Goal: Task Accomplishment & Management: Use online tool/utility

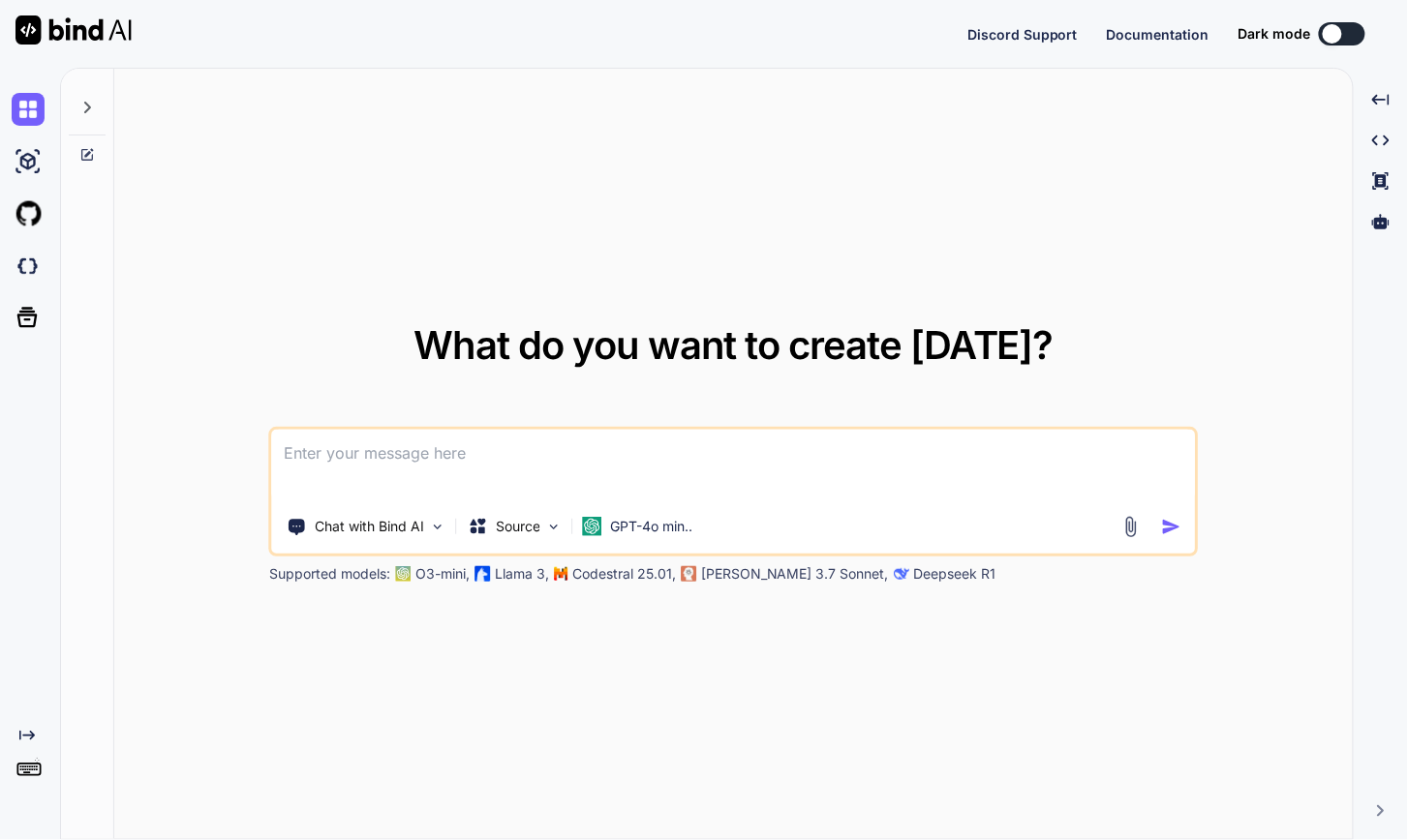
type textarea "x"
click at [434, 238] on div "What do you want to create today? Chat with Bind AI Source GPT-4o min.. Support…" at bounding box center [733, 455] width 1238 height 773
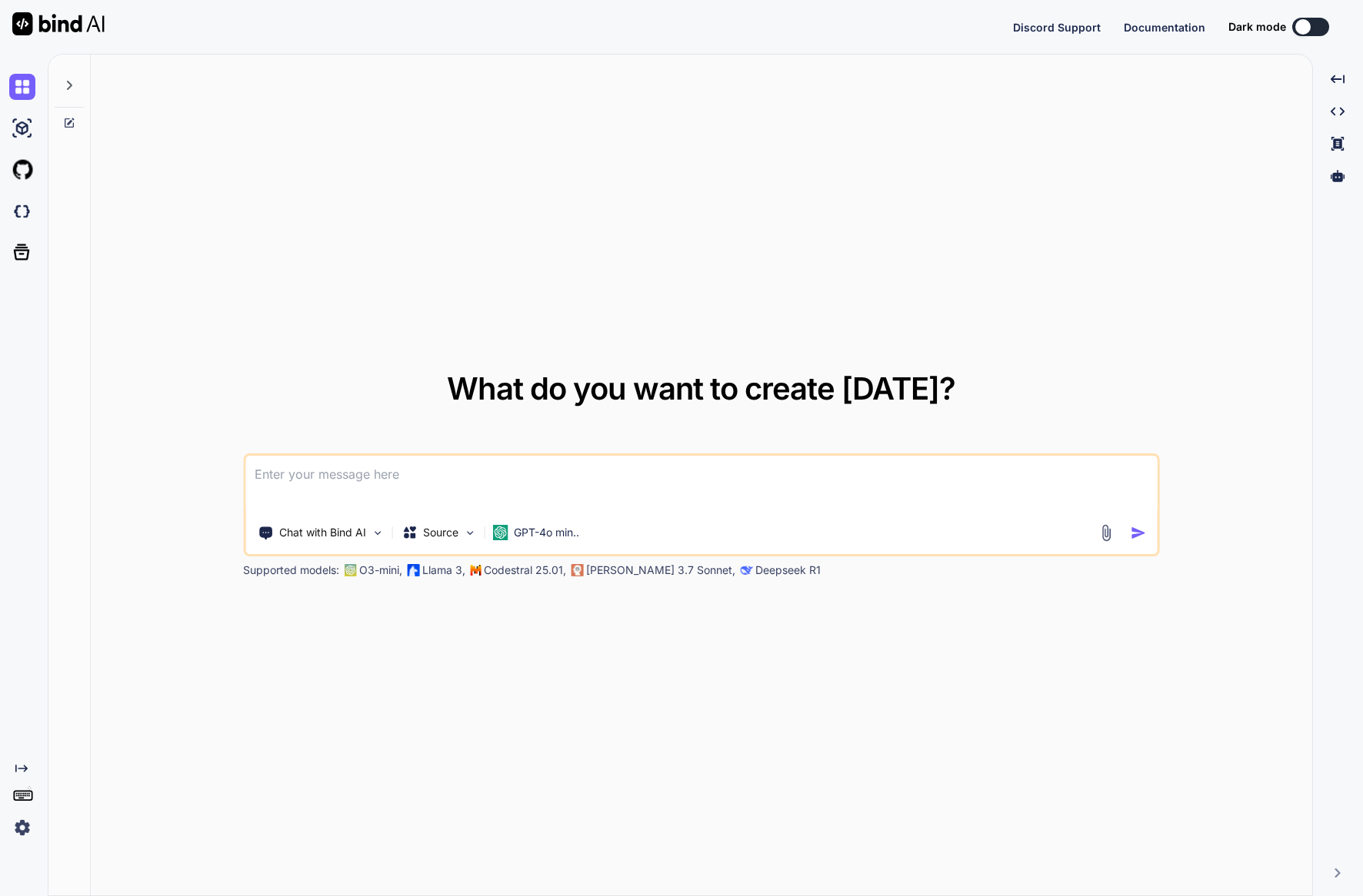
click at [22, 827] on img at bounding box center [22, 828] width 26 height 26
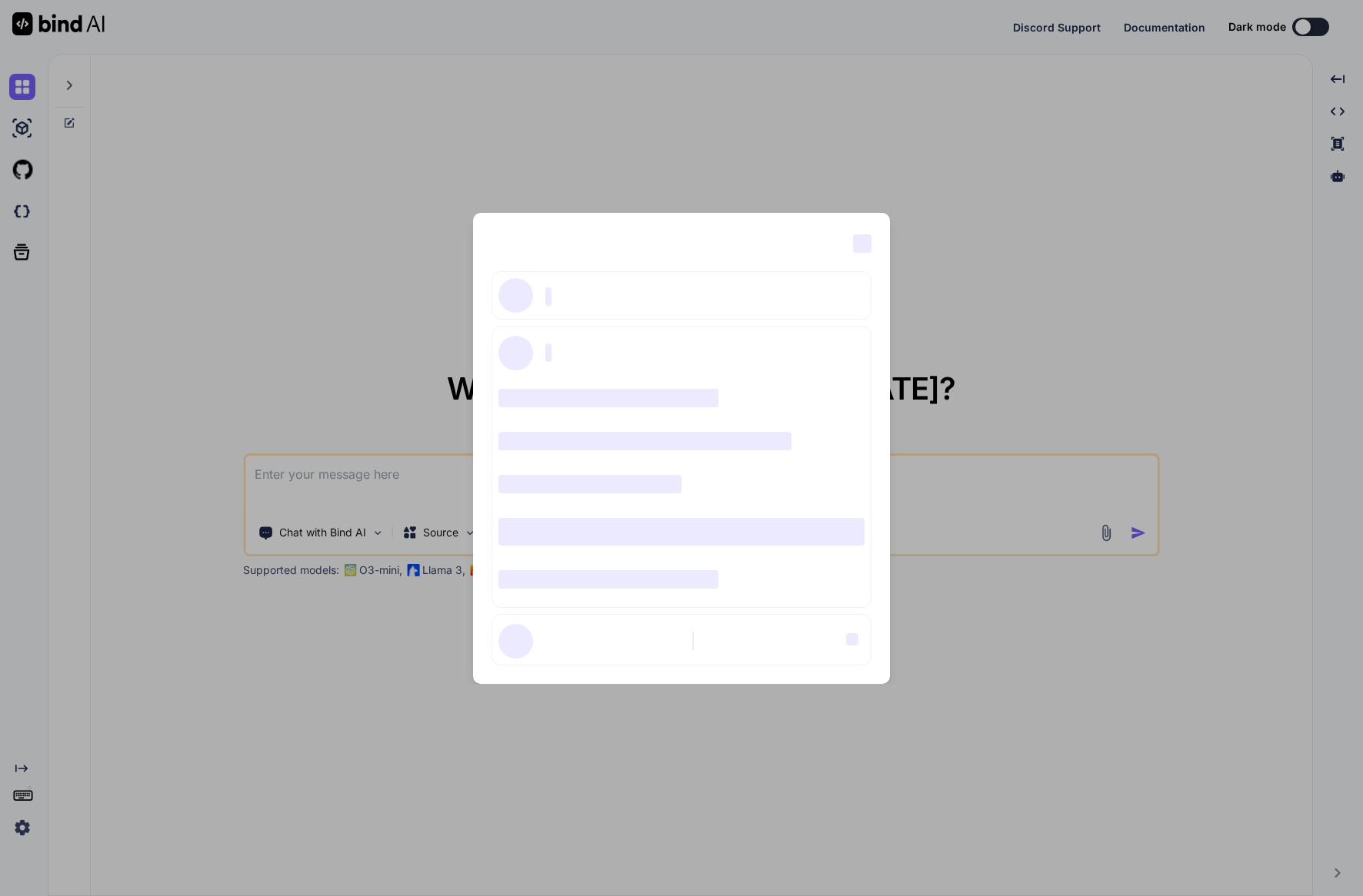
type textarea "x"
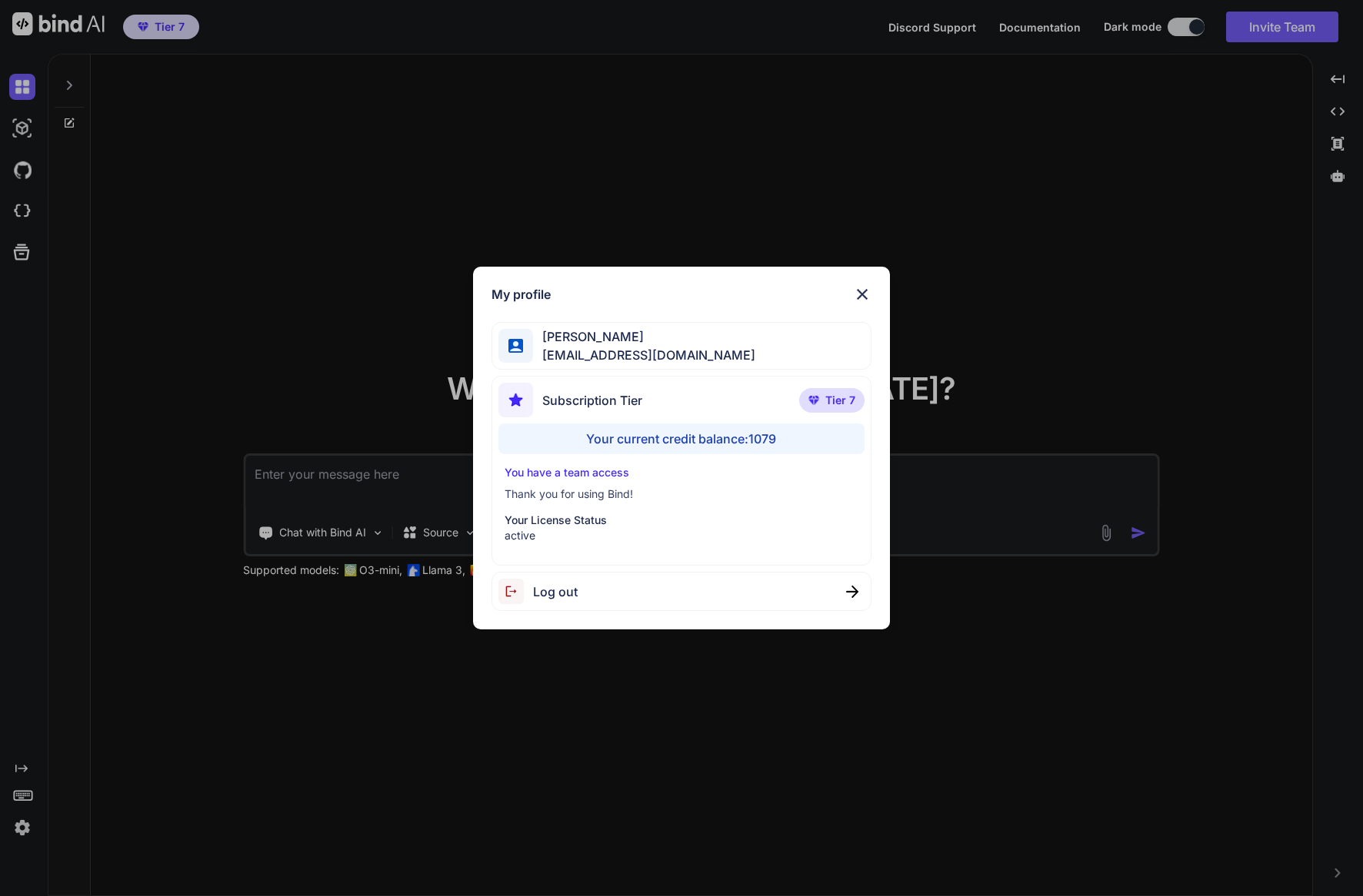
click at [865, 292] on img at bounding box center [862, 295] width 19 height 19
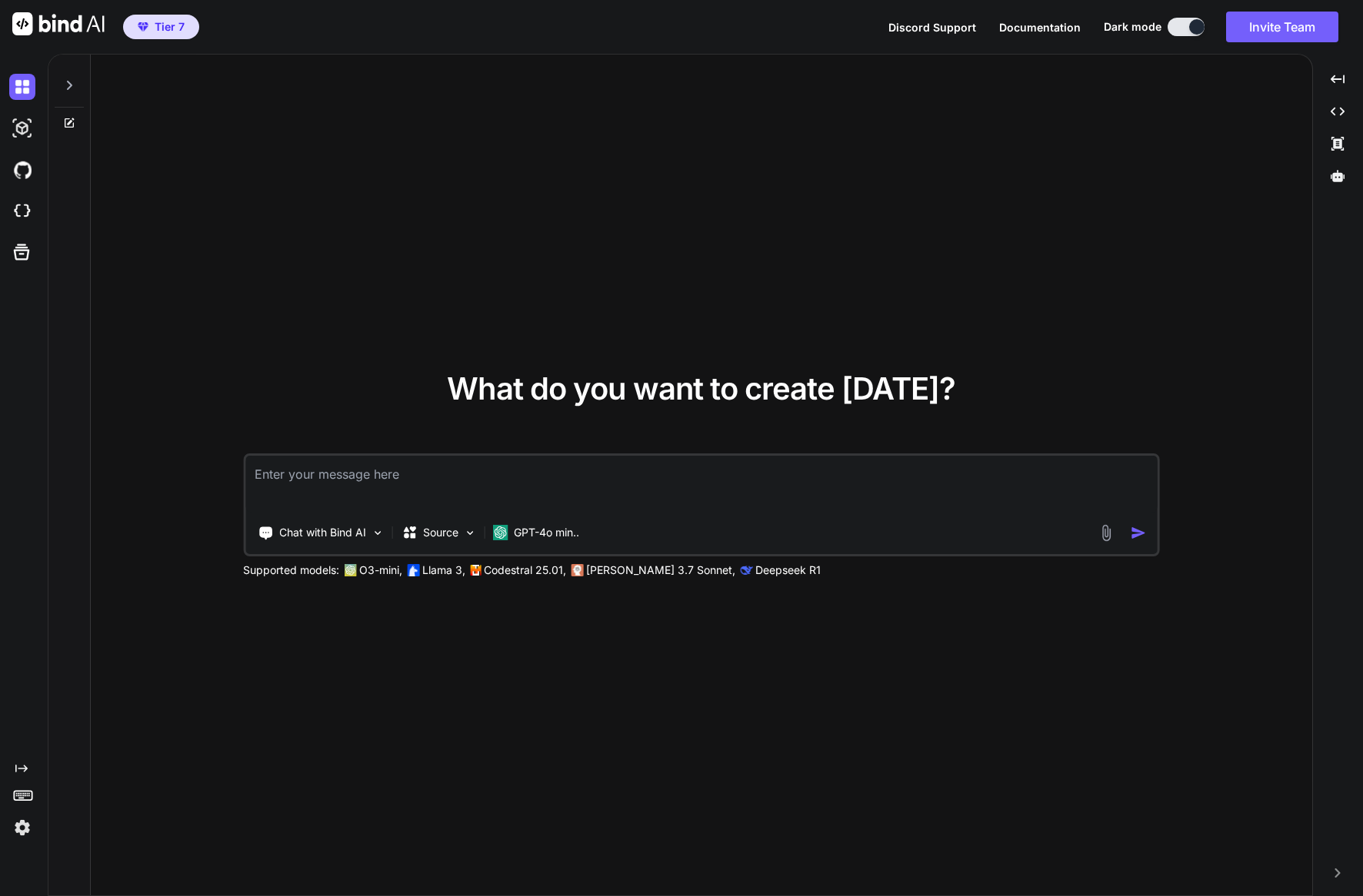
paste textarea "Build a Personal Journal App using Node.js and Express, where users can create,…"
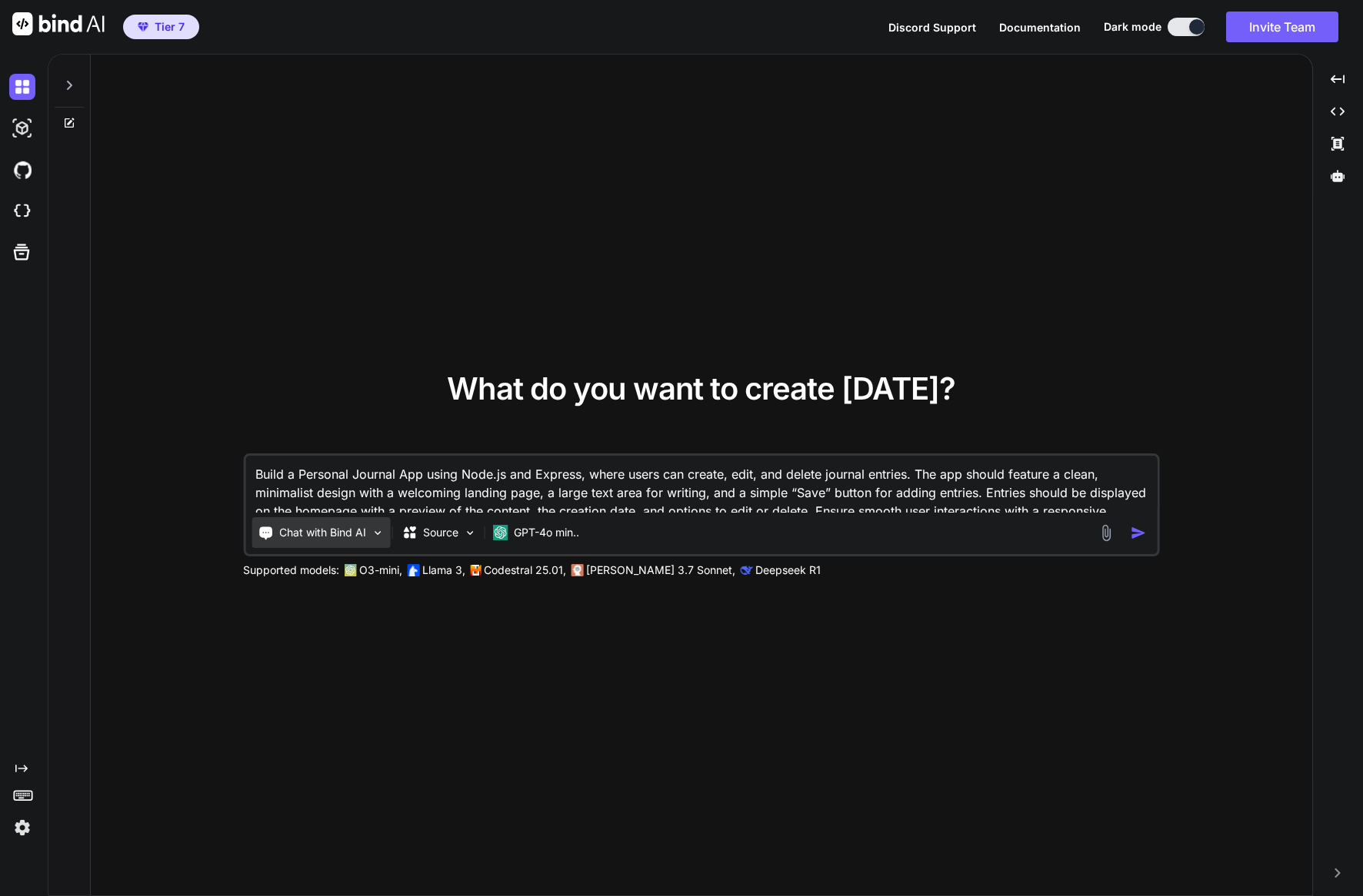
scroll to position [17, 0]
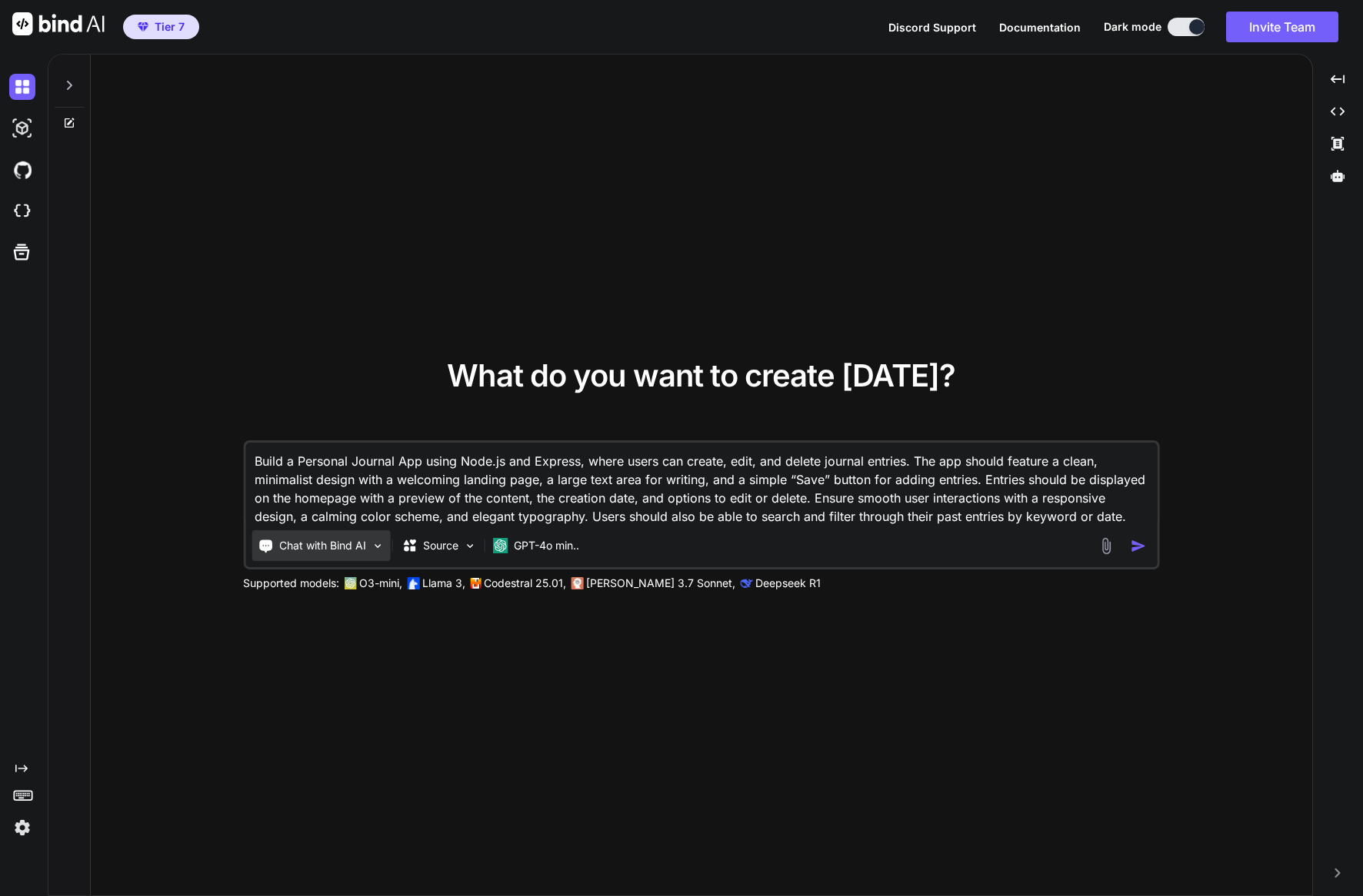
type textarea "Build a Personal Journal App using Node.js and Express, where users can create,…"
click at [310, 545] on p "Chat with Bind AI" at bounding box center [323, 545] width 87 height 15
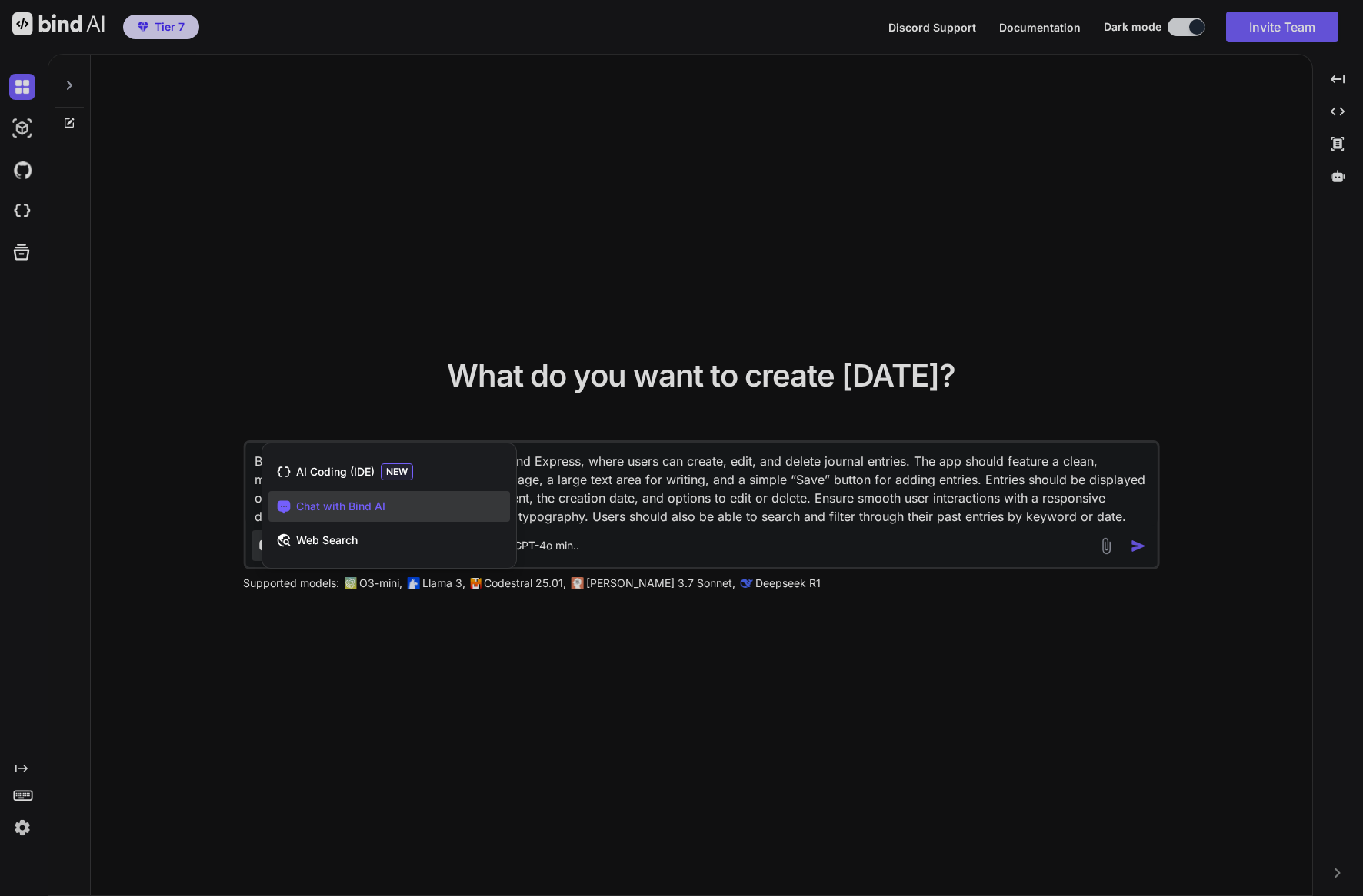
click at [514, 664] on div at bounding box center [681, 448] width 1363 height 896
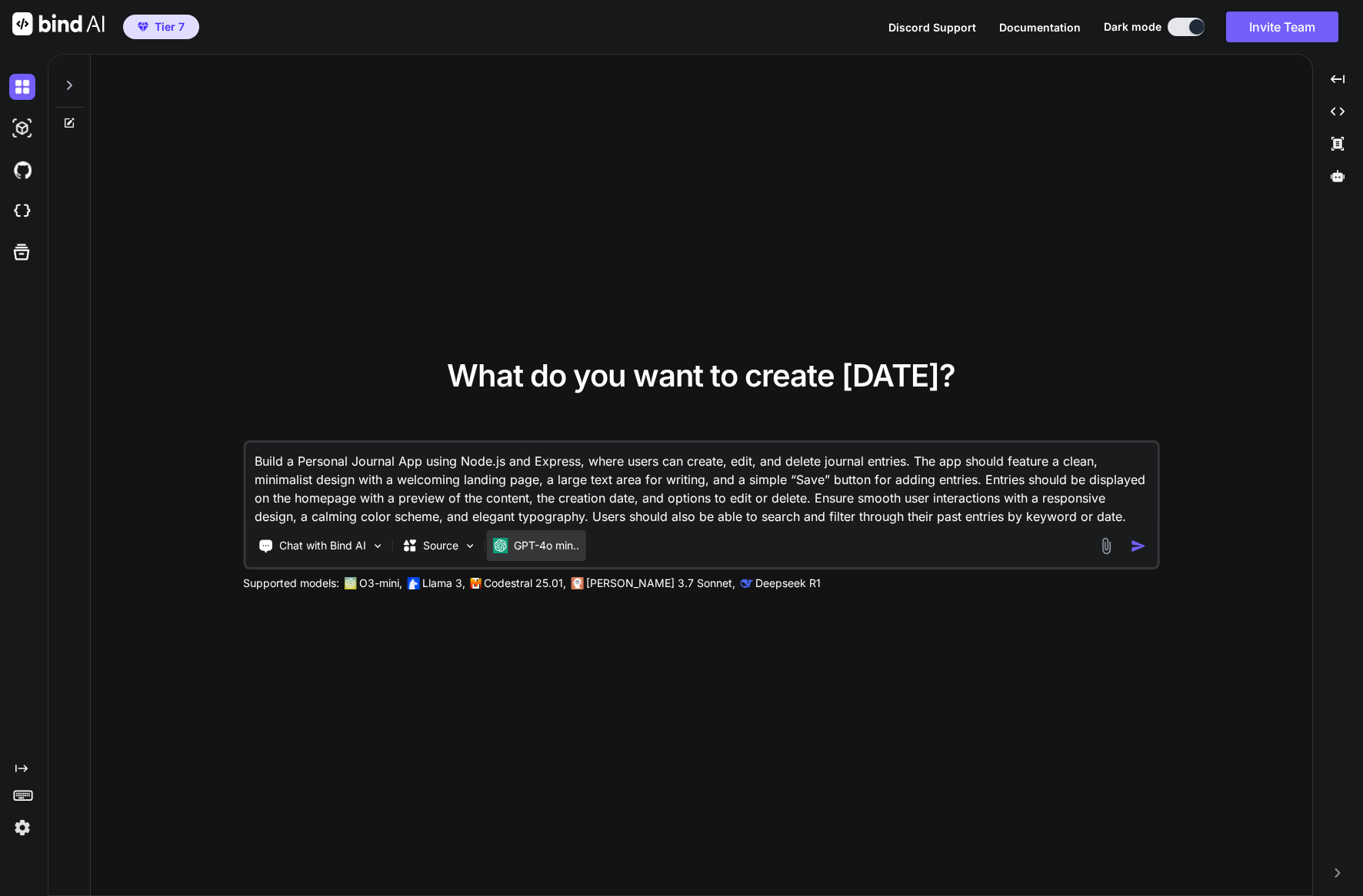
click at [554, 549] on p "GPT-4o min.." at bounding box center [546, 545] width 65 height 15
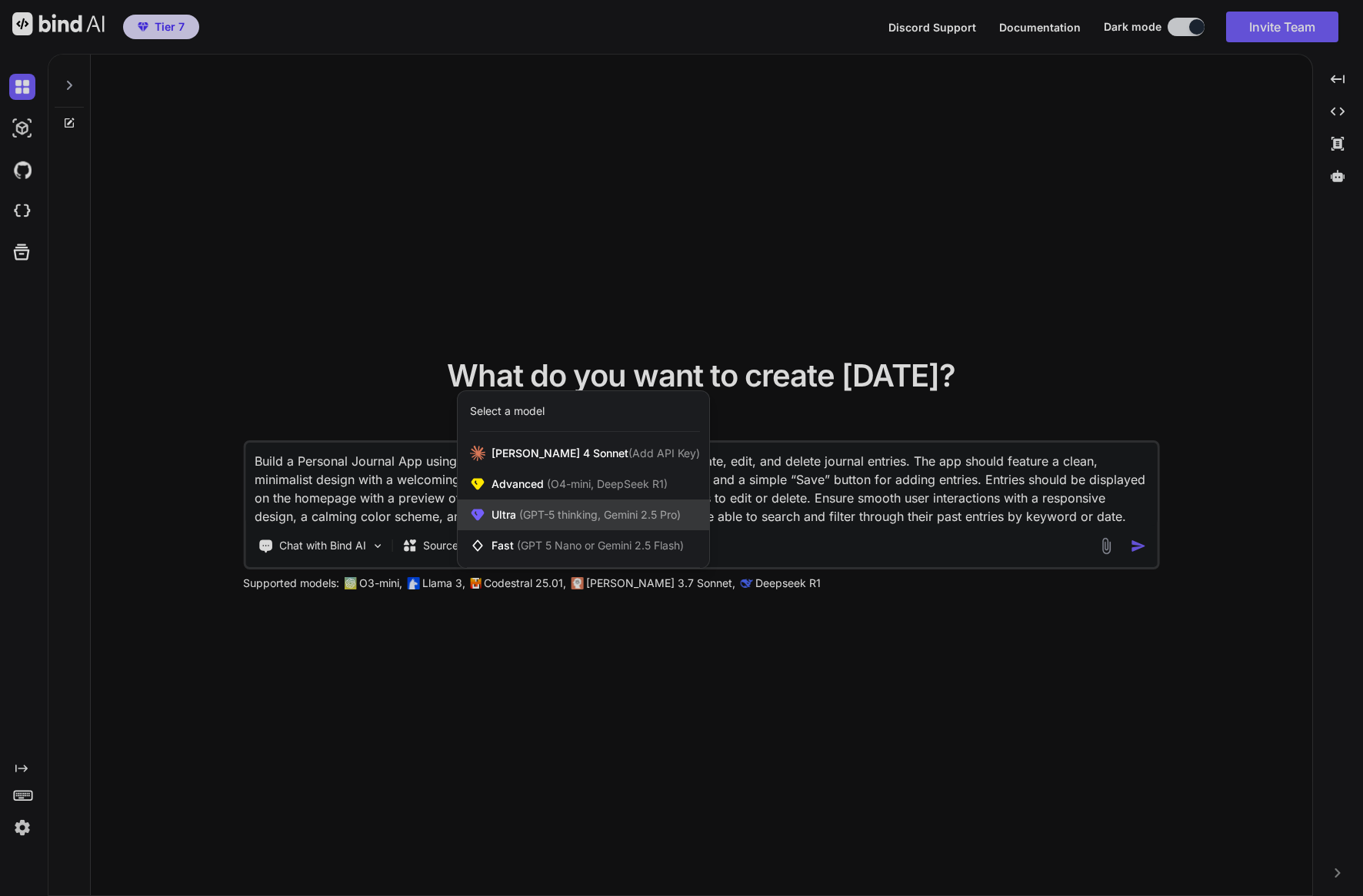
click at [557, 512] on span "(GPT-5 thinking, Gemini 2.5 Pro)" at bounding box center [598, 515] width 165 height 13
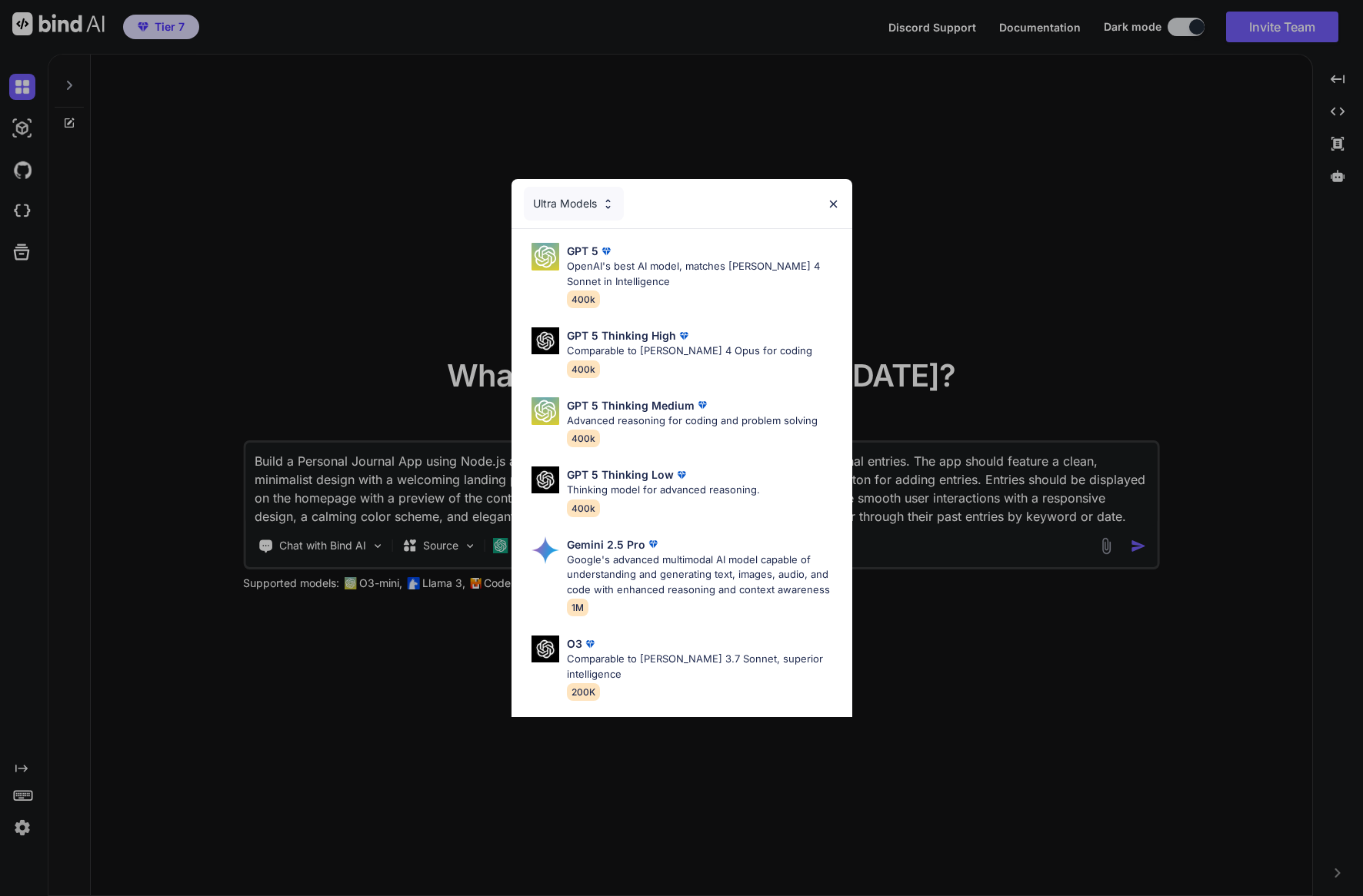
drag, startPoint x: 427, startPoint y: 662, endPoint x: 440, endPoint y: 653, distance: 15.8
click at [428, 661] on div "Ultra Models GPT 5 OpenAI's best AI model, matches Claude 4 Sonnet in Intellige…" at bounding box center [681, 448] width 1363 height 896
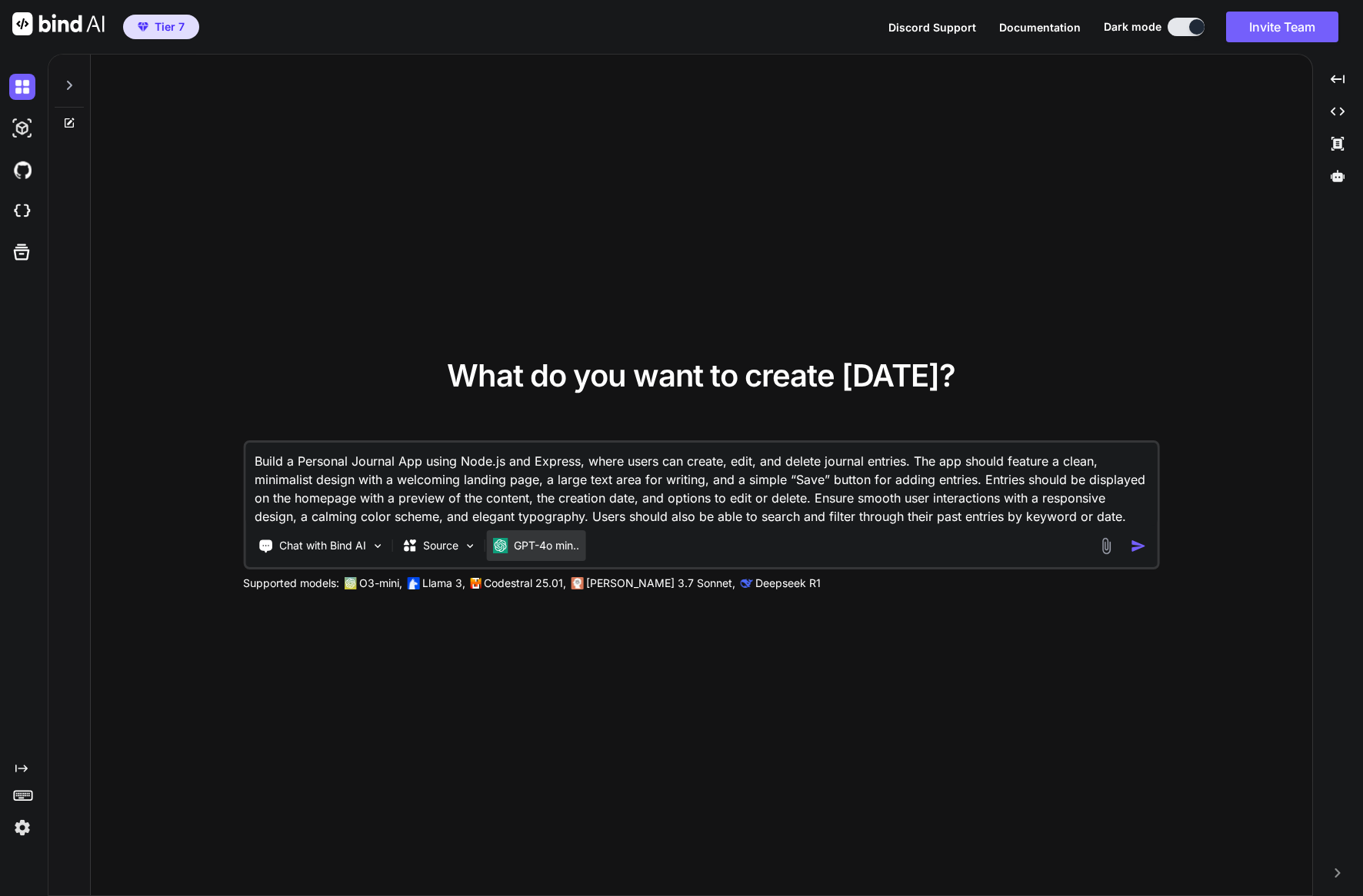
click at [543, 545] on p "GPT-4o min.." at bounding box center [546, 545] width 65 height 15
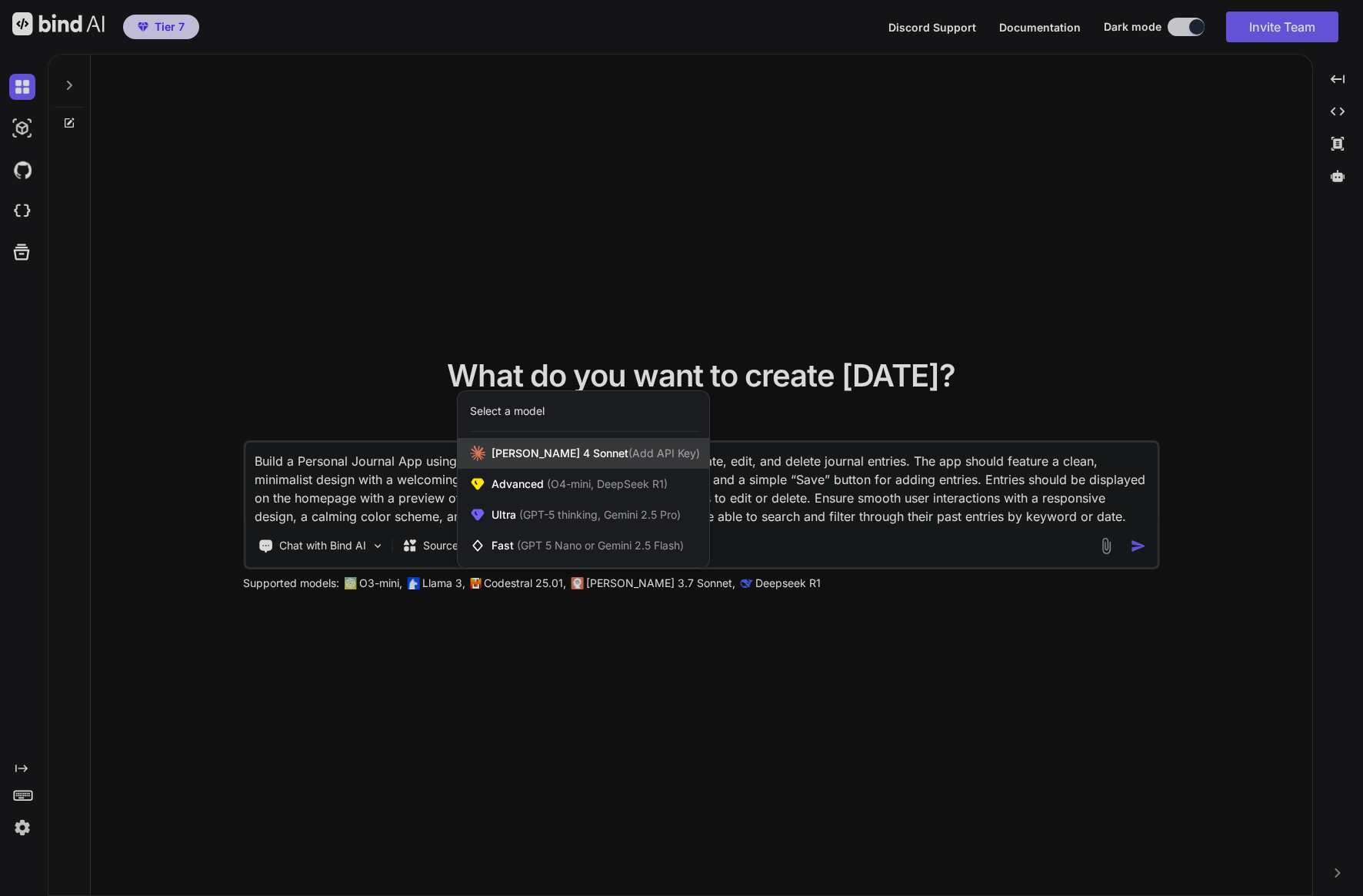
click at [560, 452] on span "Claude 4 Sonnet (Add API Key)" at bounding box center [595, 453] width 208 height 15
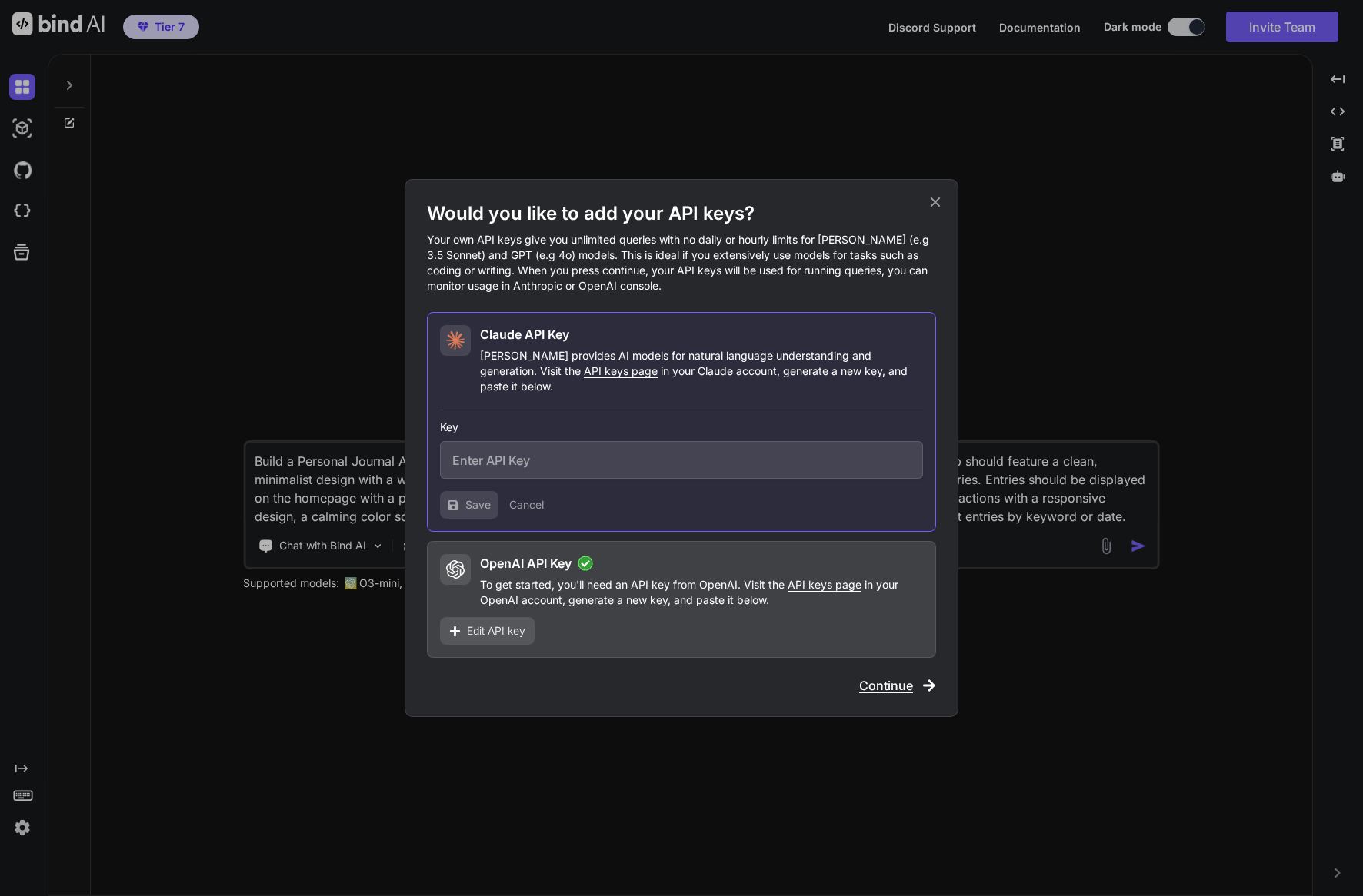
click at [933, 207] on icon at bounding box center [935, 202] width 10 height 10
click at [933, 207] on div "What do you want to create today? Build a Personal Journal App using Node.js an…" at bounding box center [701, 476] width 1221 height 843
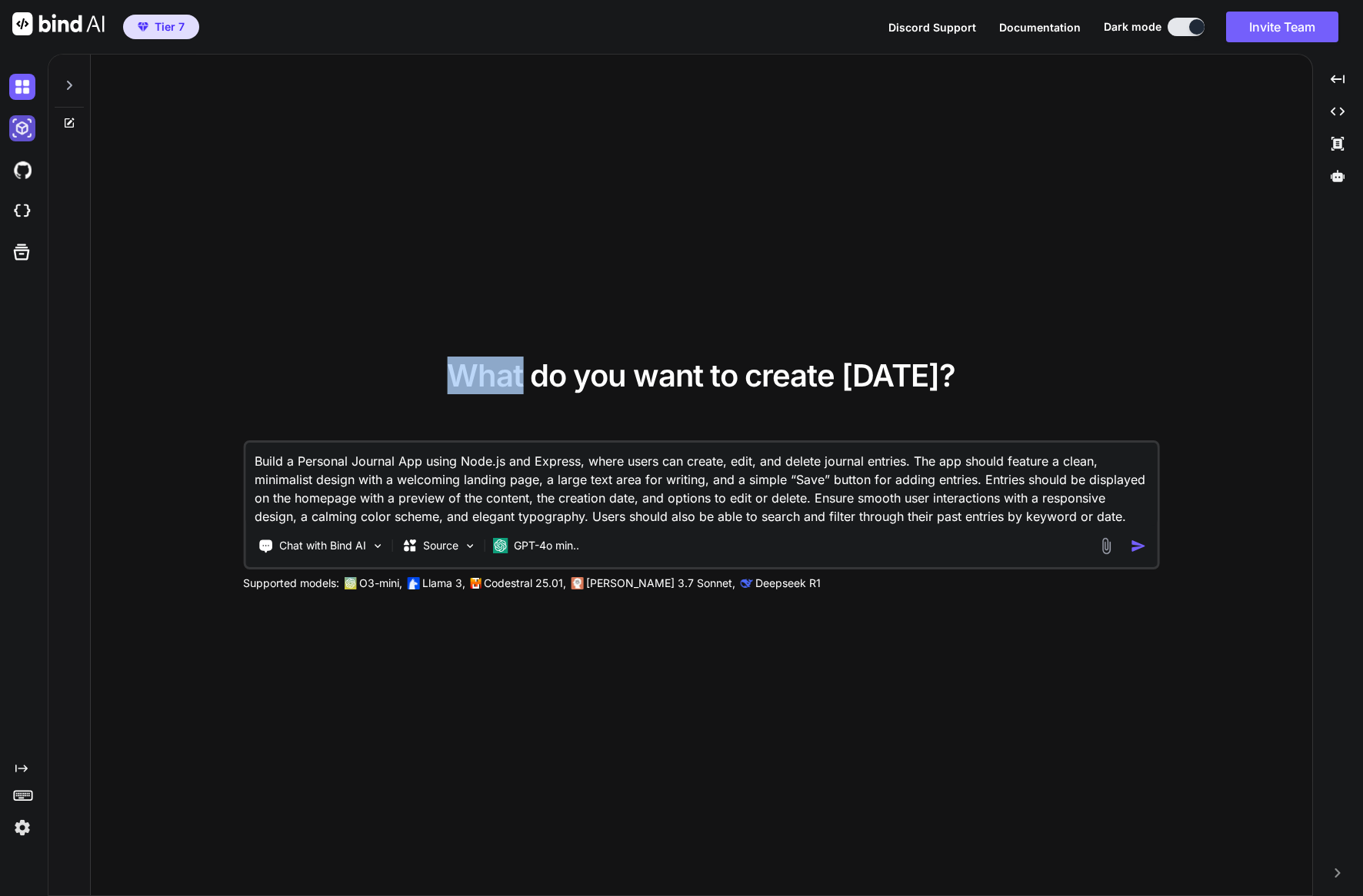
click at [29, 133] on img at bounding box center [22, 128] width 26 height 26
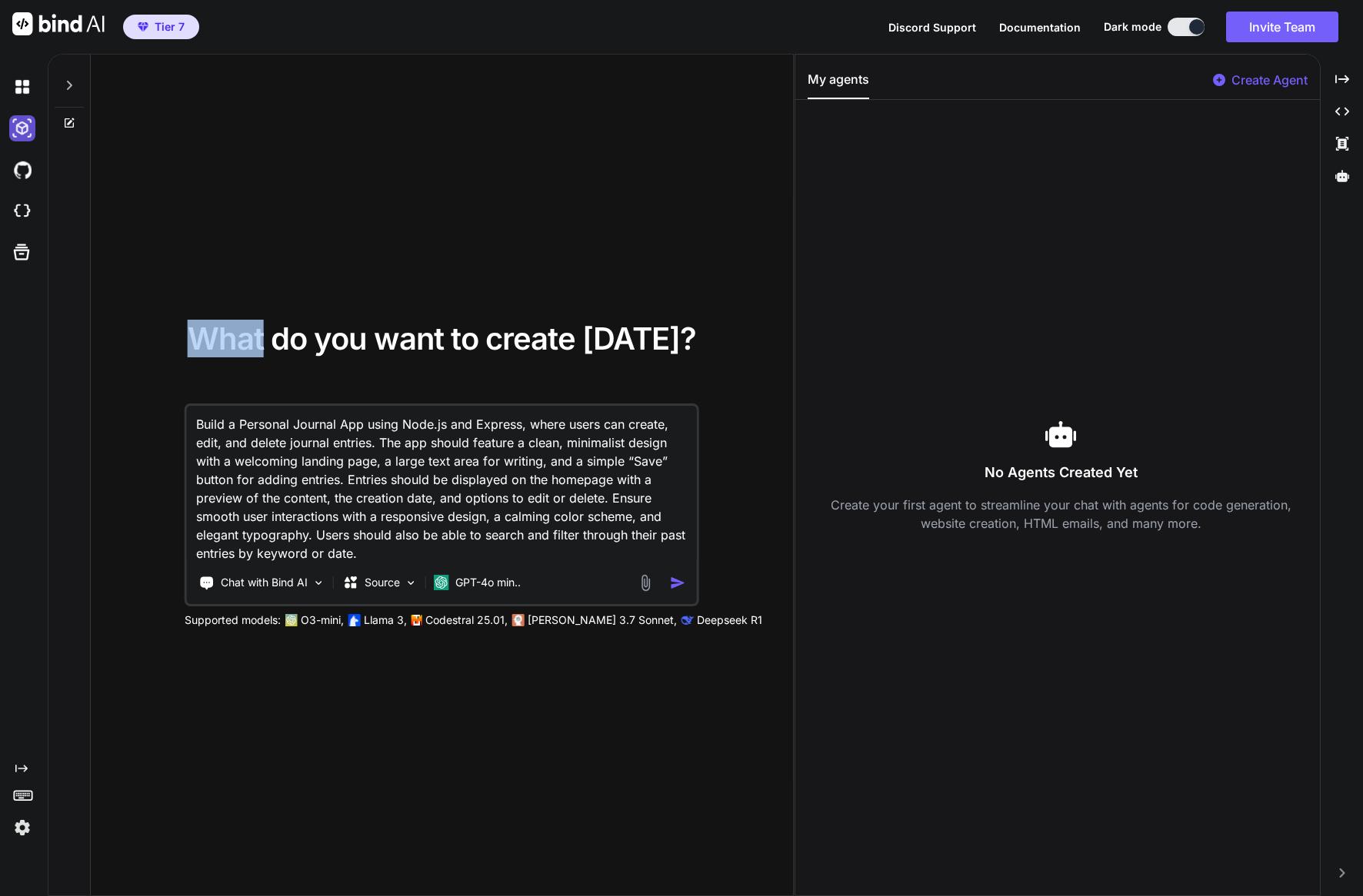
scroll to position [0, 0]
click at [34, 216] on img at bounding box center [22, 211] width 26 height 26
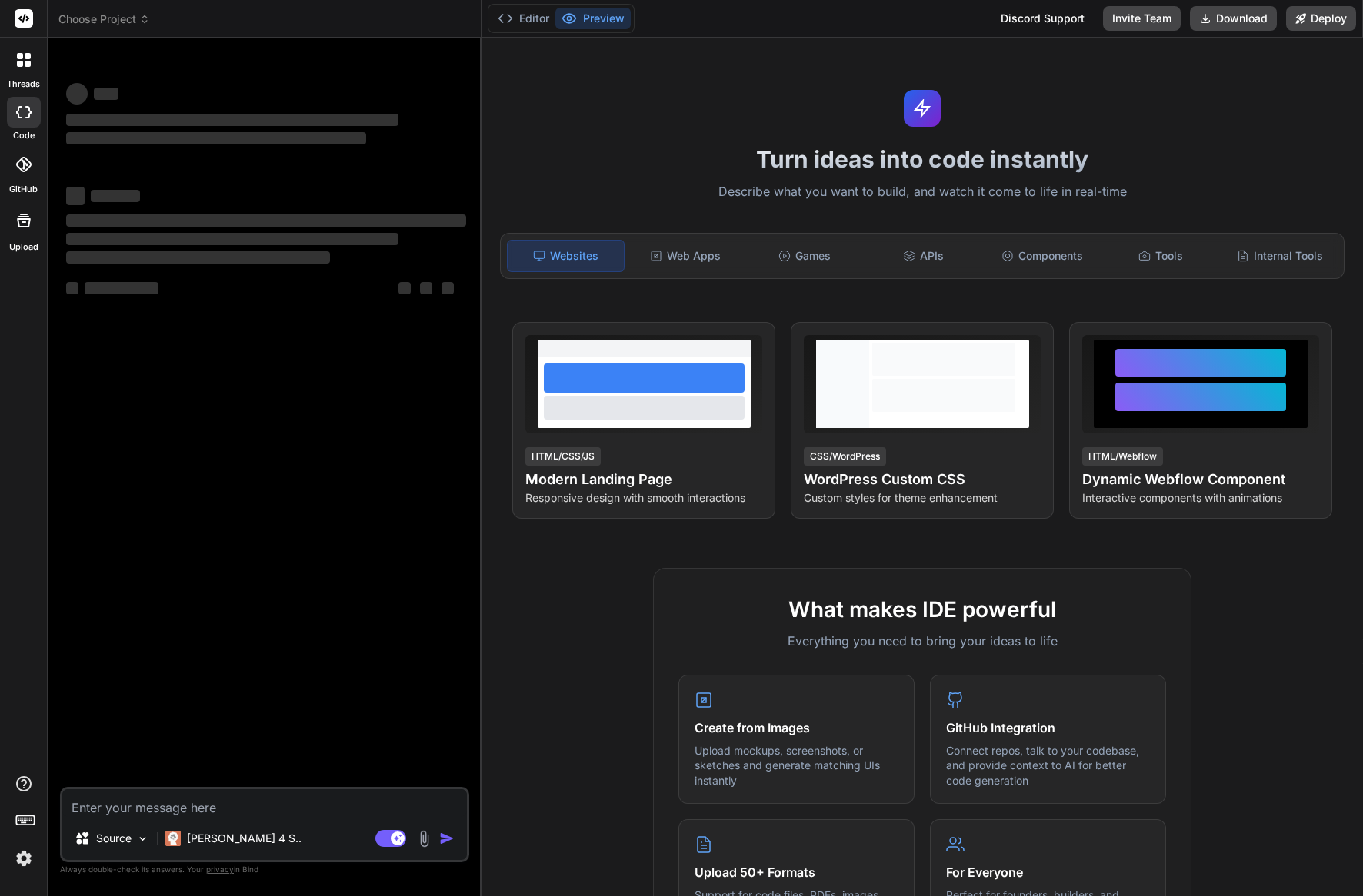
type textarea "x"
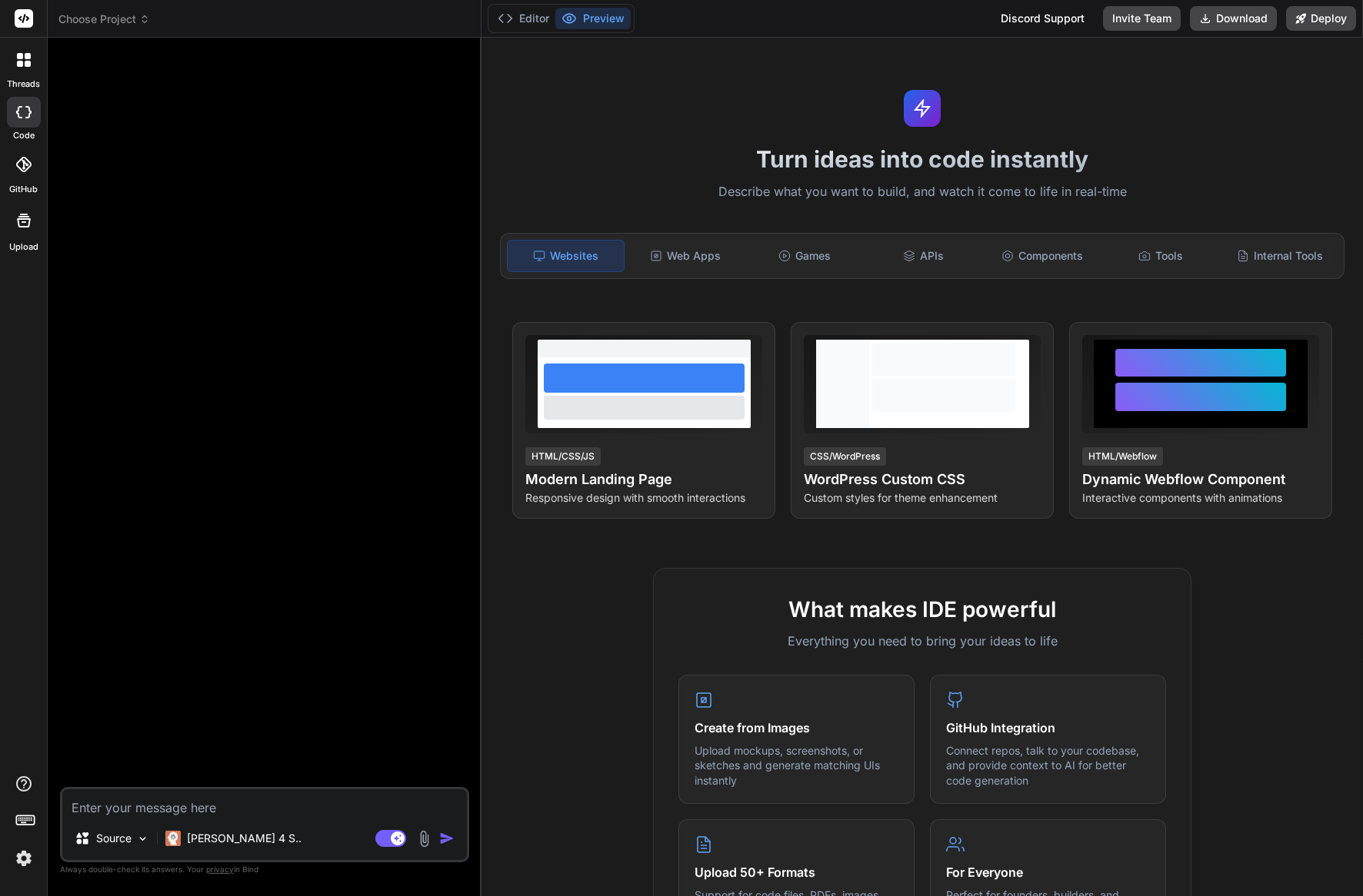
click at [146, 19] on icon at bounding box center [145, 19] width 11 height 11
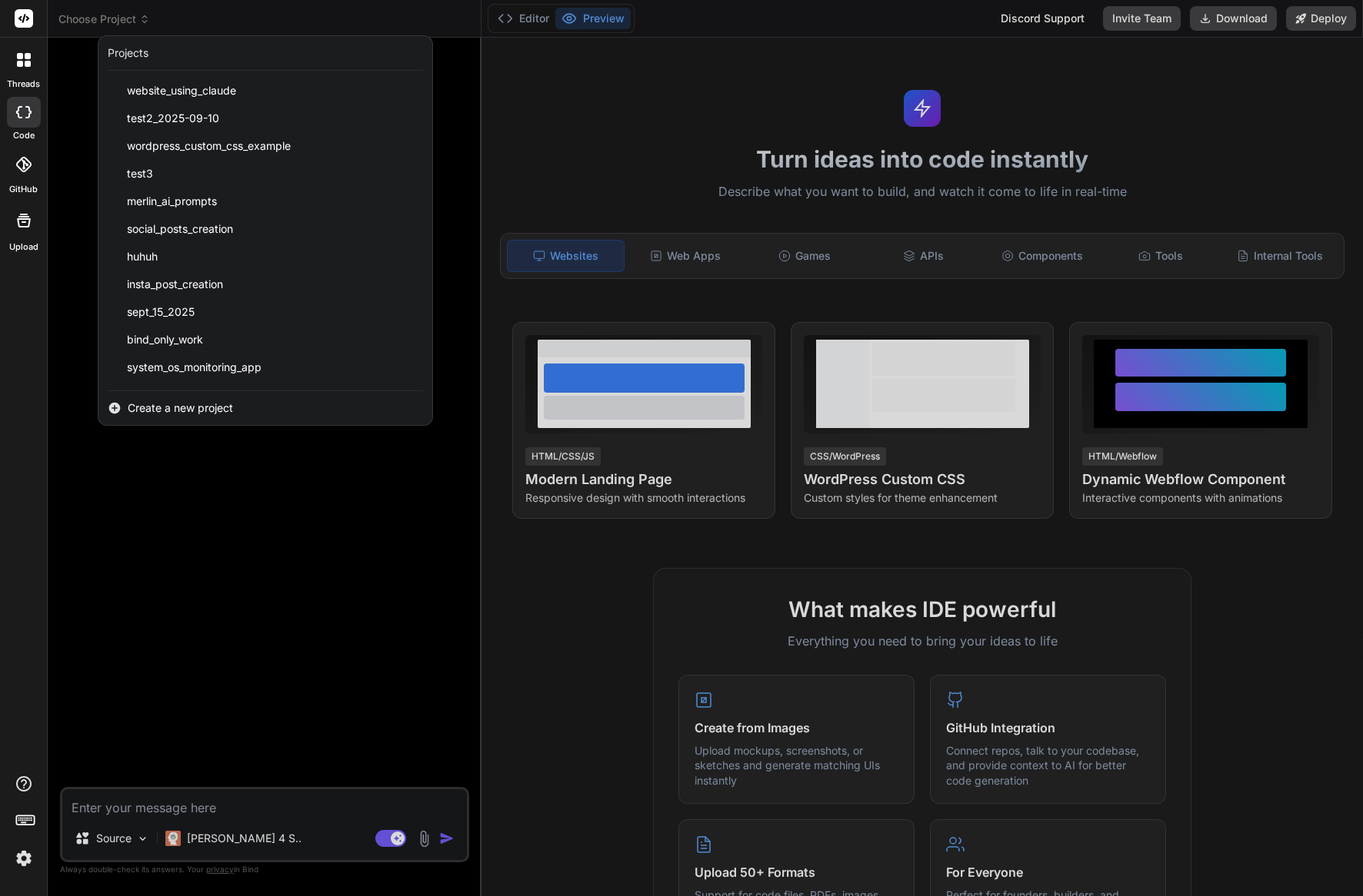
click at [225, 403] on span "Create a new project" at bounding box center [180, 409] width 105 height 15
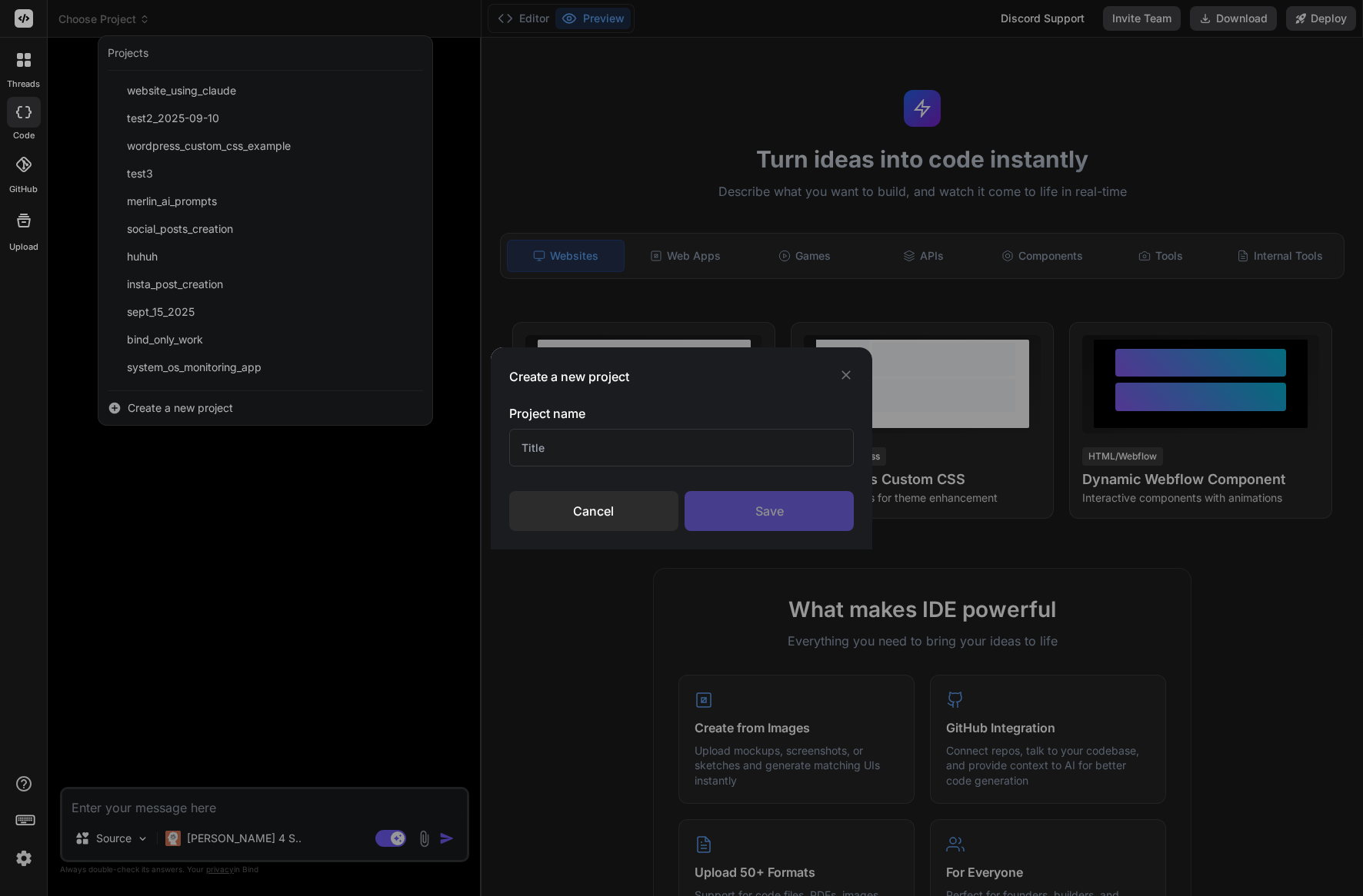
click at [579, 439] on input "text" at bounding box center [681, 447] width 344 height 38
type input "Journal App"
click at [779, 511] on div "Save" at bounding box center [769, 511] width 170 height 40
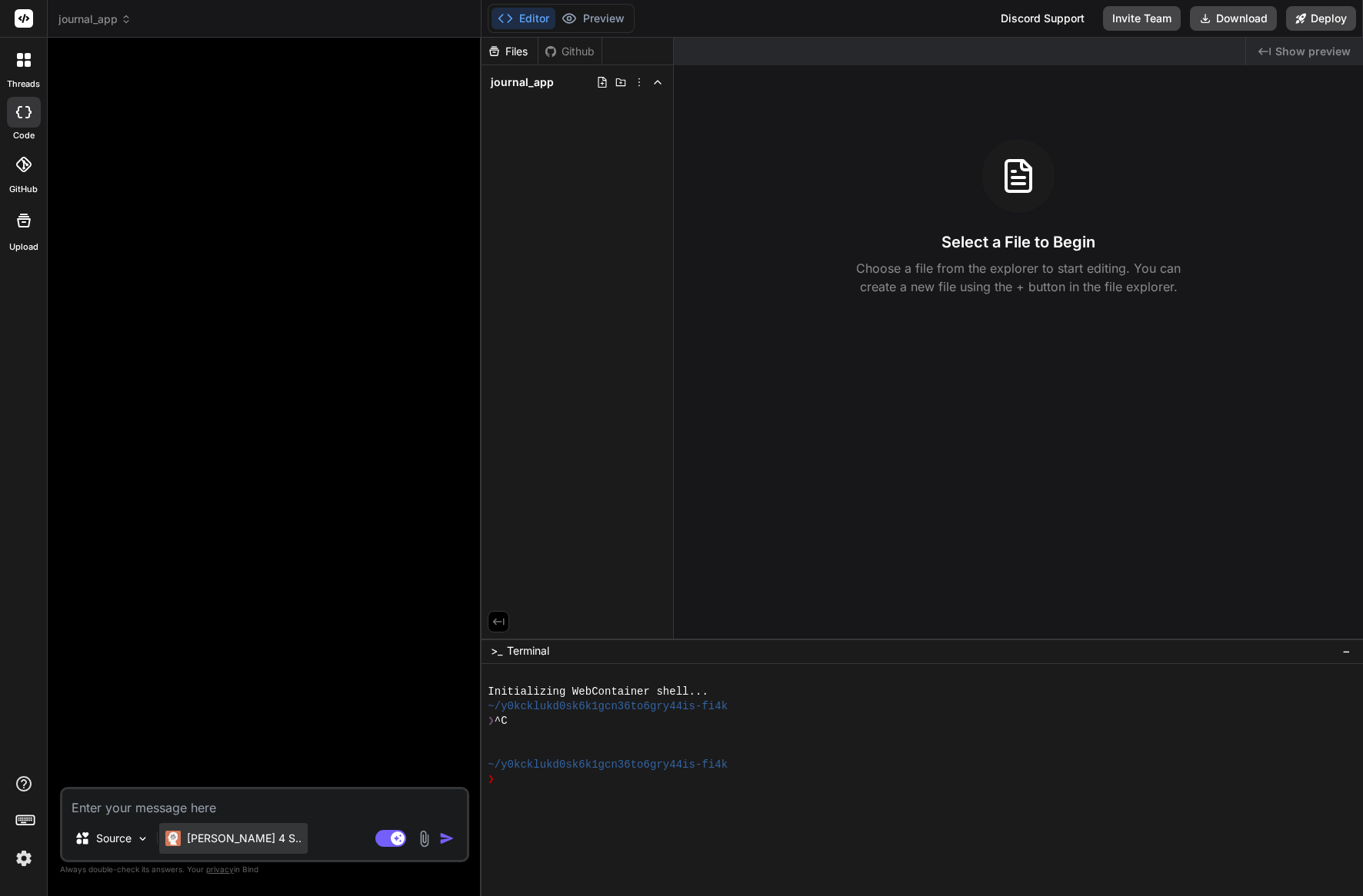
click at [234, 840] on p "Claude 4 S.." at bounding box center [244, 839] width 115 height 15
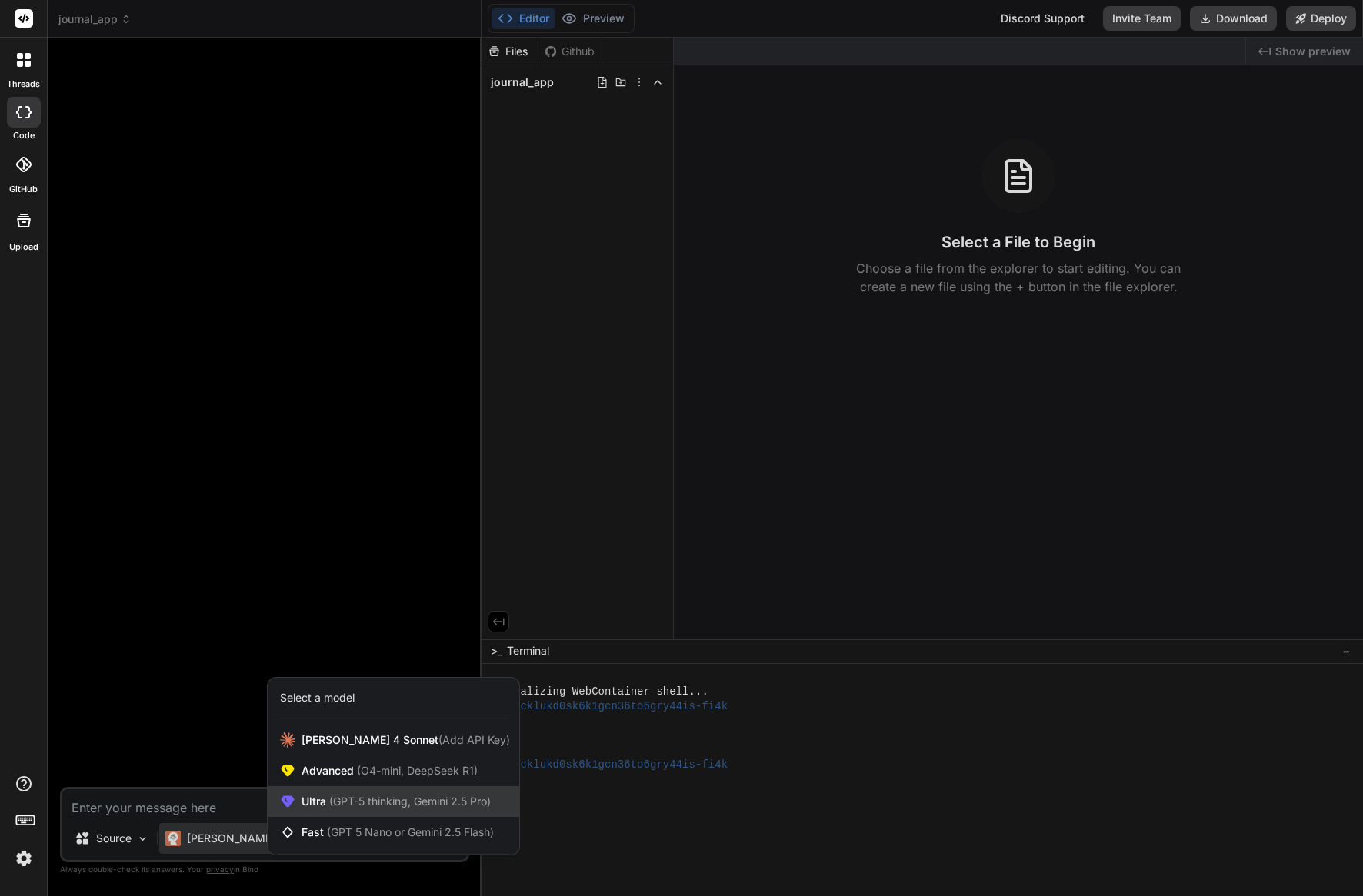
click at [368, 795] on span "(GPT-5 thinking, Gemini 2.5 Pro)" at bounding box center [408, 801] width 165 height 13
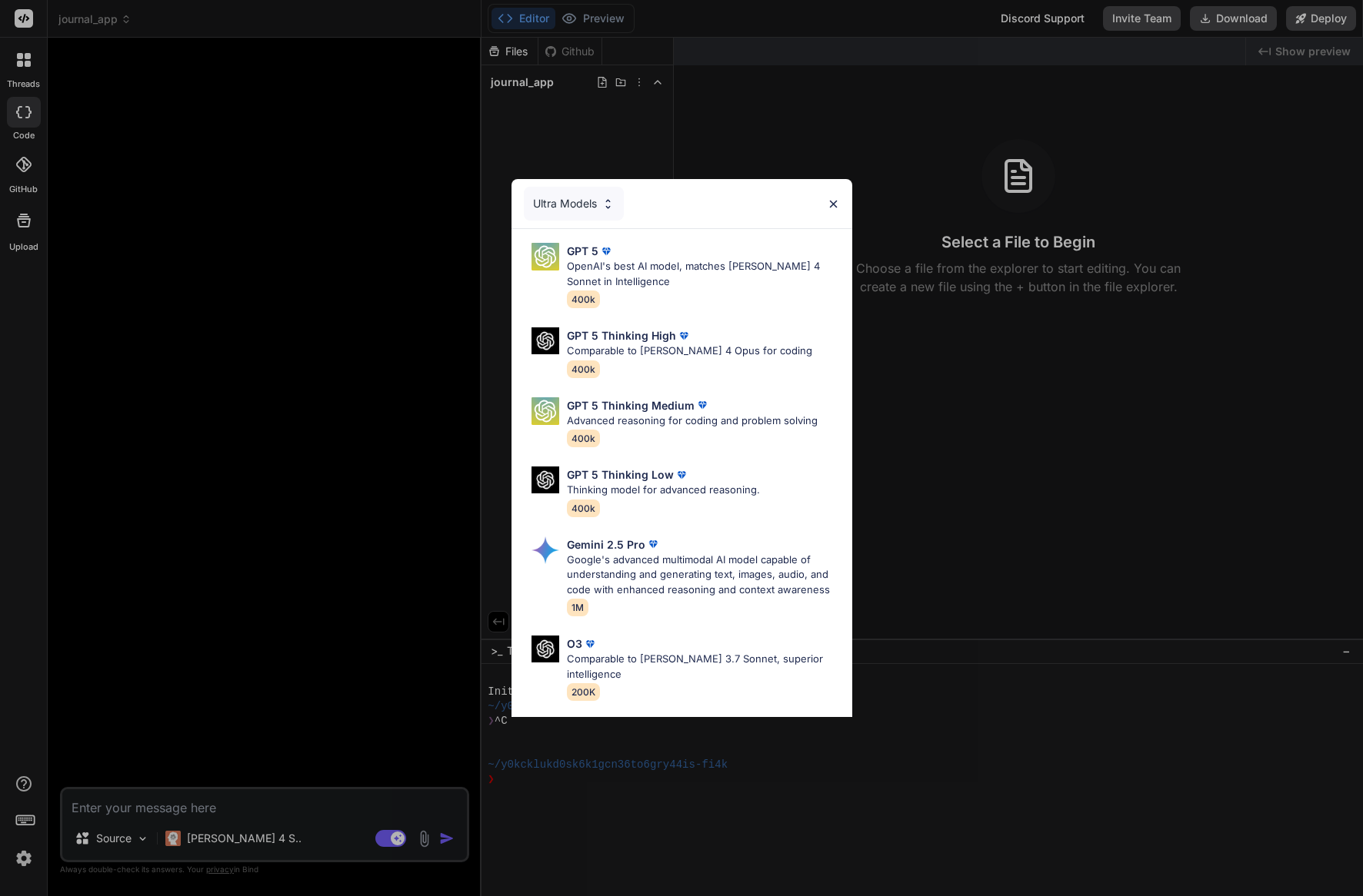
click at [678, 552] on p "Google's advanced multimodal AI model capable of understanding and generating t…" at bounding box center [703, 575] width 273 height 46
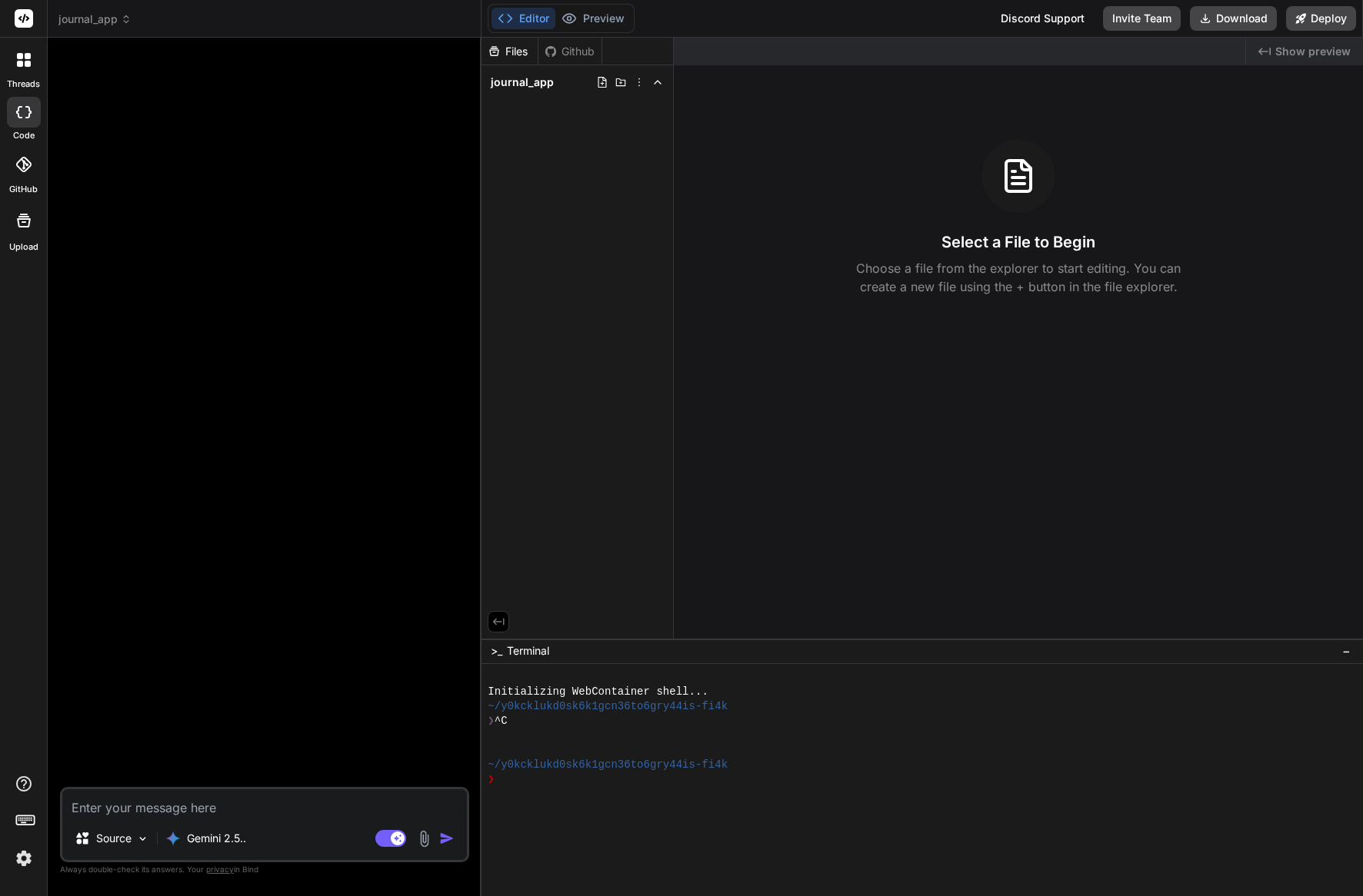
click at [22, 863] on img at bounding box center [24, 859] width 26 height 26
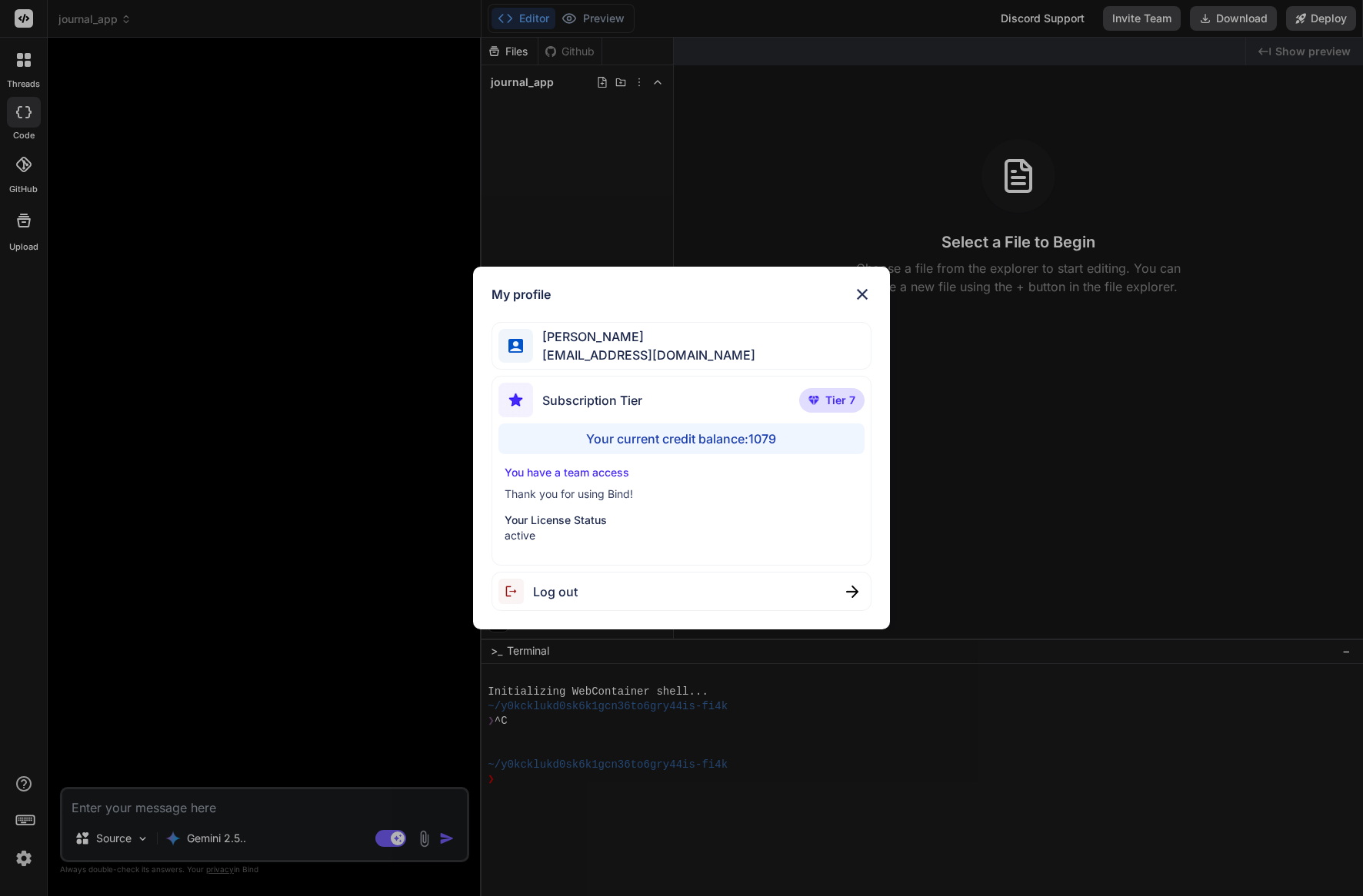
click at [22, 864] on div "My profile Charles Woodruff cwoodruff@gmail.com Subscription Tier Tier 7 Your c…" at bounding box center [681, 448] width 1363 height 896
click at [22, 864] on img at bounding box center [24, 859] width 26 height 26
click at [148, 805] on div "My profile Charles Woodruff cwoodruff@gmail.com Subscription Tier Tier 7 Your c…" at bounding box center [681, 448] width 1363 height 896
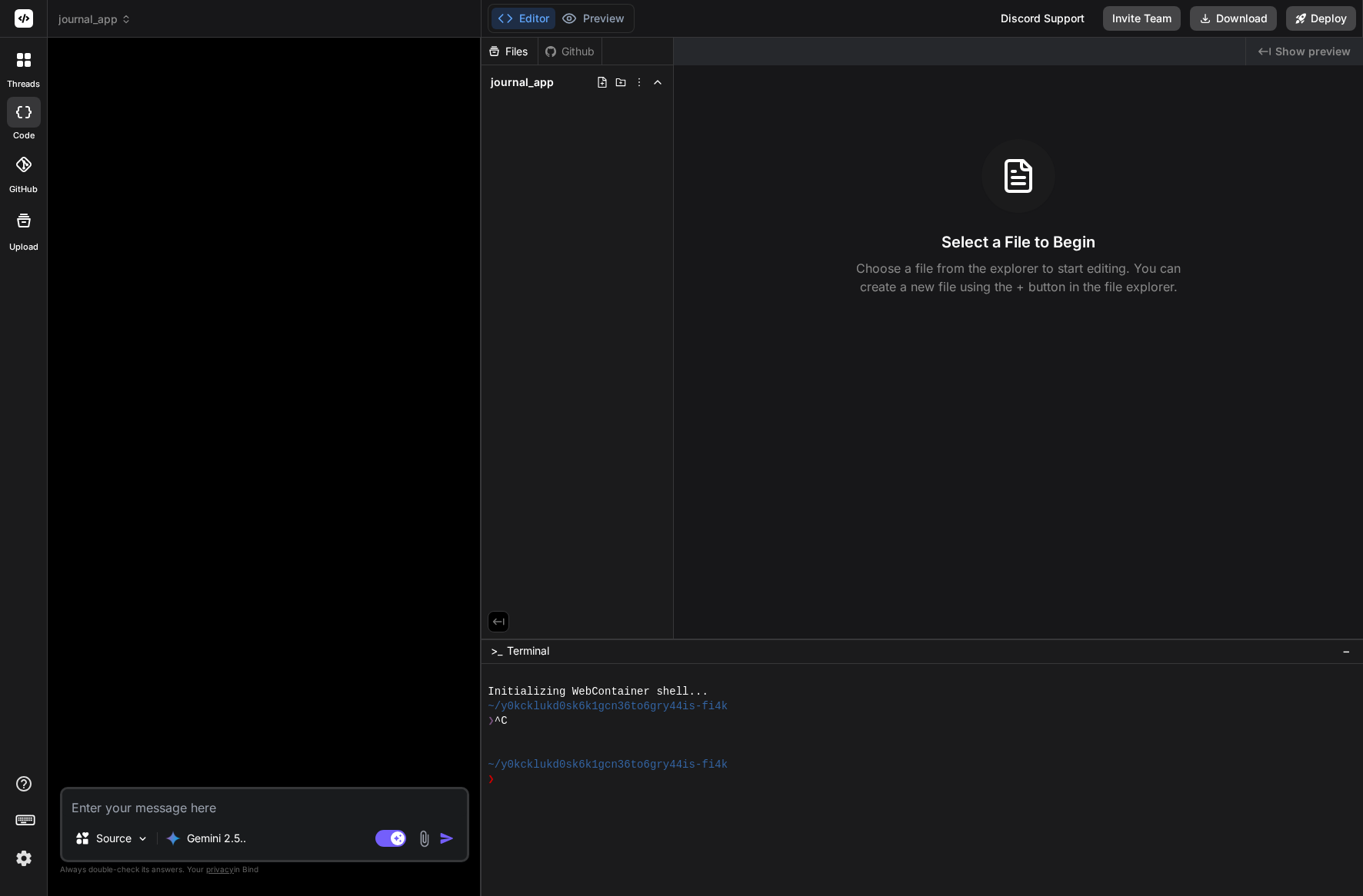
paste textarea "Build a Personal Journal App using Node.js and Express, where users can create,…"
type textarea "x"
type textarea "Build a Personal Journal App using Node.js and Express, where users can create,…"
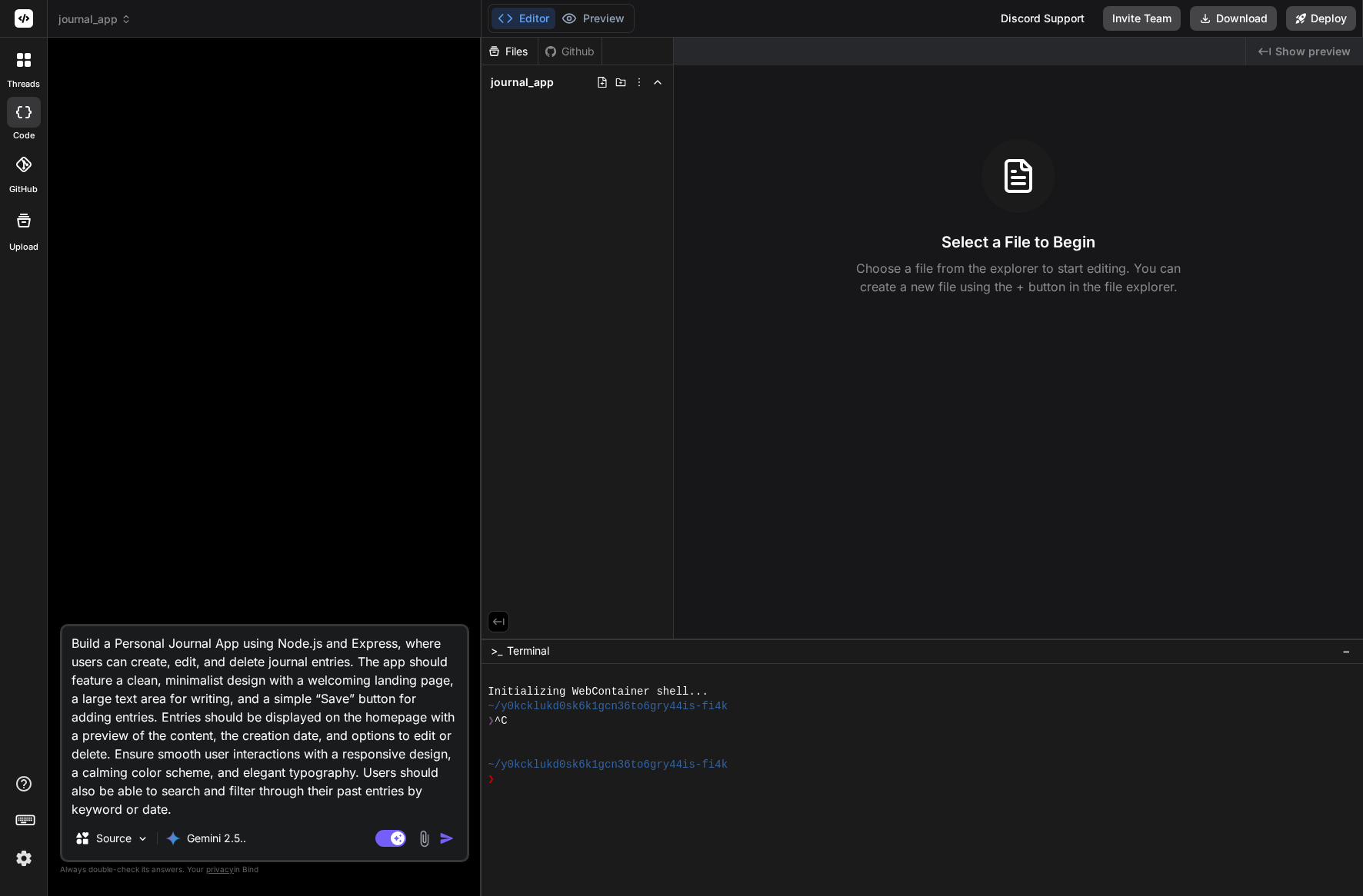
click at [382, 805] on textarea "Build a Personal Journal App using Node.js and Express, where users can create,…" at bounding box center [264, 722] width 405 height 190
type textarea "x"
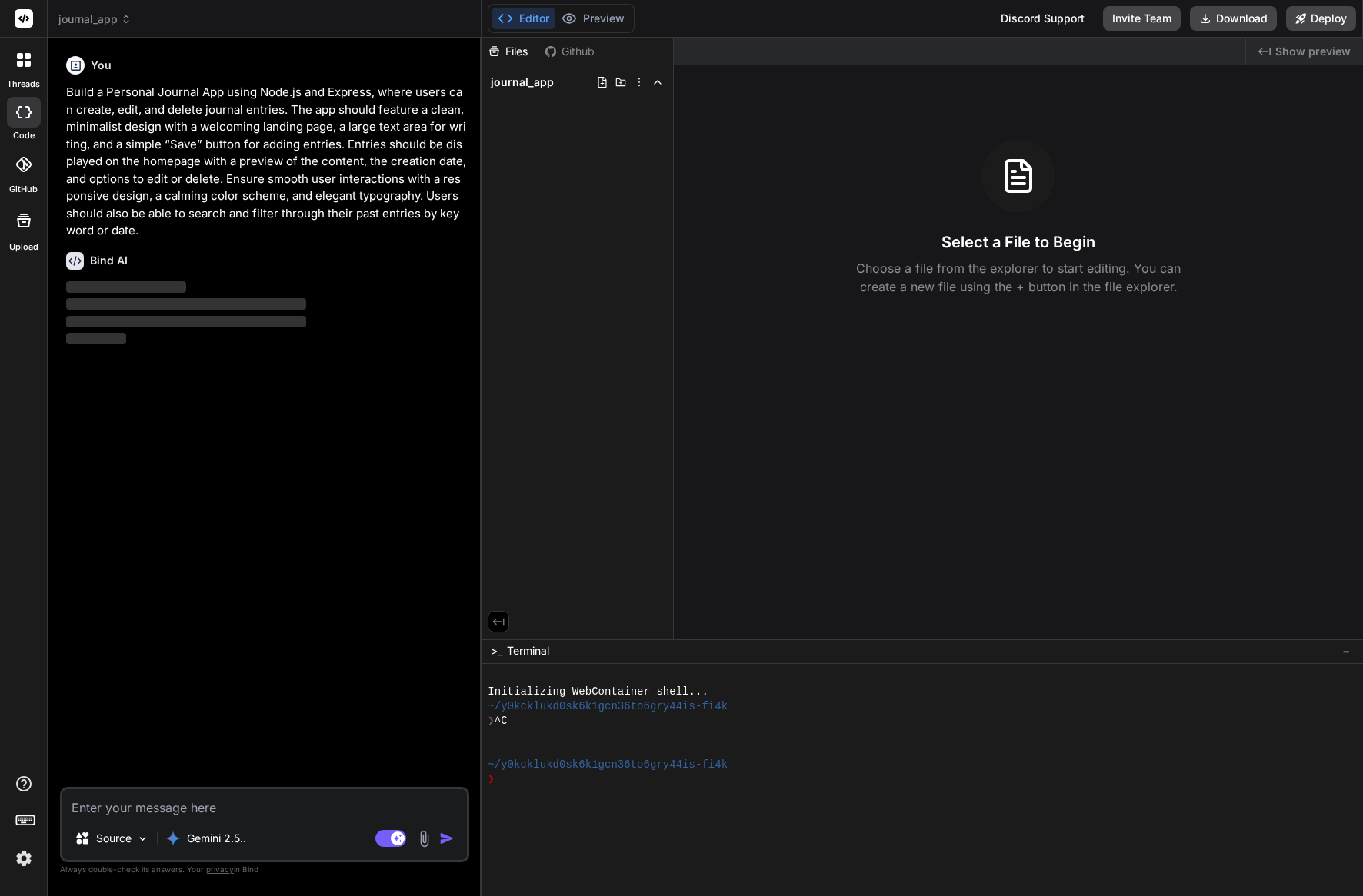
scroll to position [0, 0]
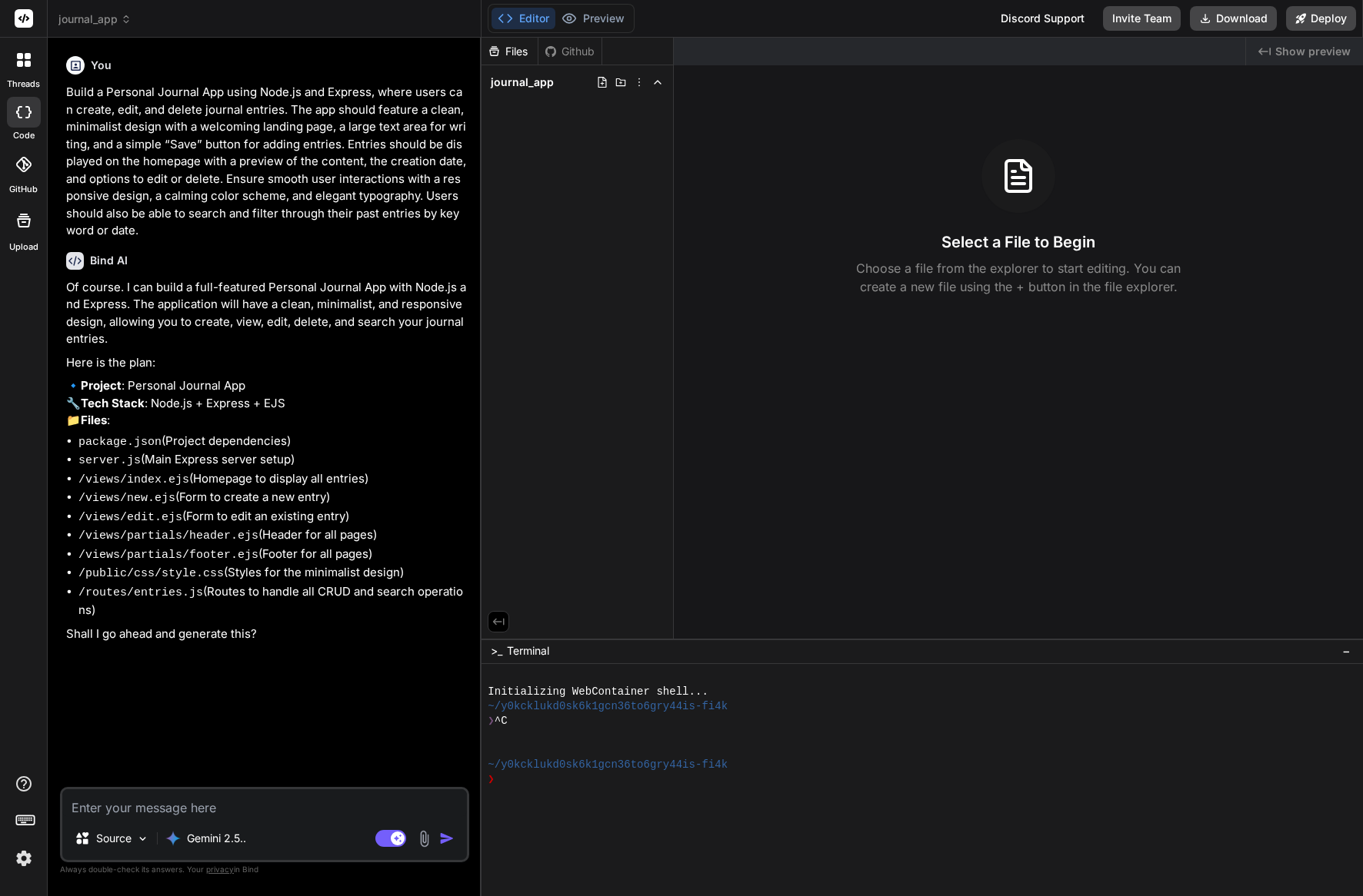
click at [226, 805] on textarea at bounding box center [264, 803] width 405 height 28
type textarea "x"
type textarea "y"
type textarea "x"
type textarea "ye"
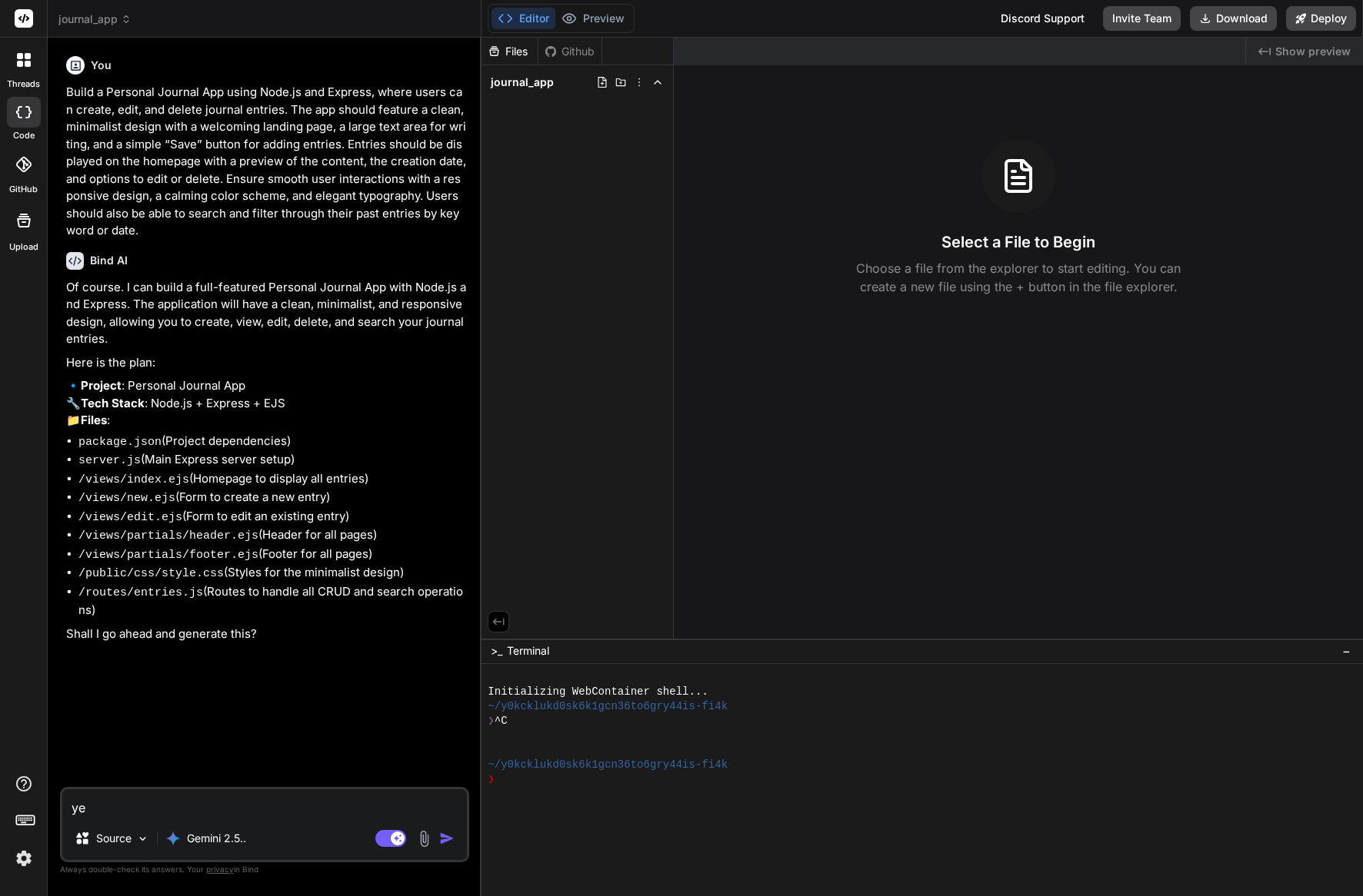
type textarea "x"
type textarea "yes"
click at [444, 837] on img "button" at bounding box center [447, 839] width 15 height 15
type textarea "x"
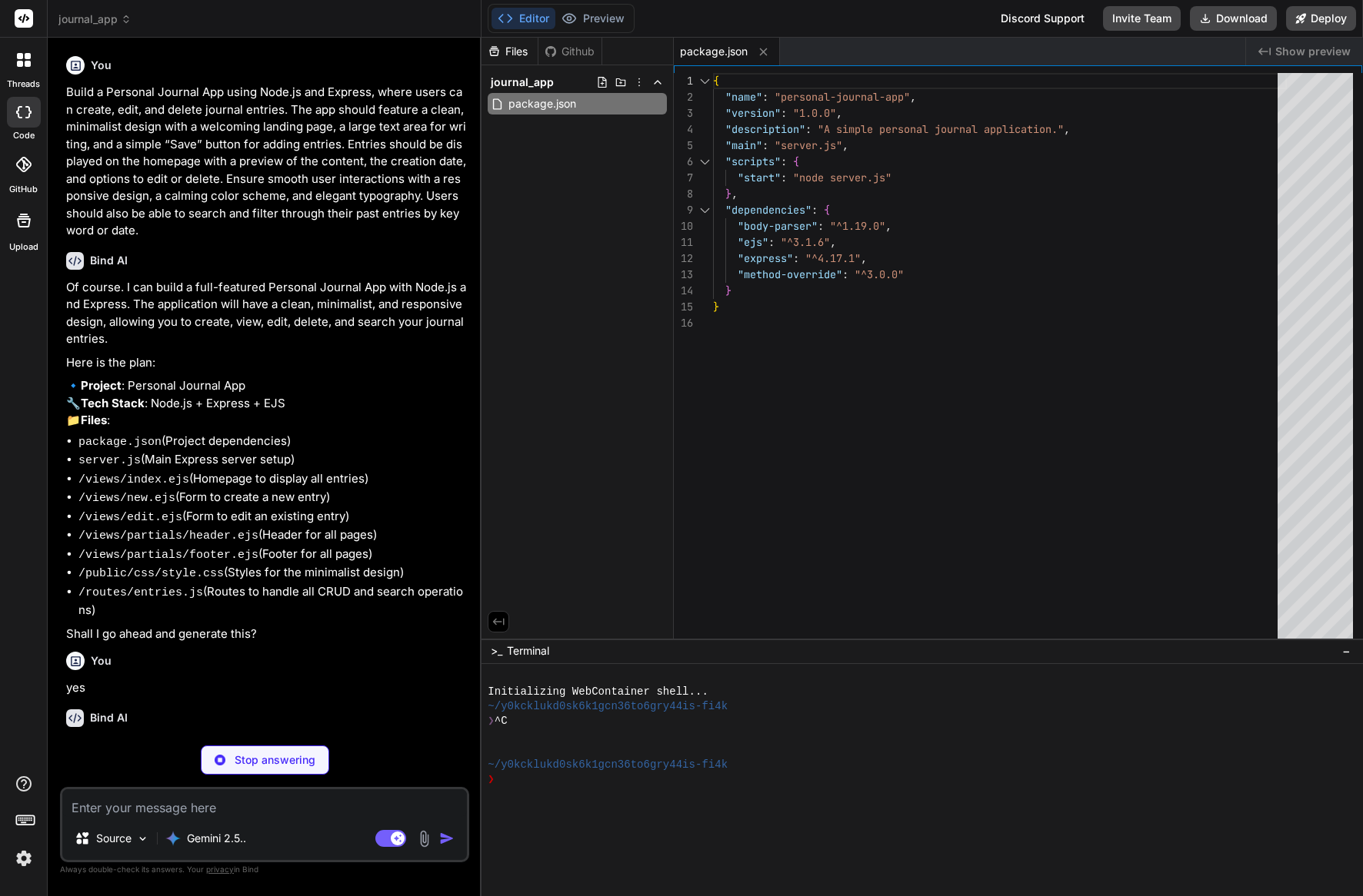
type textarea "x"
type textarea "// Start Server app.listen(port, () => { console.log(`Journal app listening at …"
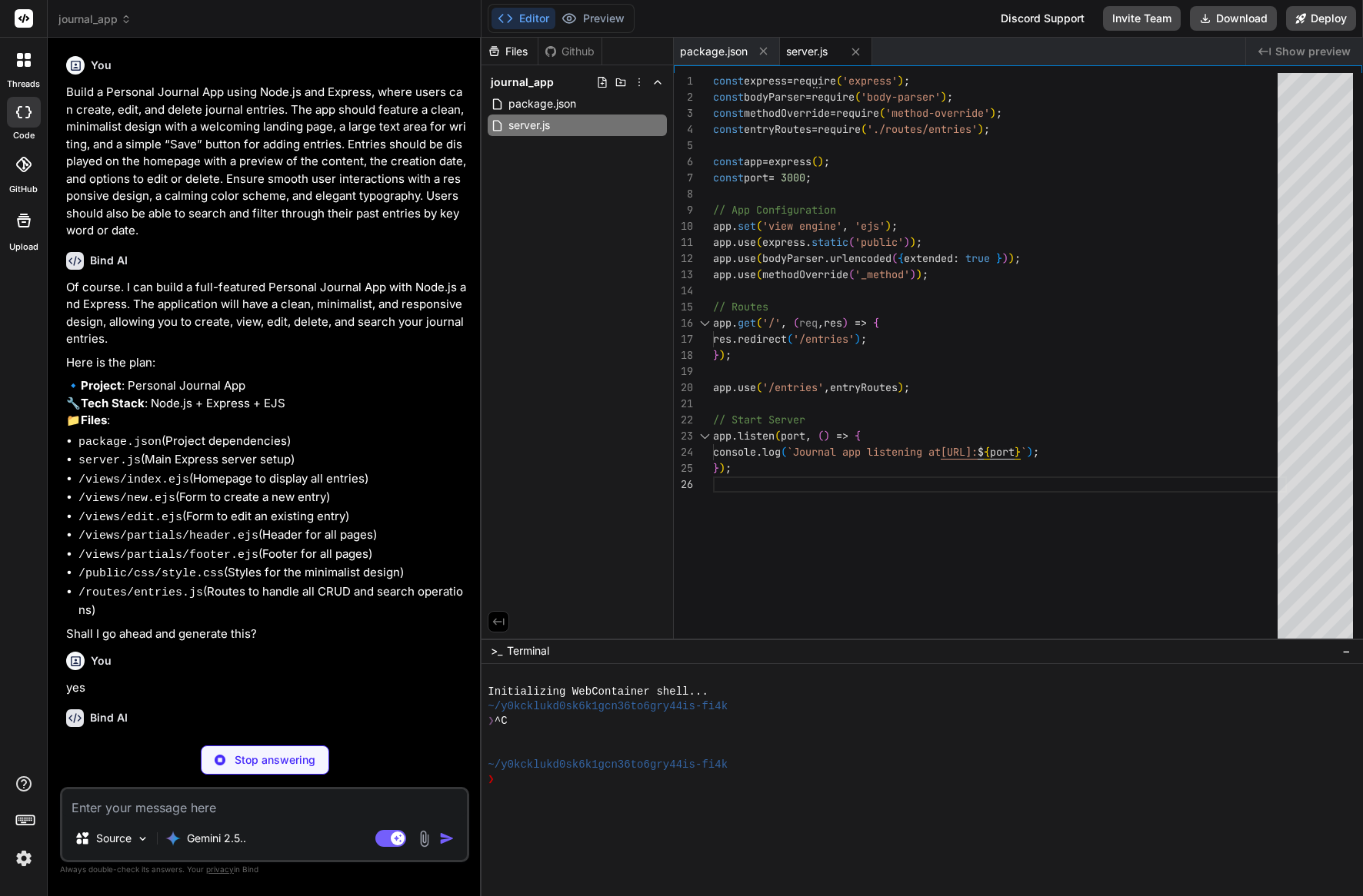
type textarea "x"
type textarea "module.exports = router;"
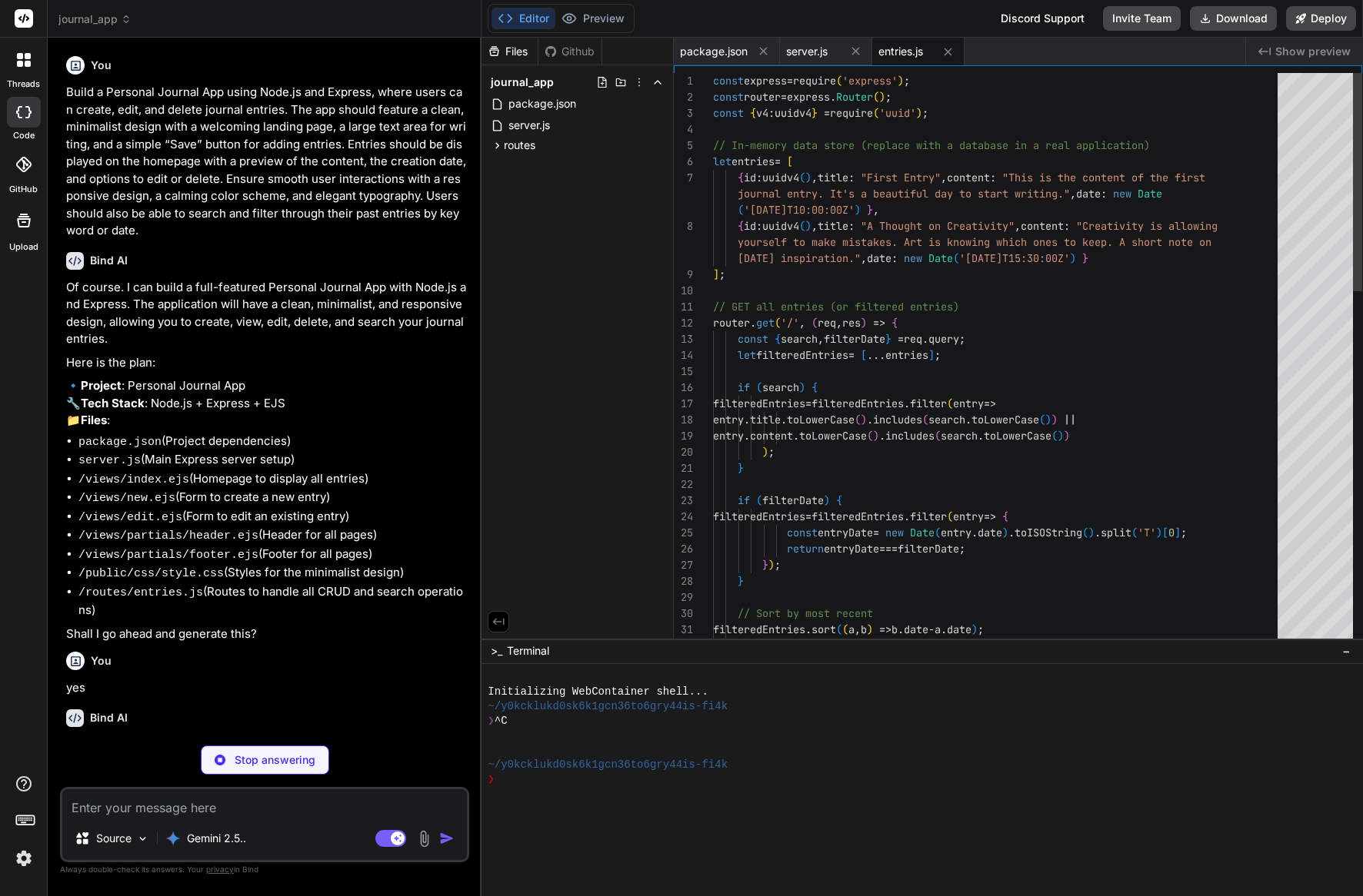
scroll to position [29, 0]
type textarea "x"
type textarea "<% } %> </main> </div> <%- include('partials/footer') %>"
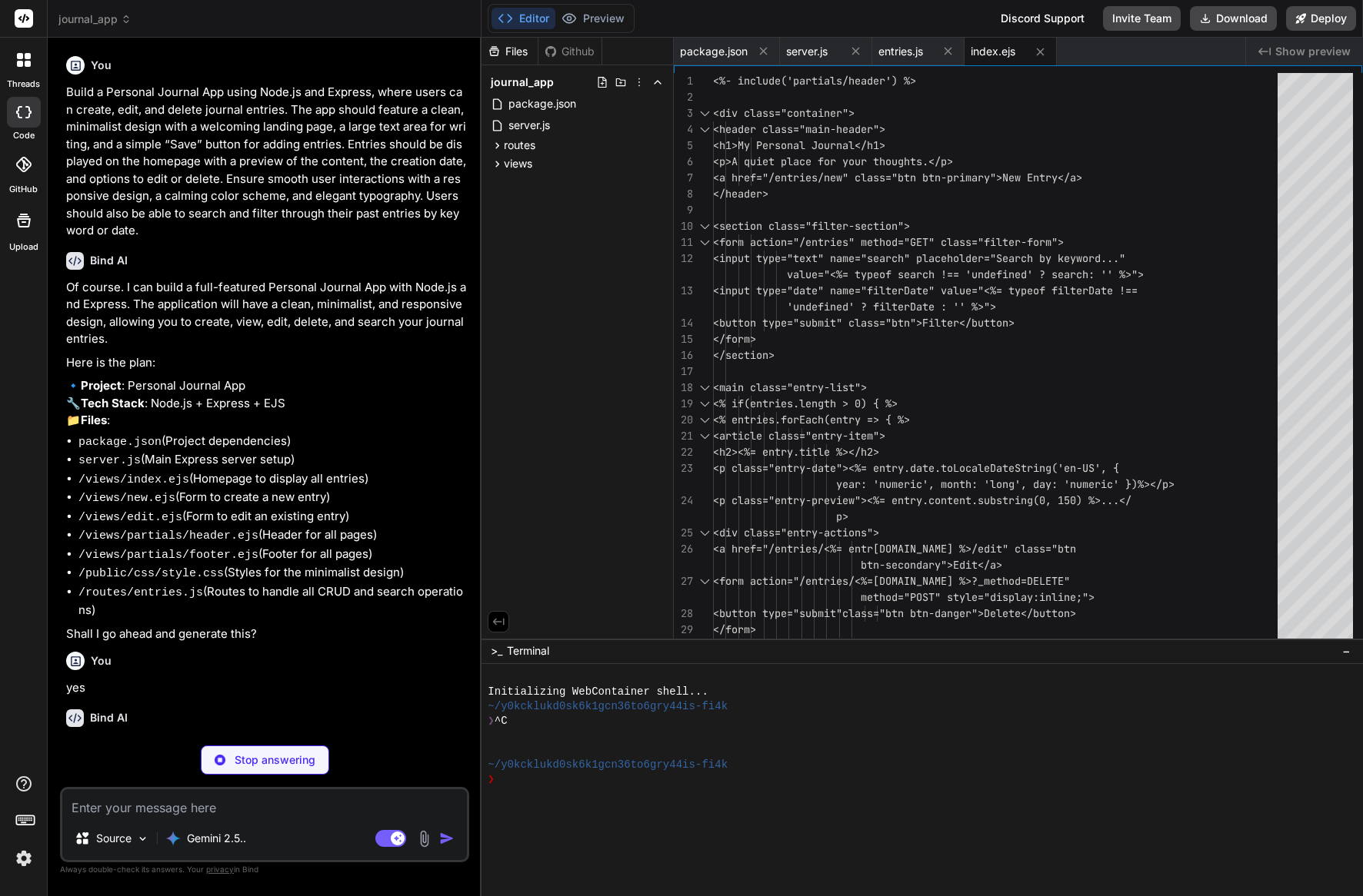
type textarea "x"
type textarea "</div> <button type="submit" class="btn btn-primary">Save Entry</button> </form…"
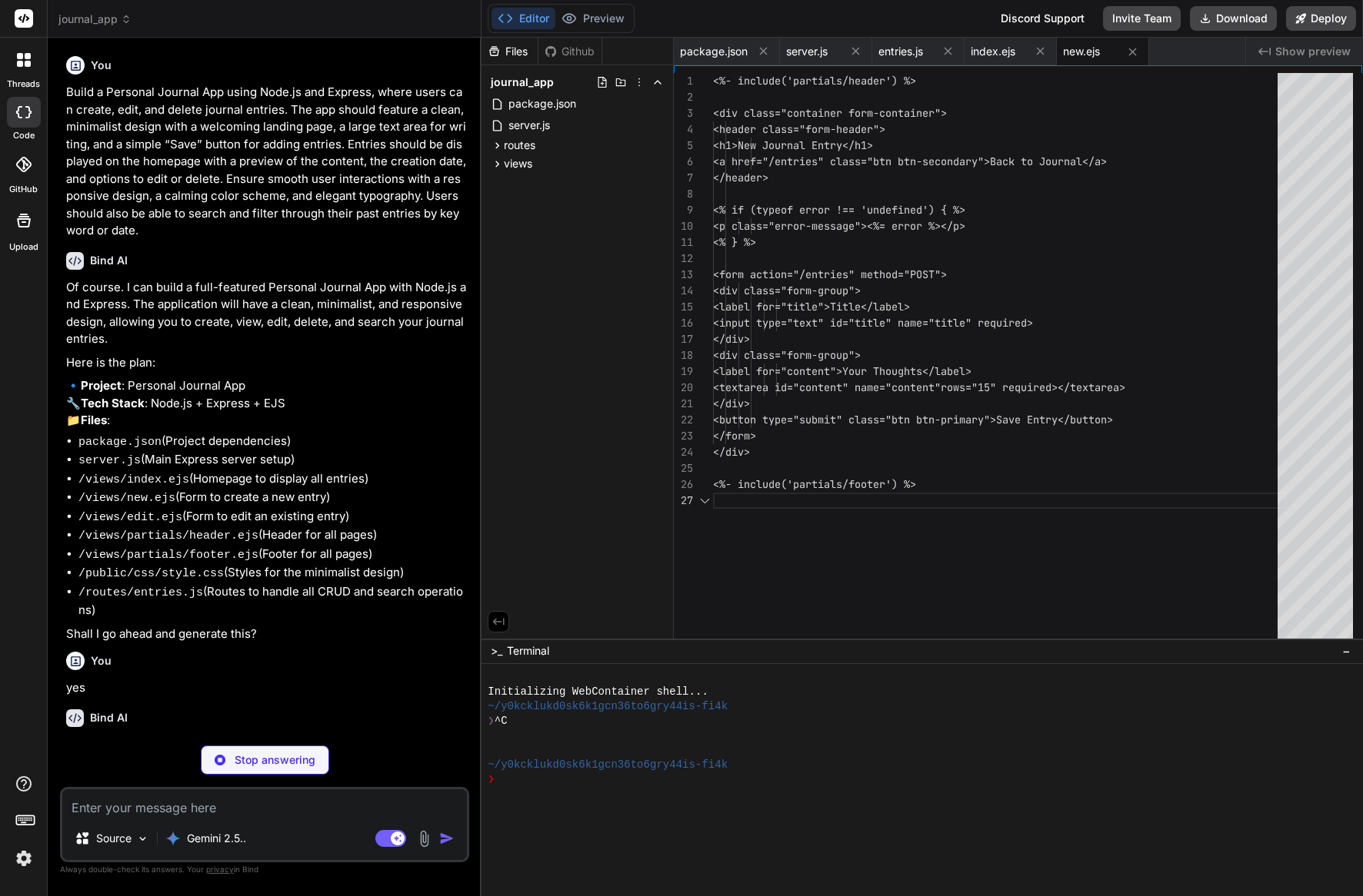
scroll to position [91, 0]
type textarea "x"
type textarea "<textarea id="content" name="content" rows="15" required><%= entry.content %></…"
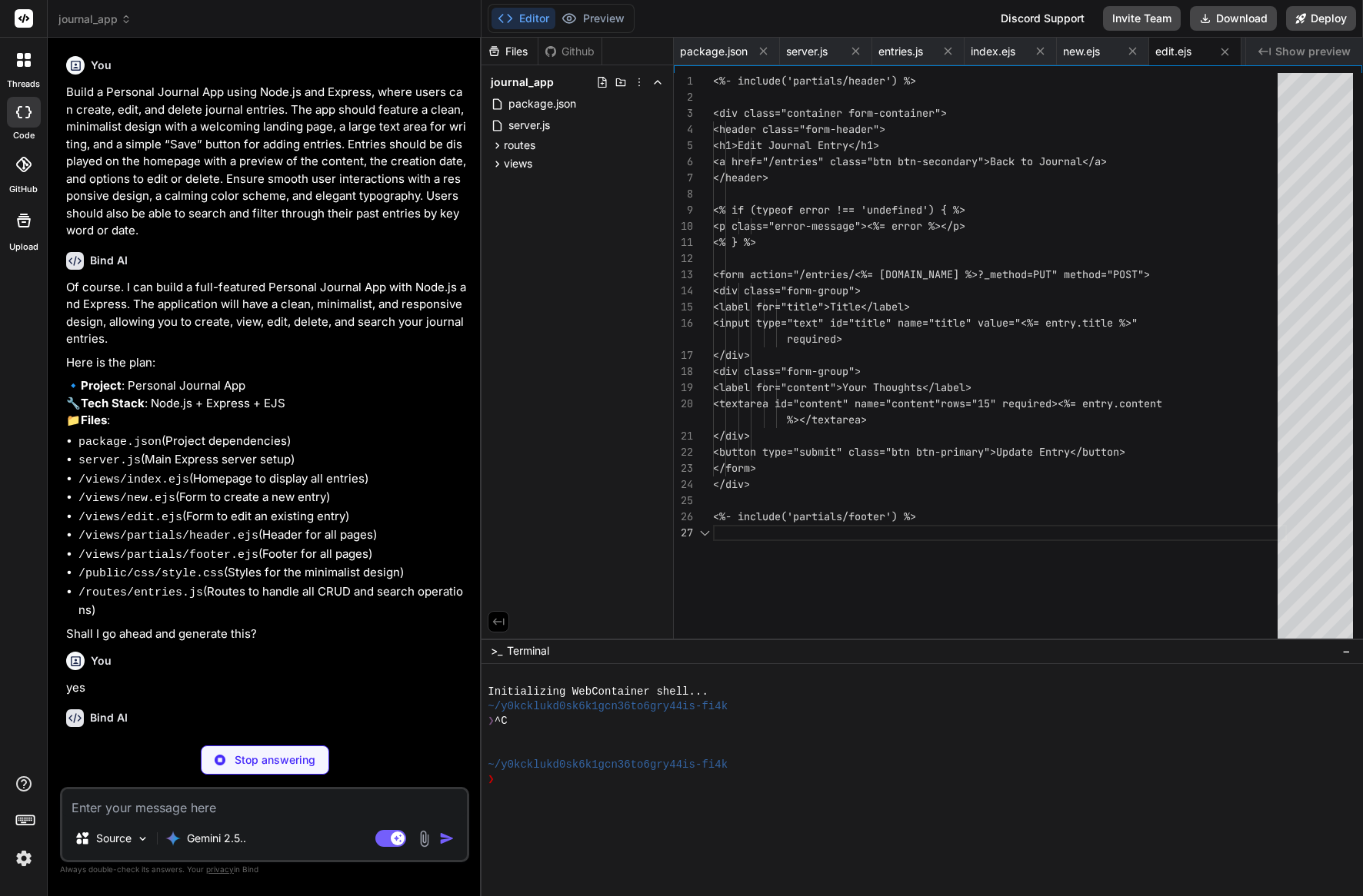
scroll to position [121, 0]
type textarea "x"
type textarea "400&family=Roboto:wght@300;400&display=swap" rel="stylesheet"> </head> <body>"
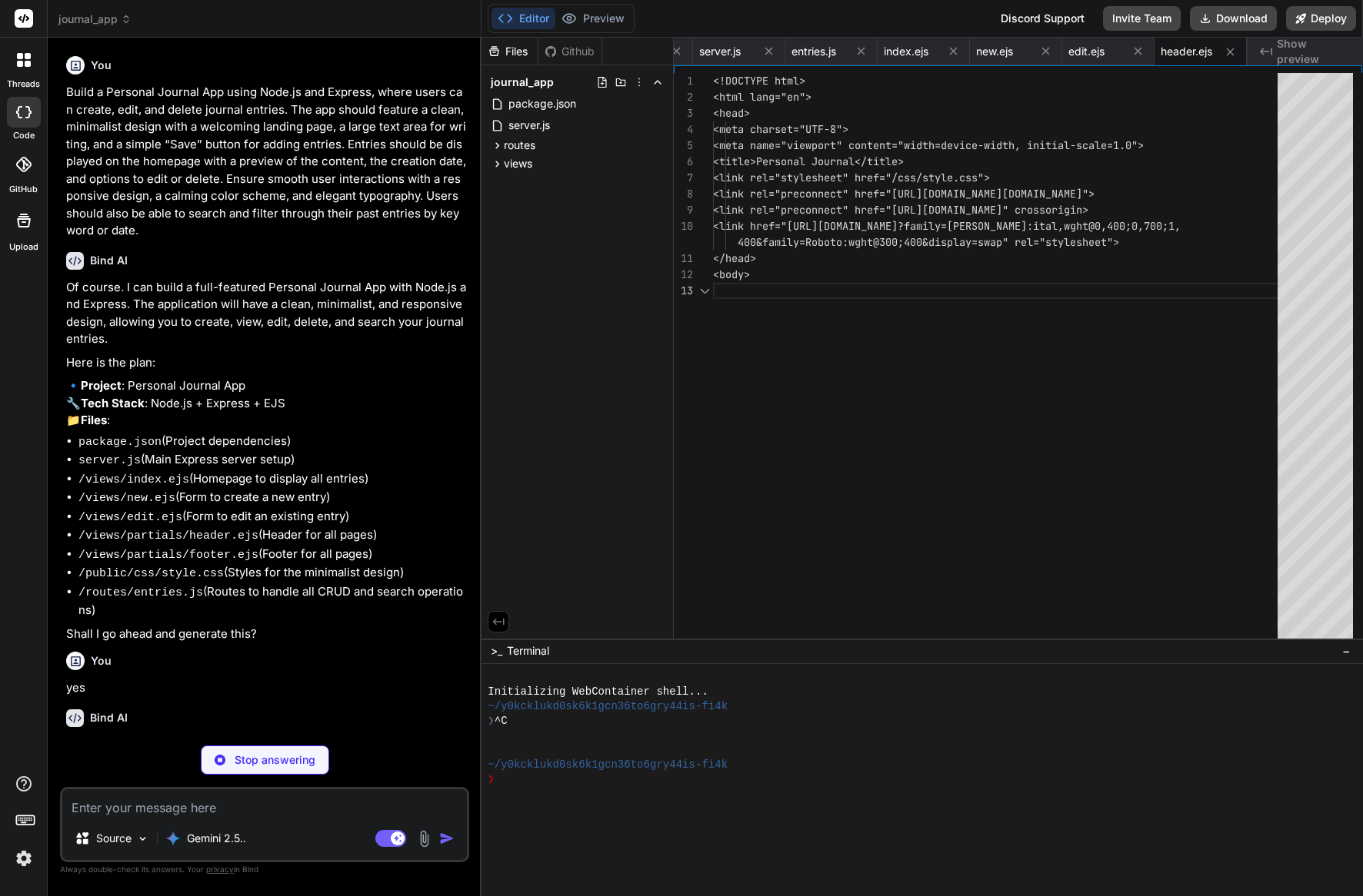
type textarea "x"
type textarea "<footer> <p>&copy; <%= new Date().getFullYear() %> Personal Journal. All rights…"
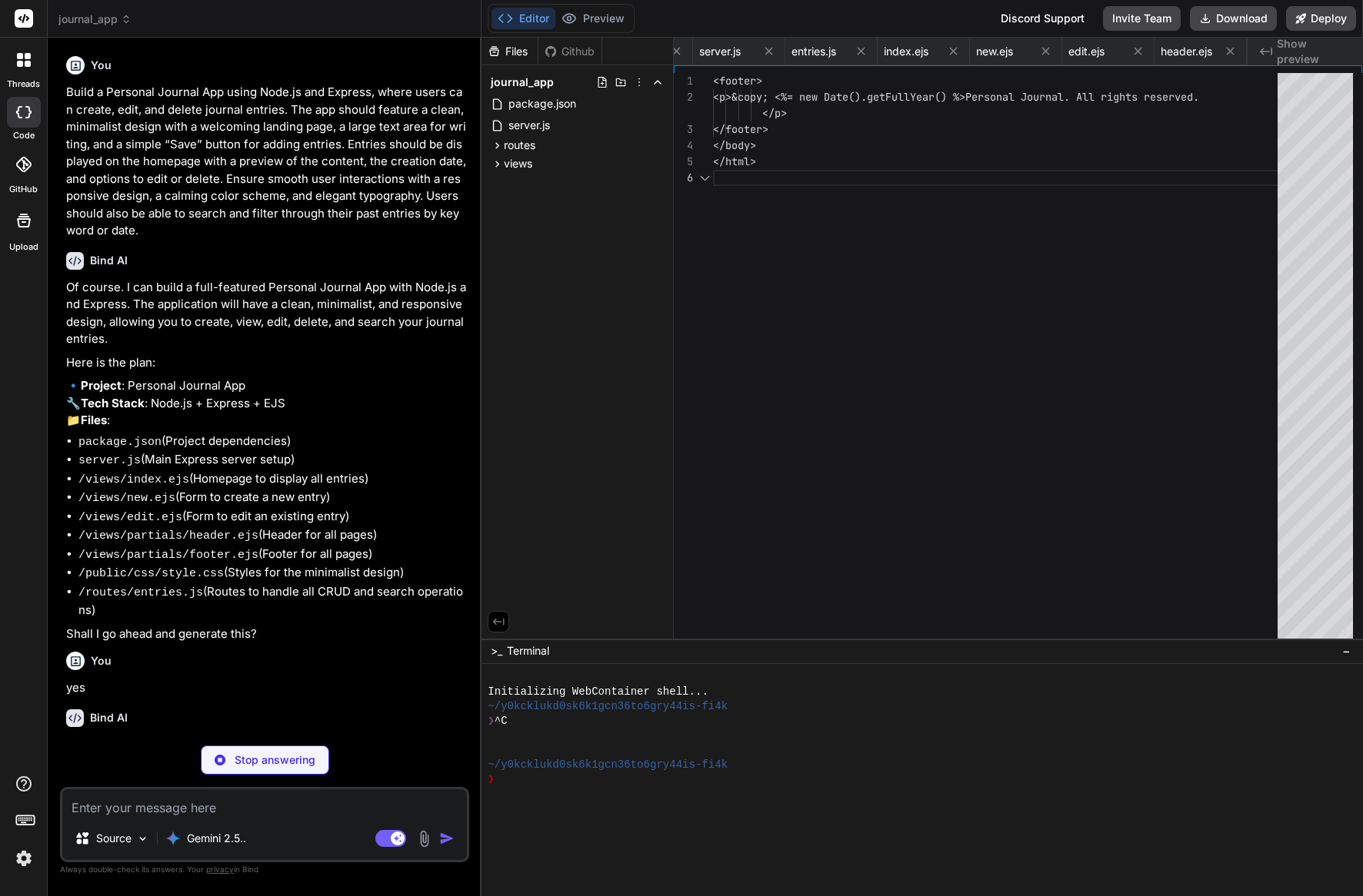
scroll to position [91, 0]
type textarea "x"
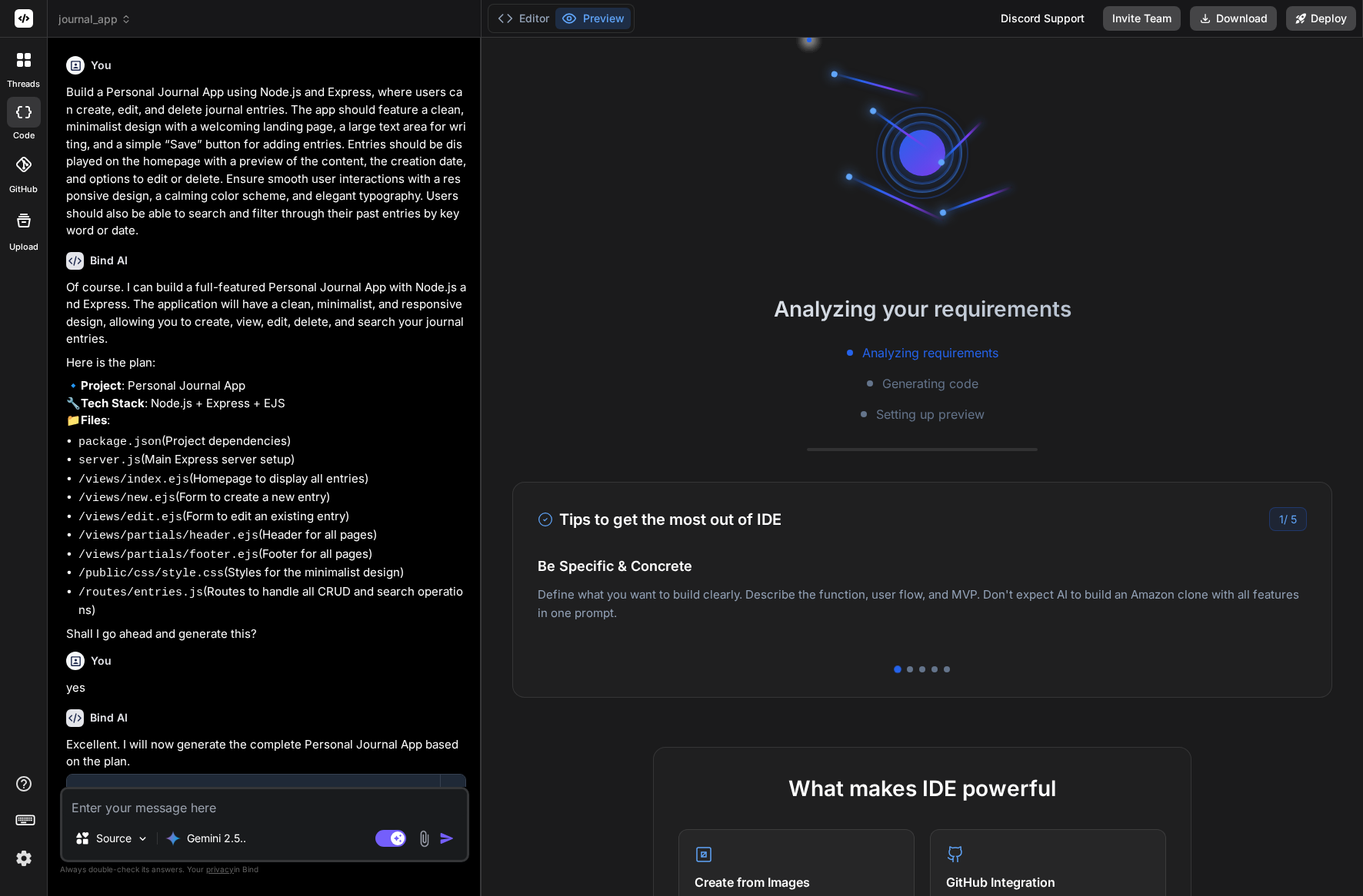
scroll to position [343, 0]
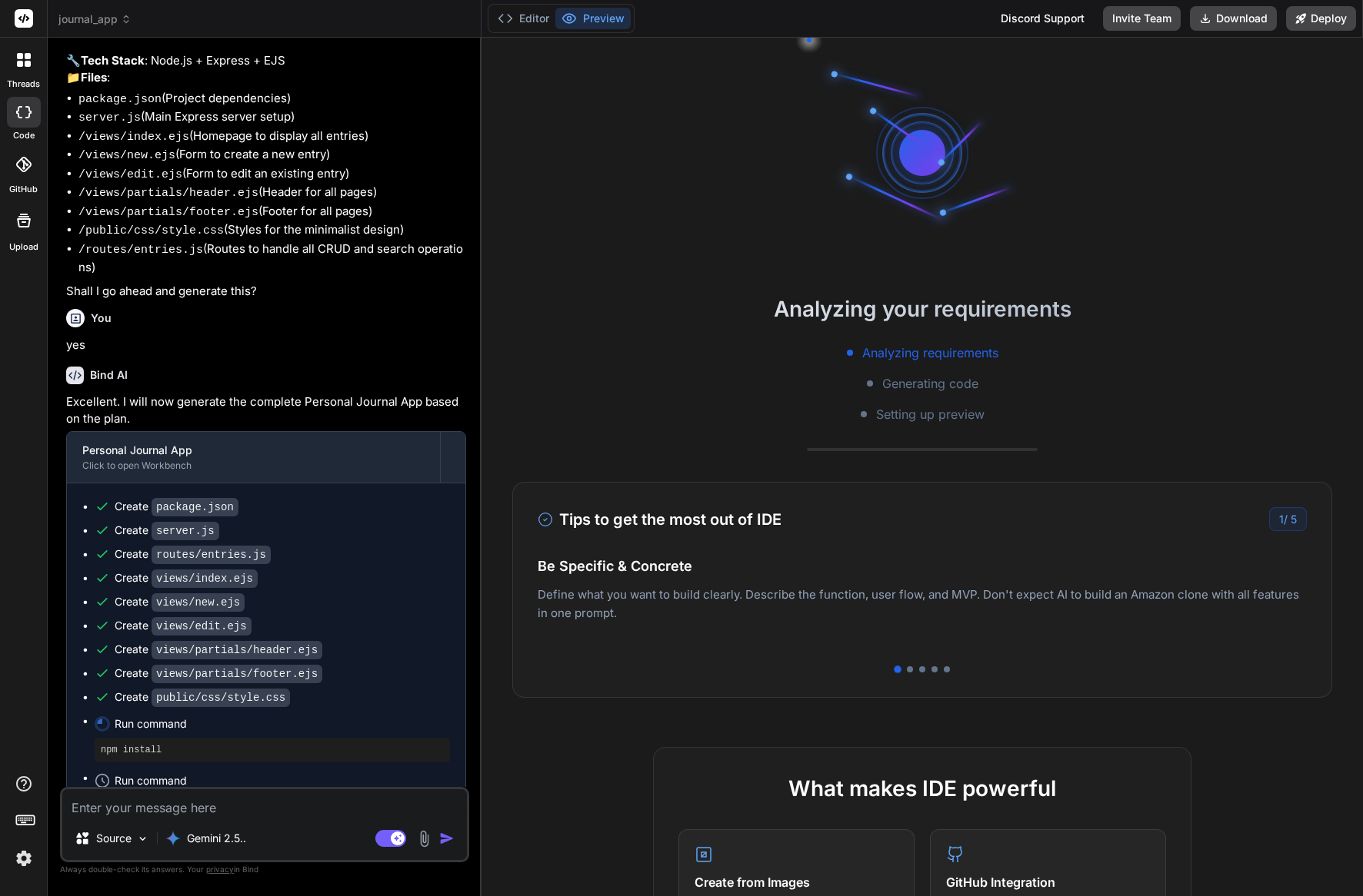
click at [26, 862] on img at bounding box center [24, 859] width 26 height 26
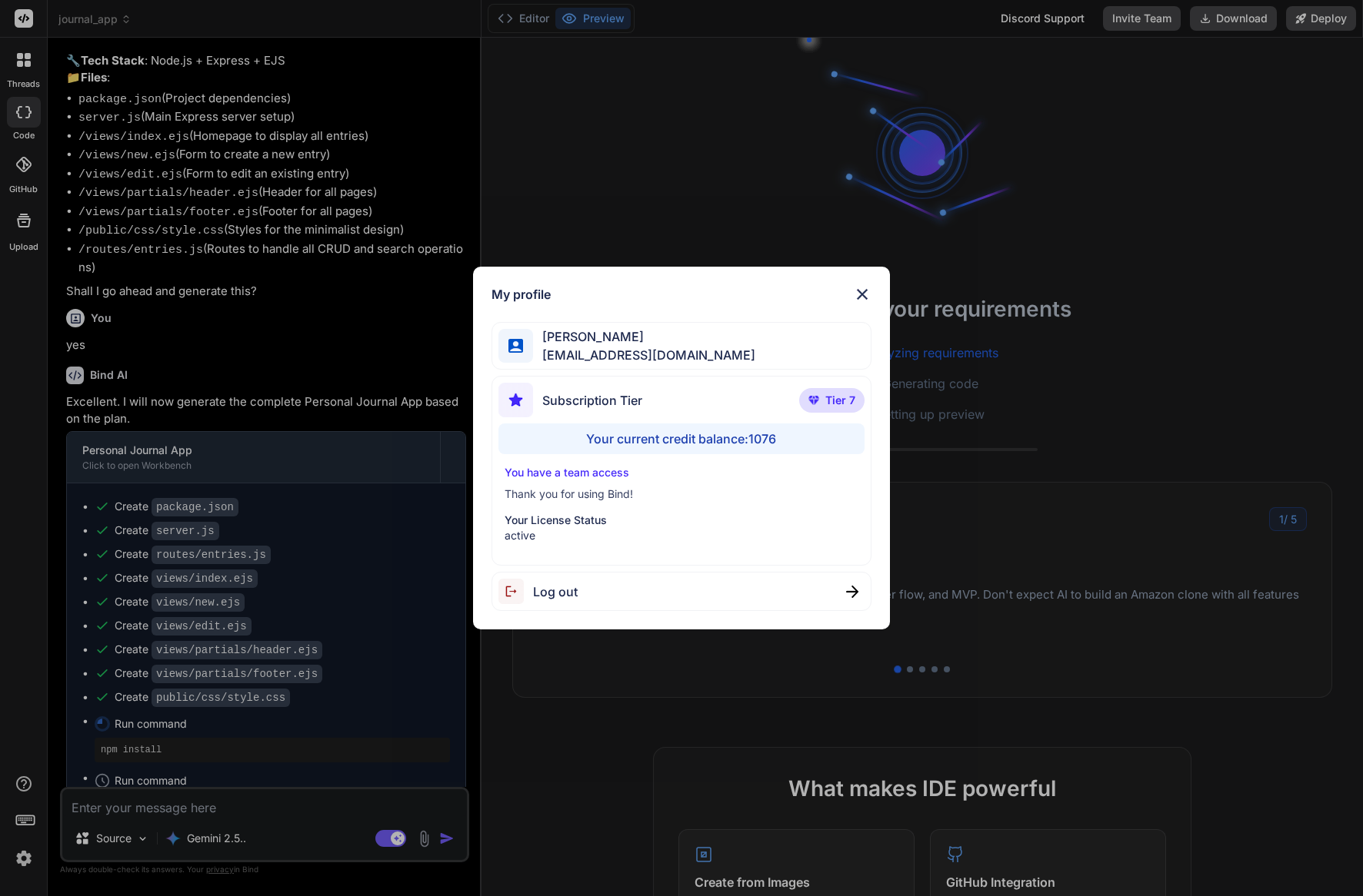
click at [26, 861] on div "My profile Charles Woodruff cwoodruff@gmail.com Subscription Tier Tier 7 Your c…" at bounding box center [681, 448] width 1363 height 896
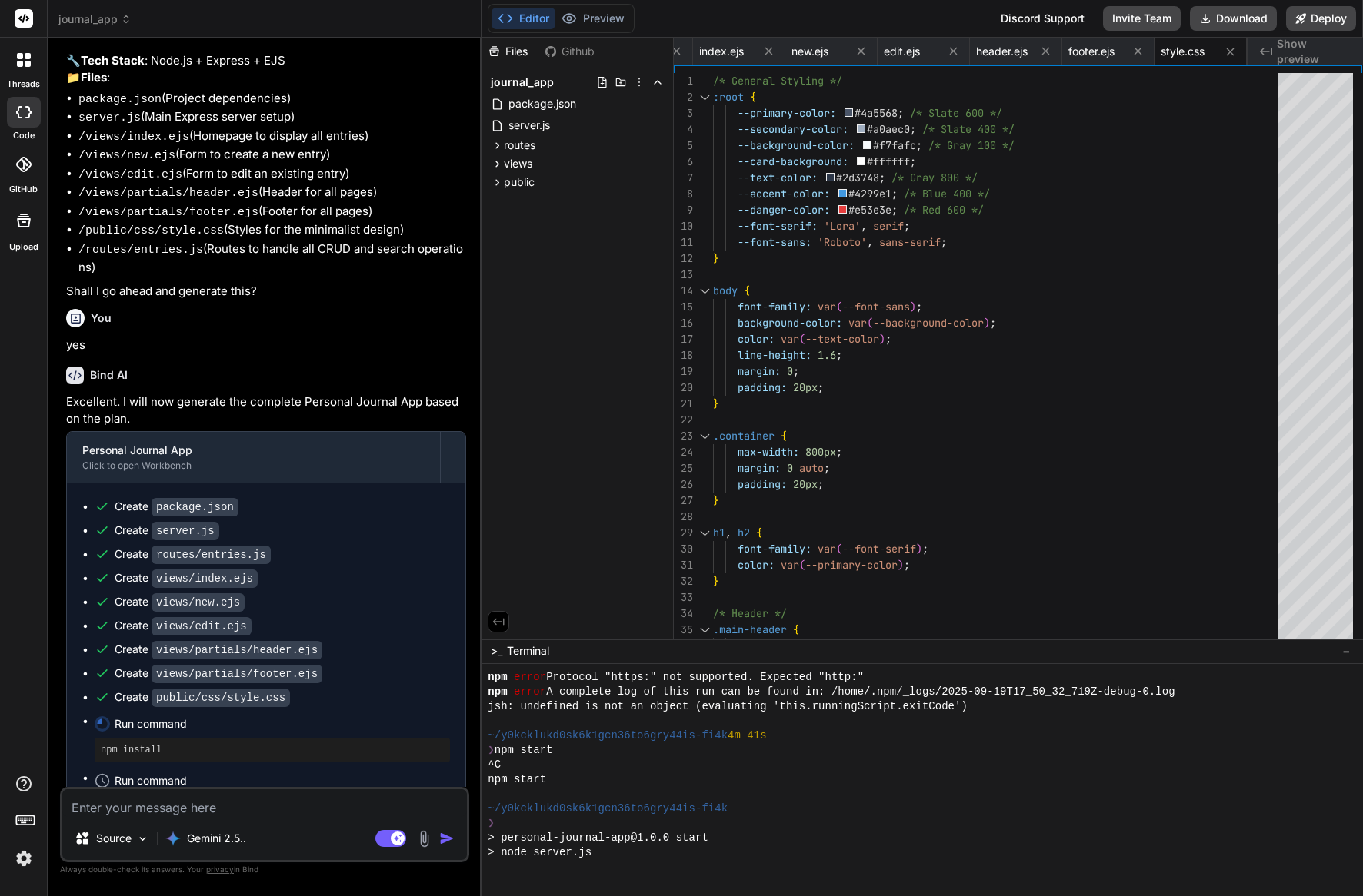
scroll to position [526, 0]
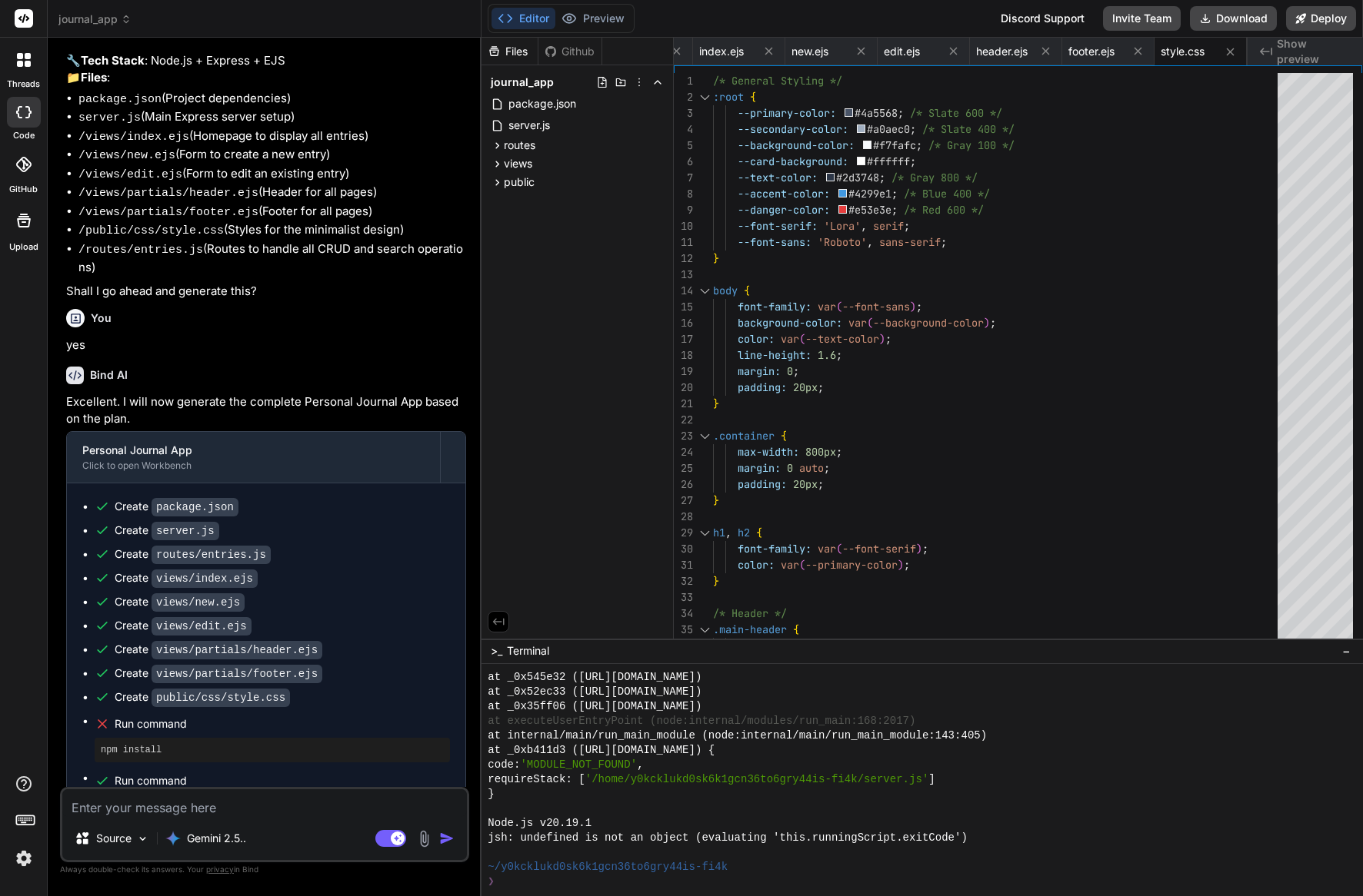
type textarea "x"
click at [1092, 831] on div "jsh: undefined is not an object (evaluating 'this.runningScript.exitCode')" at bounding box center [916, 838] width 856 height 15
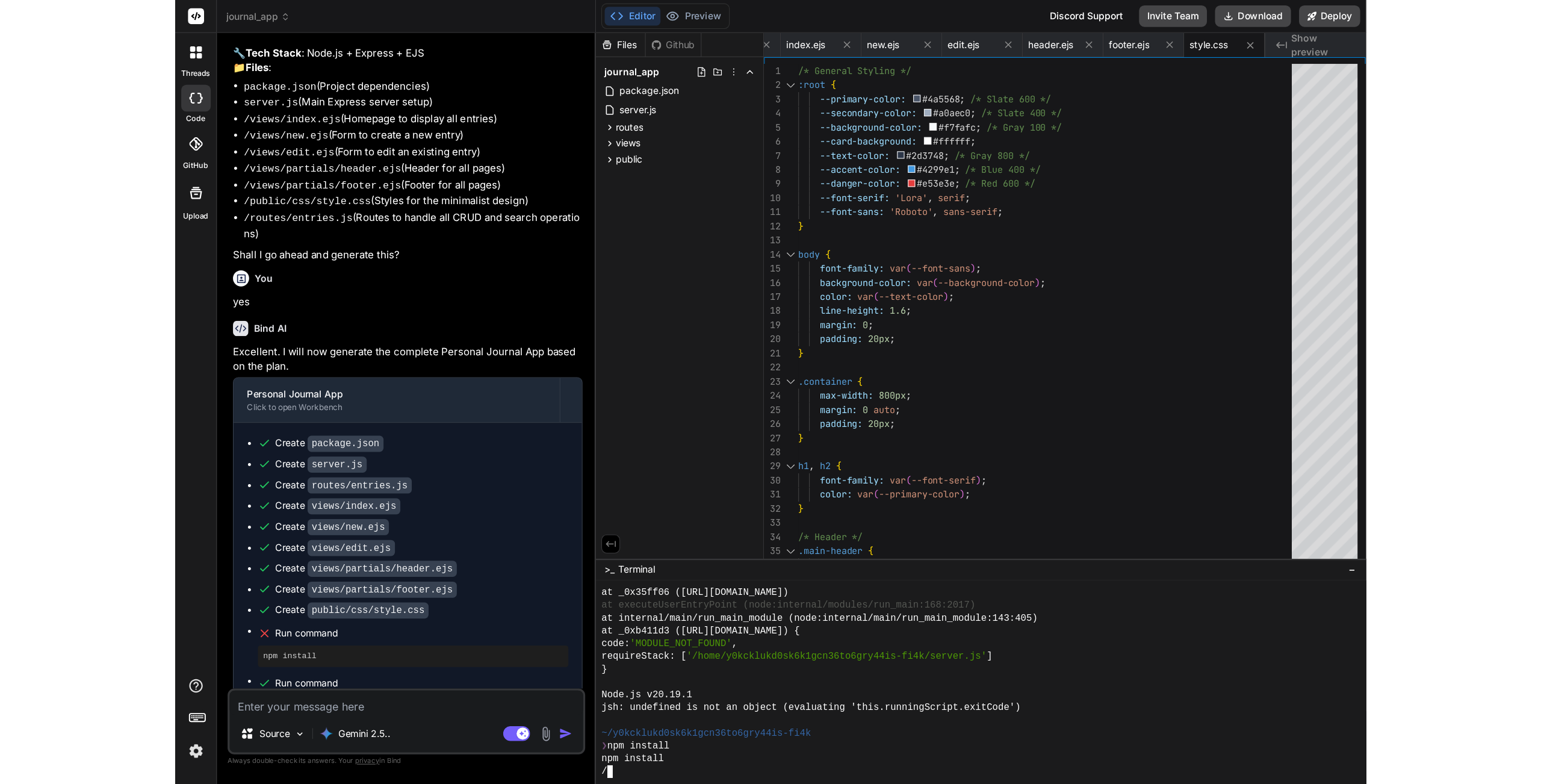
scroll to position [434, 0]
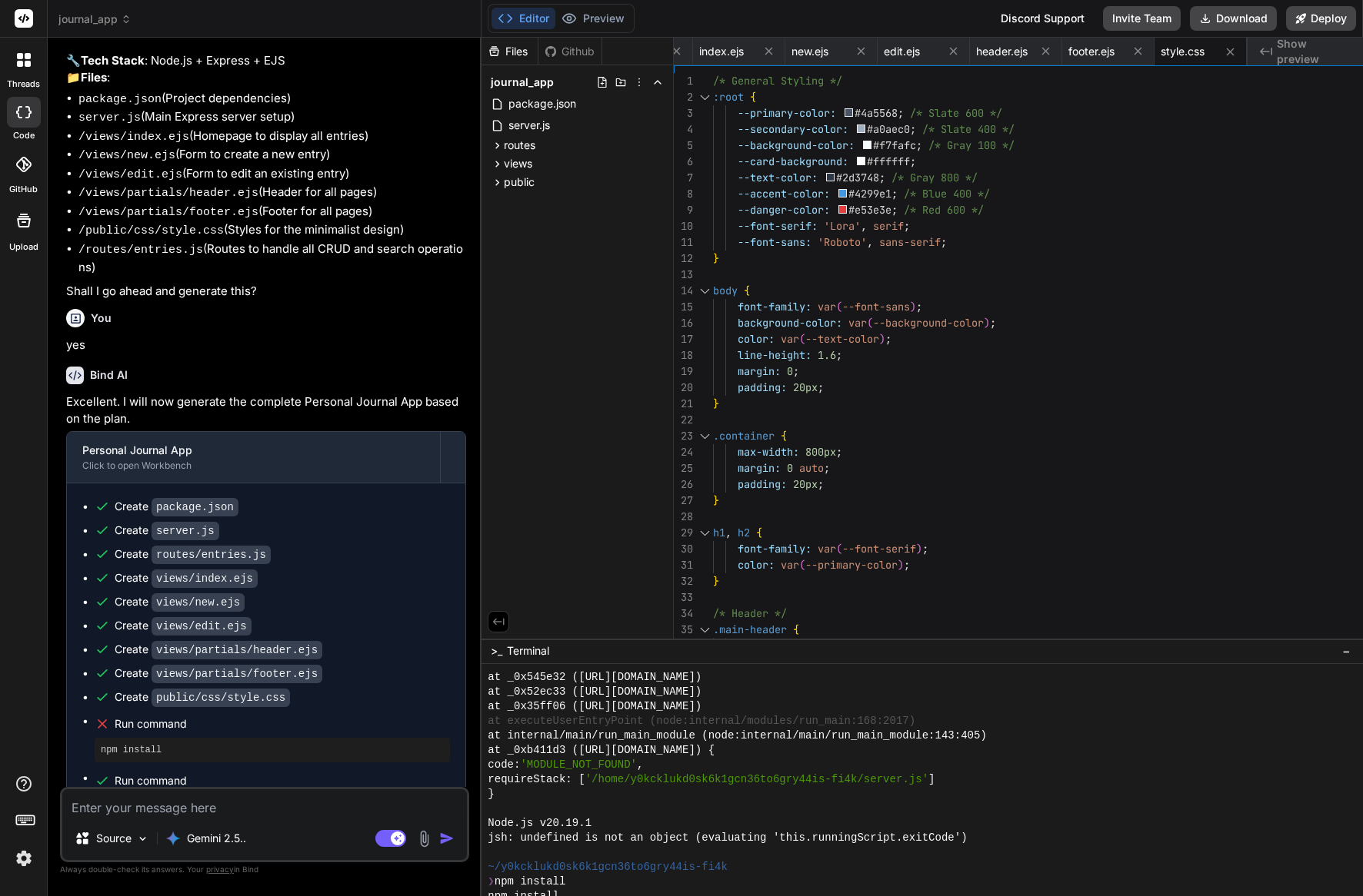
type textarea "x"
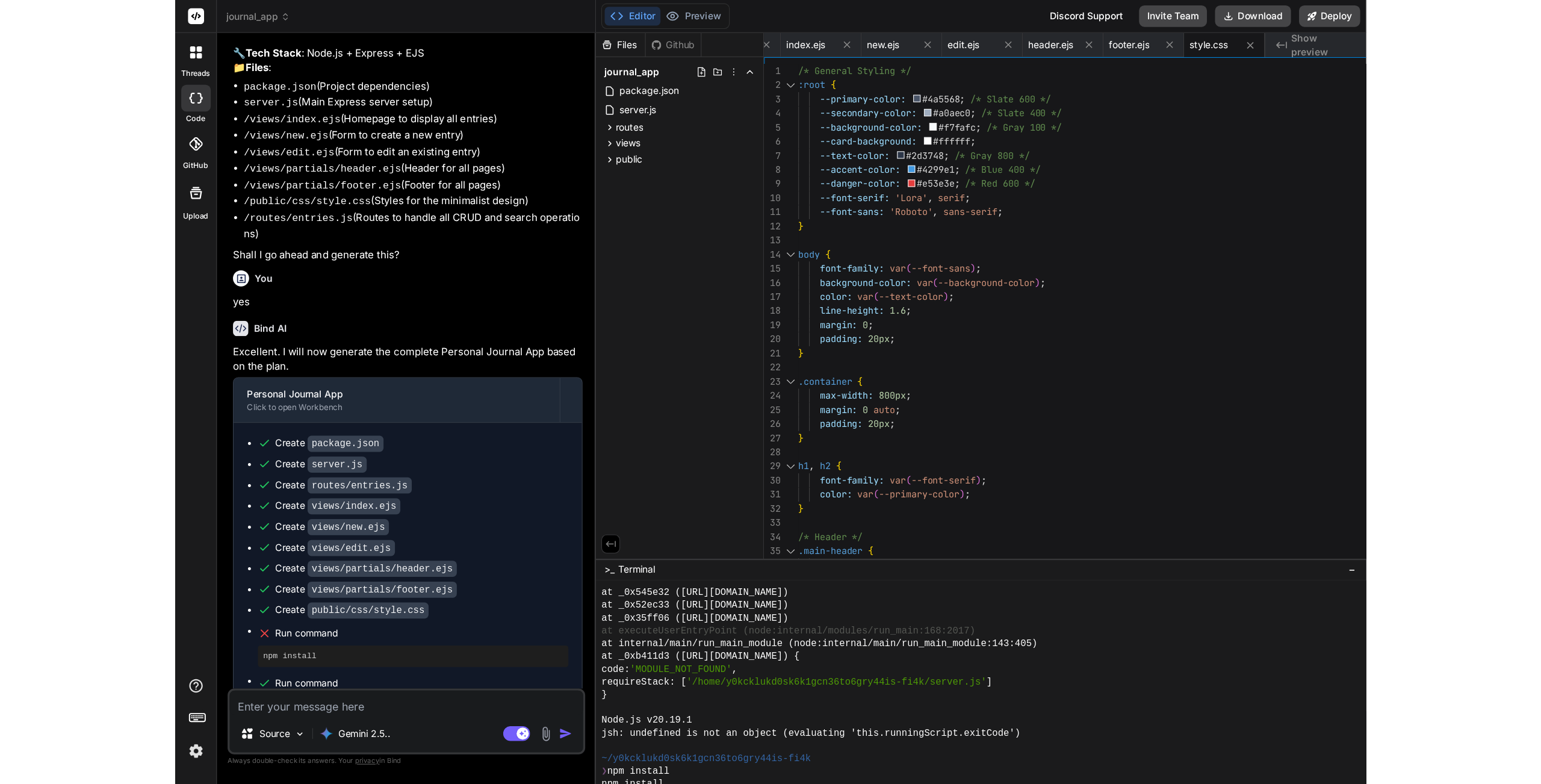
scroll to position [110, 0]
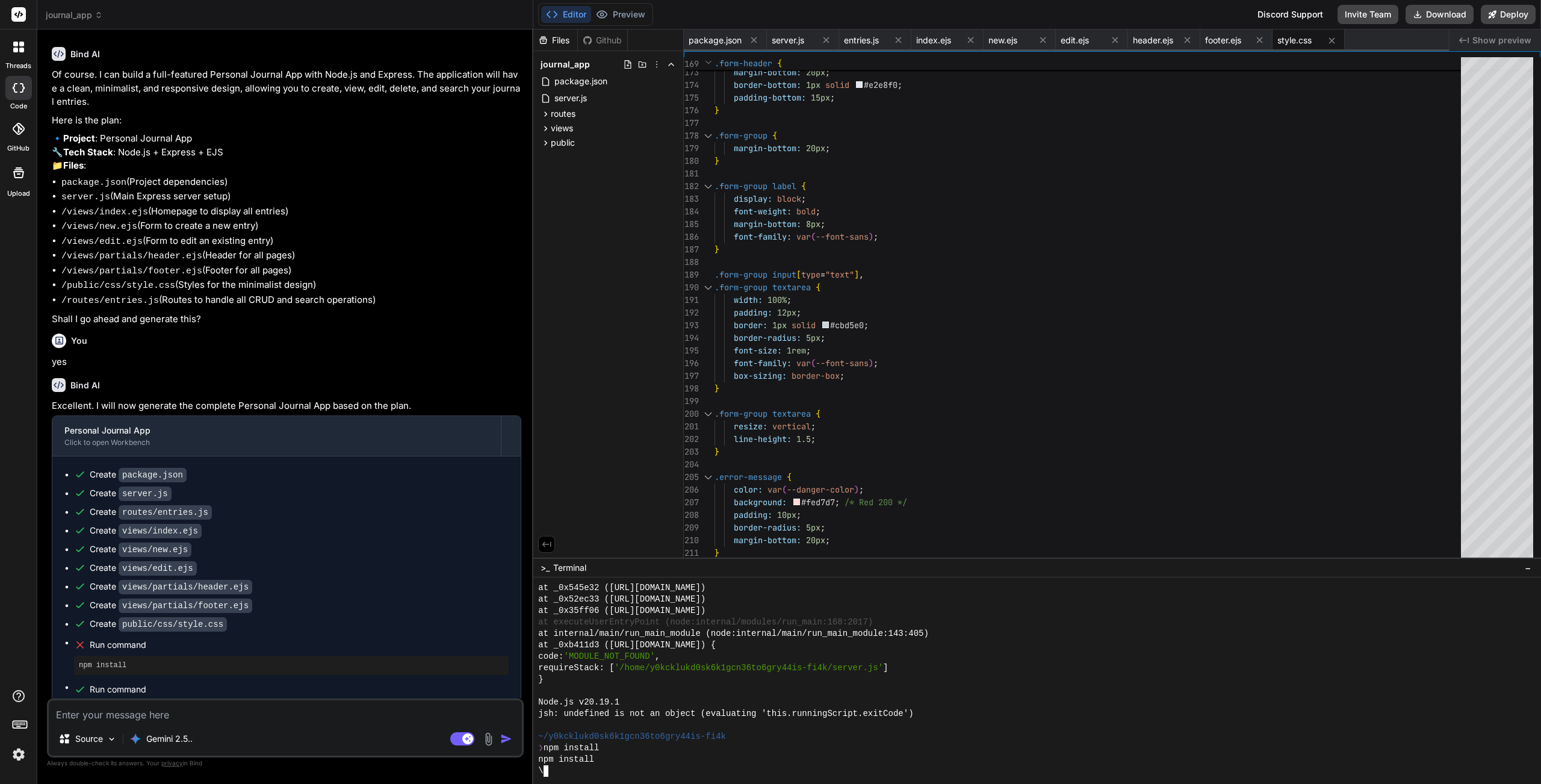
click at [1067, 41] on span "style.css" at bounding box center [1294, 41] width 35 height 12
click at [1067, 39] on span "style.css" at bounding box center [1294, 41] width 35 height 12
click at [1067, 38] on span "footer.ejs" at bounding box center [1223, 41] width 36 height 12
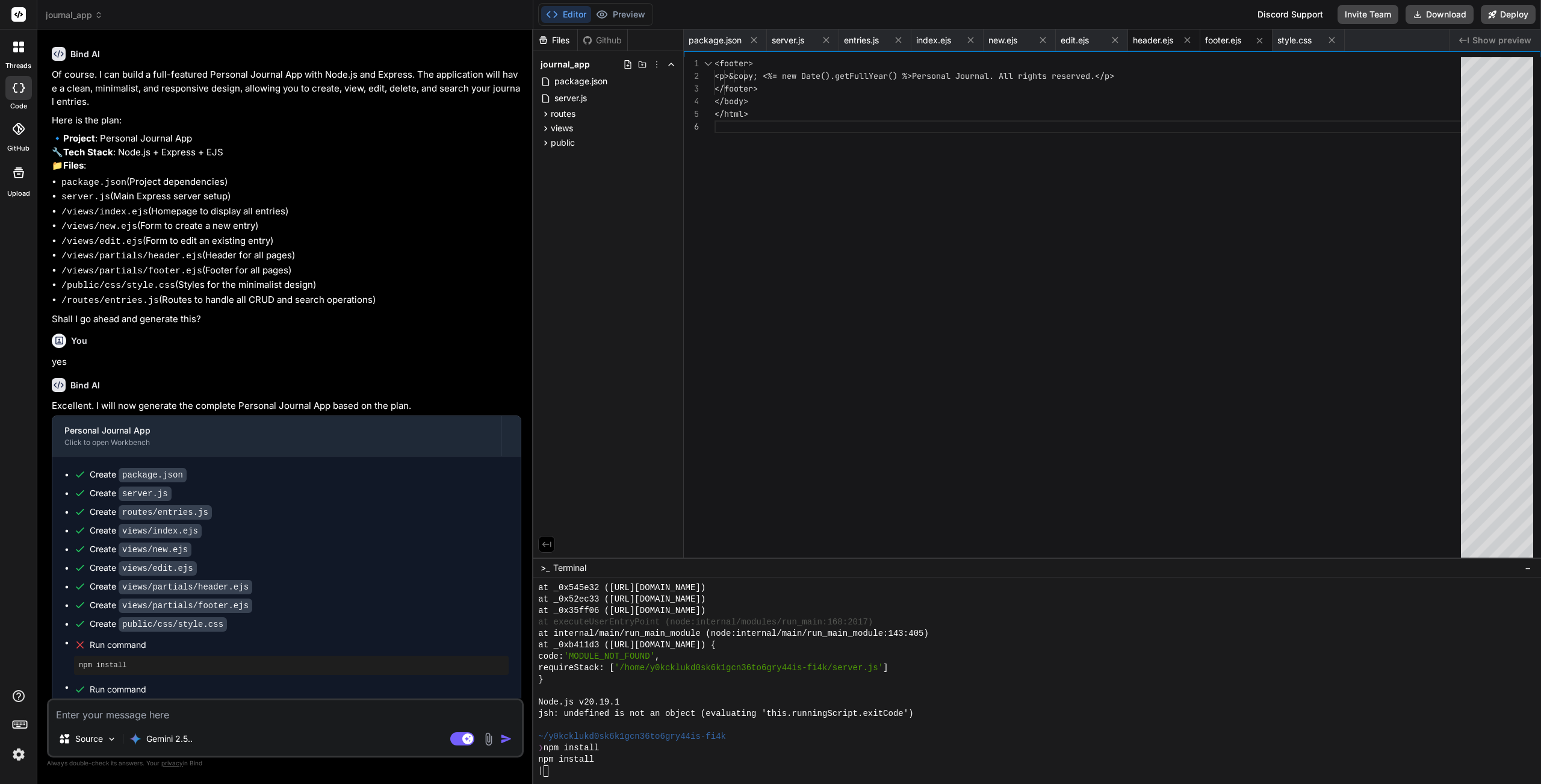
click at [1067, 41] on span "header.ejs" at bounding box center [1153, 41] width 41 height 12
type textarea "</head> <body>"
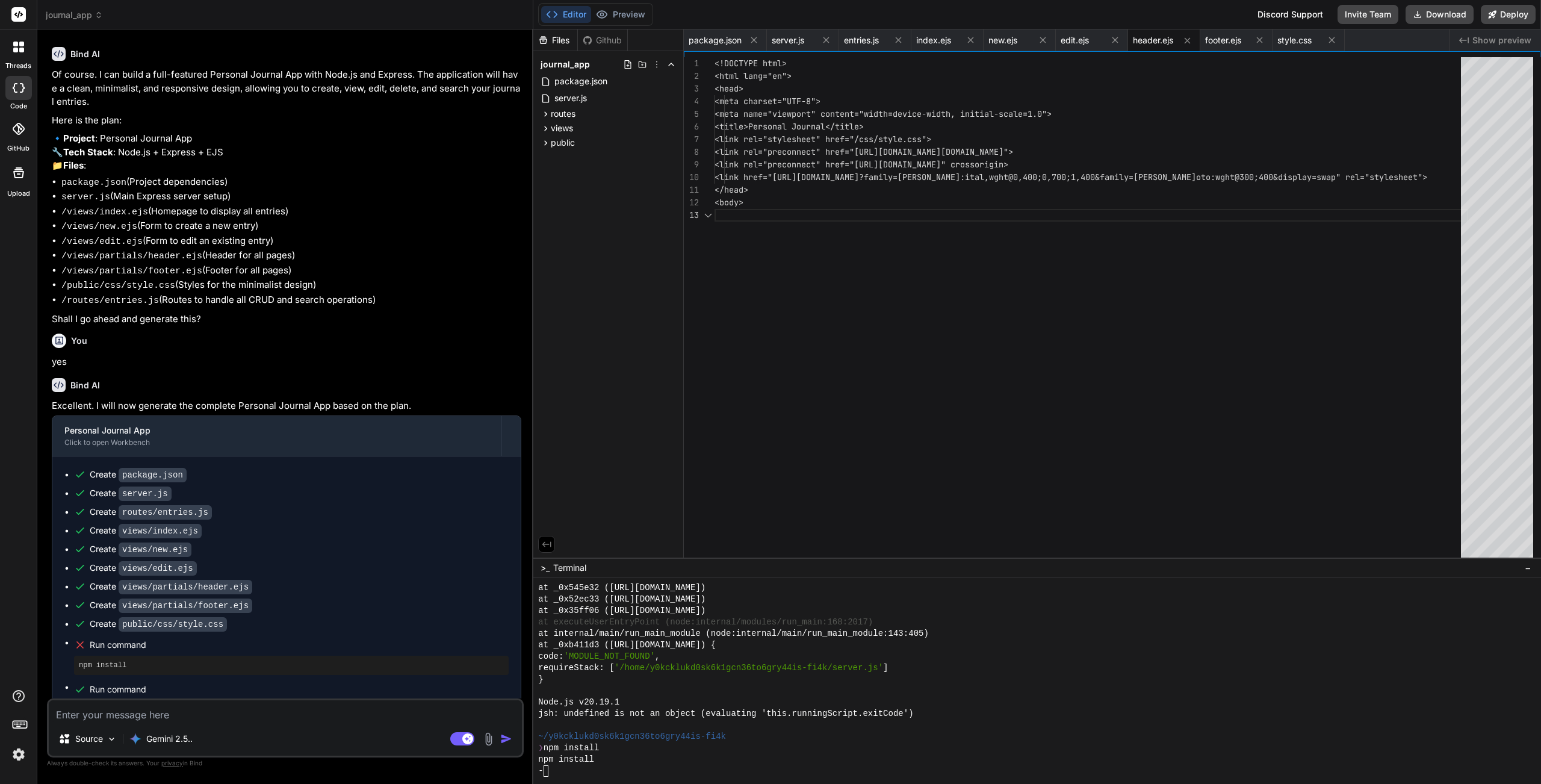
scroll to position [23, 0]
click at [18, 701] on img at bounding box center [19, 754] width 21 height 21
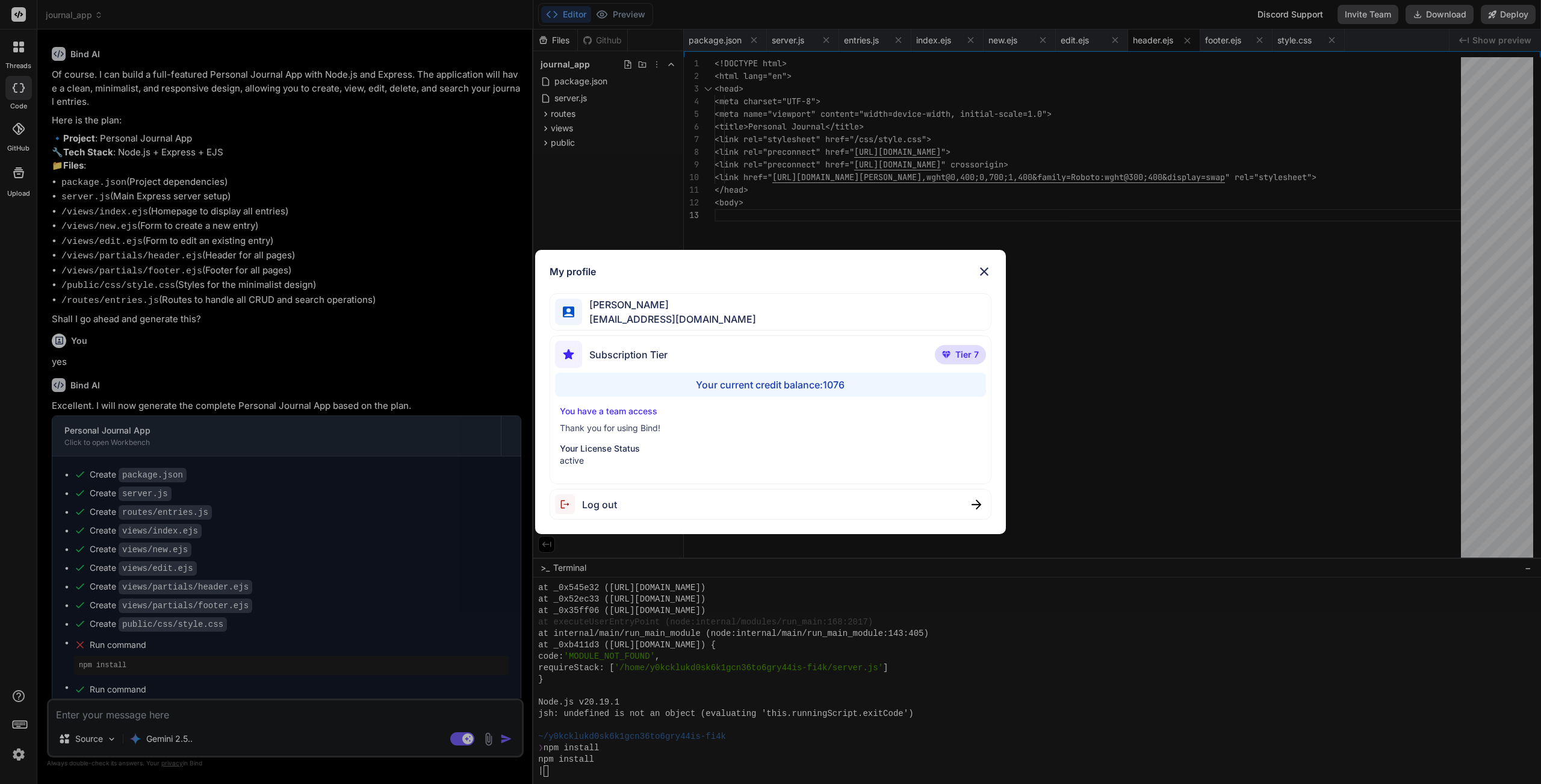
click at [16, 701] on div "My profile Charles Woodruff cwoodruff@gmail.com Subscription Tier Tier 7 Your c…" at bounding box center [770, 392] width 1541 height 784
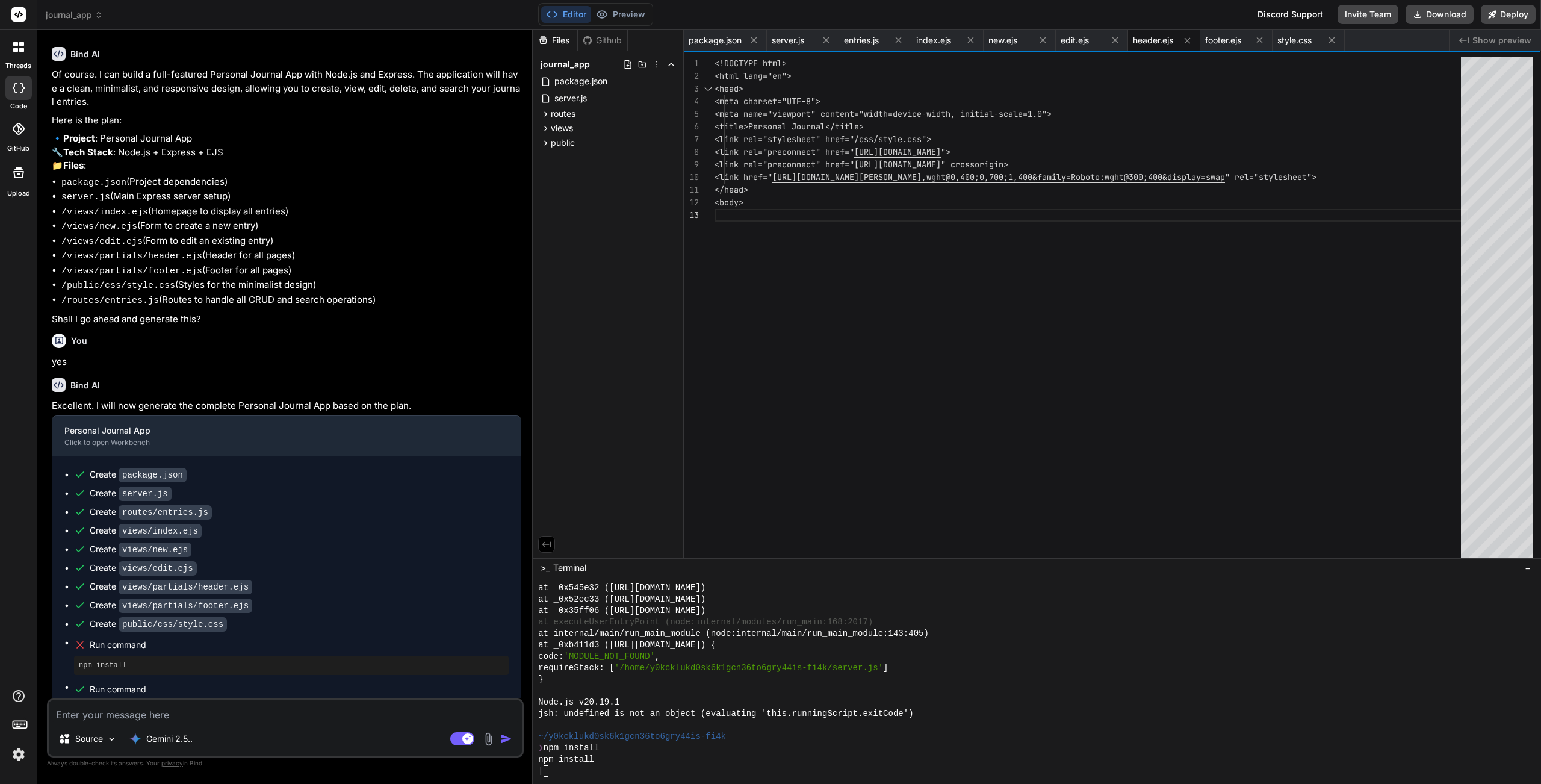
scroll to position [468, 0]
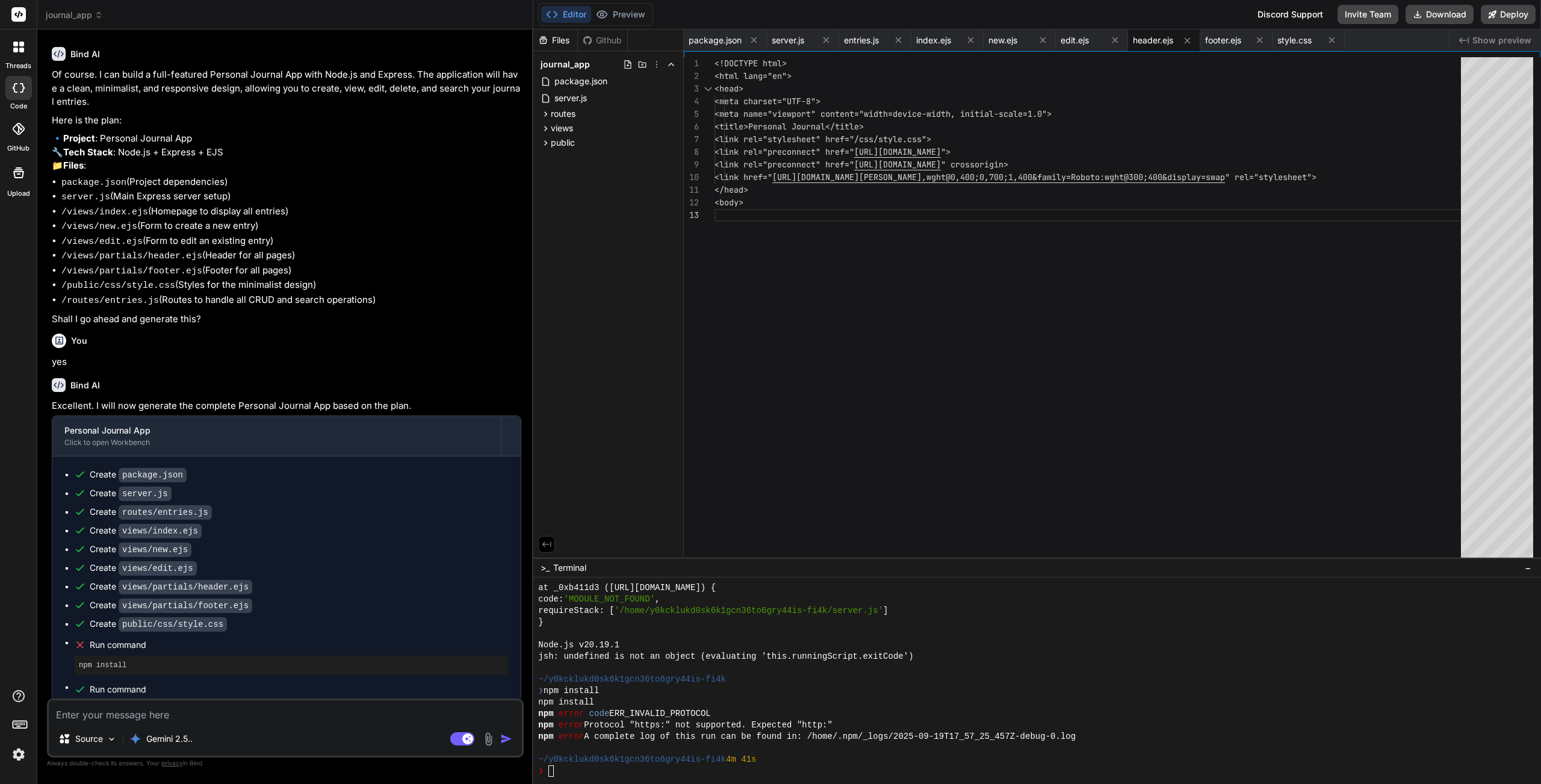
click at [898, 701] on div "npm install" at bounding box center [1030, 702] width 984 height 12
click at [319, 701] on textarea at bounding box center [285, 711] width 473 height 22
type textarea "x"
type textarea "e"
type textarea "x"
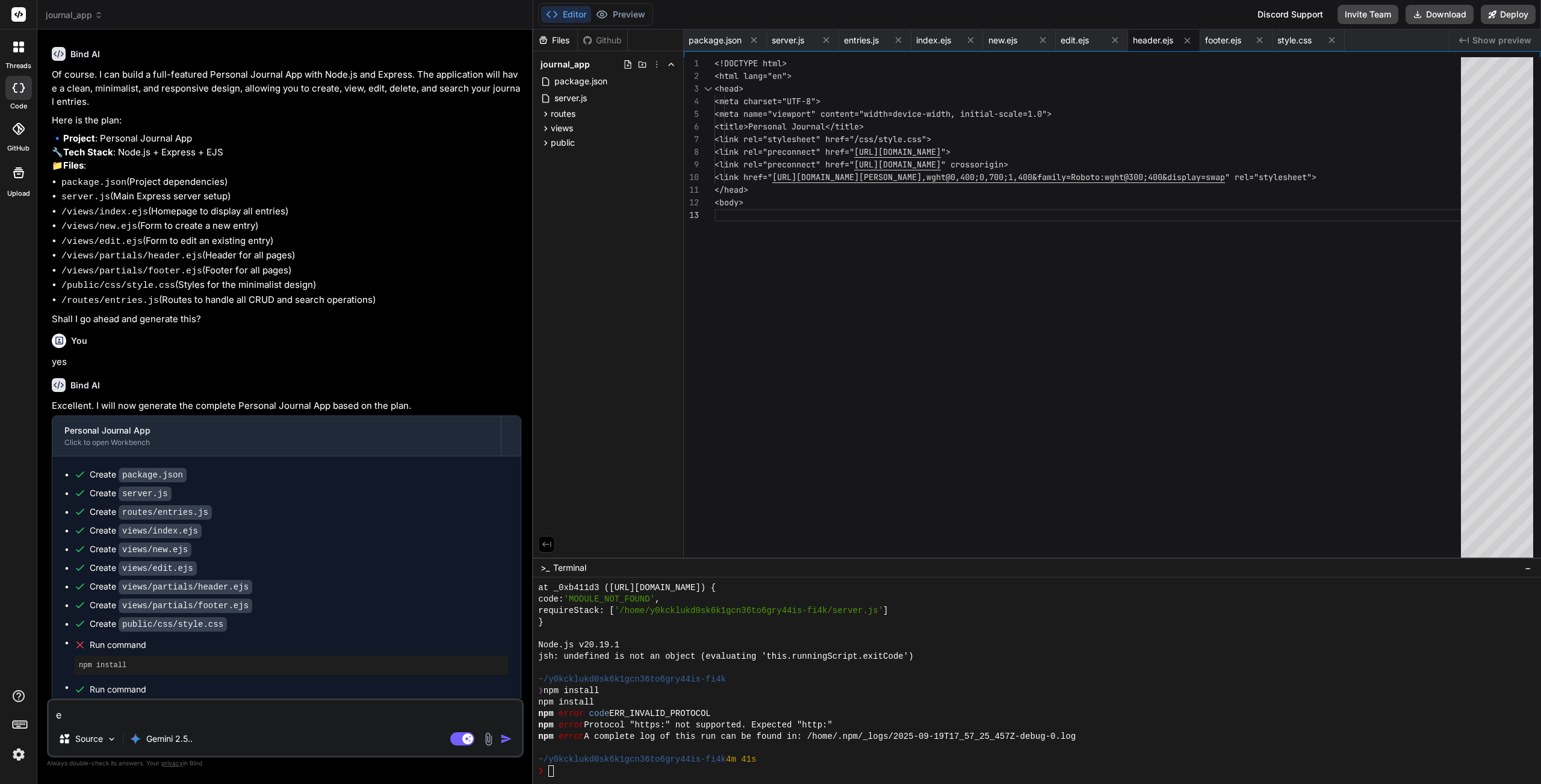
type textarea "en"
type textarea "x"
type textarea "ens"
type textarea "x"
type textarea "ensu"
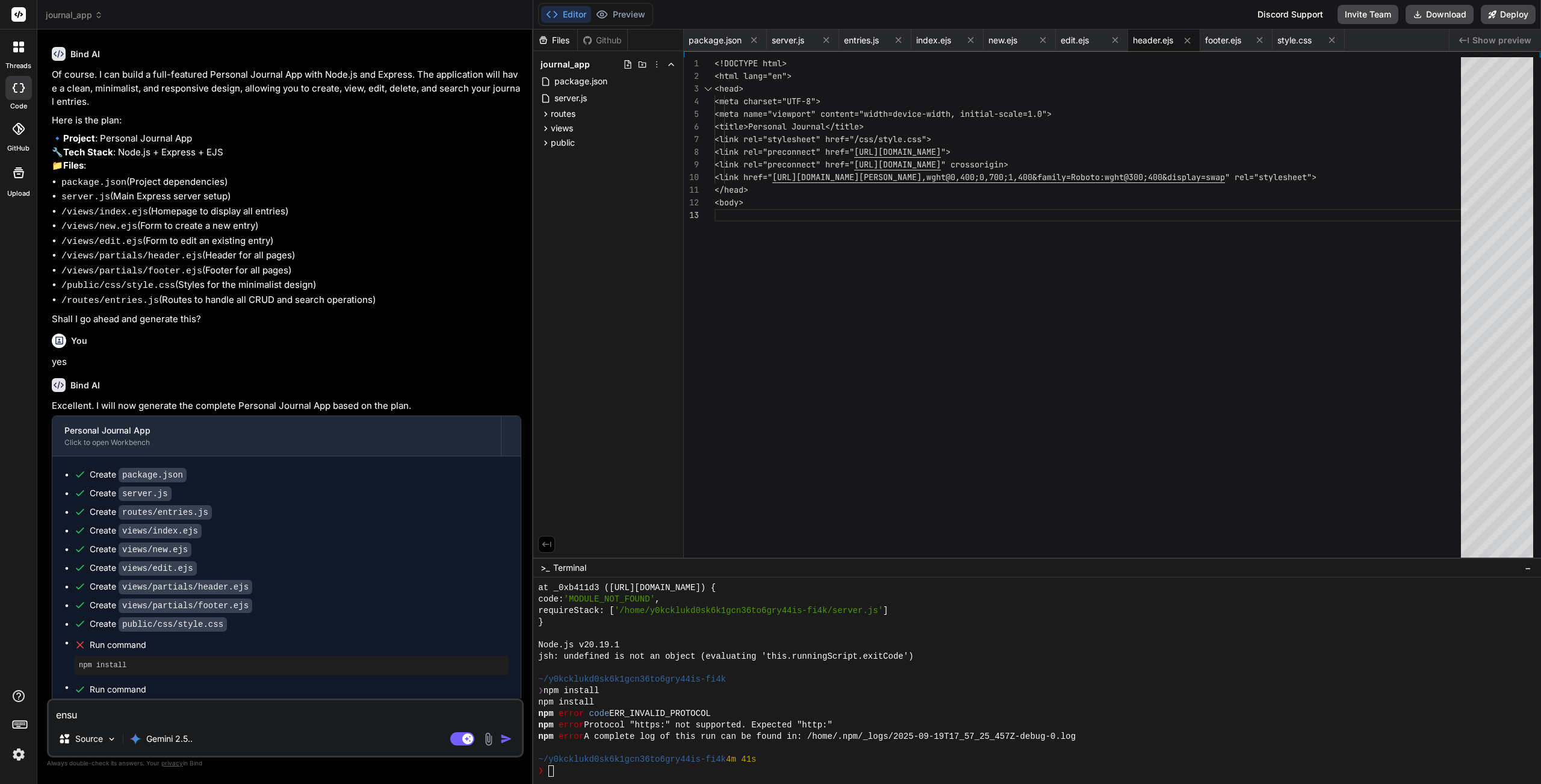
type textarea "x"
type textarea "ensur"
type textarea "x"
type textarea "ensure"
type textarea "x"
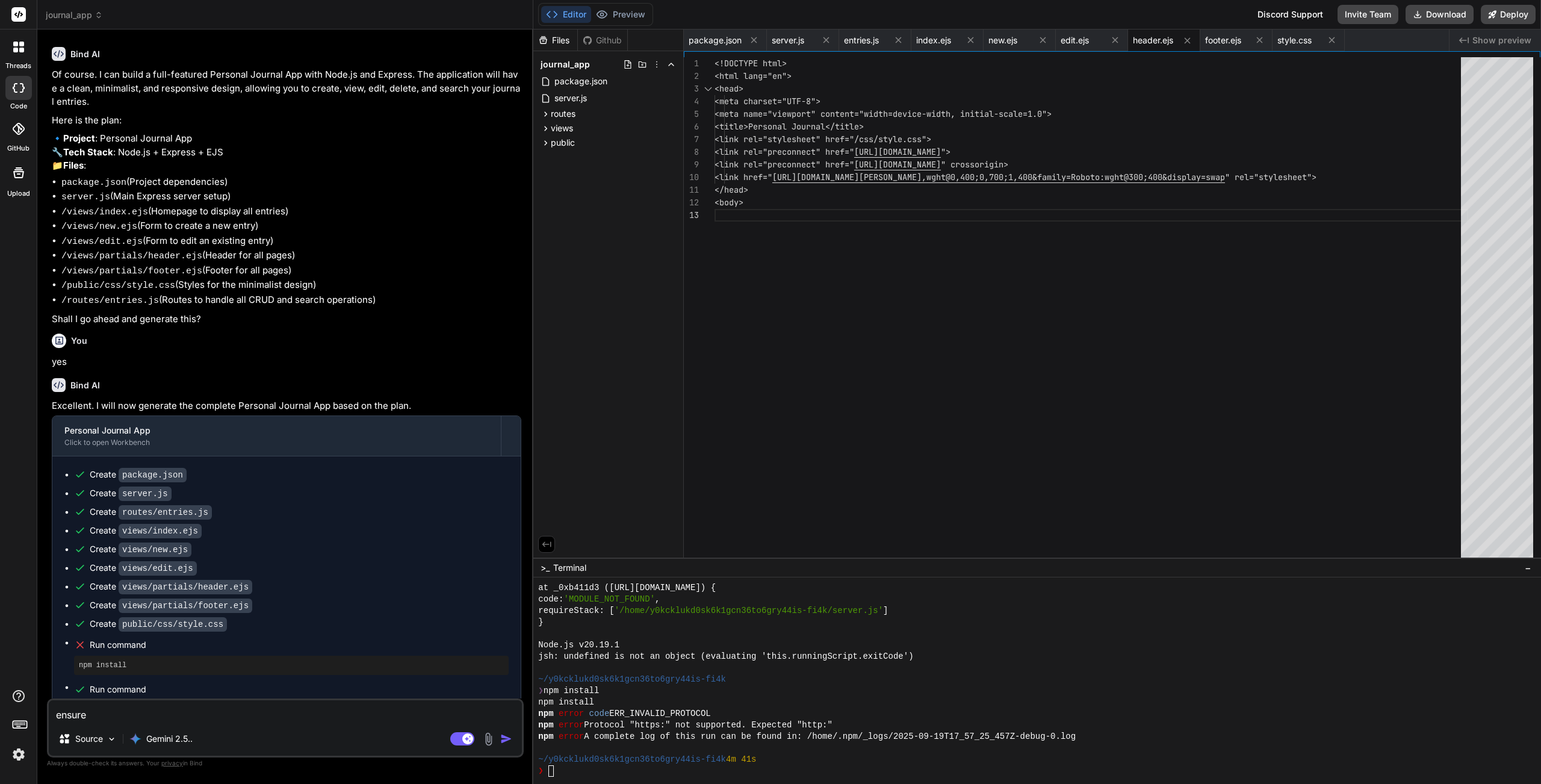
type textarea "ensure"
type textarea "x"
type textarea "ensure h"
type textarea "x"
type textarea "ensure ht"
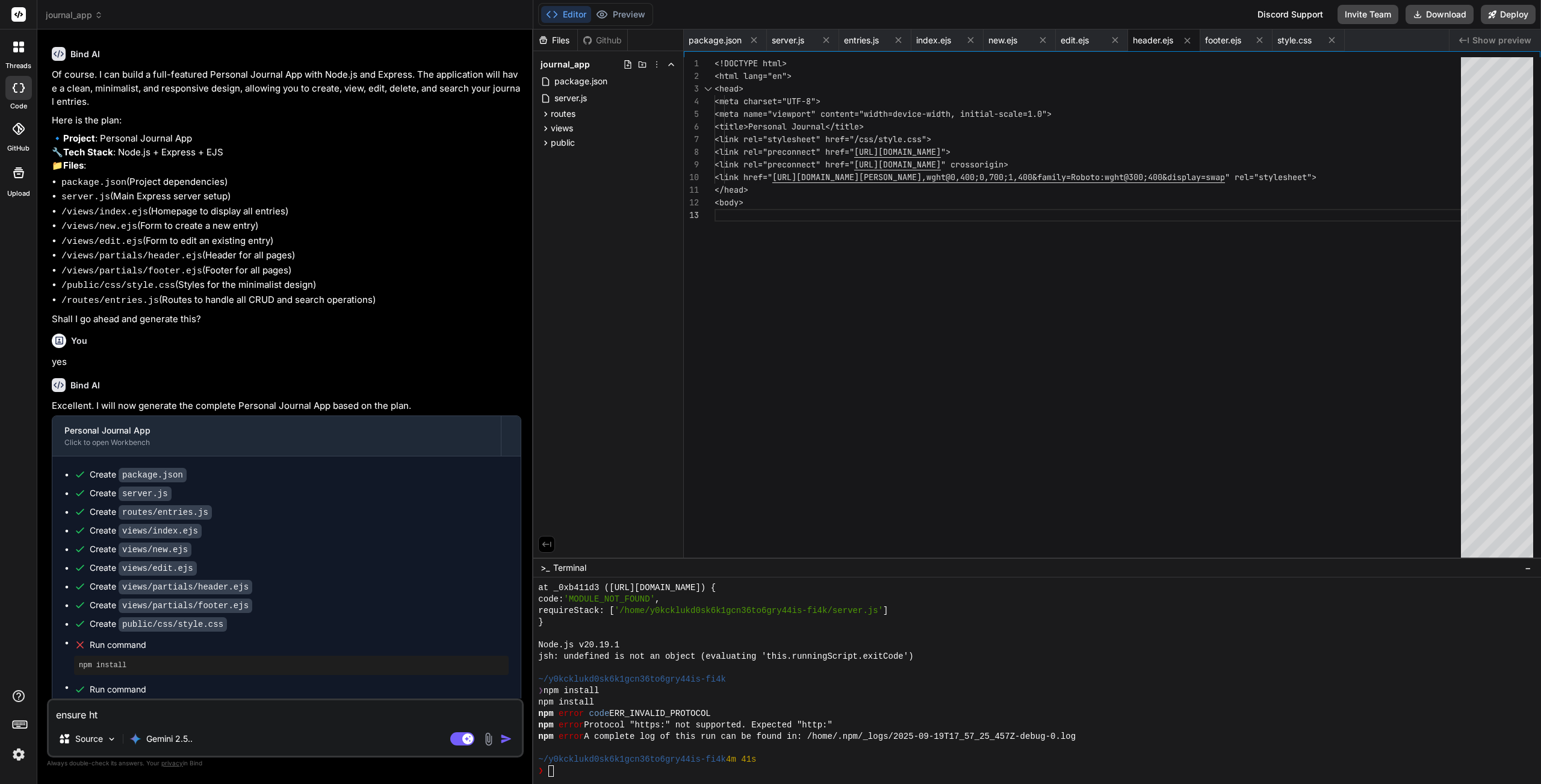
type textarea "x"
type textarea "ensure htt"
type textarea "x"
type textarea "ensure http"
type textarea "x"
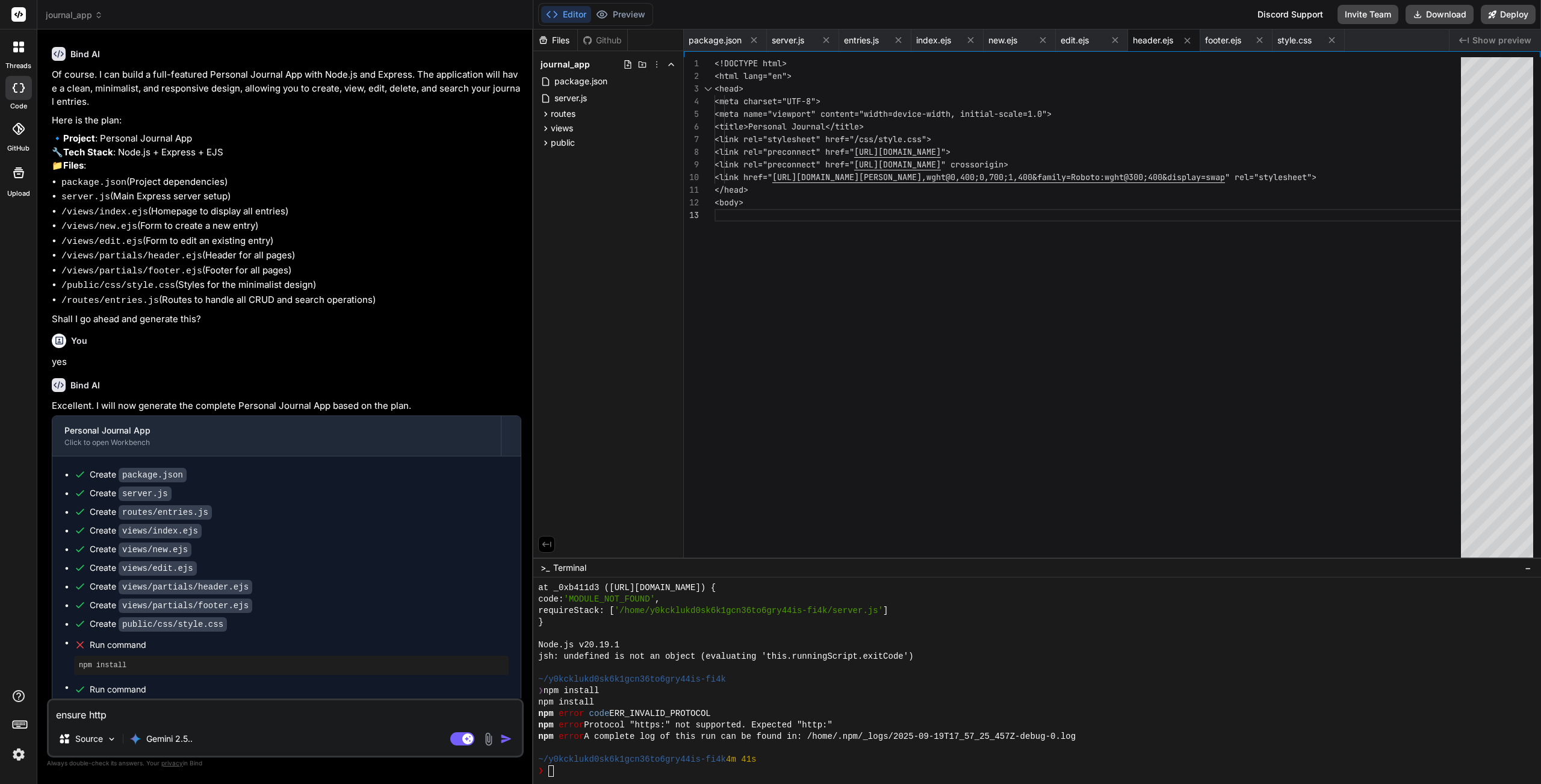
type textarea "ensure http"
type textarea "x"
type textarea "ensure http i"
type textarea "x"
type textarea "ensure http is"
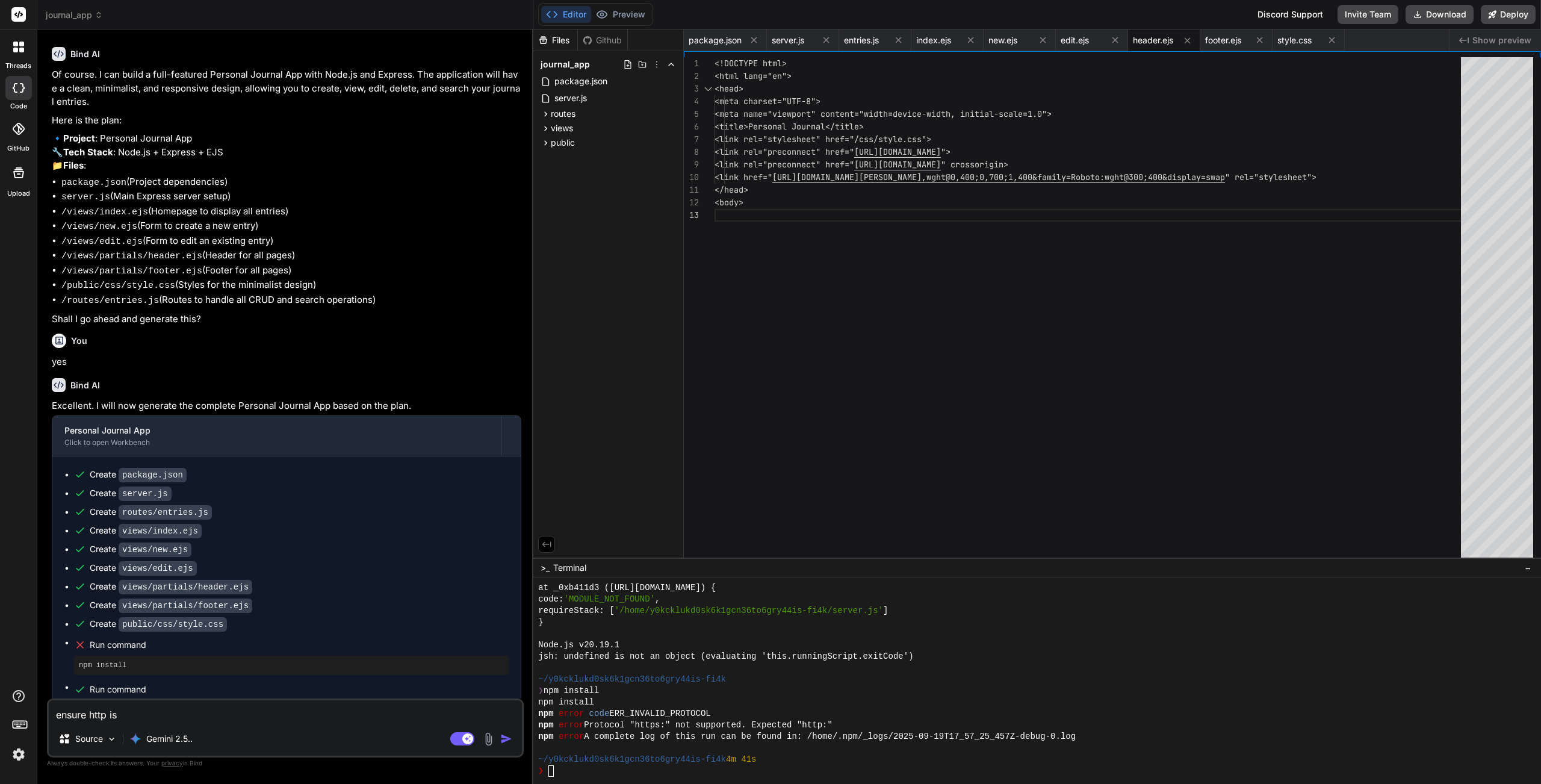
type textarea "x"
type textarea "ensure http is"
type textarea "x"
type textarea "ensure http is u"
type textarea "x"
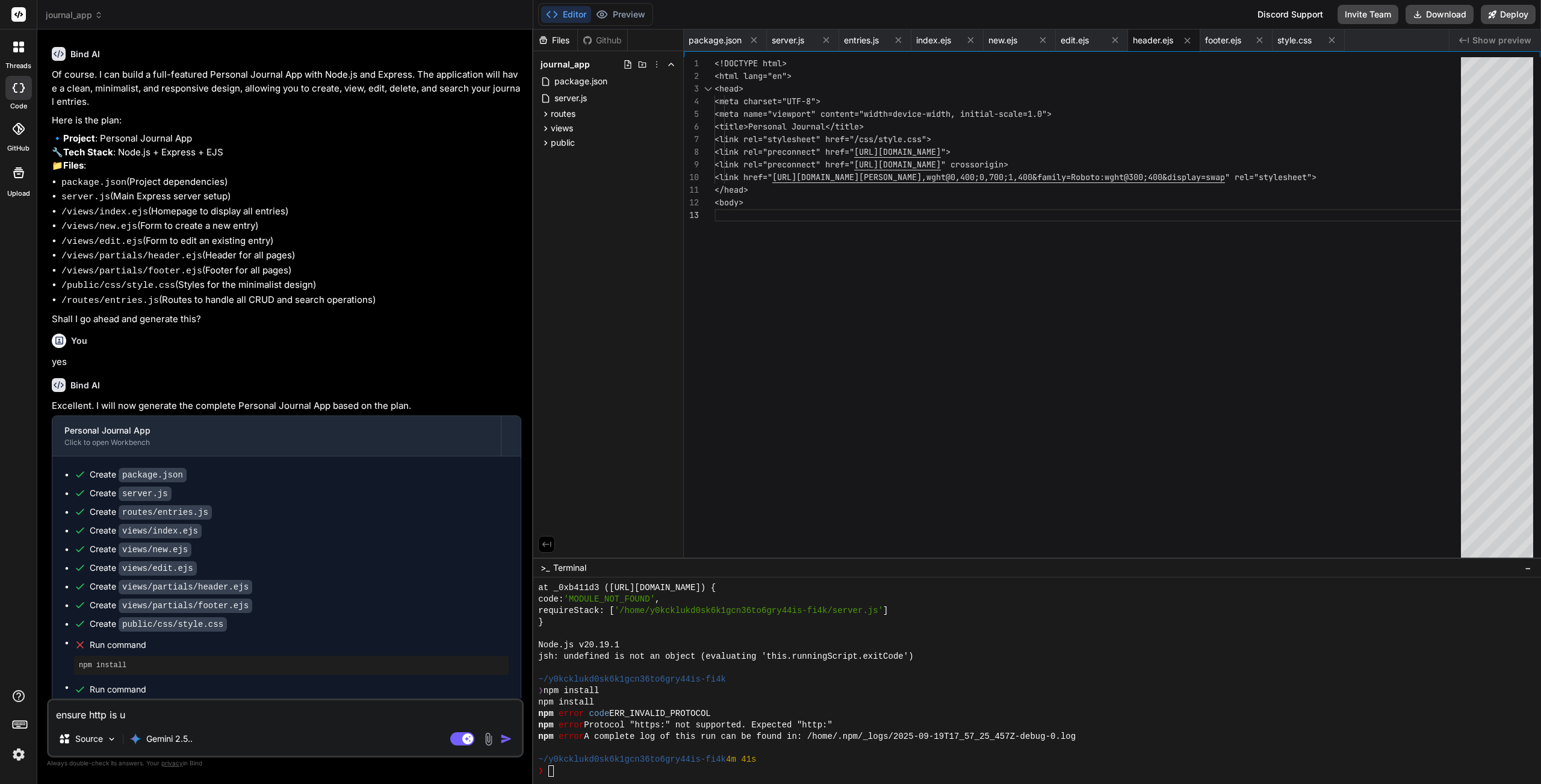
type textarea "ensure http is us"
type textarea "x"
type textarea "ensure http is use"
type textarea "x"
type textarea "ensure http is used"
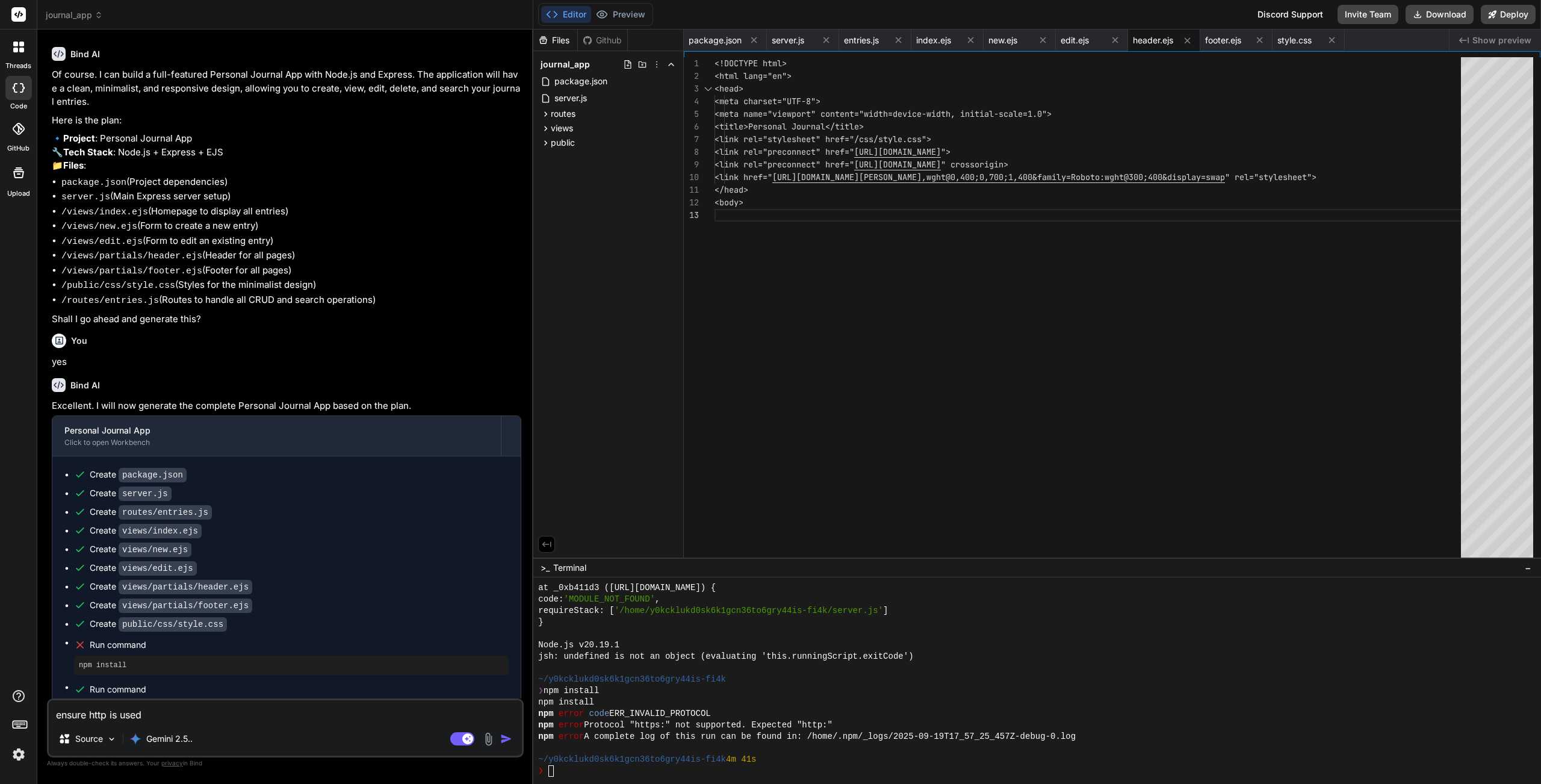
type textarea "x"
type textarea "ensure http is used"
type textarea "x"
type textarea "ensure http is used n"
type textarea "x"
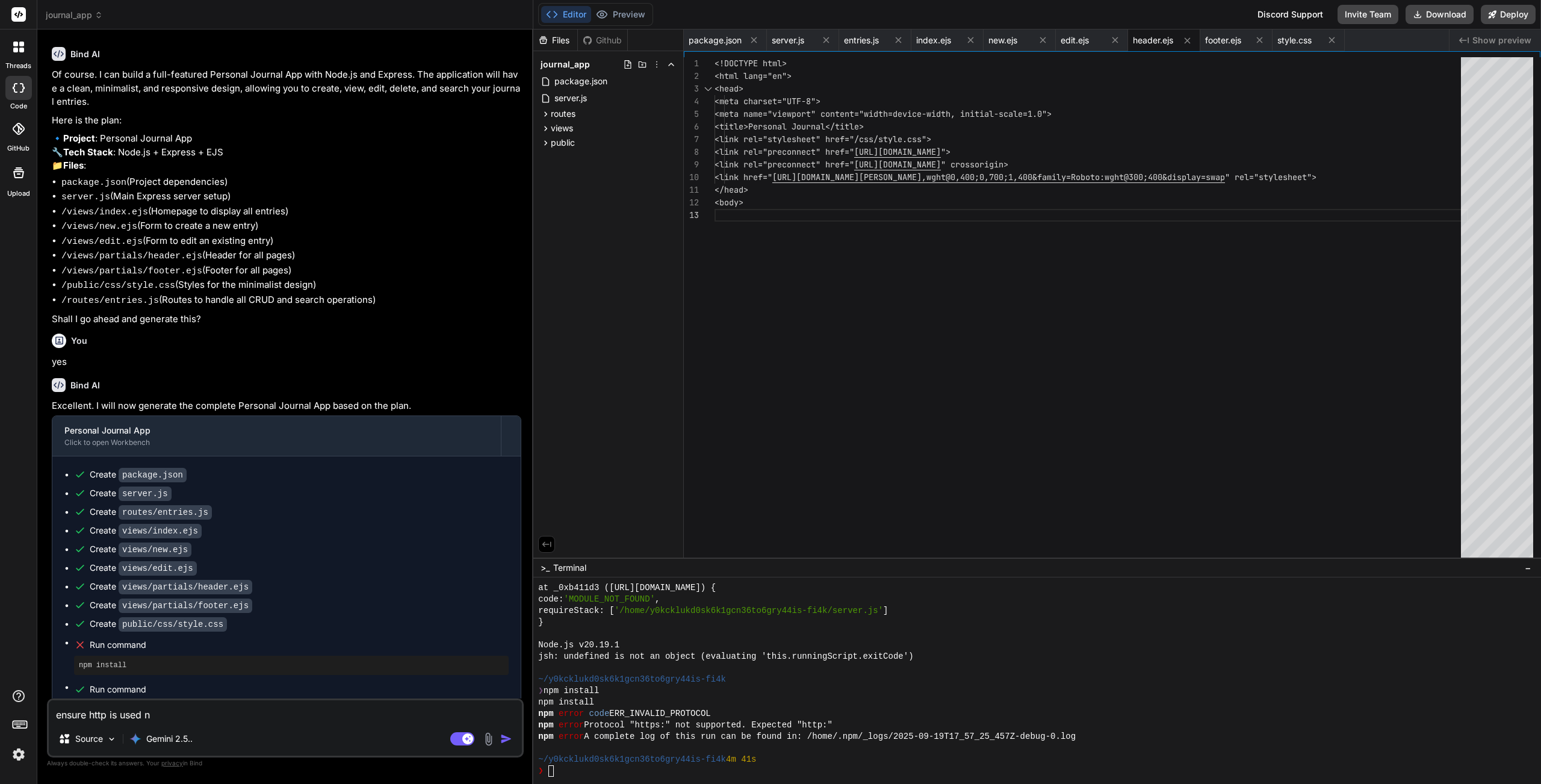
type textarea "ensure http is used no"
type textarea "x"
type textarea "ensure http is used not"
type textarea "x"
type textarea "ensure http is used not"
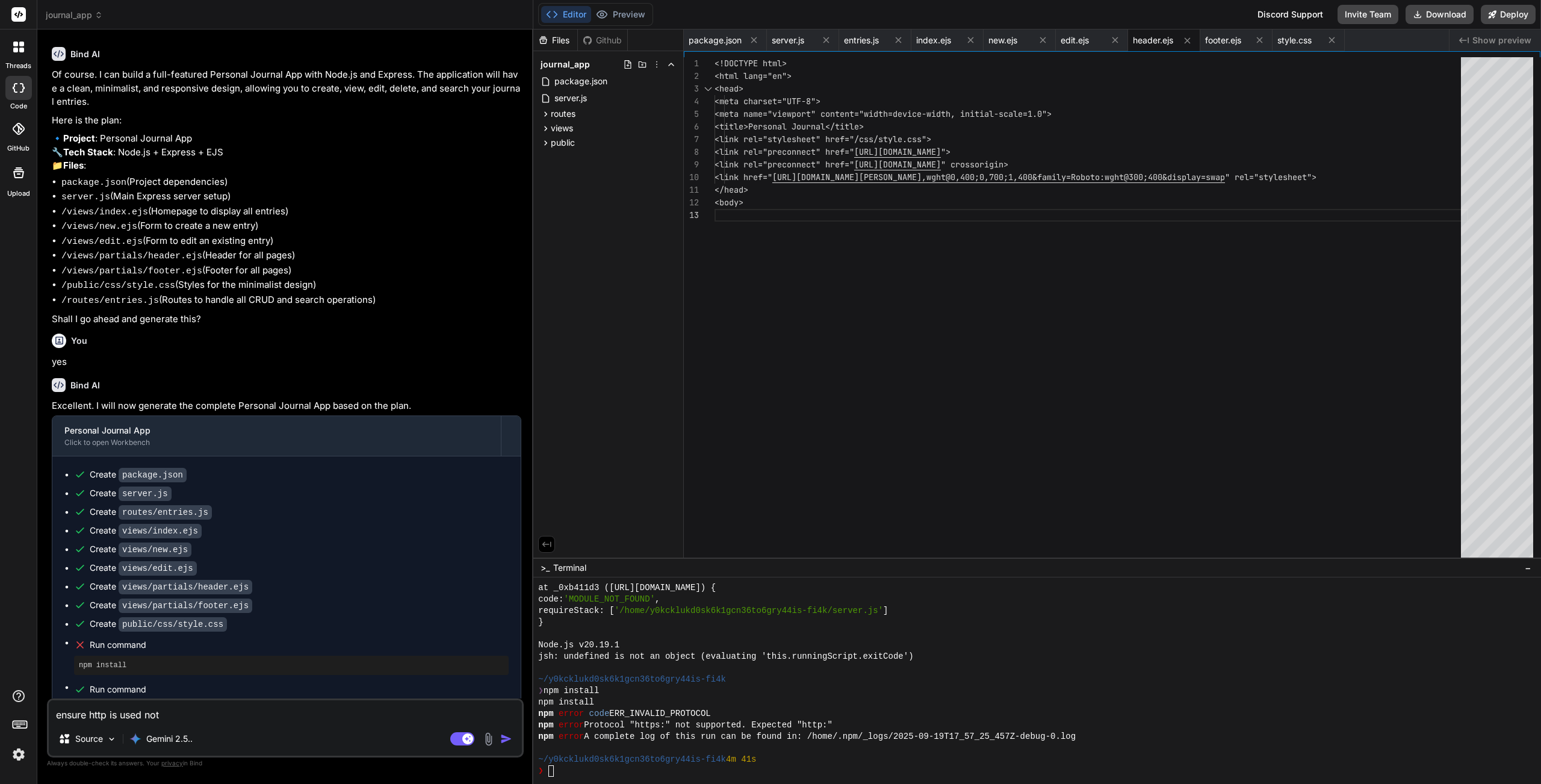
type textarea "x"
type textarea "ensure http is used not h"
type textarea "x"
type textarea "ensure http is used not ht"
type textarea "x"
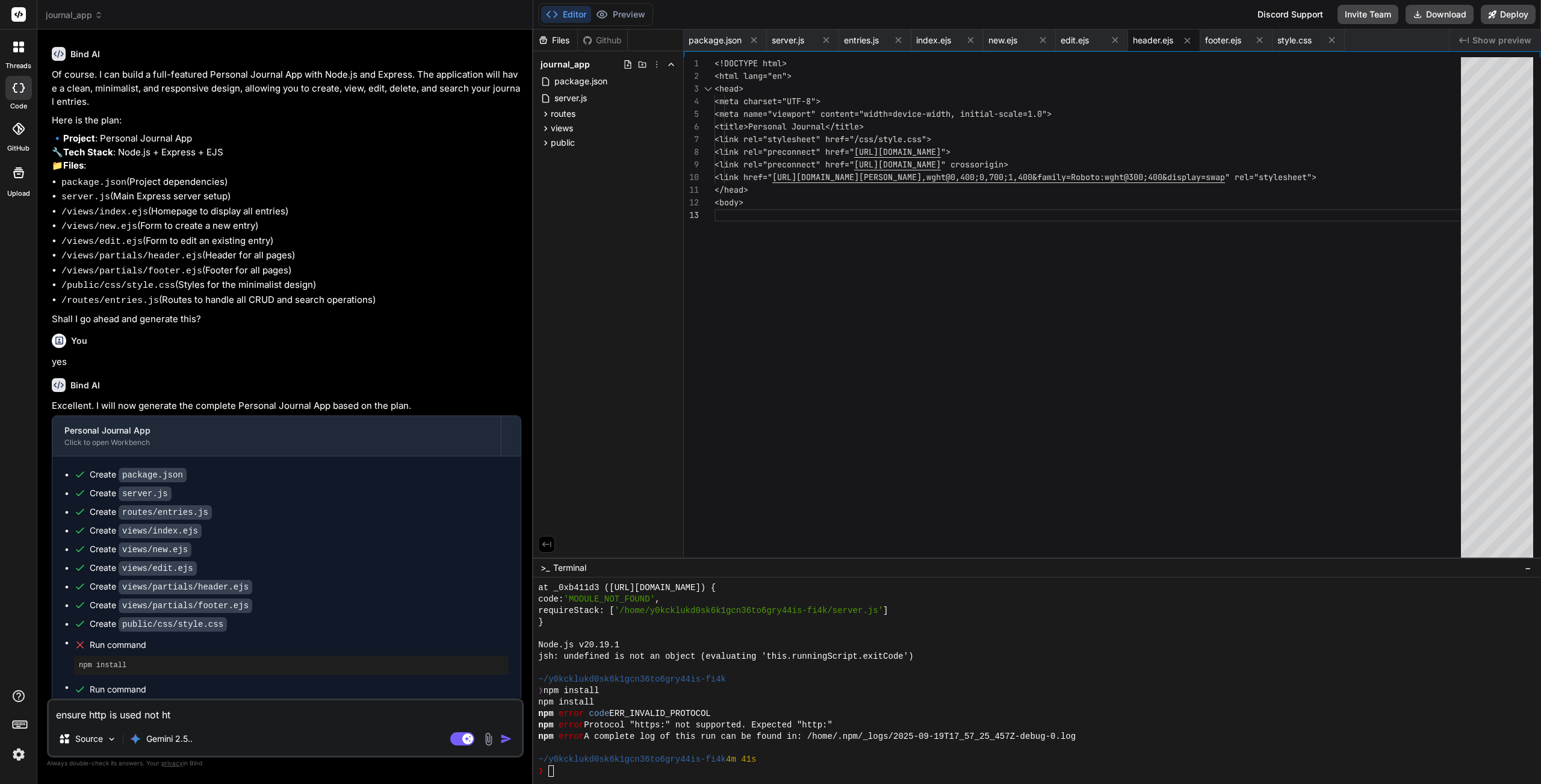
type textarea "ensure http is used not htt"
type textarea "x"
type textarea "ensure http is used not http"
type textarea "x"
type textarea "ensure http is used not https"
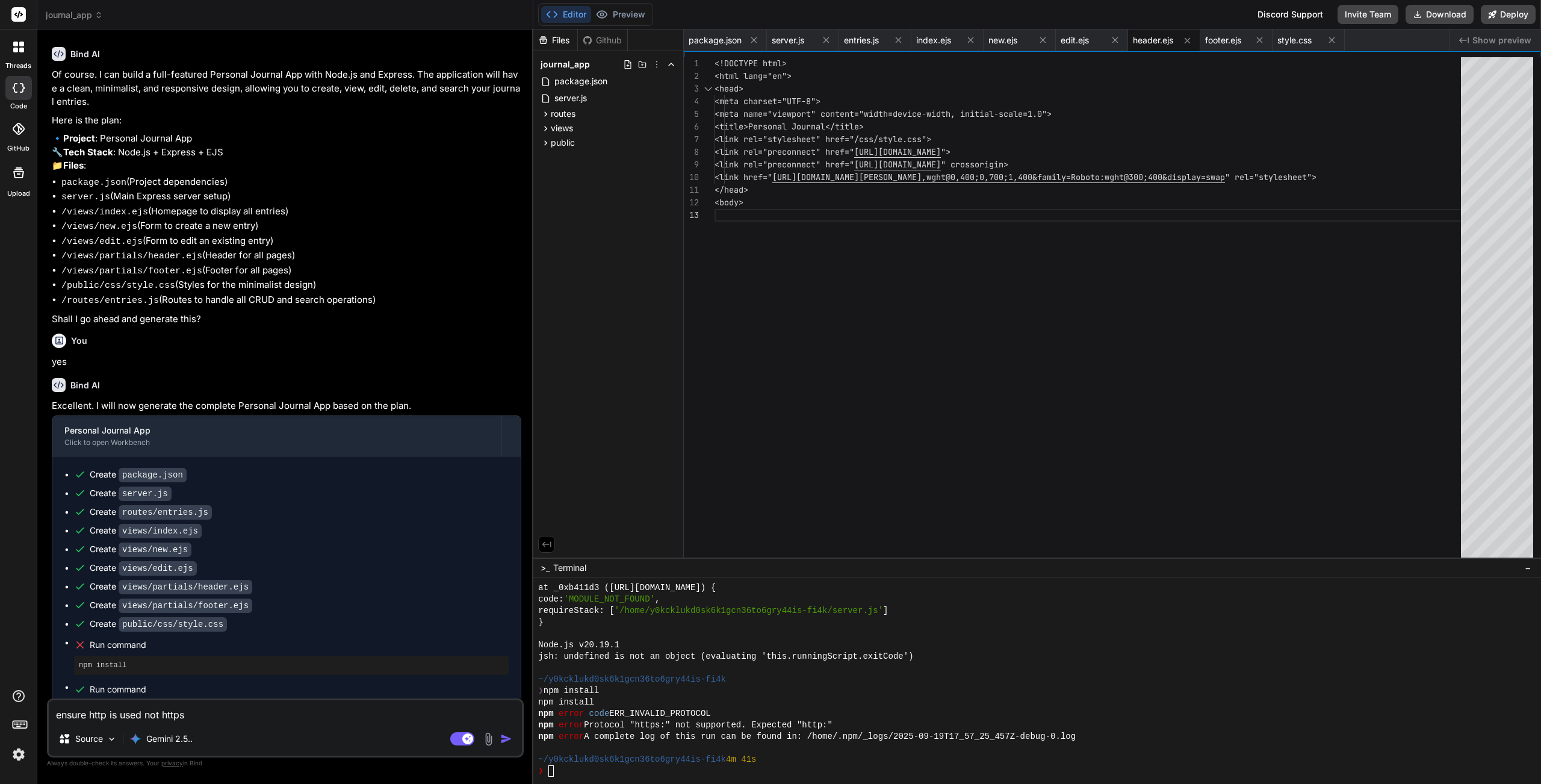
type textarea "x"
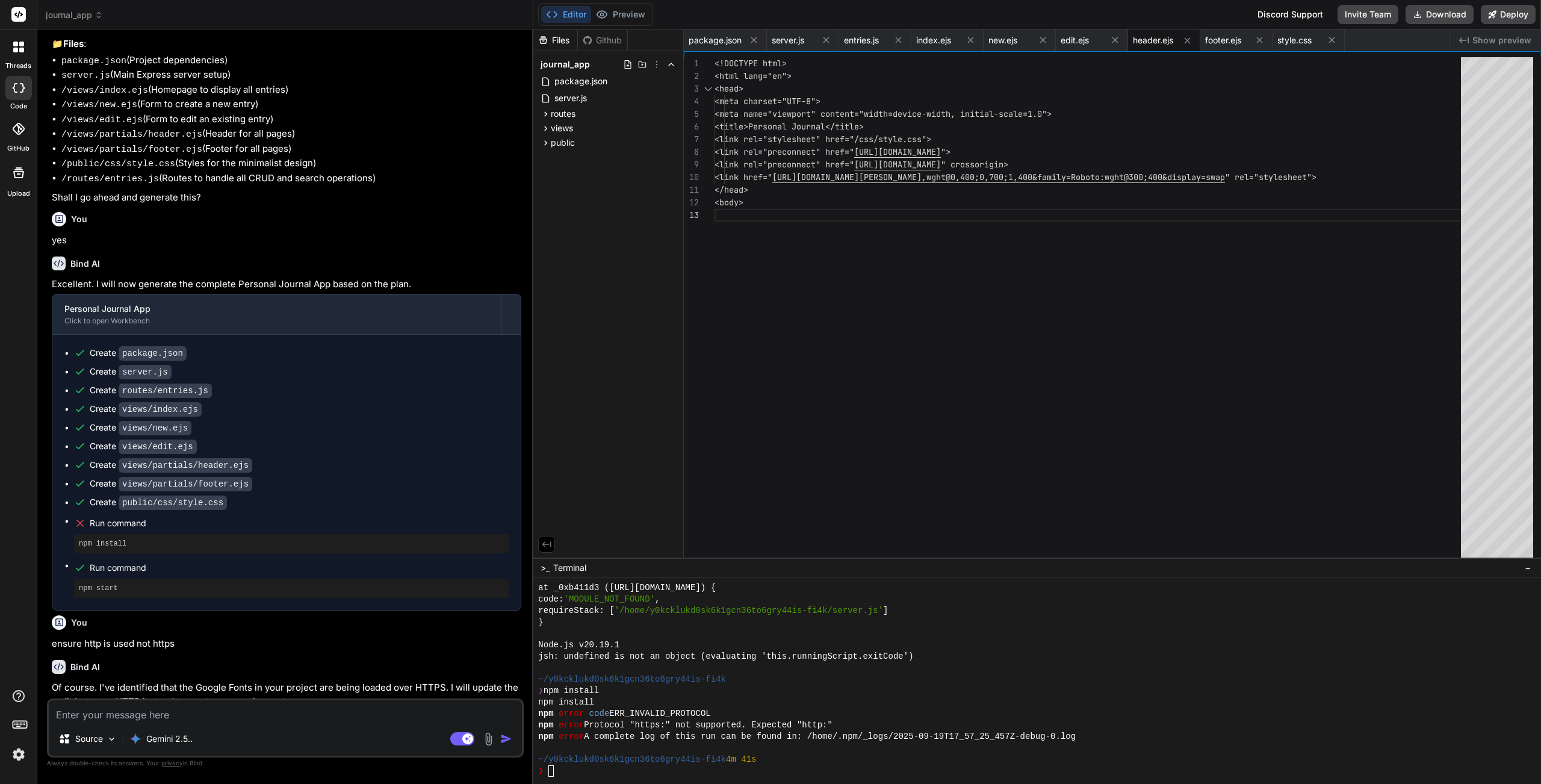
scroll to position [302, 0]
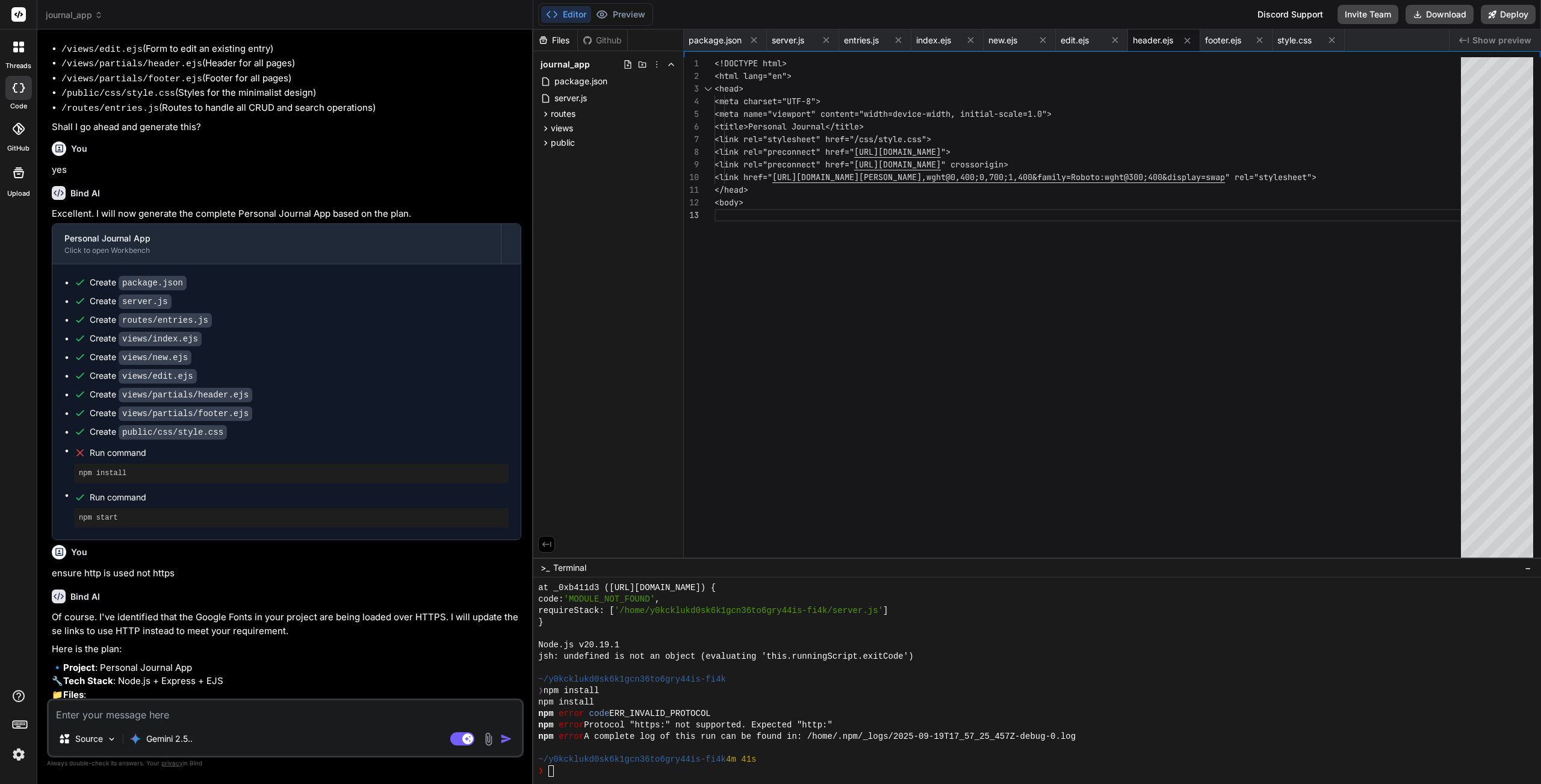
type textarea "x"
type textarea "y"
type textarea "x"
type textarea "ye"
type textarea "x"
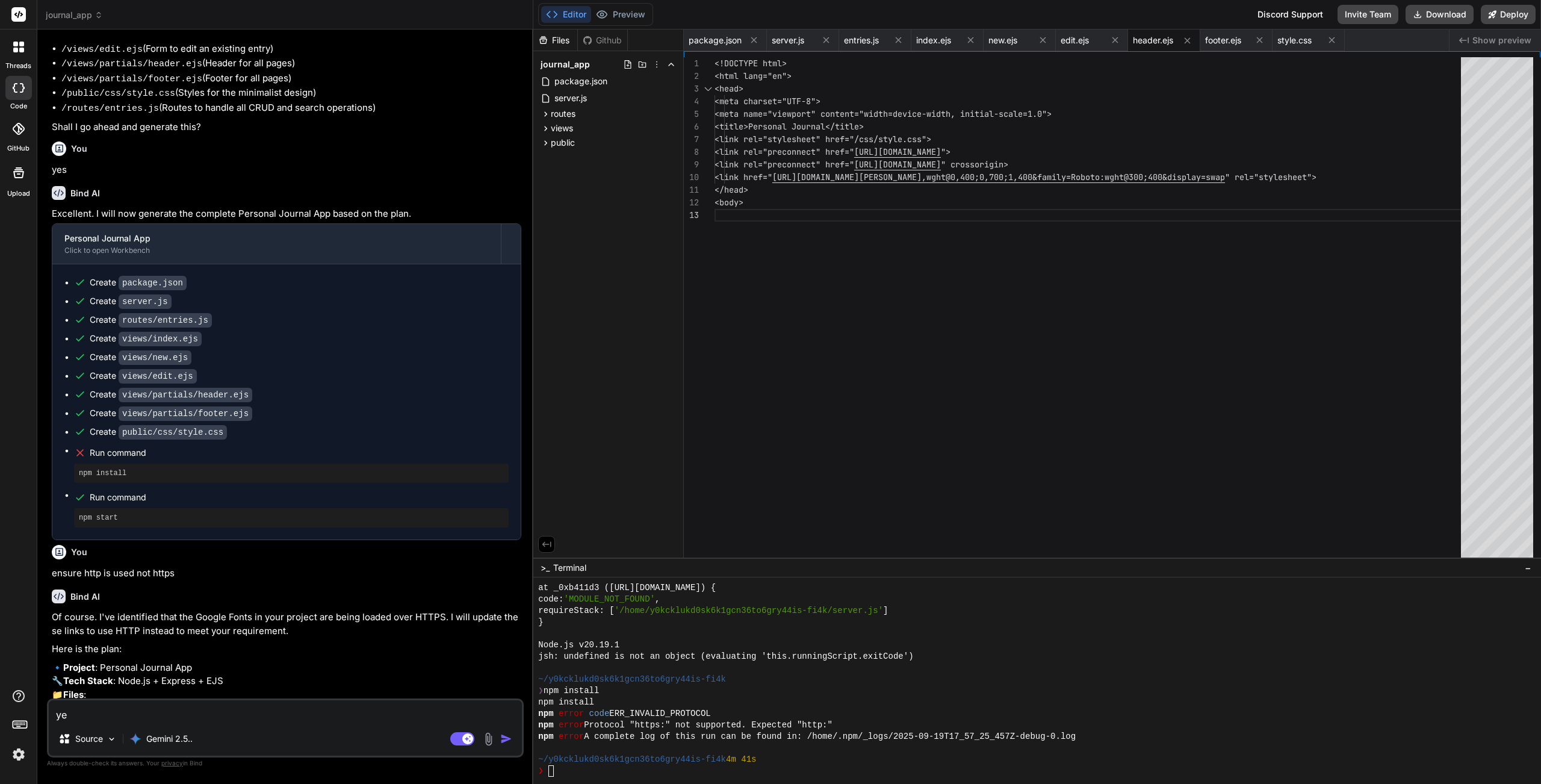
type textarea "yes"
type textarea "x"
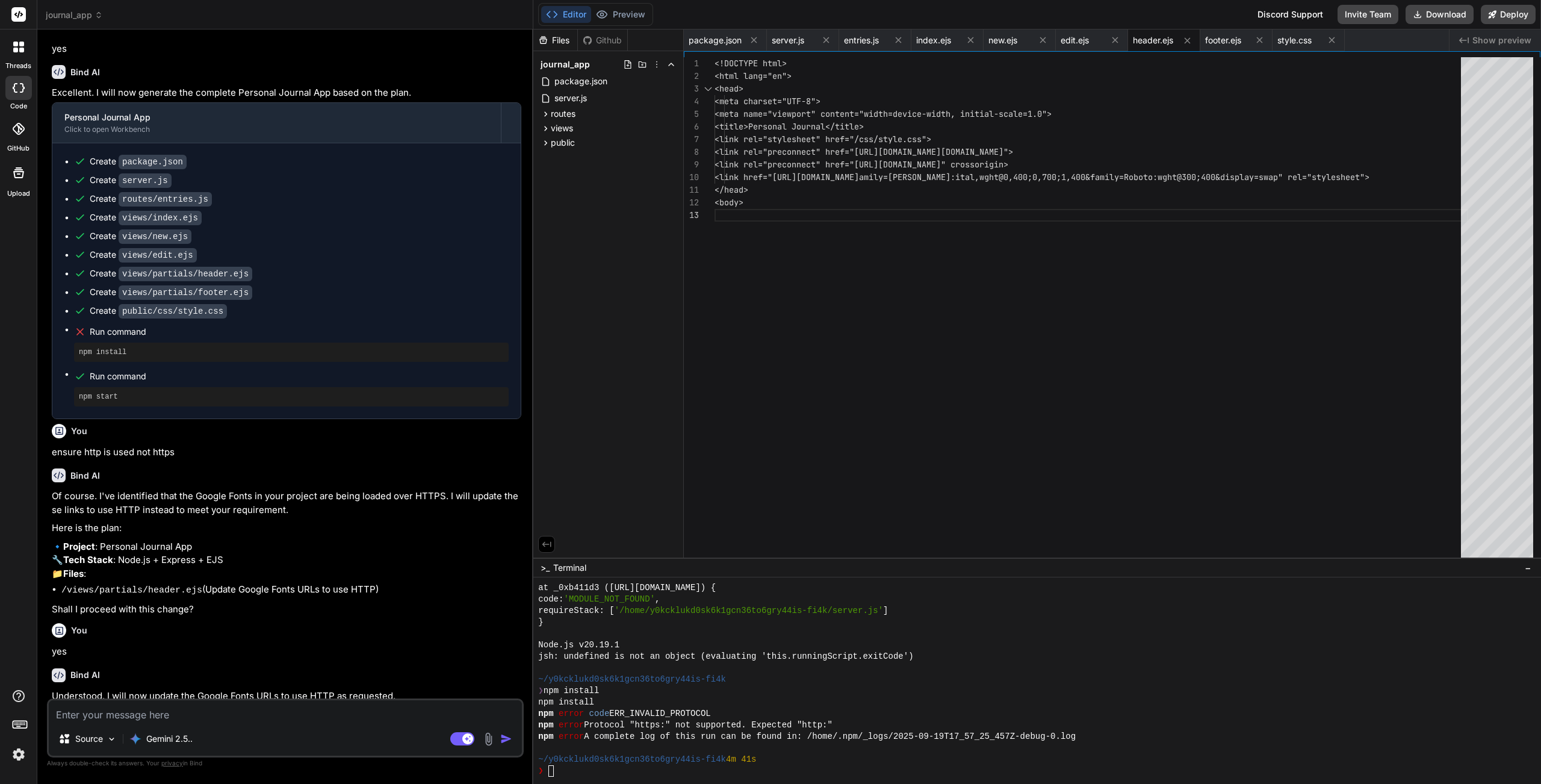
type textarea "x"
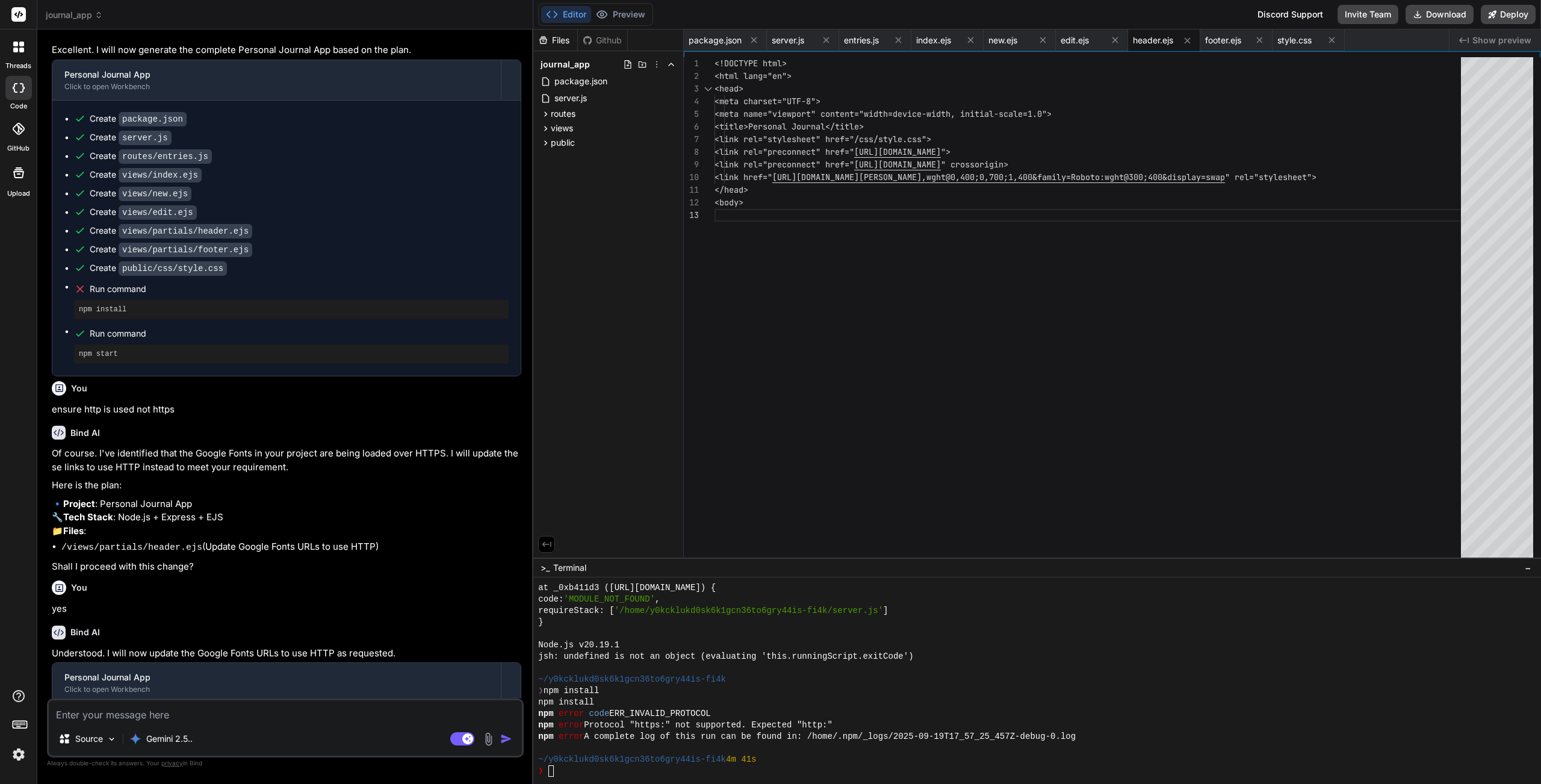
click at [790, 701] on div "at _0xb411d3 (https://y0kcklukd0sk6k1gcn36to6gry44is-fi4k.w-corp-staticblitz.co…" at bounding box center [1030, 679] width 984 height 194
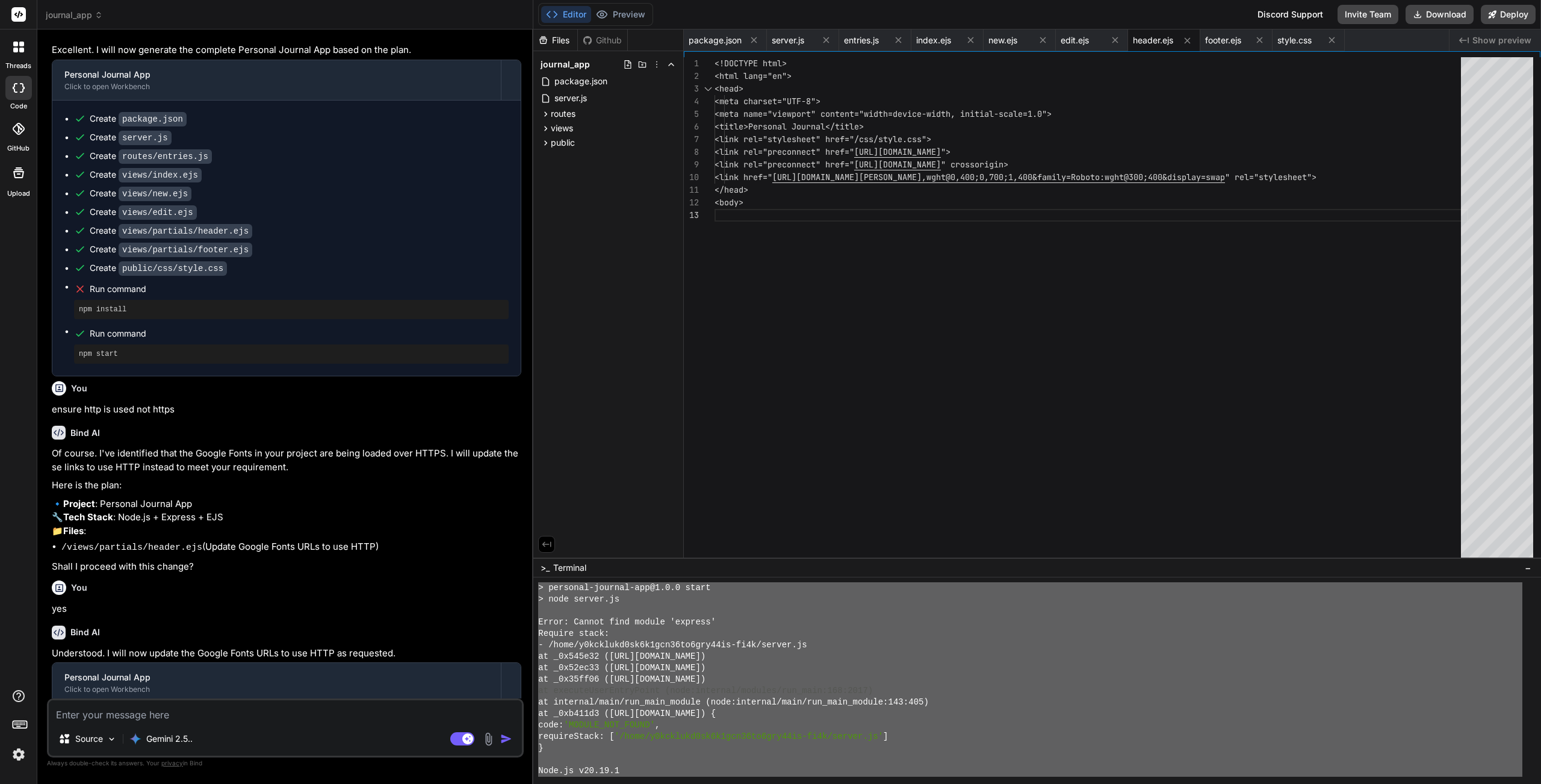
scroll to position [342, 0]
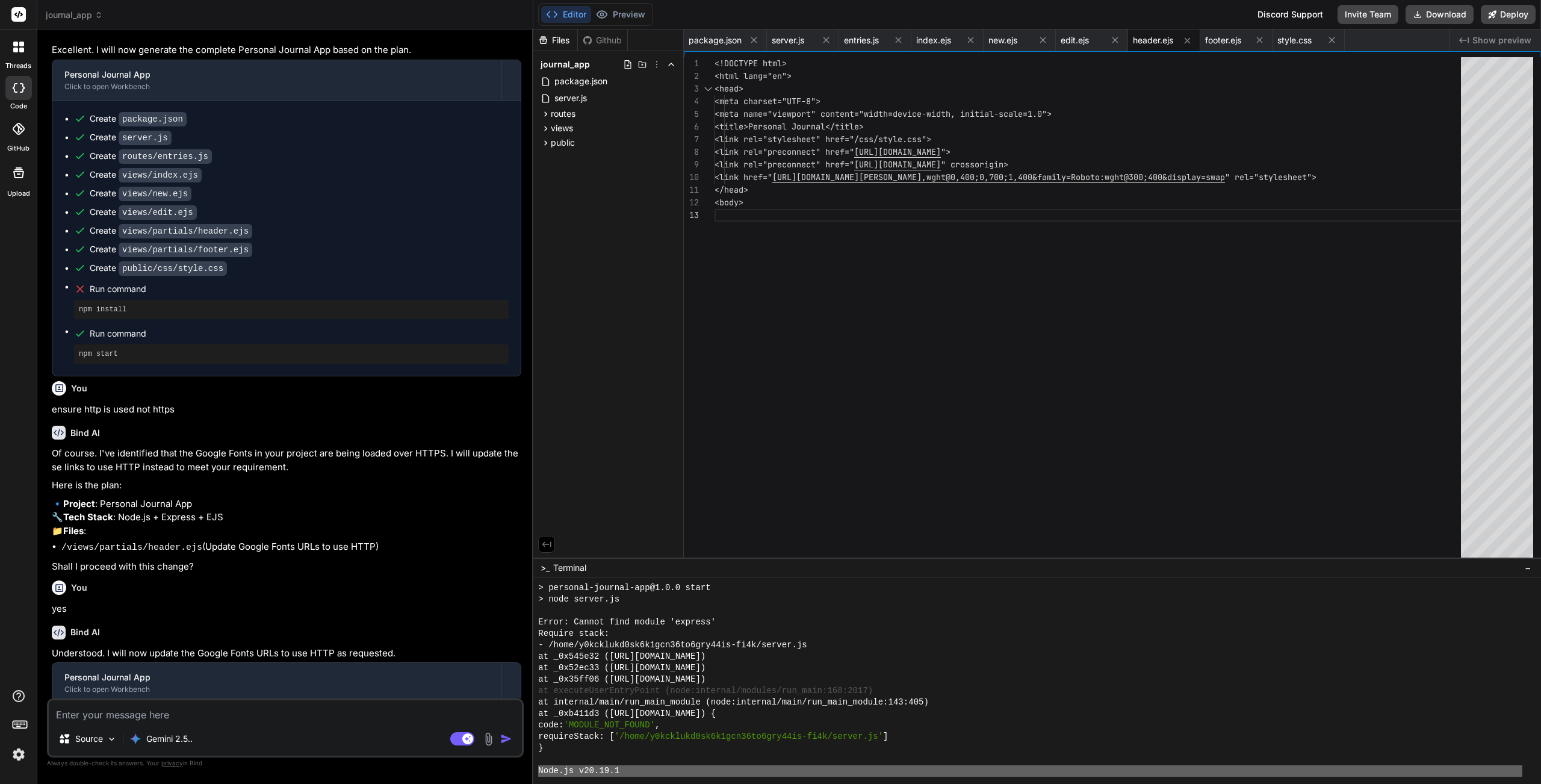
drag, startPoint x: 622, startPoint y: 723, endPoint x: 533, endPoint y: 767, distance: 99.3
click at [533, 701] on div "\\\\\\\\\\\\\\\\\\\\\\\\\\\\\\\\ mmmmmmmmmmmmmmmmmmmmmmmmmmmmmmmm > personal-jo…" at bounding box center [1037, 680] width 1008 height 207
type textarea "Node.js v20.19.1 jsh: undefined is not an object (evaluating 'this.runningScrip…"
click at [285, 701] on textarea at bounding box center [285, 711] width 473 height 22
paste textarea "Node.js v20.19.1 jsh: undefined is not an object (evaluating 'this.runningScrip…"
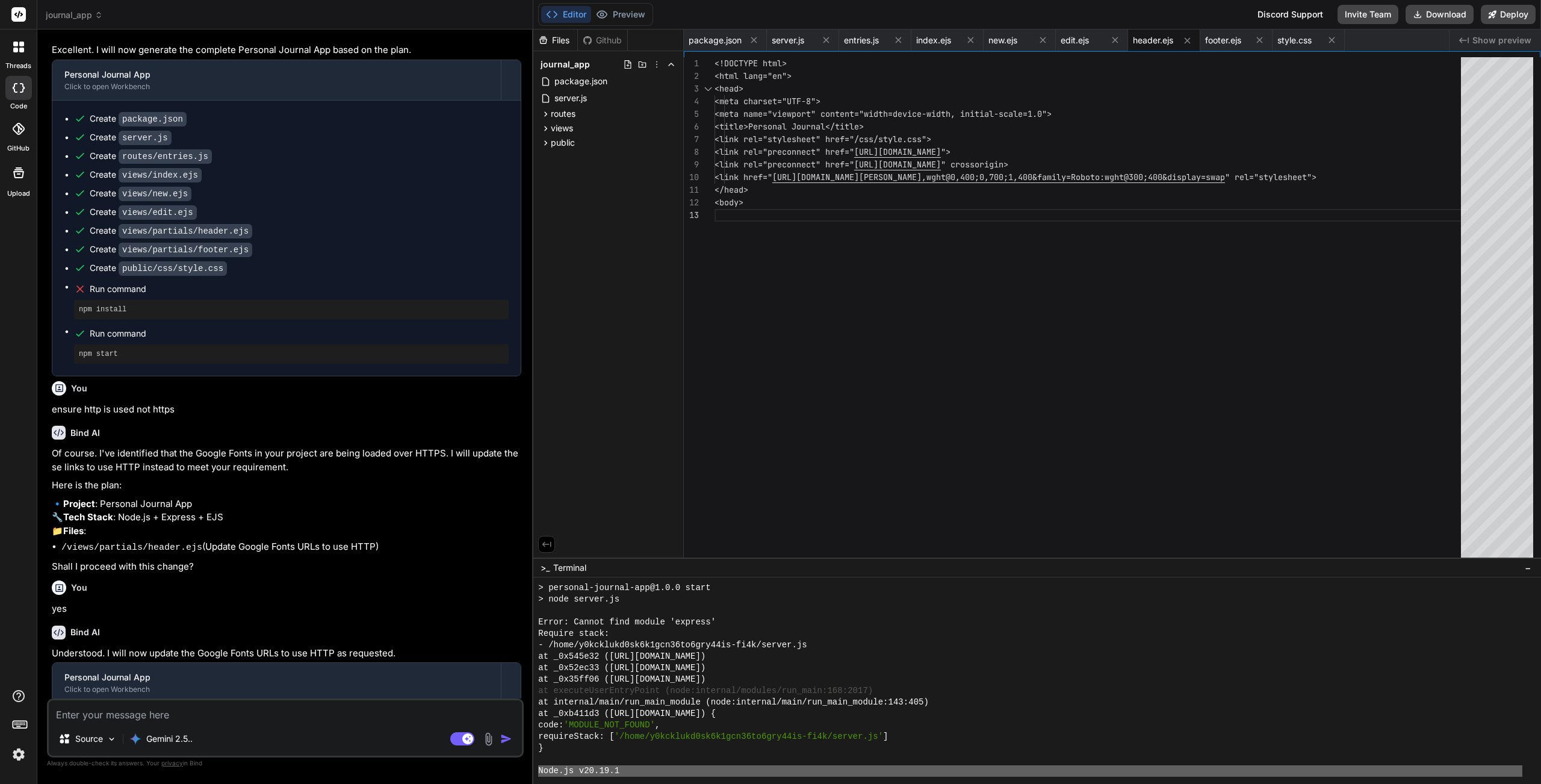
type textarea "x"
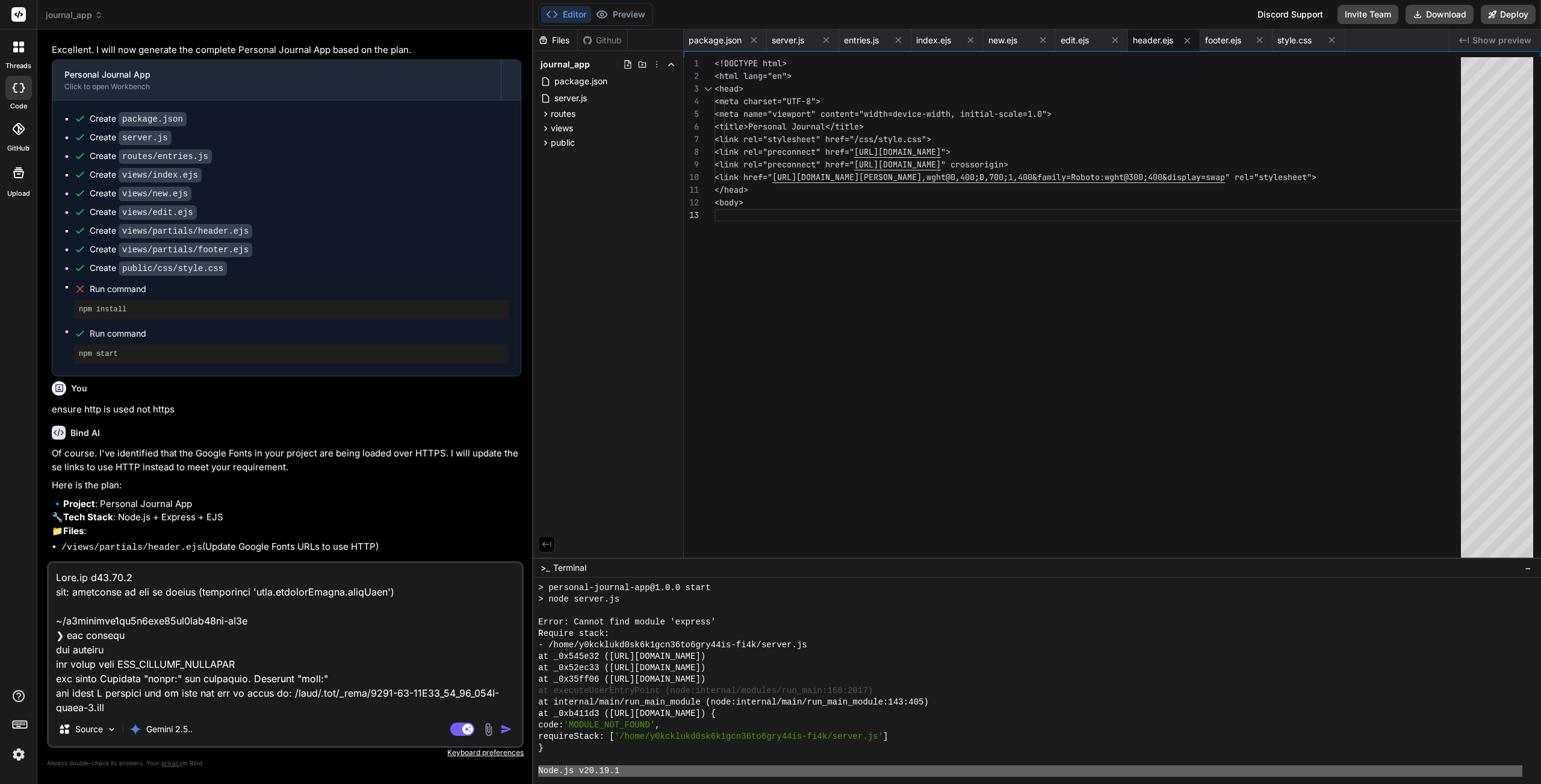
scroll to position [349, 0]
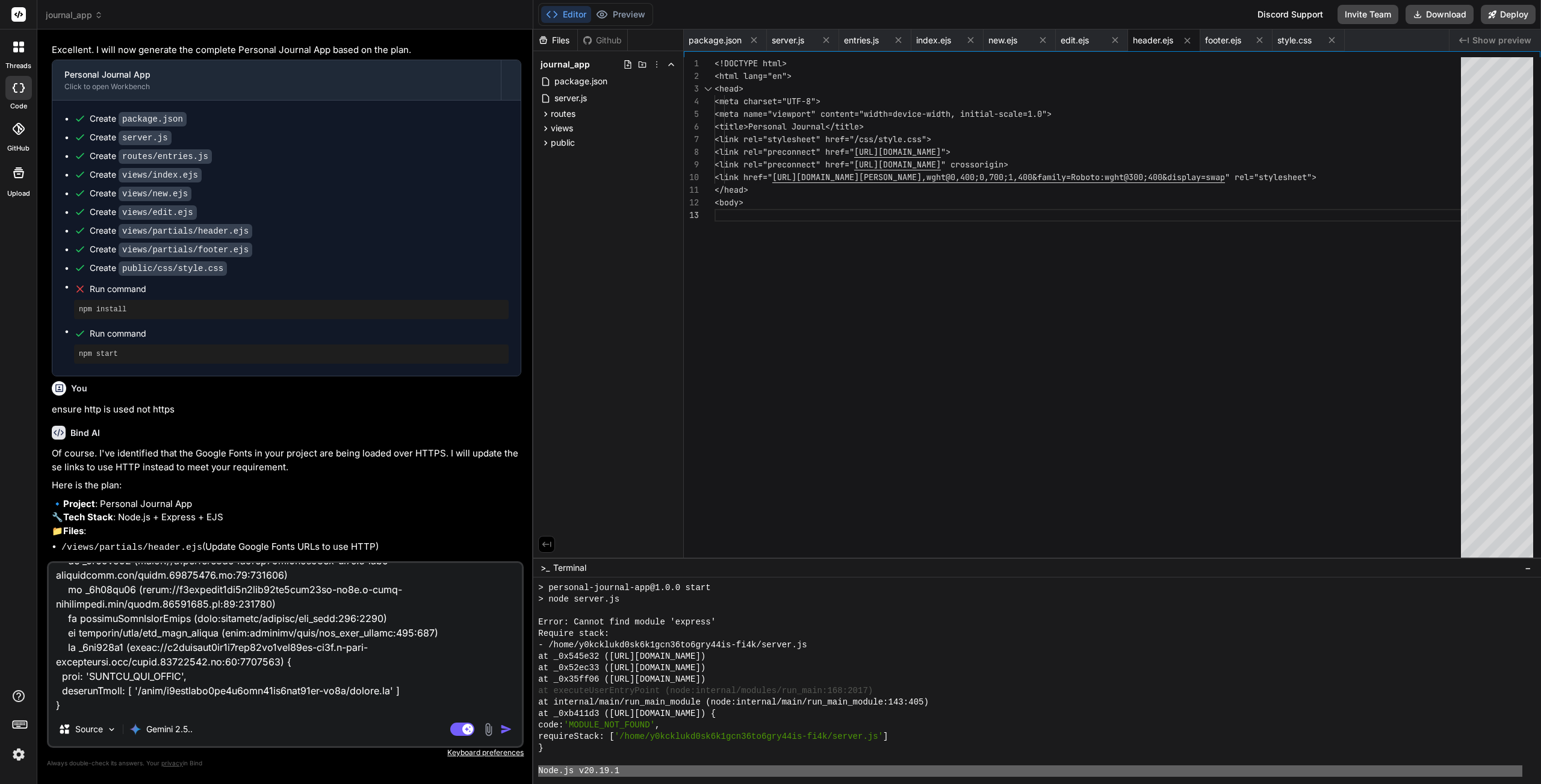
type textarea "Node.js v20.19.1 jsh: undefined is not an object (evaluating 'this.runningScrip…"
click at [506, 701] on img "button" at bounding box center [507, 729] width 12 height 12
type textarea "x"
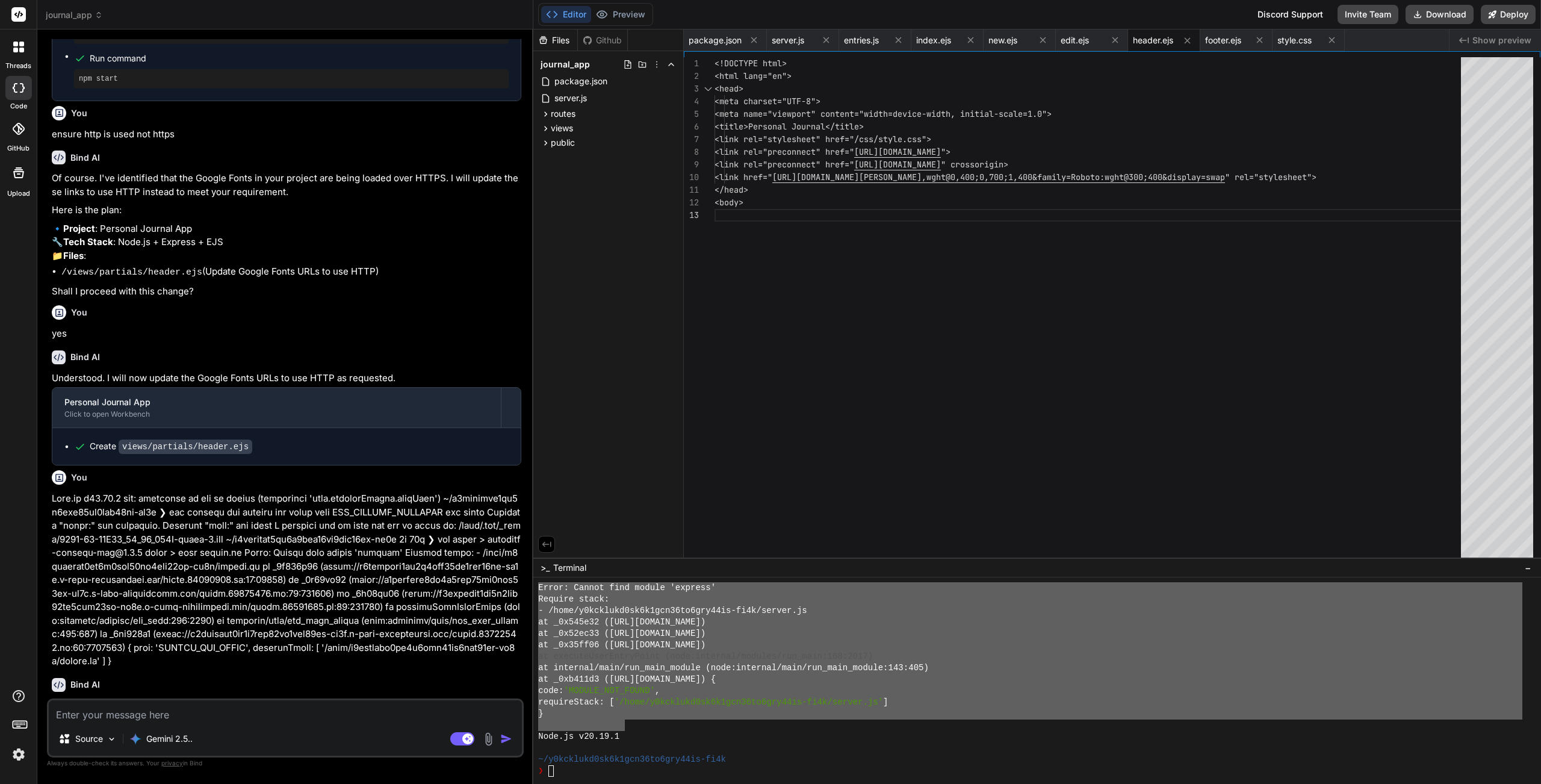
scroll to position [842, 0]
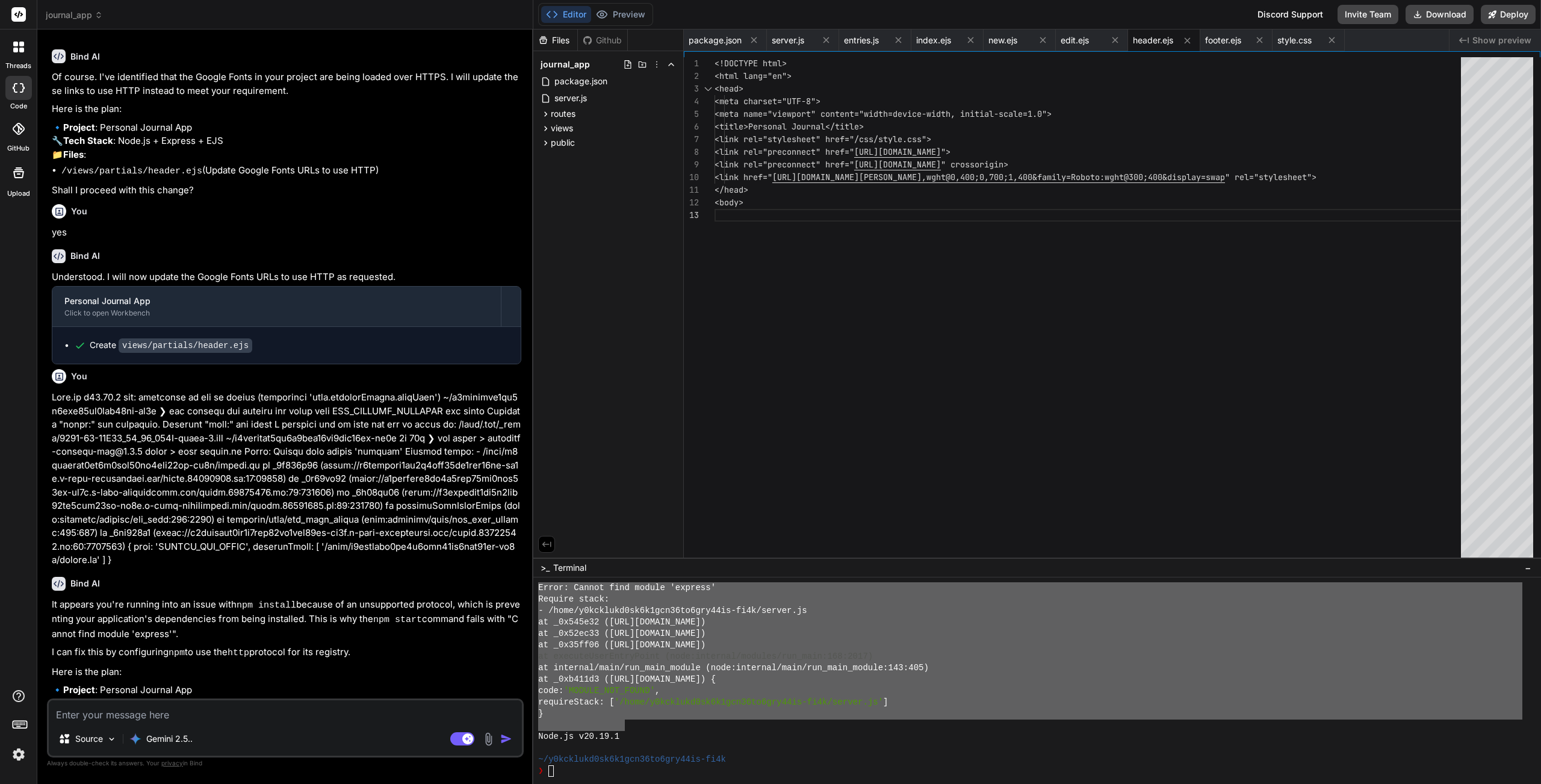
click at [276, 701] on textarea at bounding box center [285, 711] width 473 height 22
type textarea "x"
type textarea "y"
type textarea "x"
type textarea "ye"
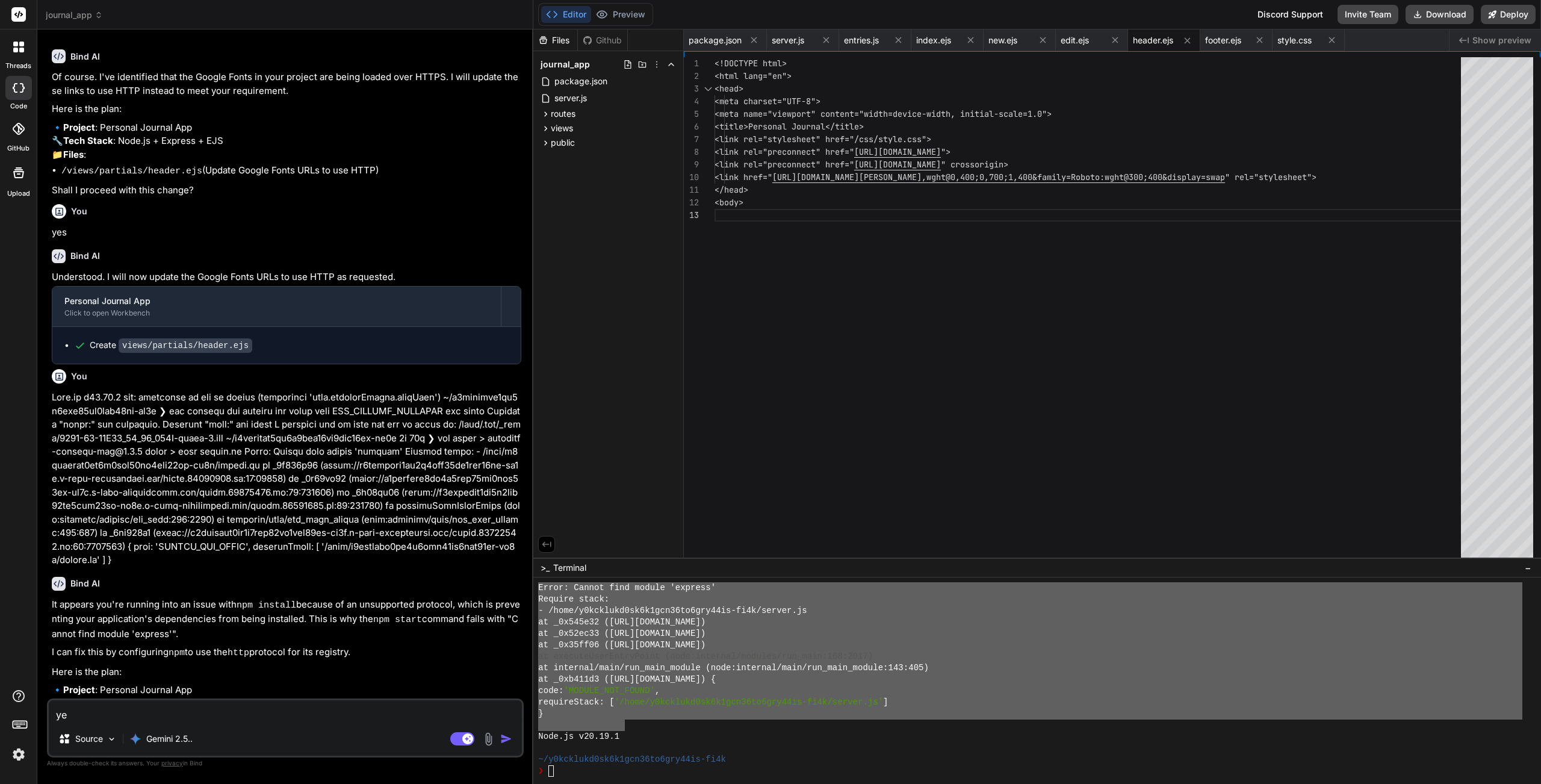
type textarea "x"
type textarea "yes"
type textarea "x"
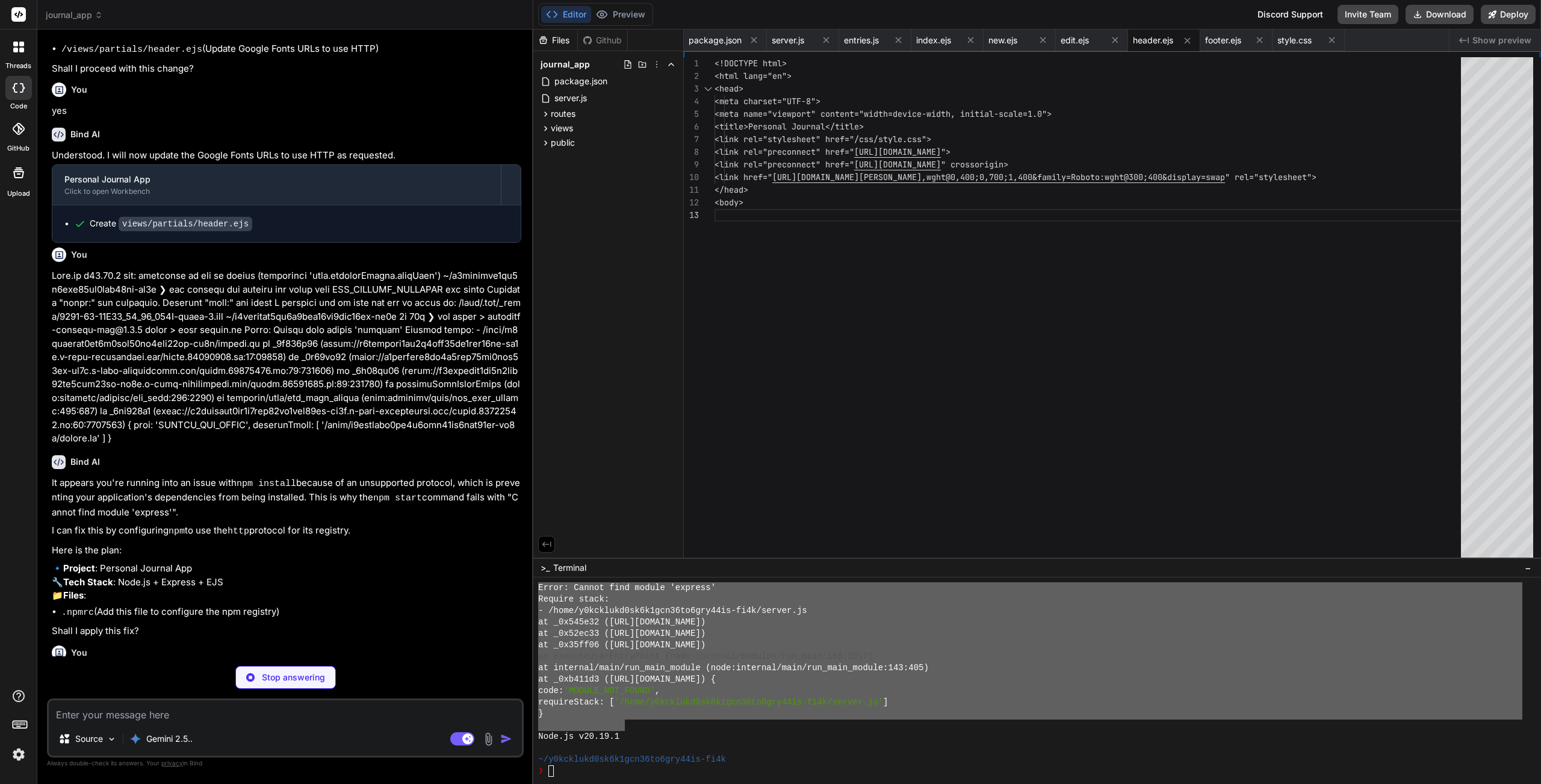
type textarea "x"
type textarea "registry=http://registry.npmjs.org/"
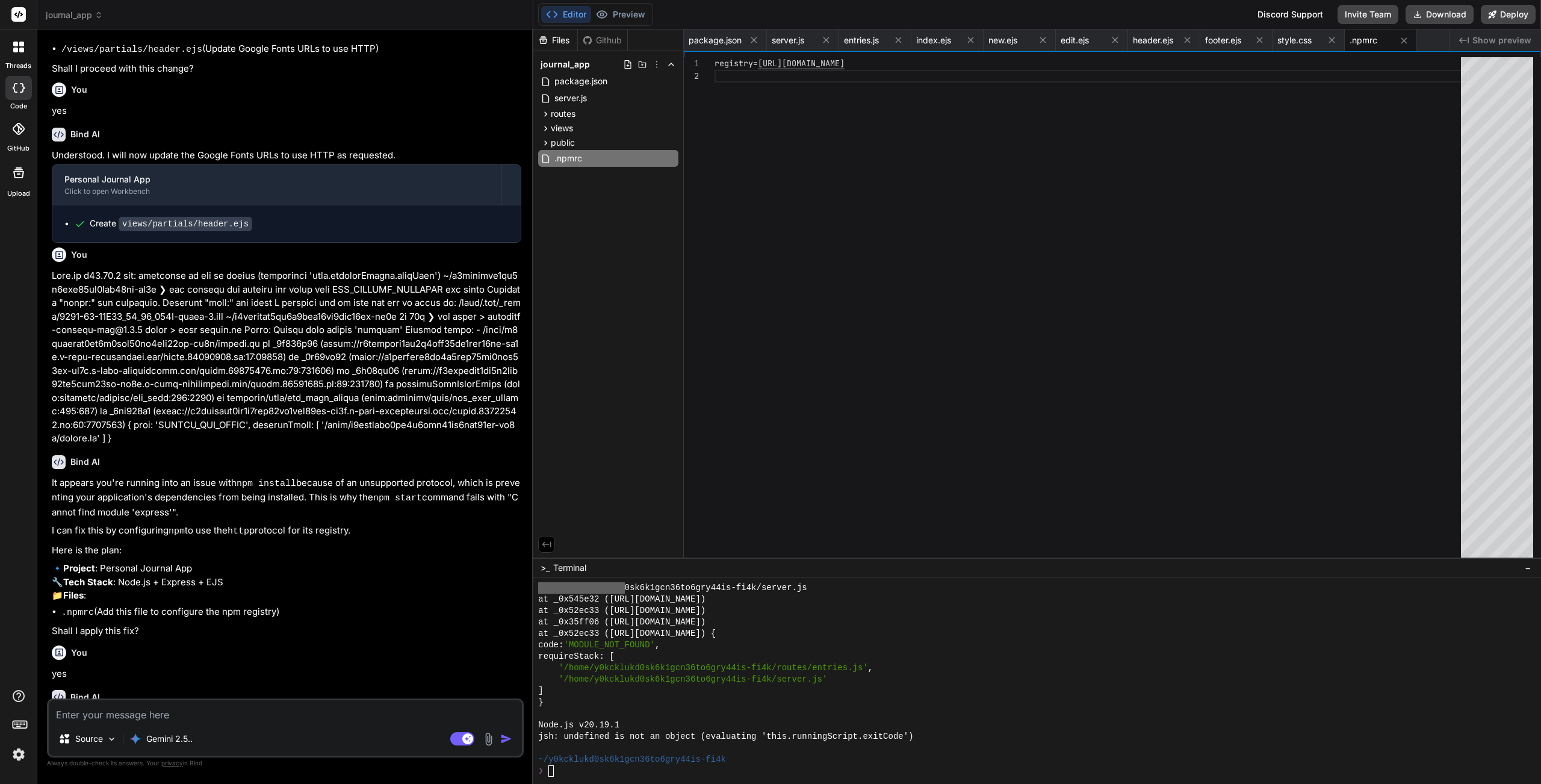
scroll to position [1094, 0]
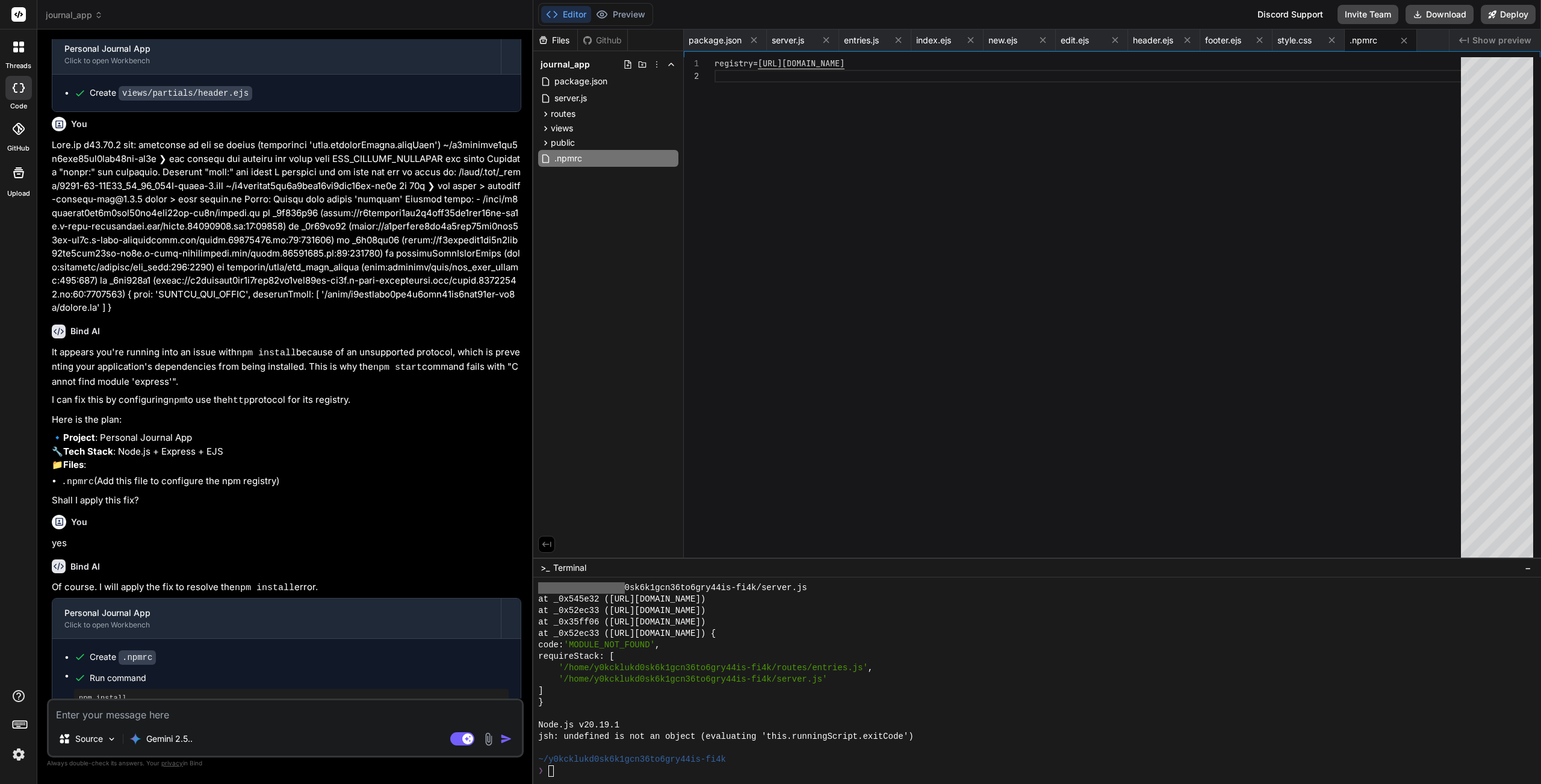
click at [647, 701] on div "❯" at bounding box center [1030, 771] width 984 height 12
type textarea "x"
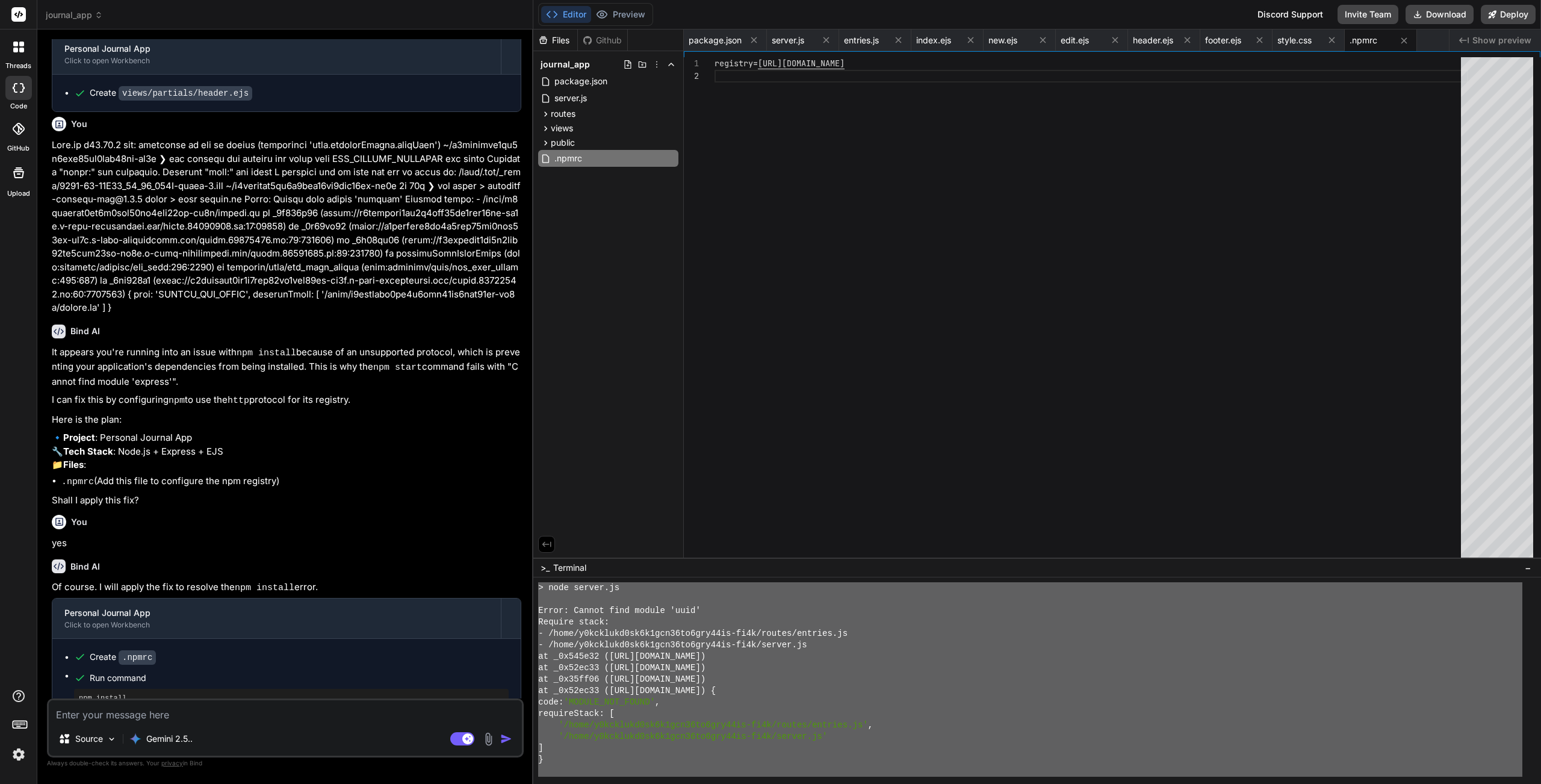
scroll to position [1589, 0]
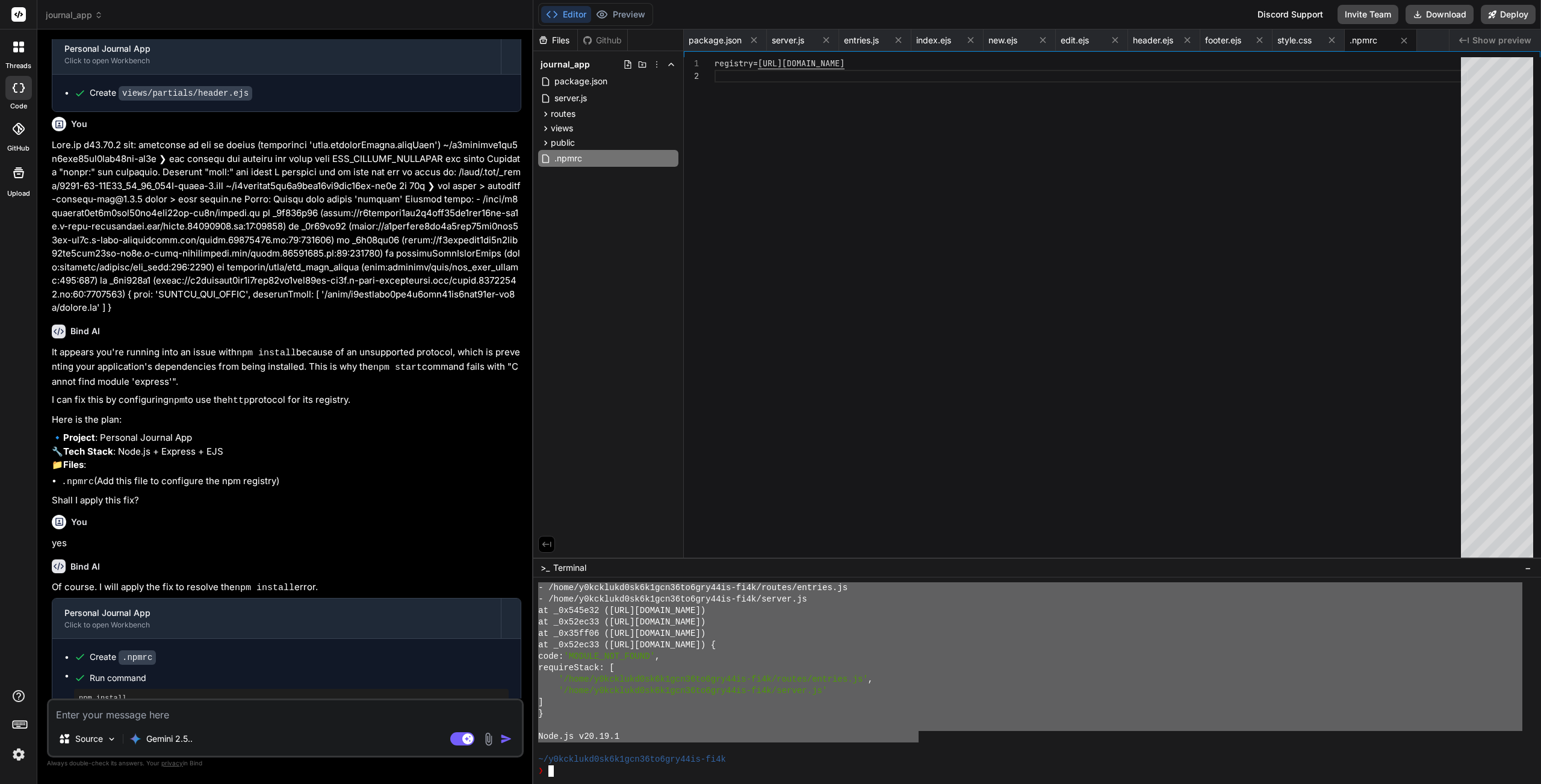
drag, startPoint x: 541, startPoint y: 603, endPoint x: 918, endPoint y: 740, distance: 401.1
type textarea "❯ npm start > personal-journal-app@1.0.0 start > node server.js Error: Cannot f…"
click at [171, 701] on textarea at bounding box center [285, 711] width 473 height 22
type textarea "x"
type textarea "r"
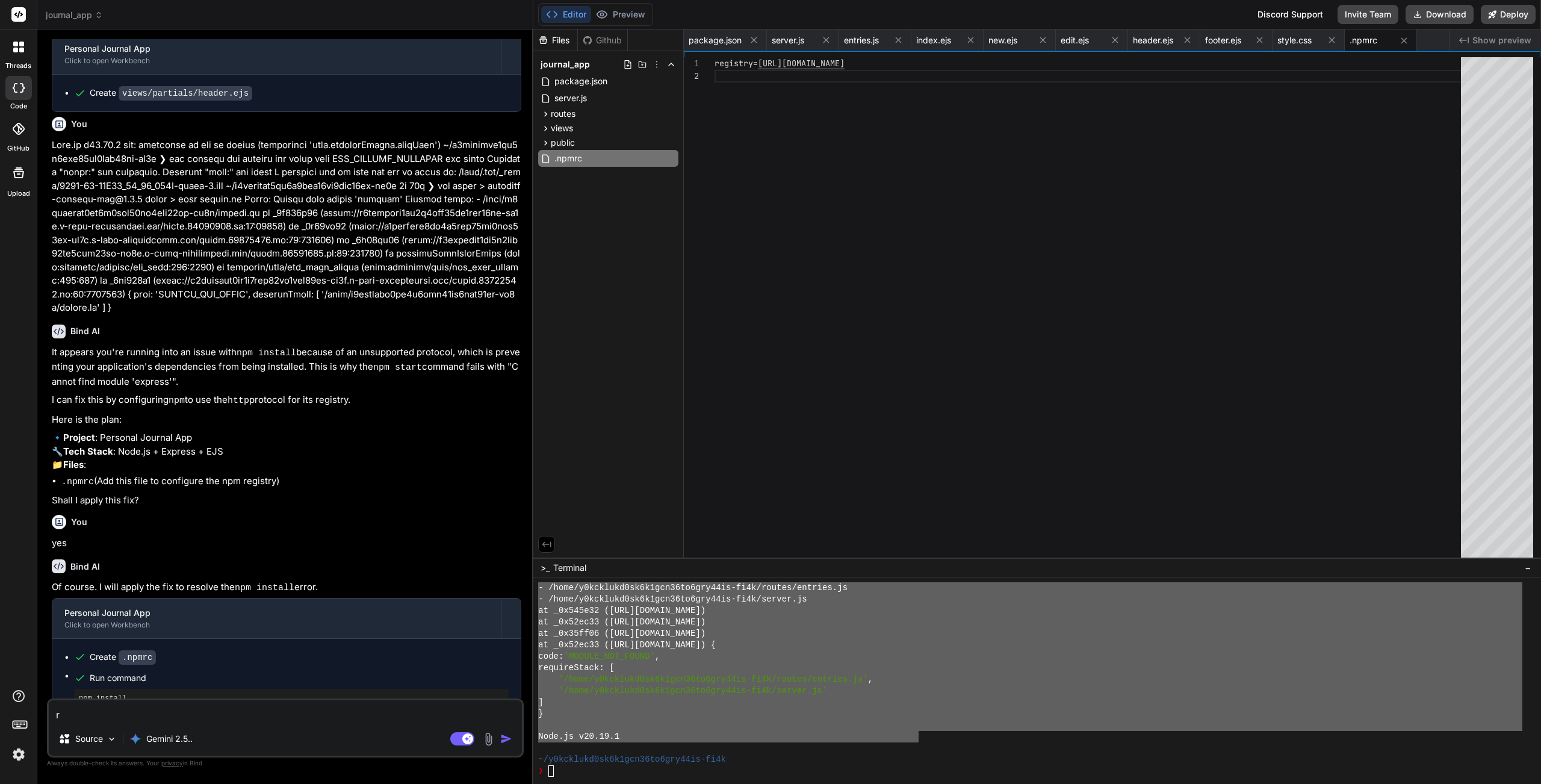
type textarea "x"
type textarea "re"
type textarea "x"
type textarea "rec"
type textarea "x"
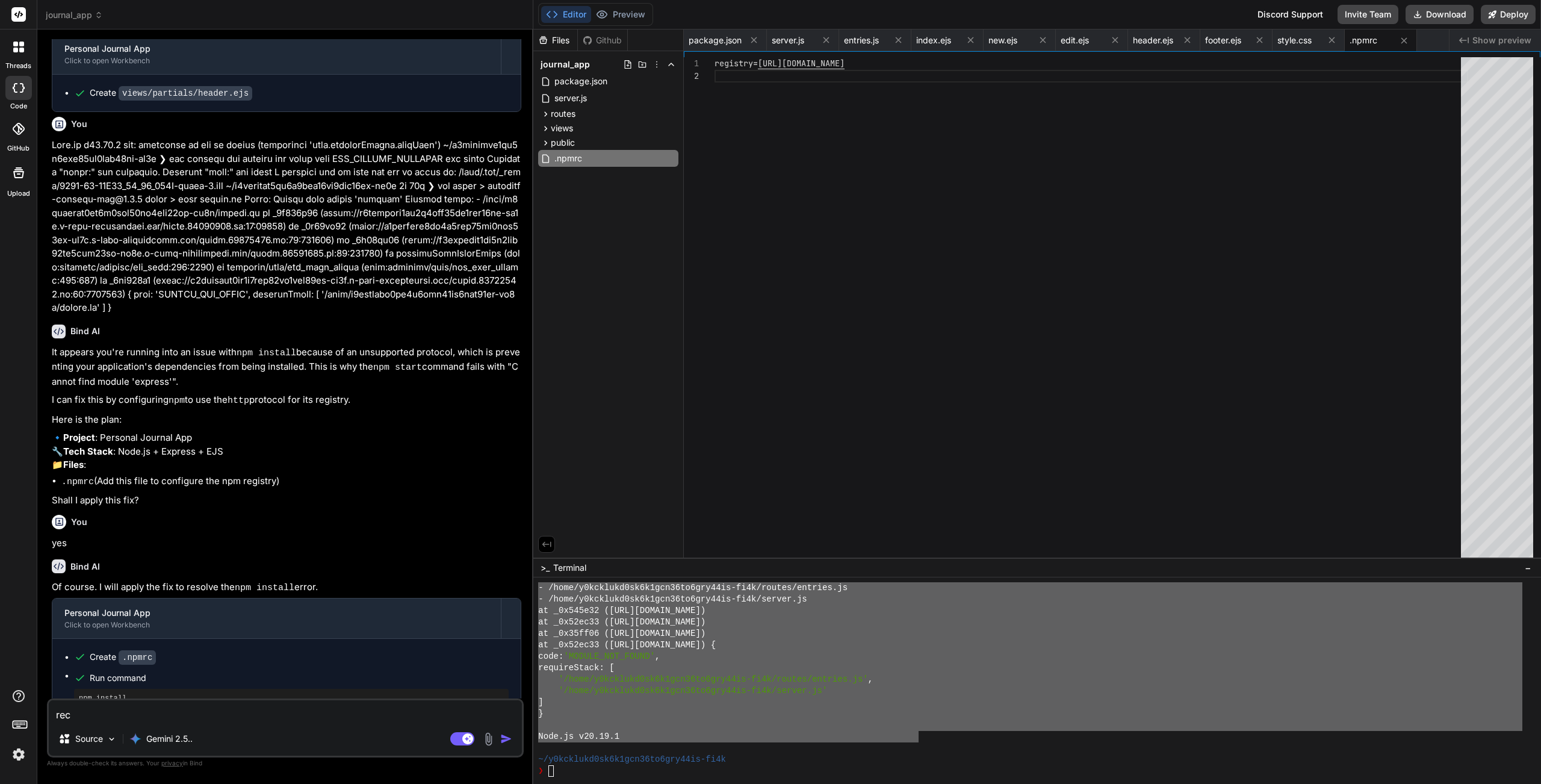
type textarea "rece"
type textarea "x"
type textarea "recei"
type textarea "x"
type textarea "receiv"
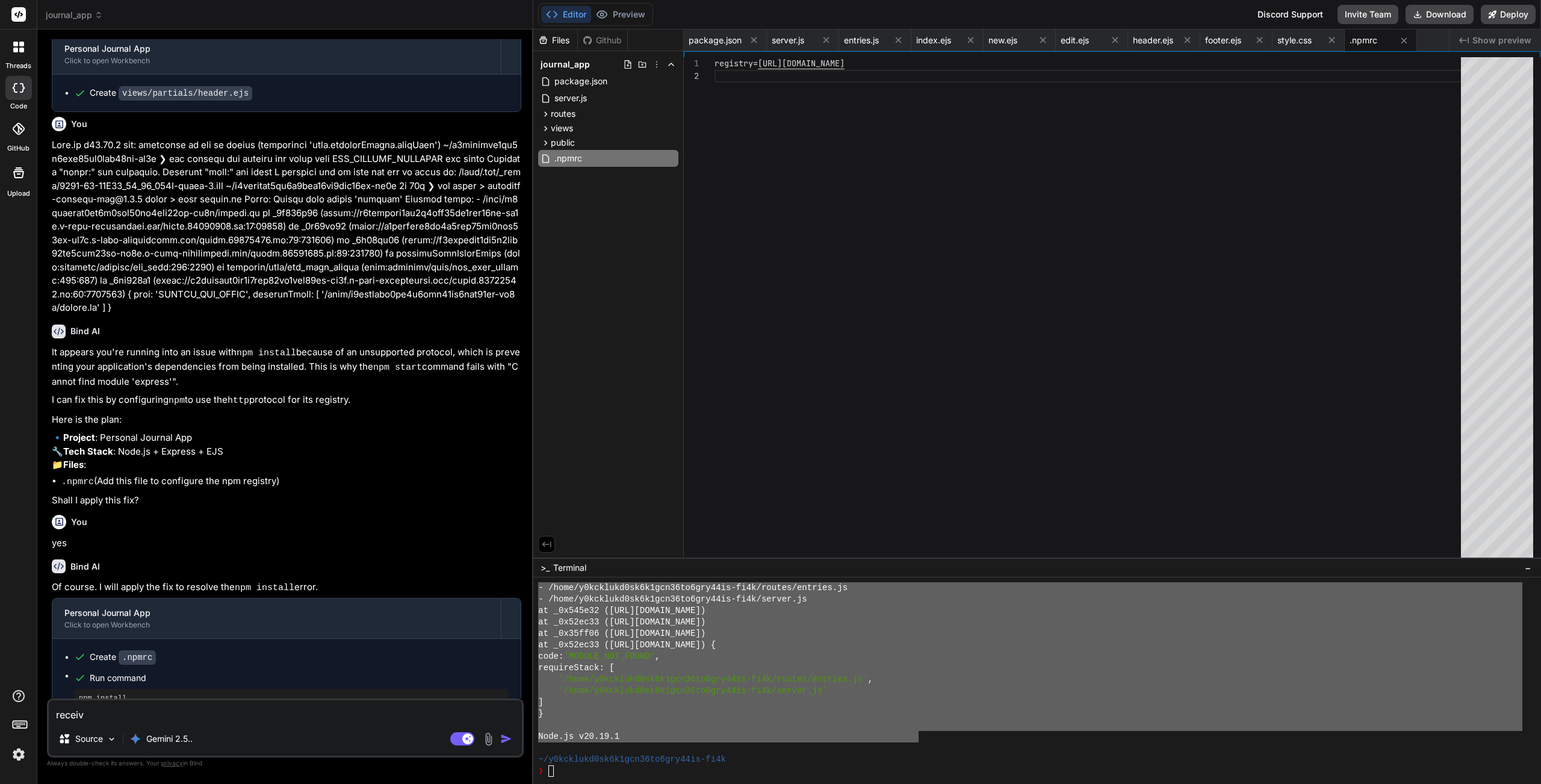
type textarea "x"
type textarea "receivi"
type textarea "x"
type textarea "receivin"
type textarea "x"
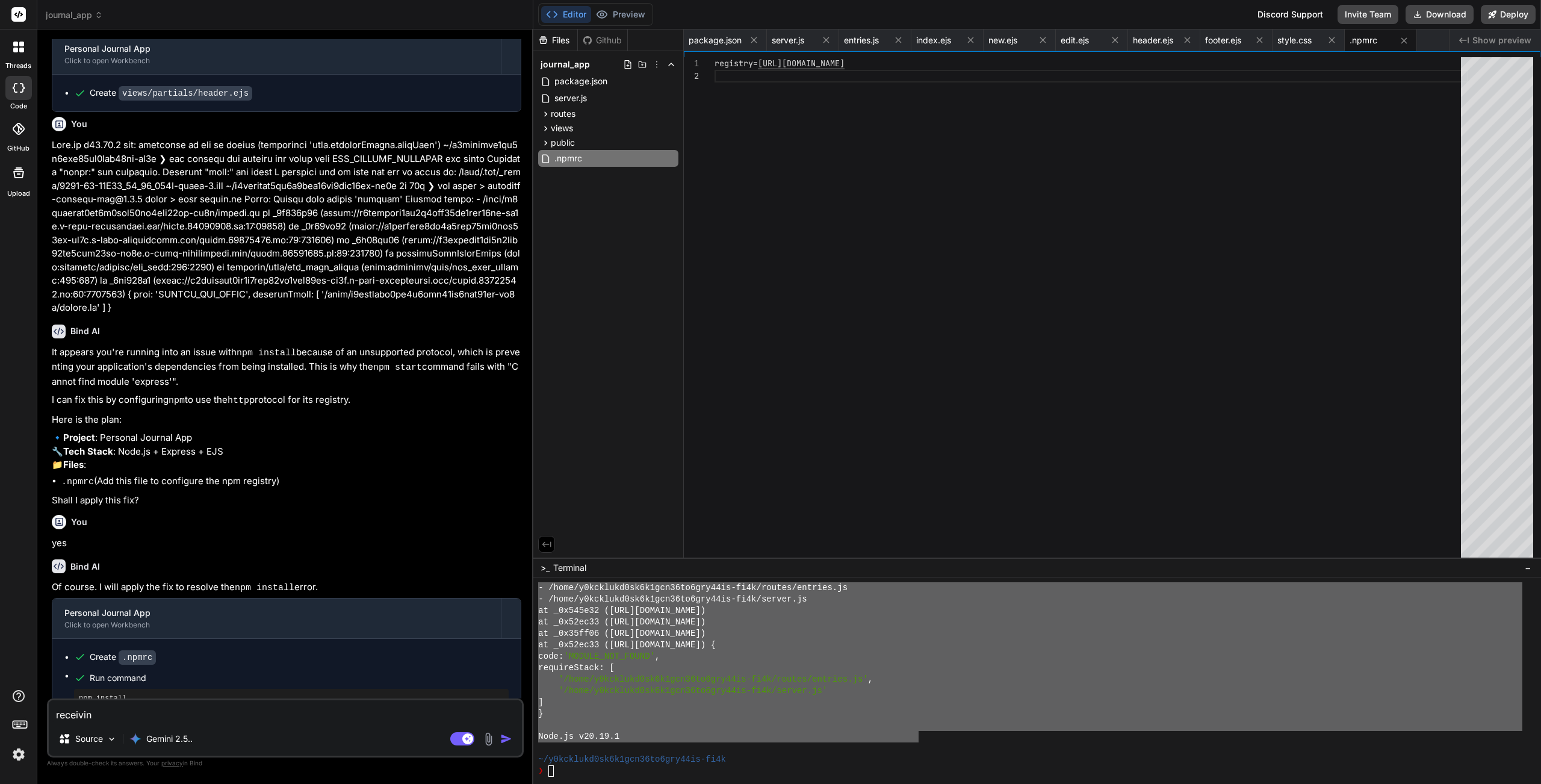
type textarea "receiving"
type textarea "x"
type textarea "receiving"
type textarea "x"
type textarea "receiving t"
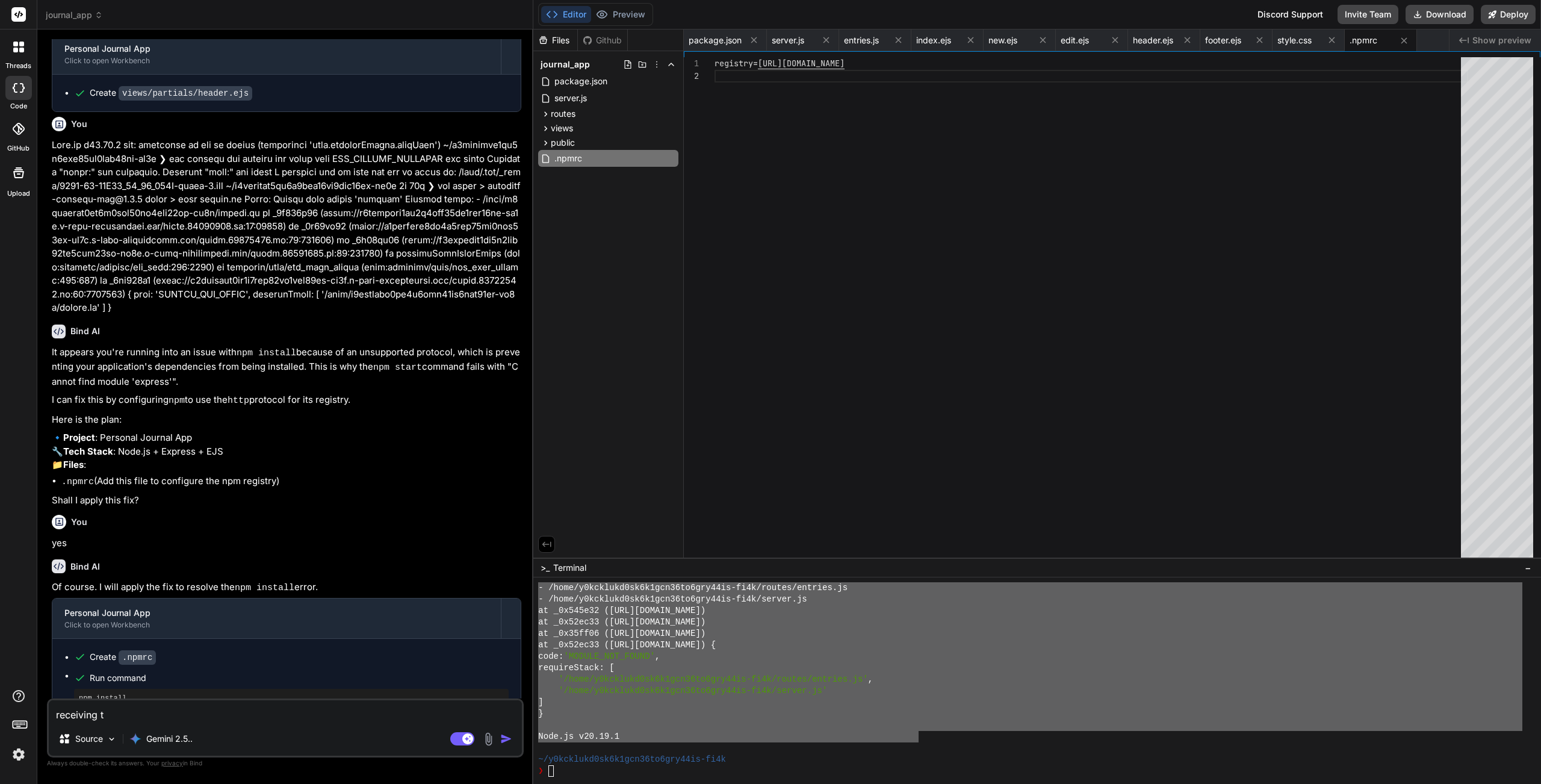
type textarea "x"
type textarea "receiving th"
type textarea "x"
type textarea "receiving thi"
type textarea "x"
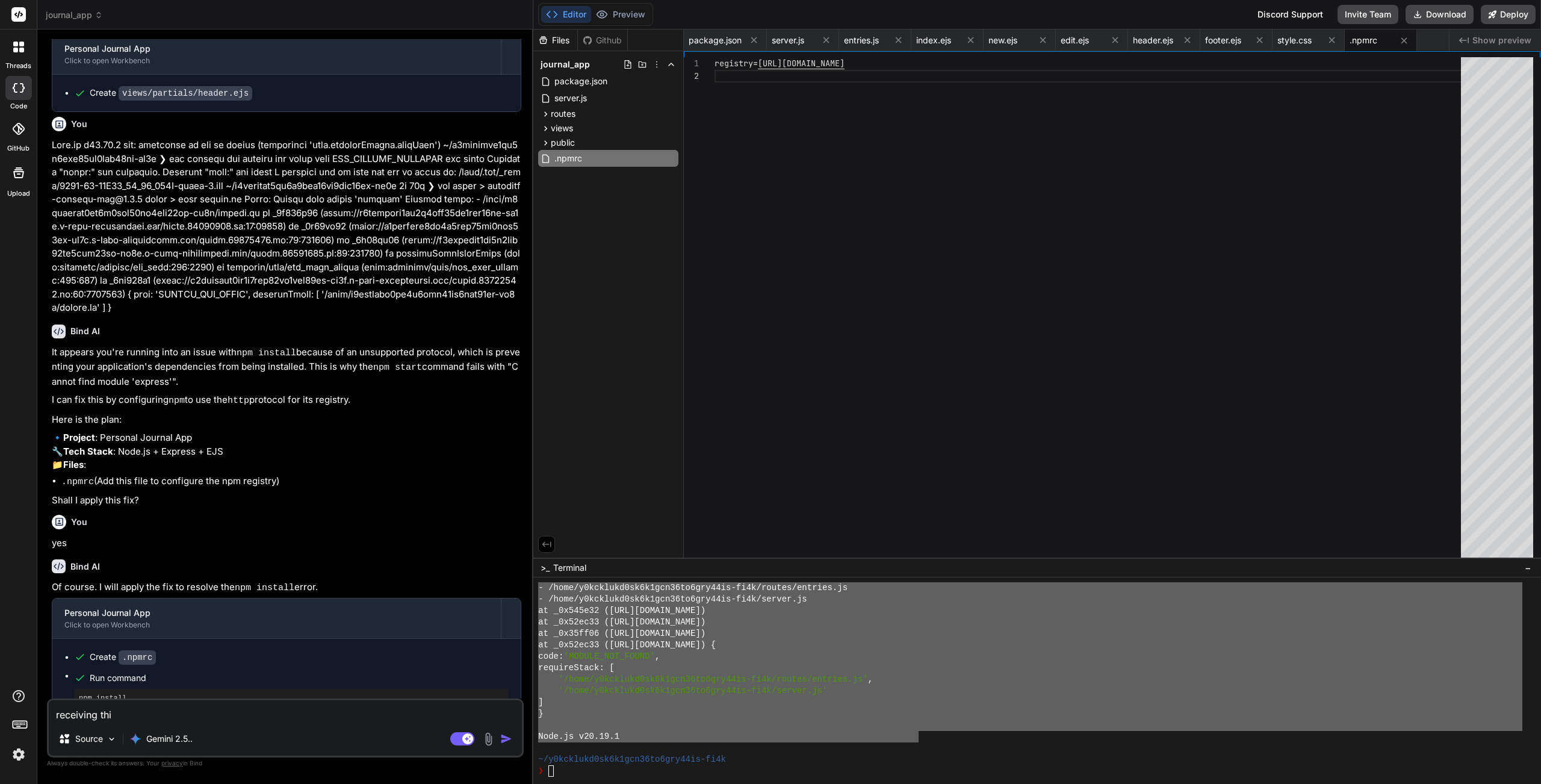
type textarea "receiving this"
type textarea "x"
type textarea "receiving this"
type textarea "x"
type textarea "receiving this e"
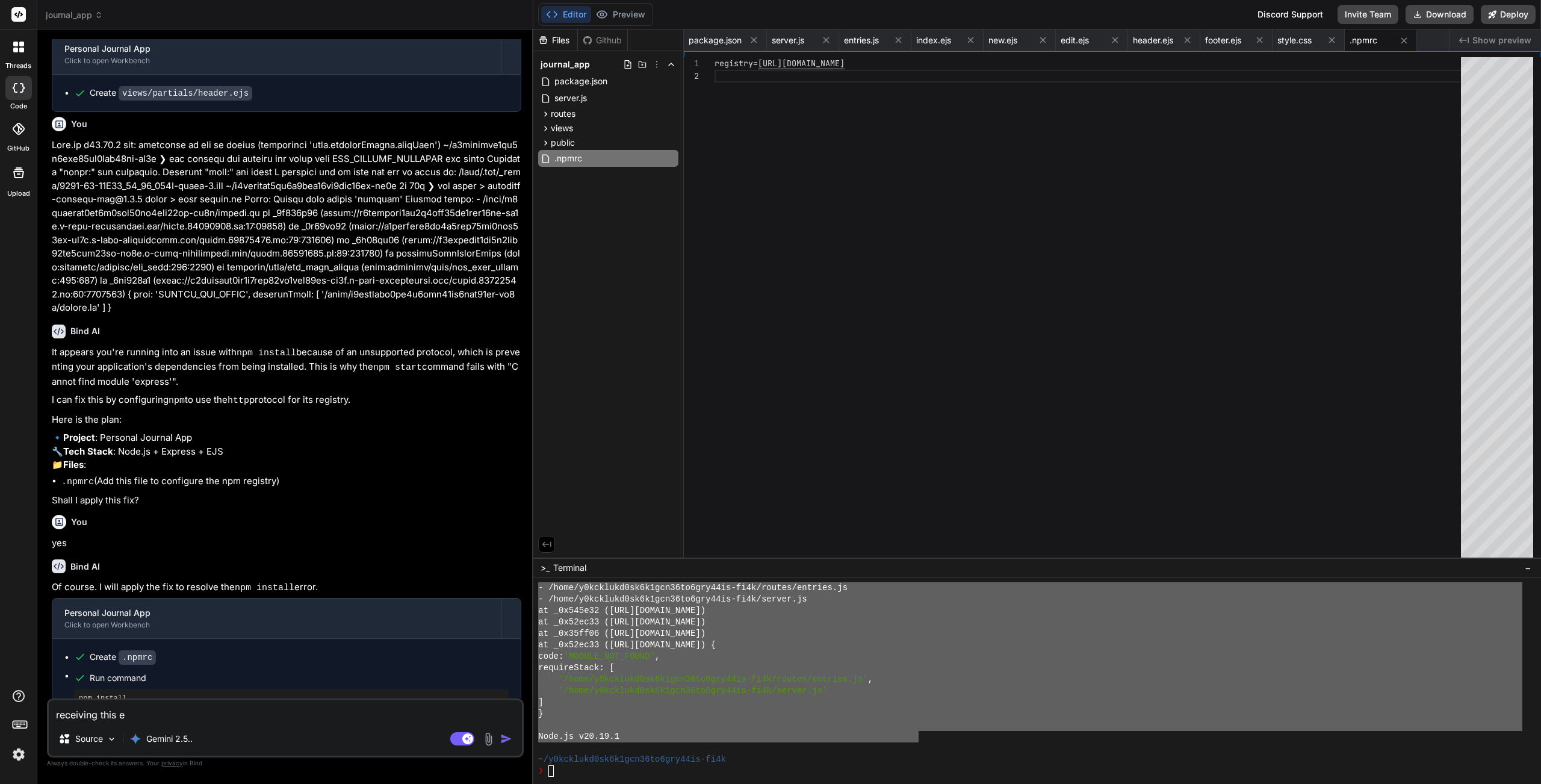
type textarea "x"
type textarea "receiving this er"
type textarea "x"
type textarea "receiving this err"
type textarea "x"
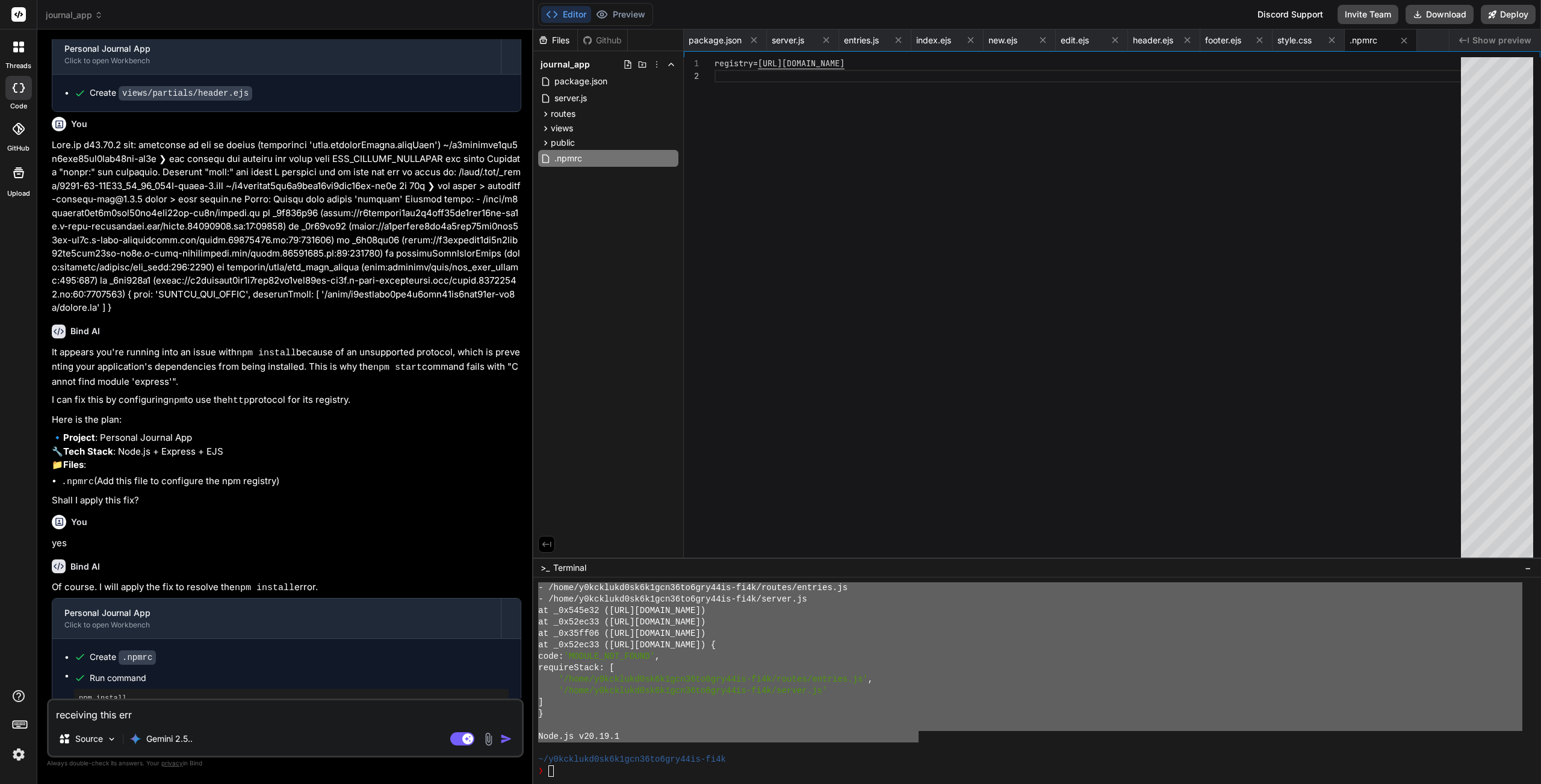
type textarea "receiving this erro"
type textarea "x"
type textarea "receiving this error"
type textarea "x"
type textarea "receiving this error:"
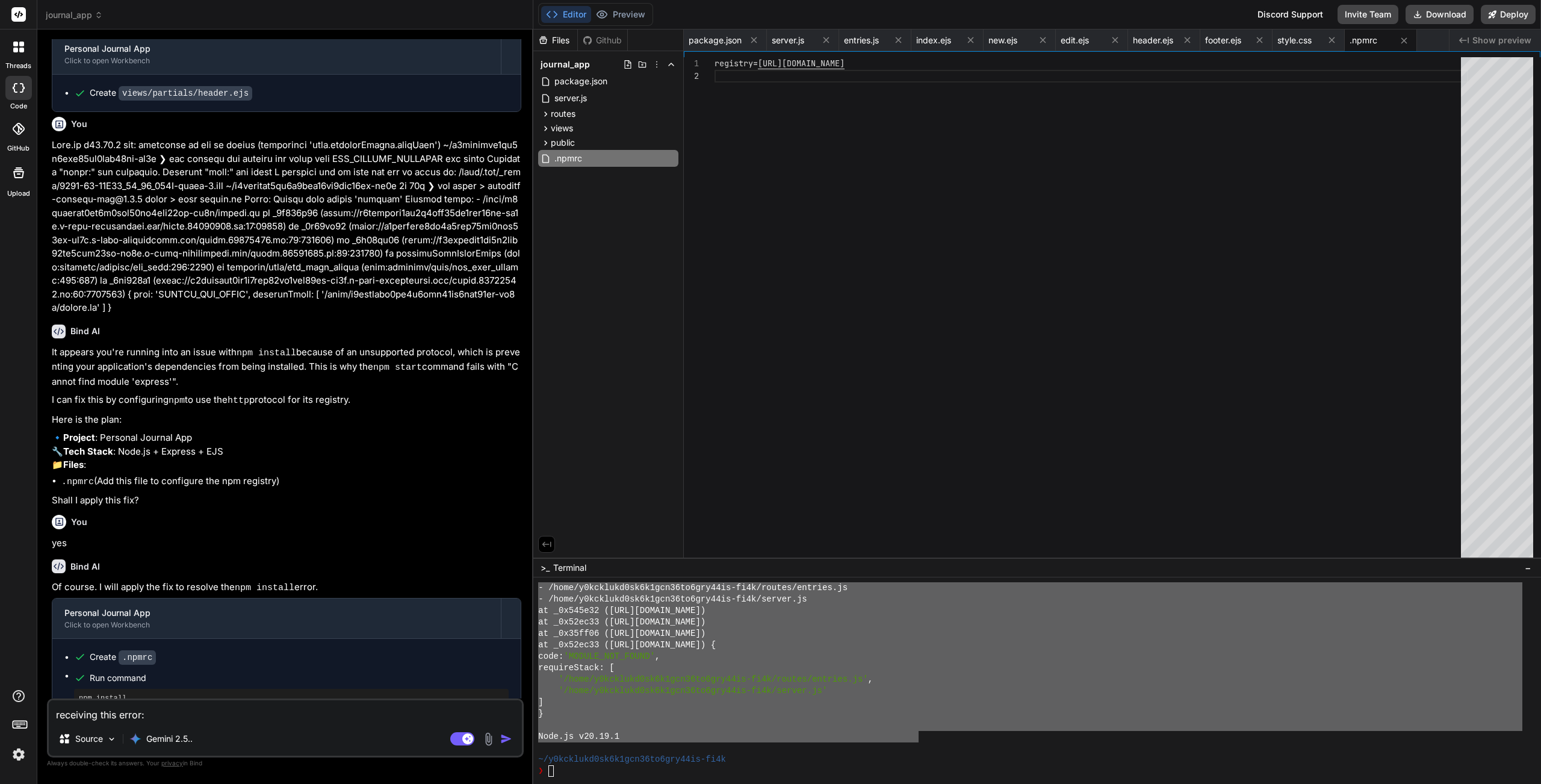
type textarea "x"
type textarea "receiving this error:"
type textarea "x"
type textarea "receiving this error:"
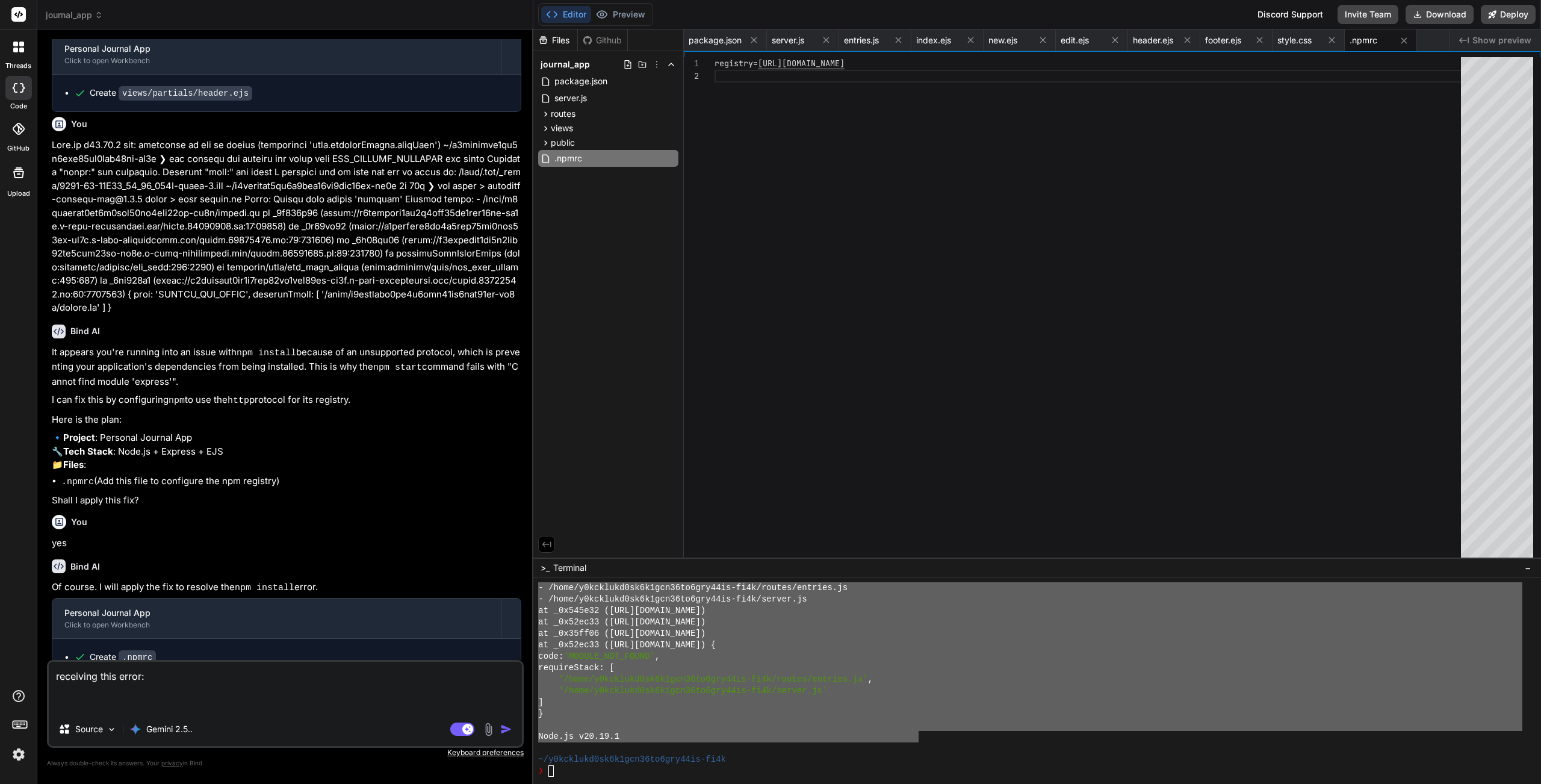
paste textarea "❯ npm start > personal-journal-app@1.0.0 start > node server.js Error: Cannot f…"
type textarea "x"
type textarea "receiving this error: ❯ npm start > personal-journal-app@1.0.0 start > node ser…"
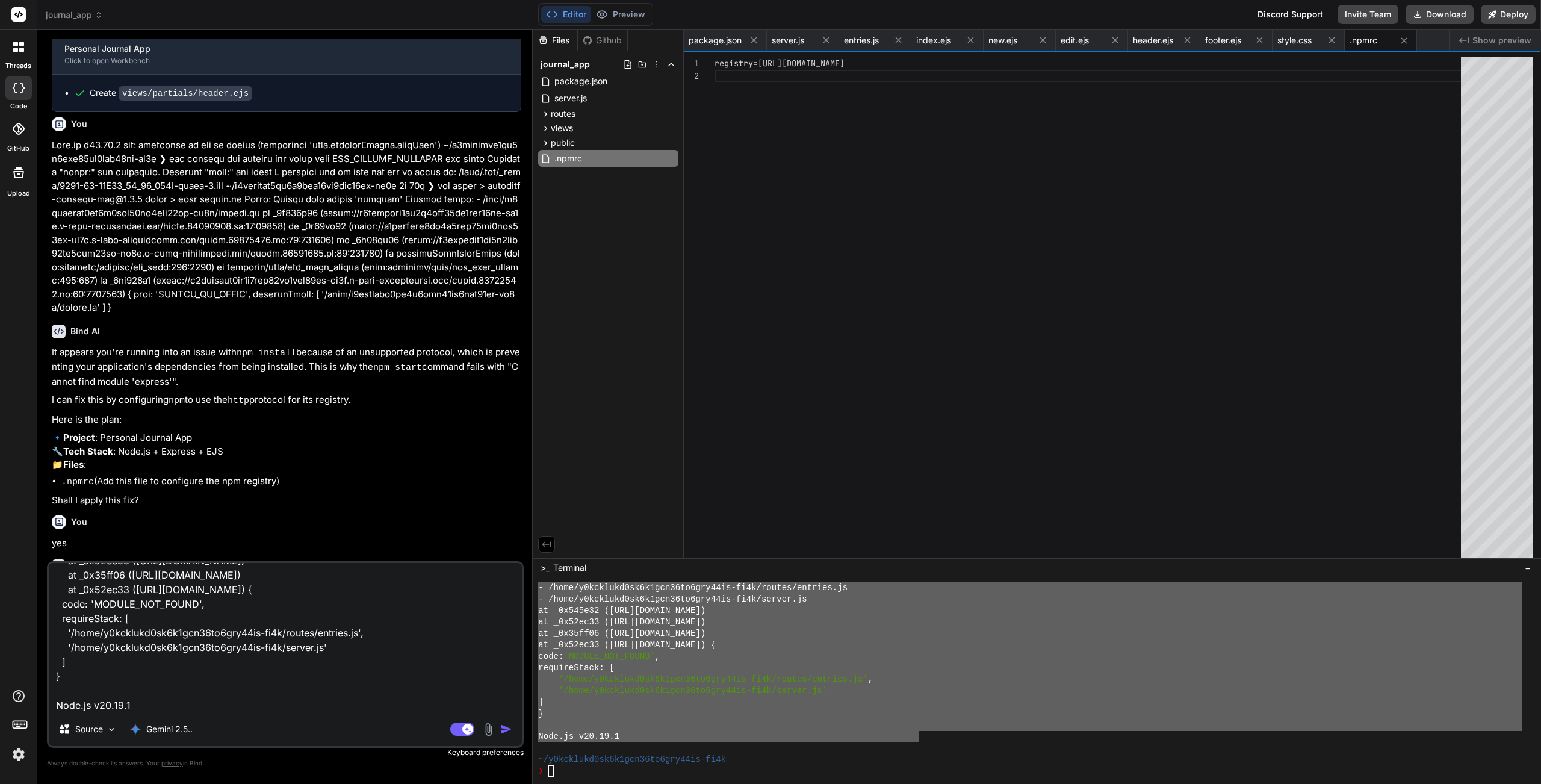
type textarea "x"
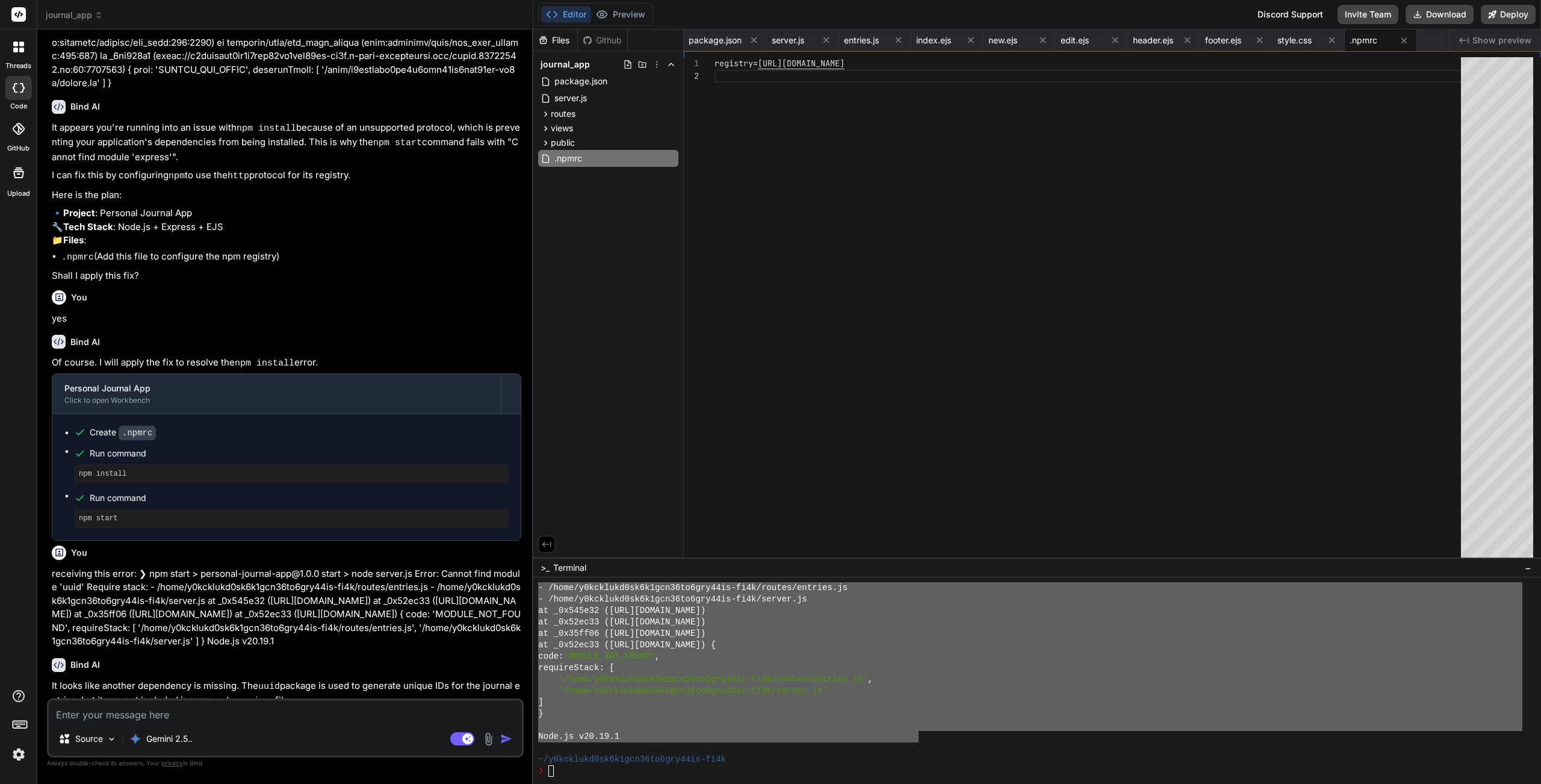
scroll to position [1407, 0]
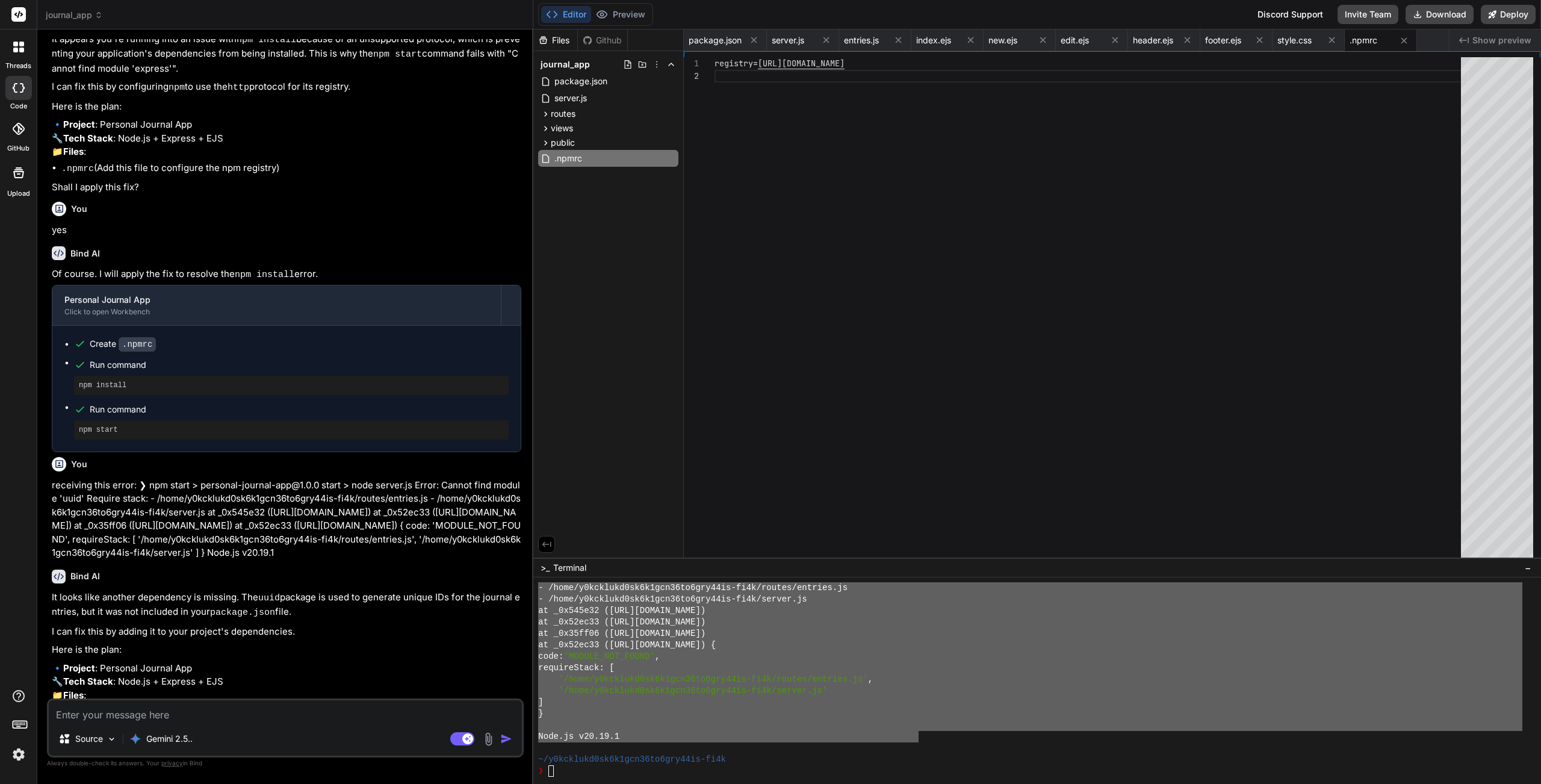
type textarea "x"
type textarea "y"
type textarea "x"
type textarea "ye"
type textarea "x"
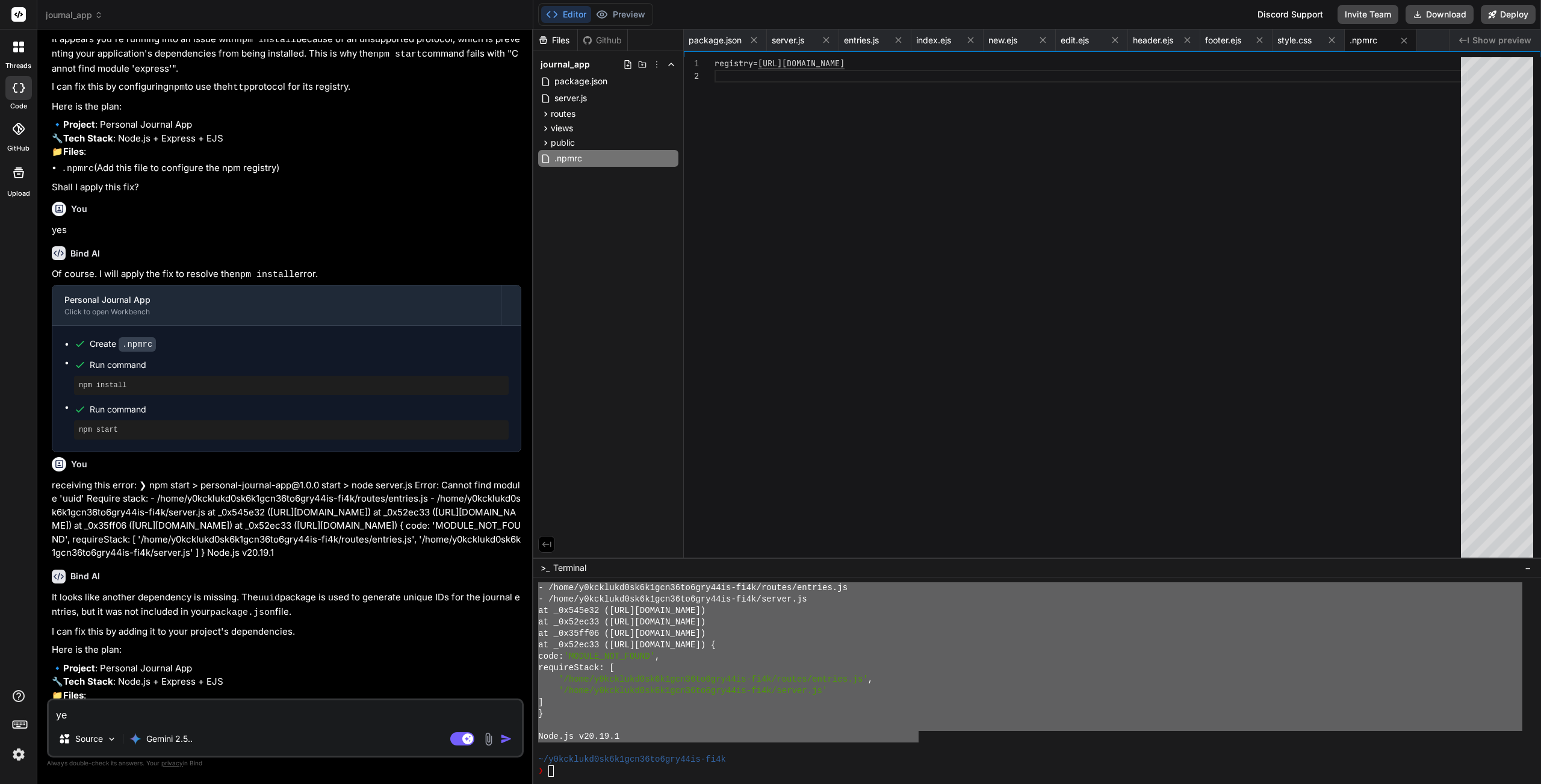
type textarea "yes"
type textarea "x"
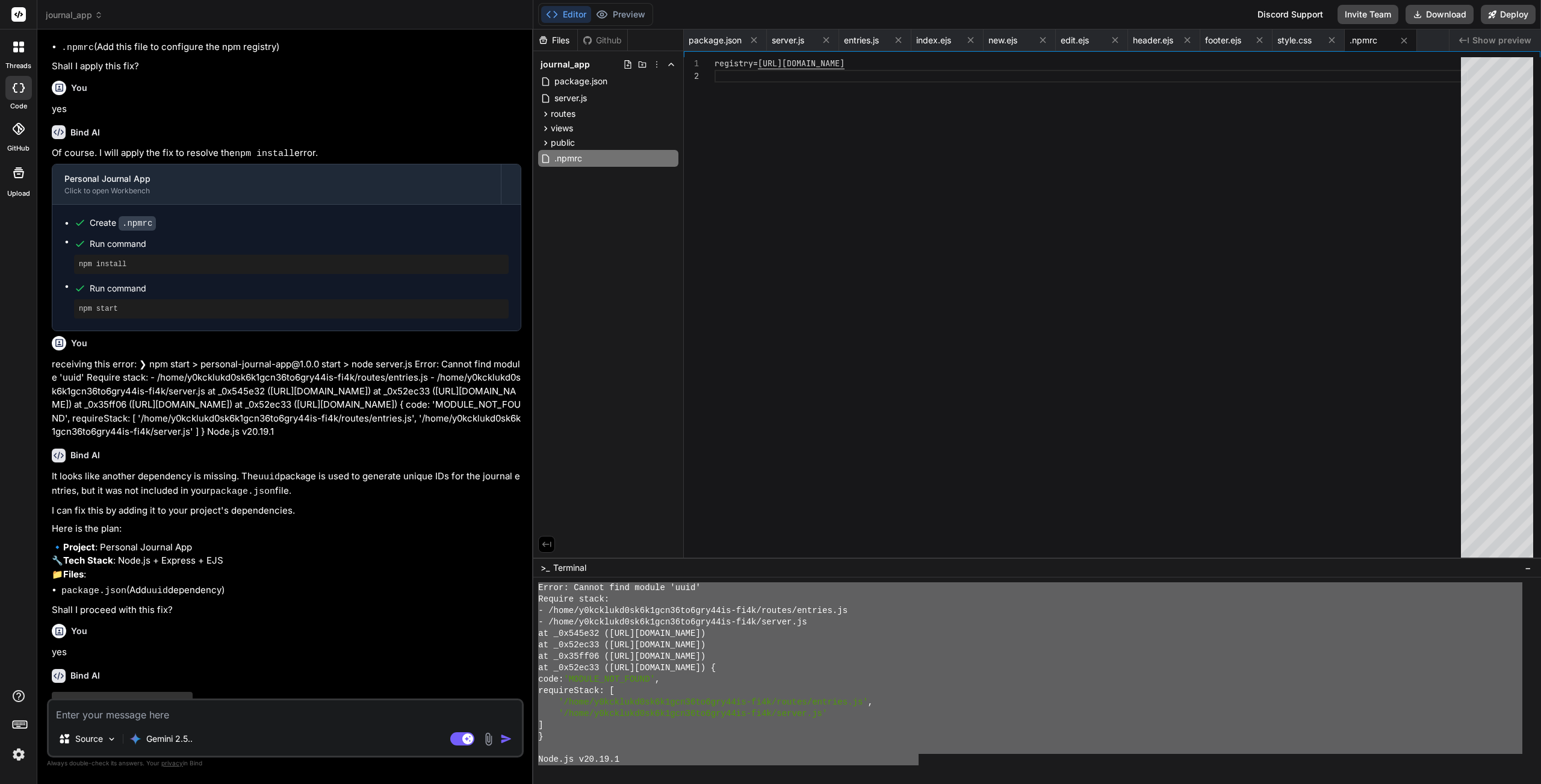
scroll to position [1590, 0]
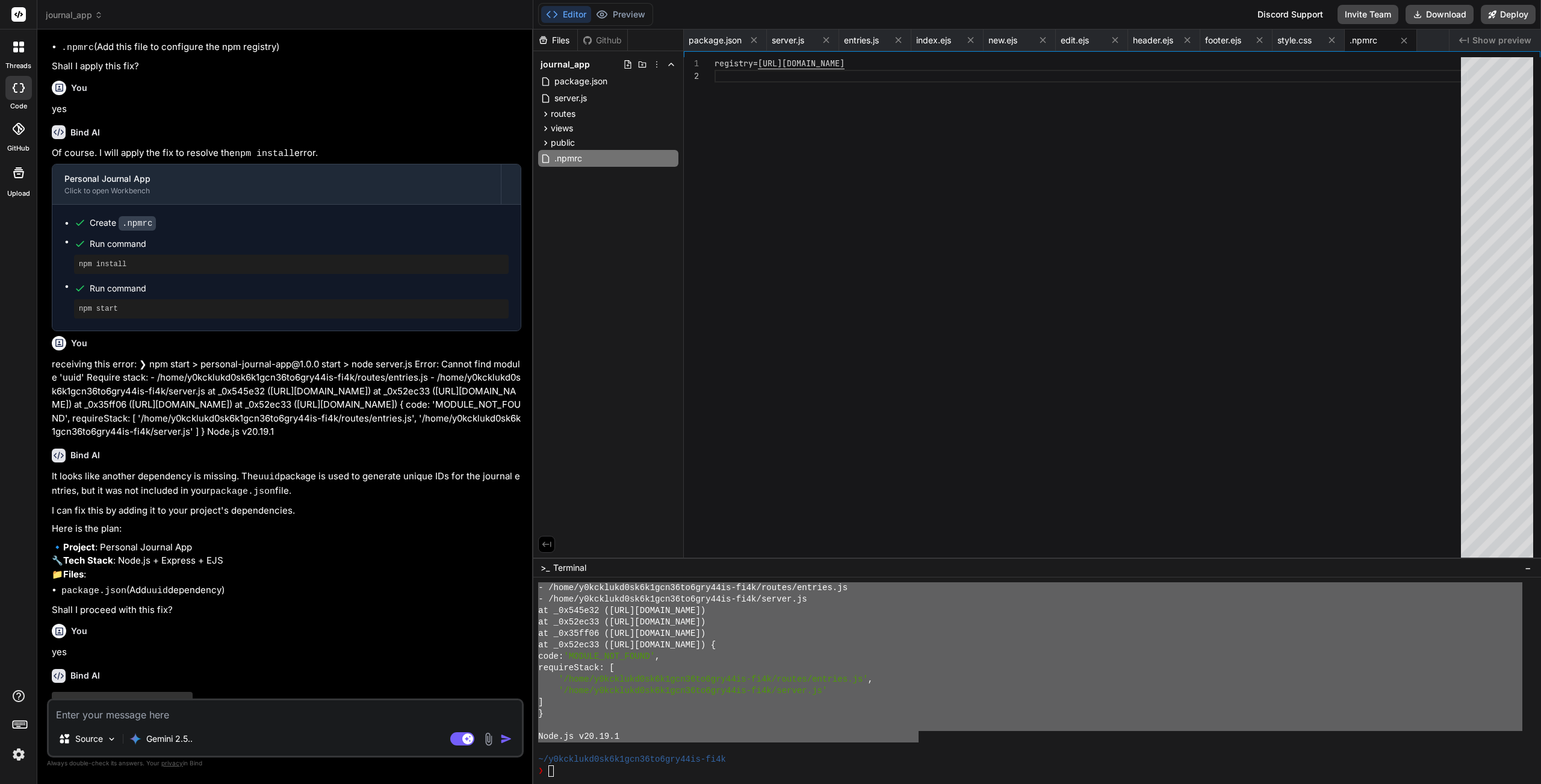
click at [17, 701] on img at bounding box center [19, 754] width 21 height 21
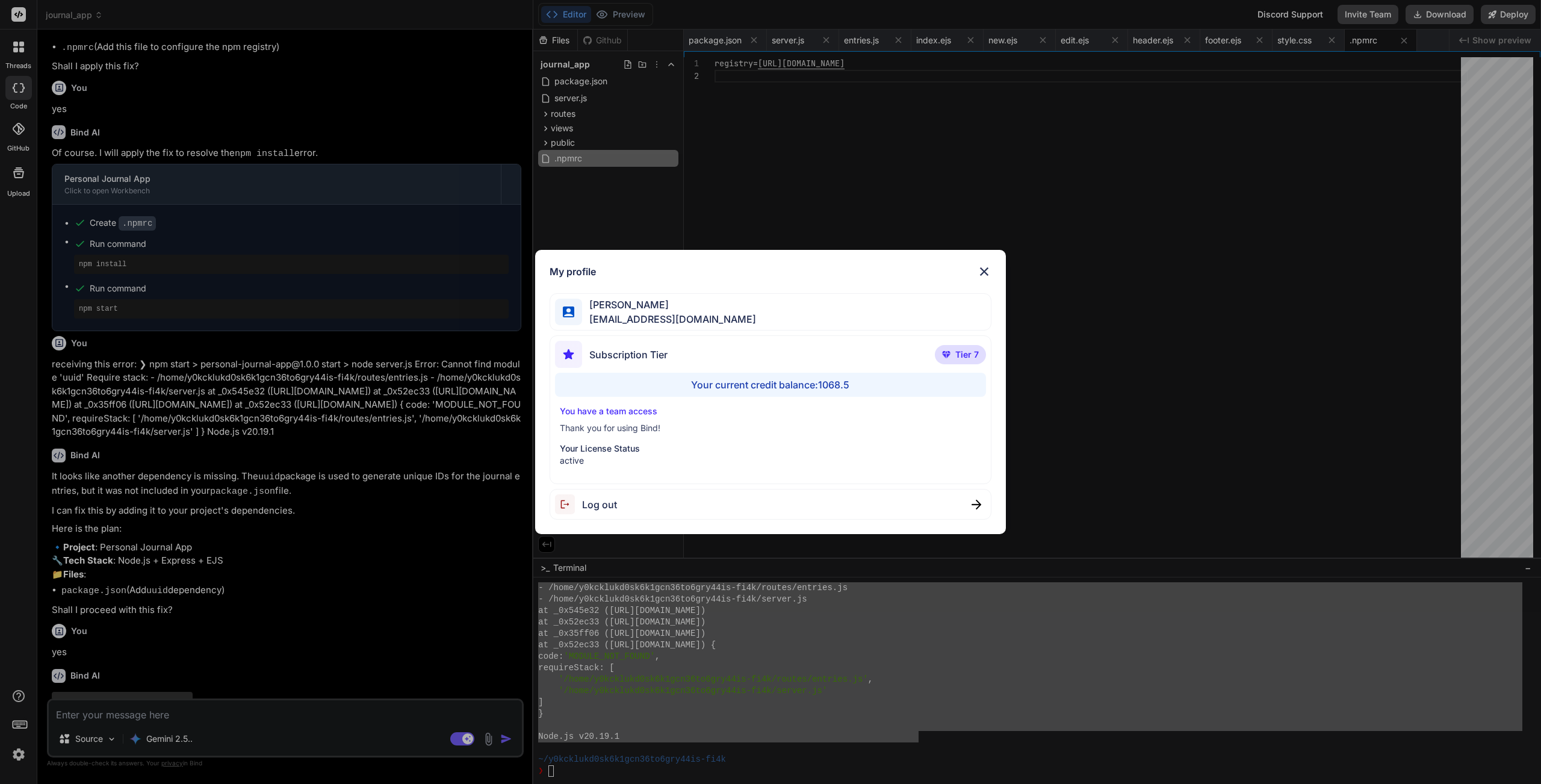
click at [17, 701] on div "My profile Charles Woodruff cwoodruff@gmail.com Subscription Tier Tier 7 Your c…" at bounding box center [770, 392] width 1541 height 784
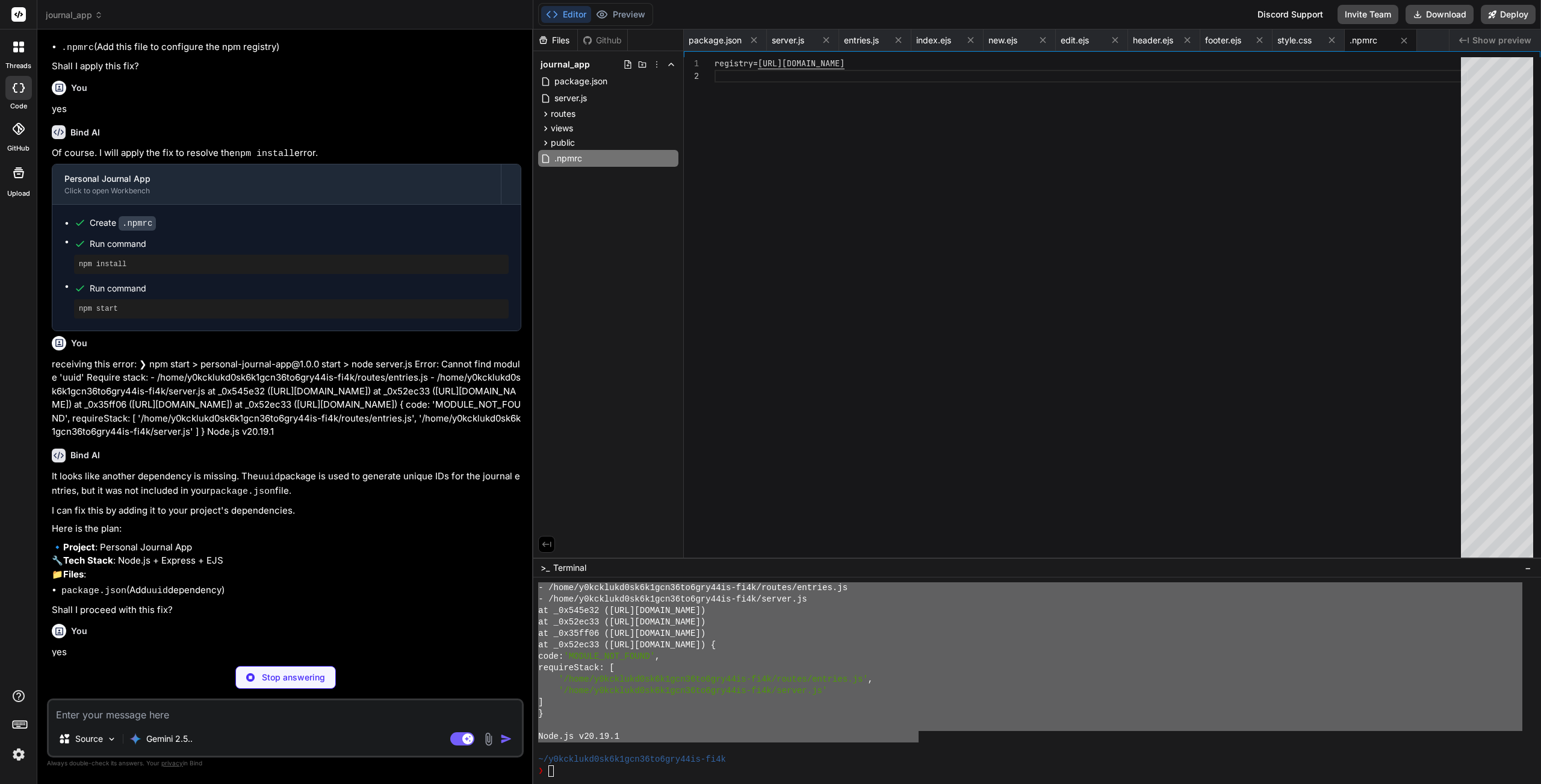
type textarea "x"
type textarea ""ejs": "^3.1.6", "express": "^4.17.1", "method-override": "^3.0.0", "uuid": "^8…"
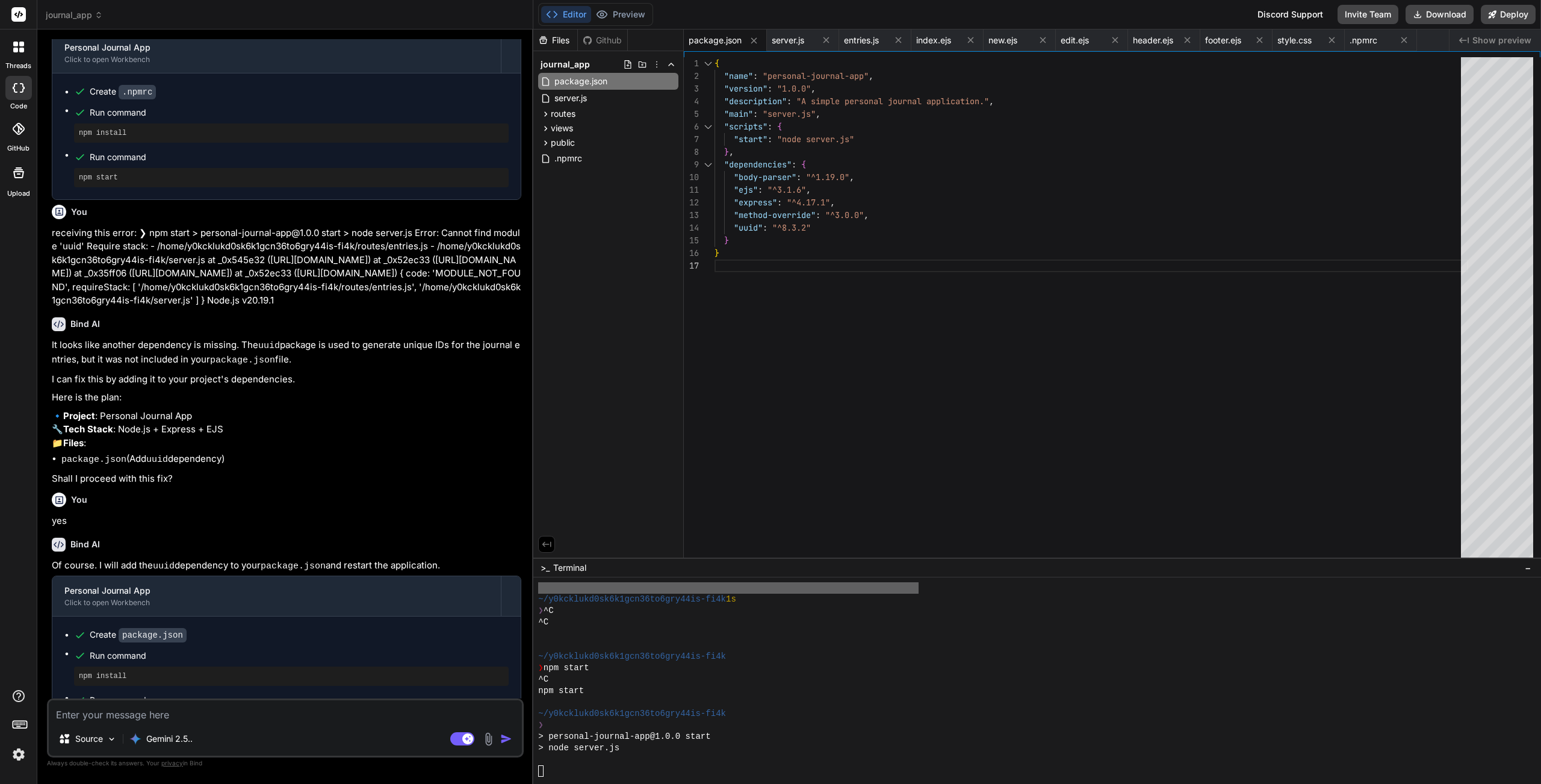
scroll to position [1898, 0]
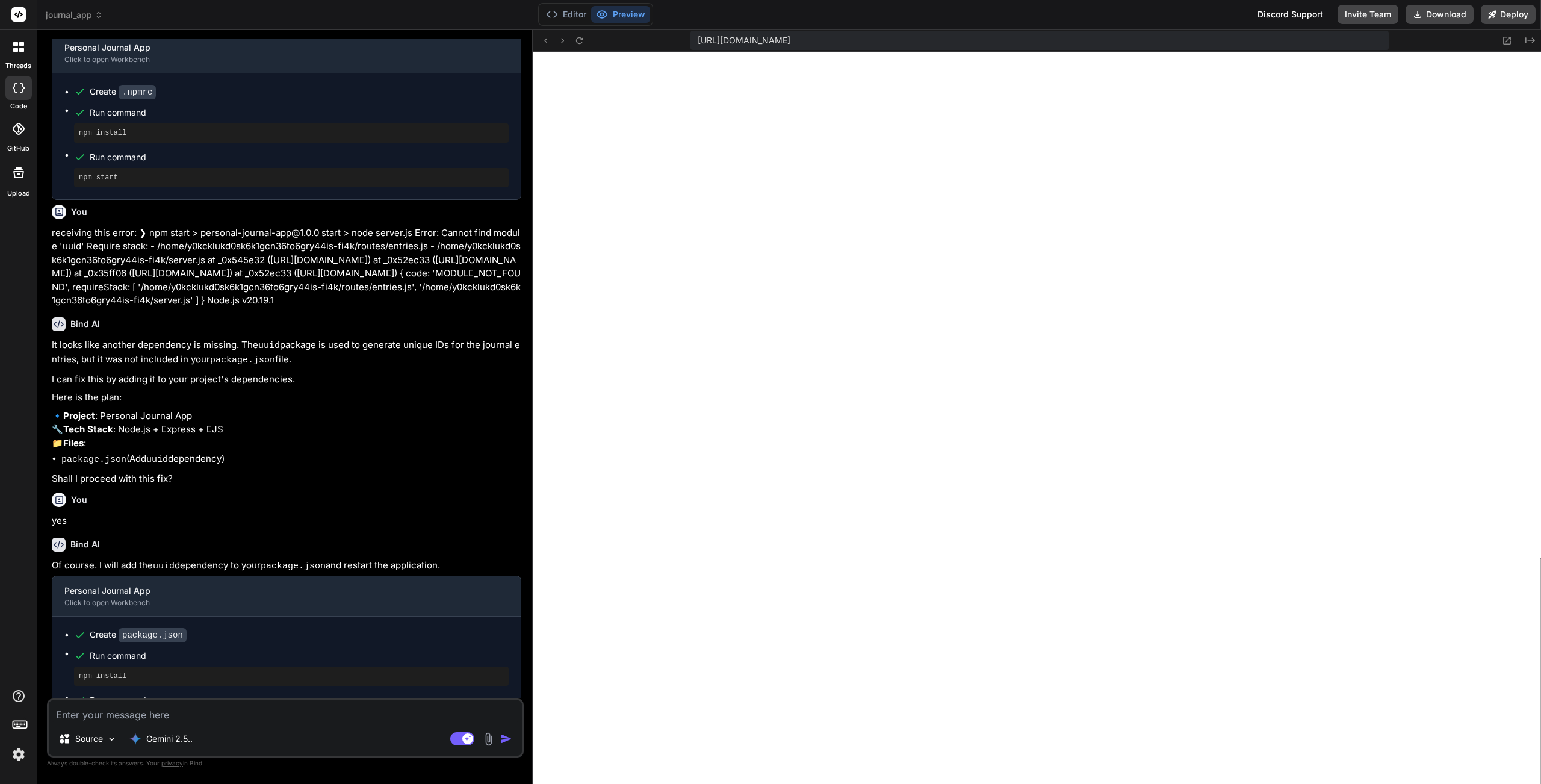
click at [313, 701] on textarea at bounding box center [285, 711] width 473 height 22
type textarea "x"
type textarea "a"
type textarea "x"
type textarea "ad"
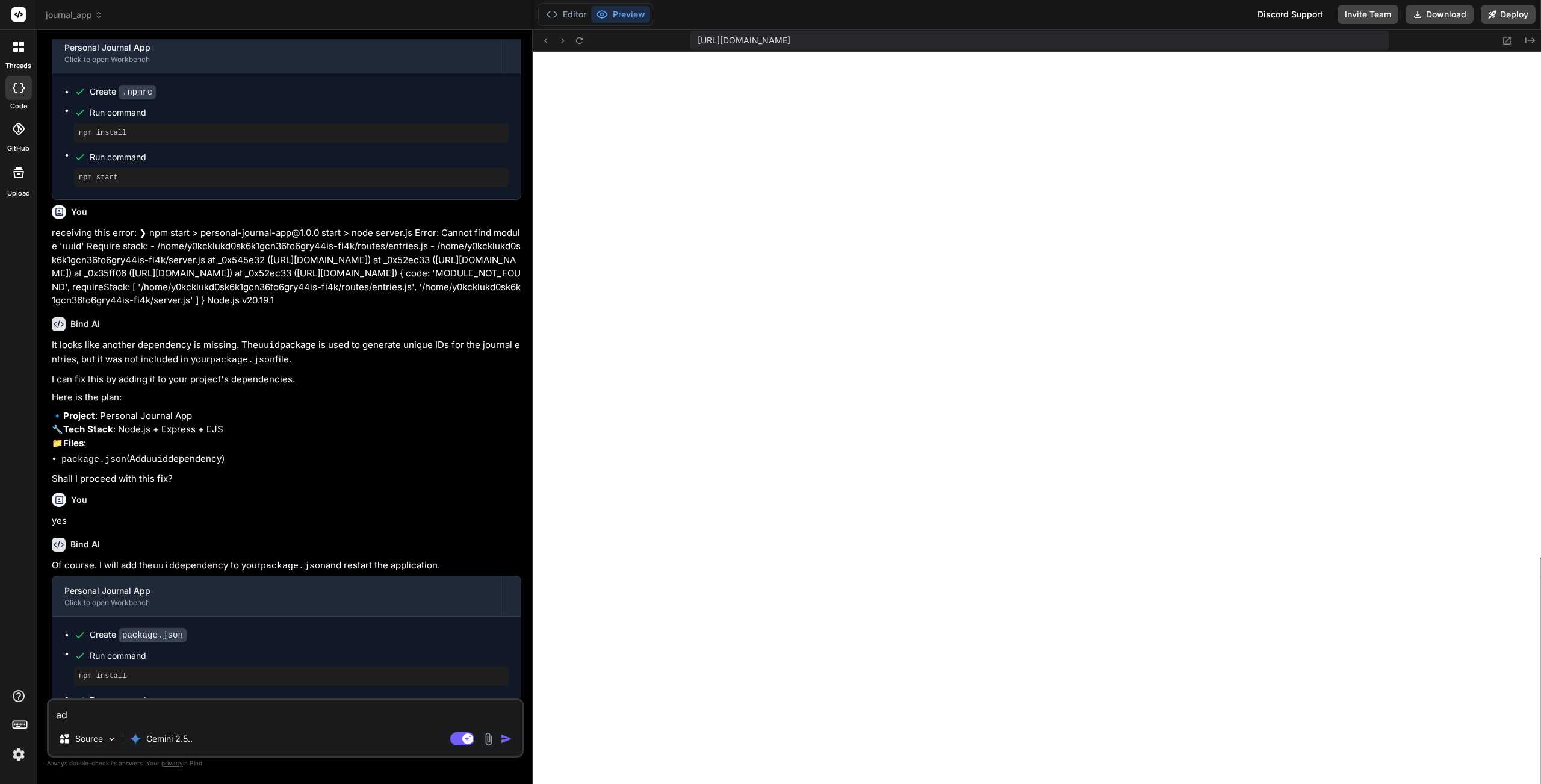
type textarea "x"
type textarea "add"
type textarea "x"
type textarea "add"
type textarea "x"
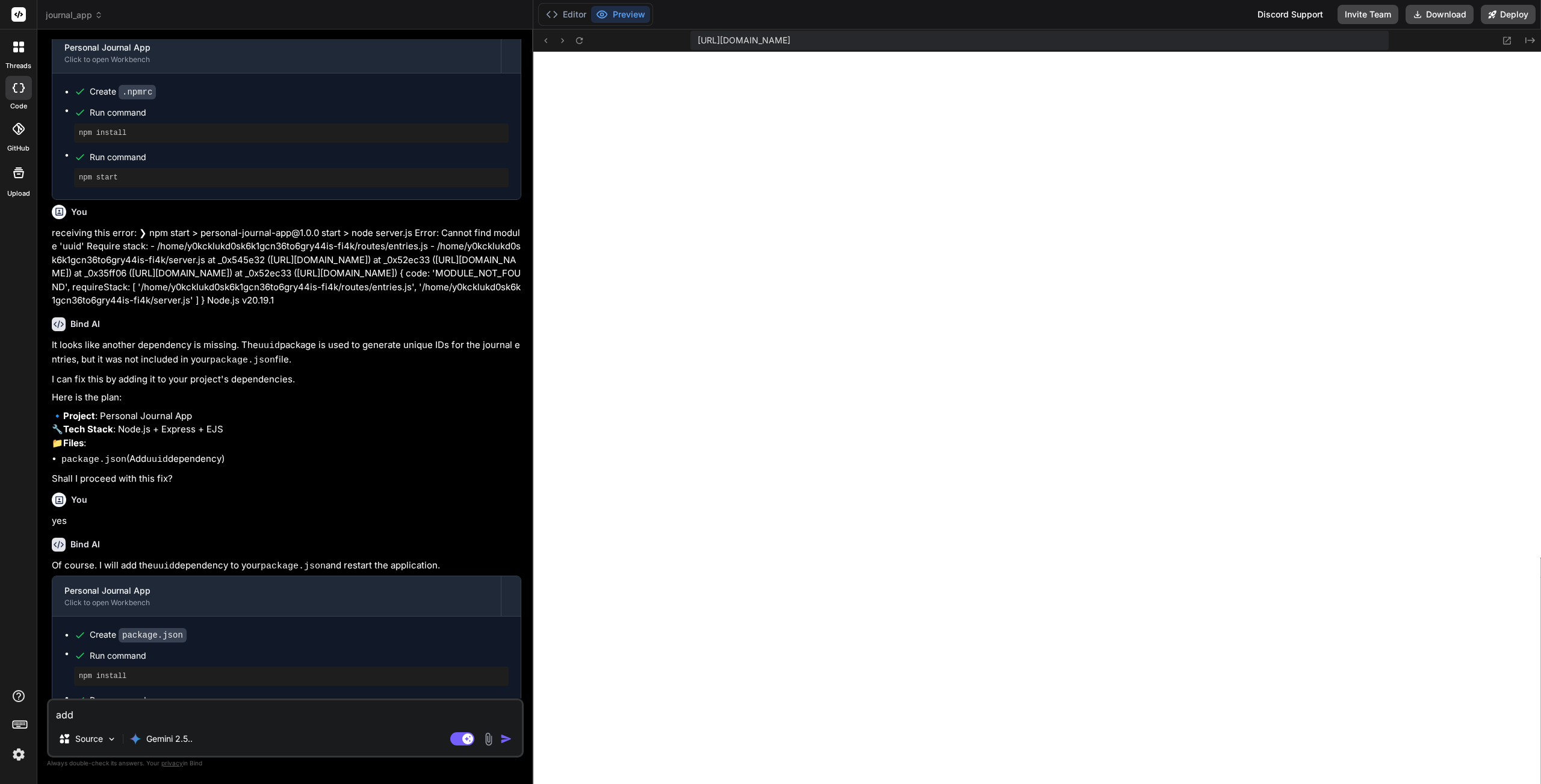
type textarea "add p"
type textarea "x"
type textarea "add pr"
type textarea "x"
type textarea "add pra"
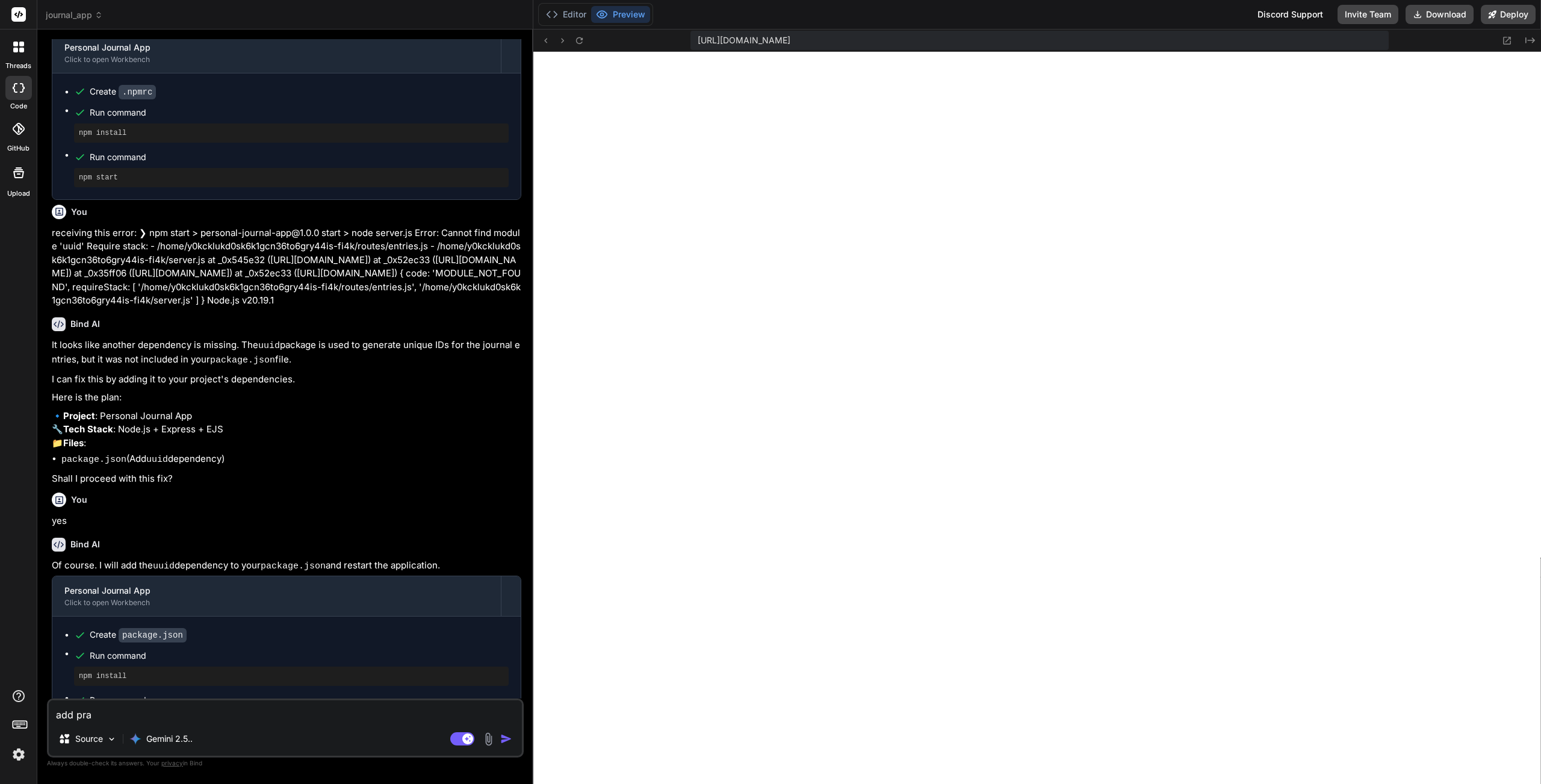
type textarea "x"
type textarea "add pr"
type textarea "x"
type textarea "add p"
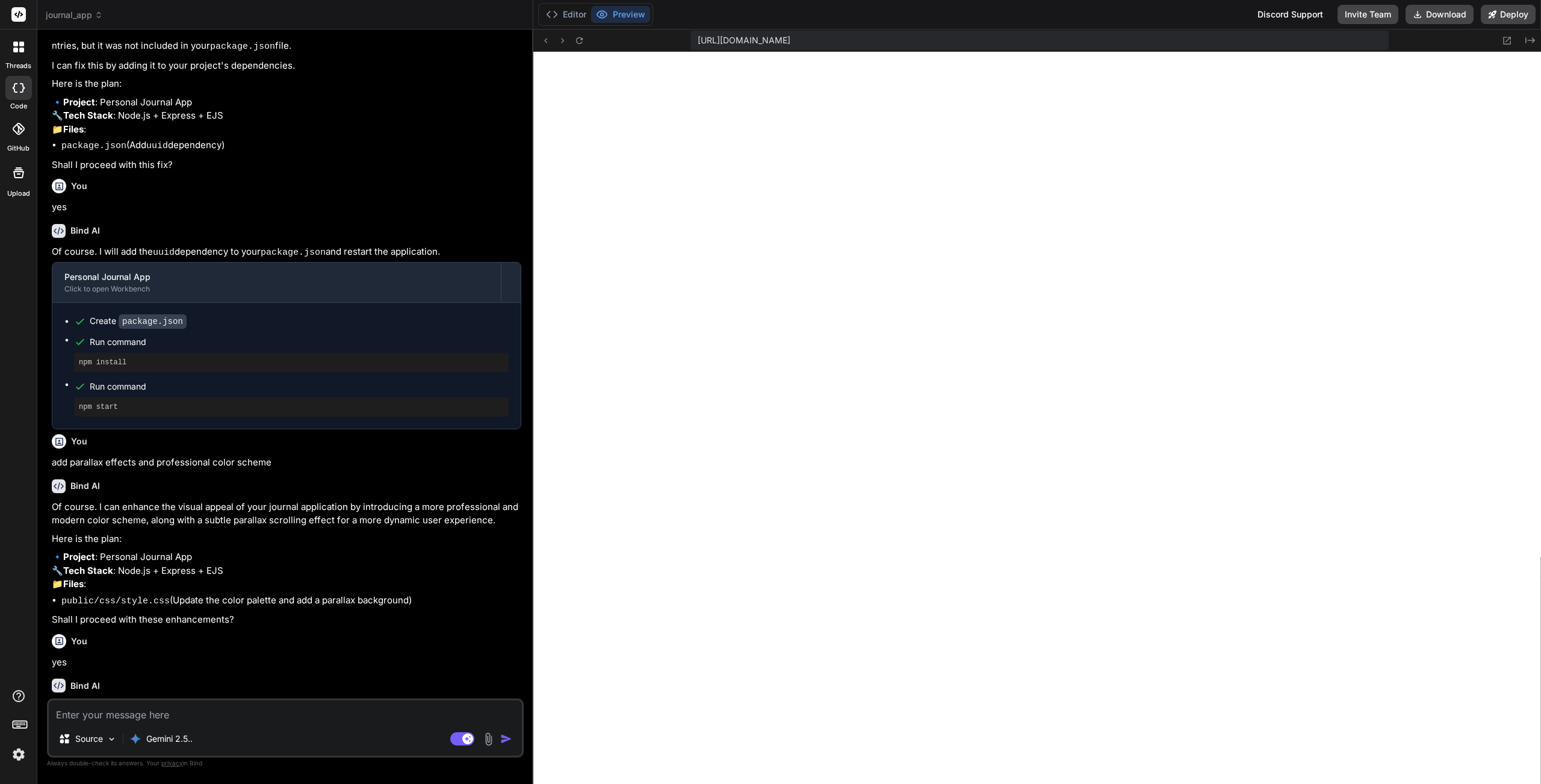
scroll to position [2059, 0]
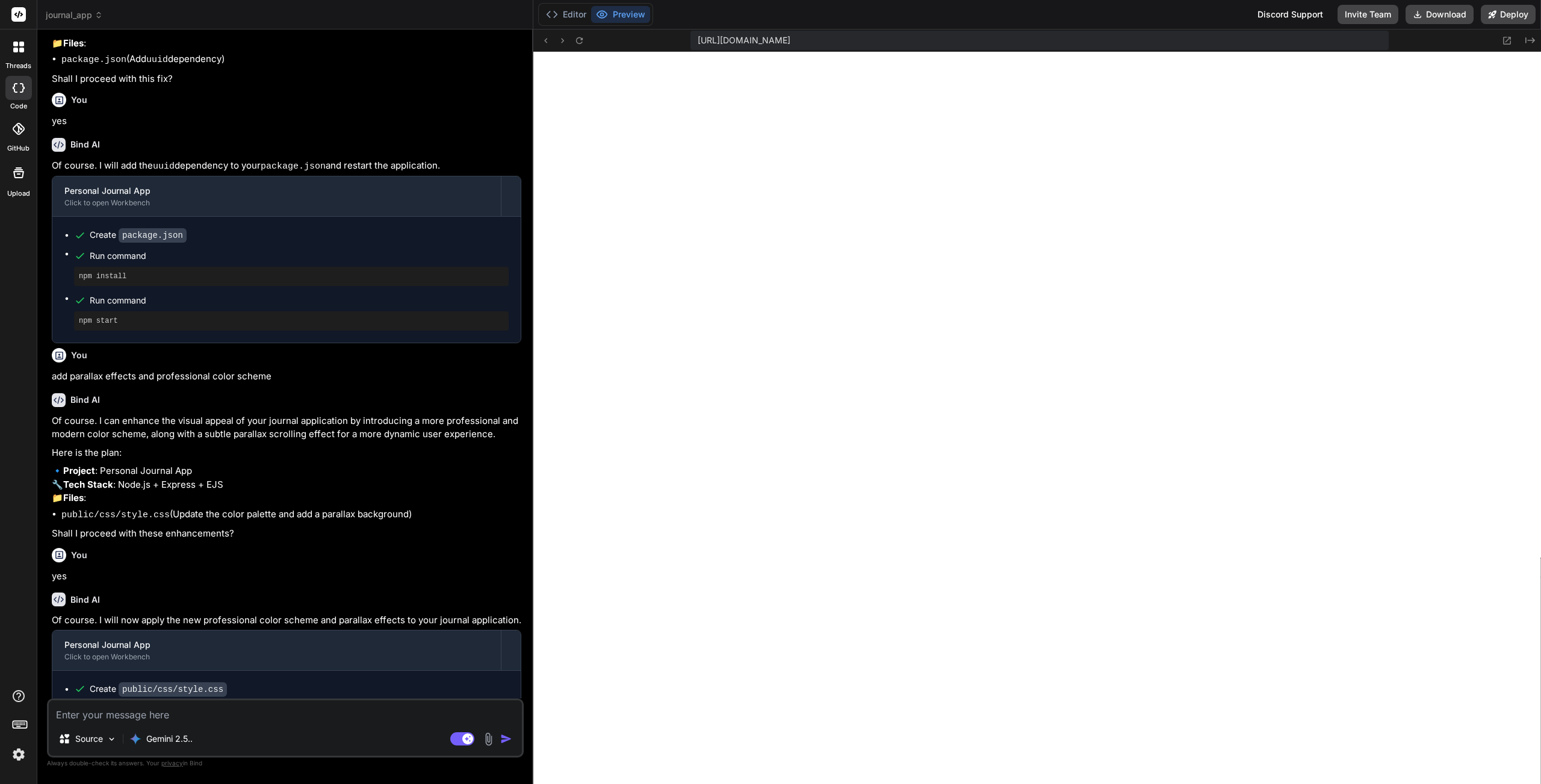
paste textarea "This is the type of parallax scrolling you are probably most familiar with. Sim…"
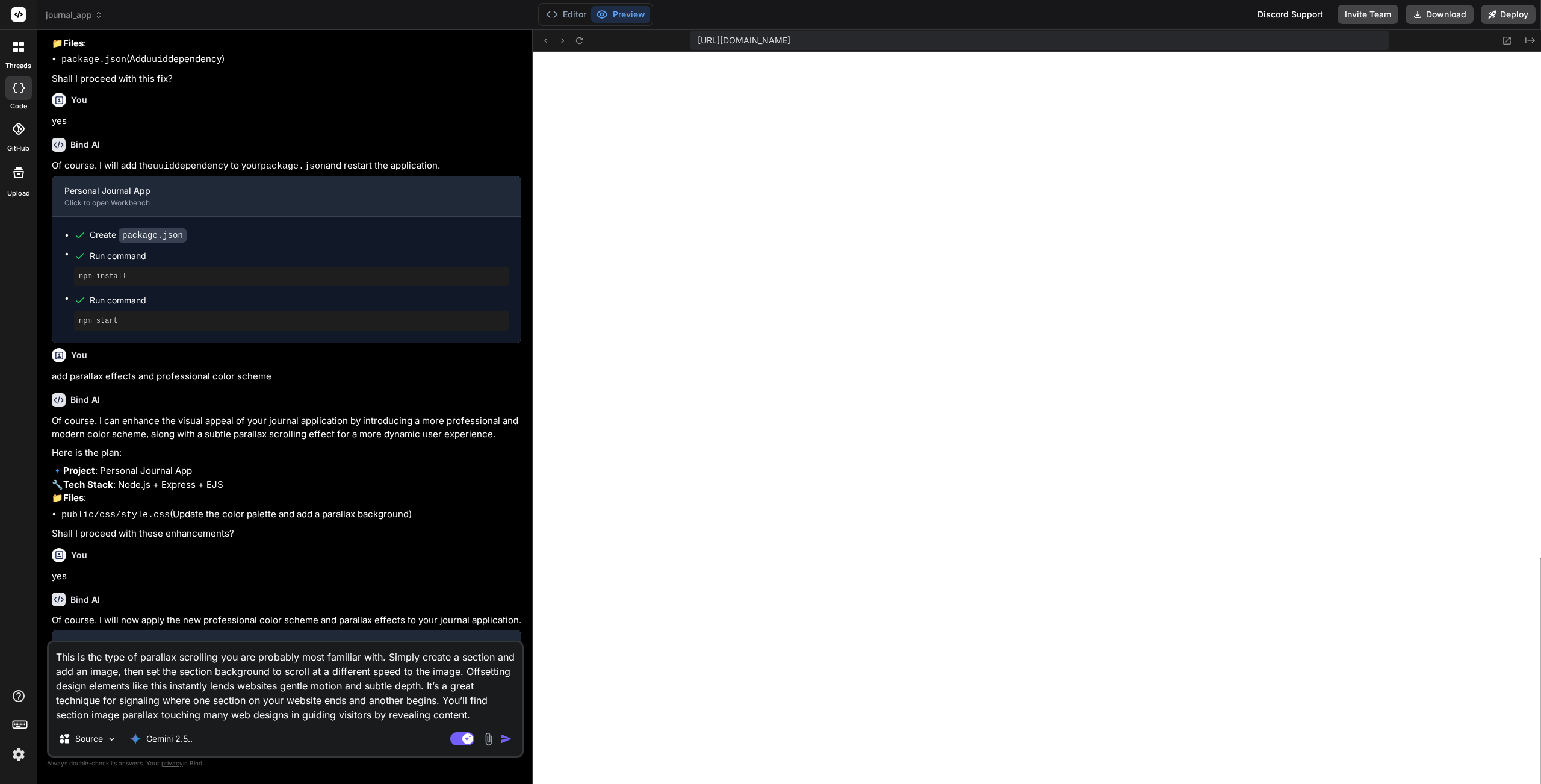
click at [509, 701] on img "button" at bounding box center [507, 739] width 12 height 12
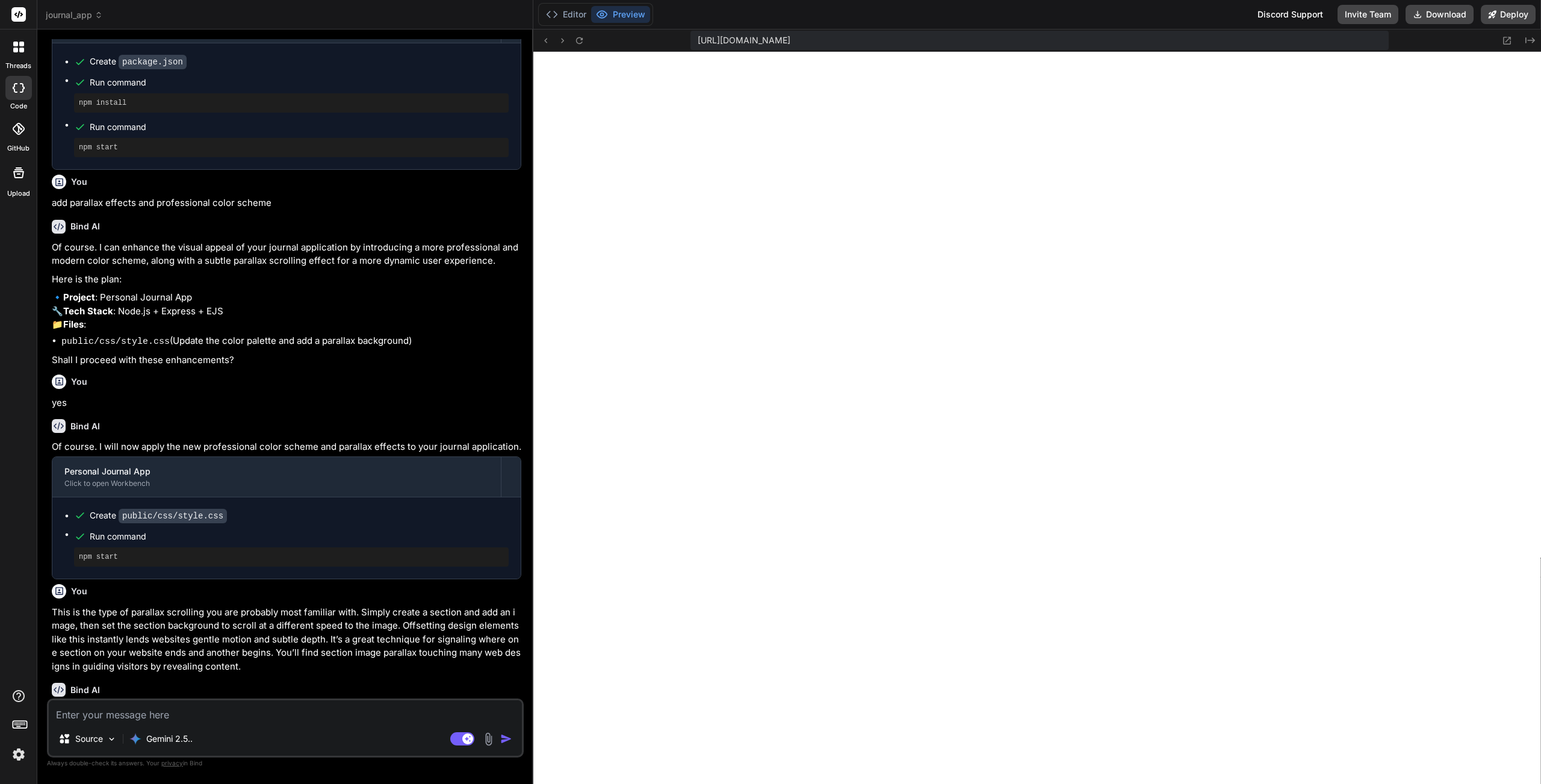
scroll to position [2359, 0]
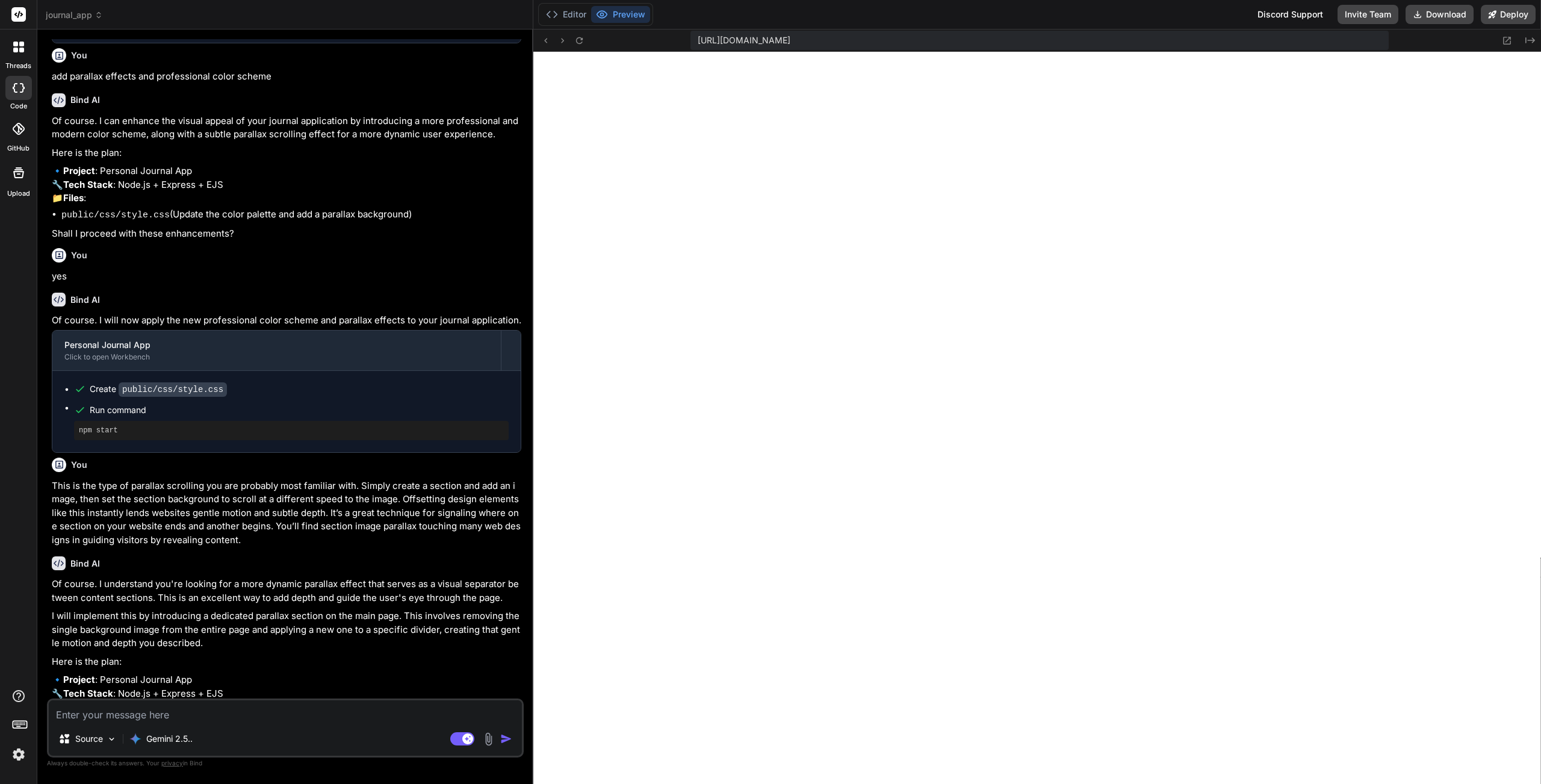
drag, startPoint x: 185, startPoint y: 709, endPoint x: 194, endPoint y: 699, distance: 13.5
click at [185, 701] on textarea at bounding box center [285, 711] width 473 height 22
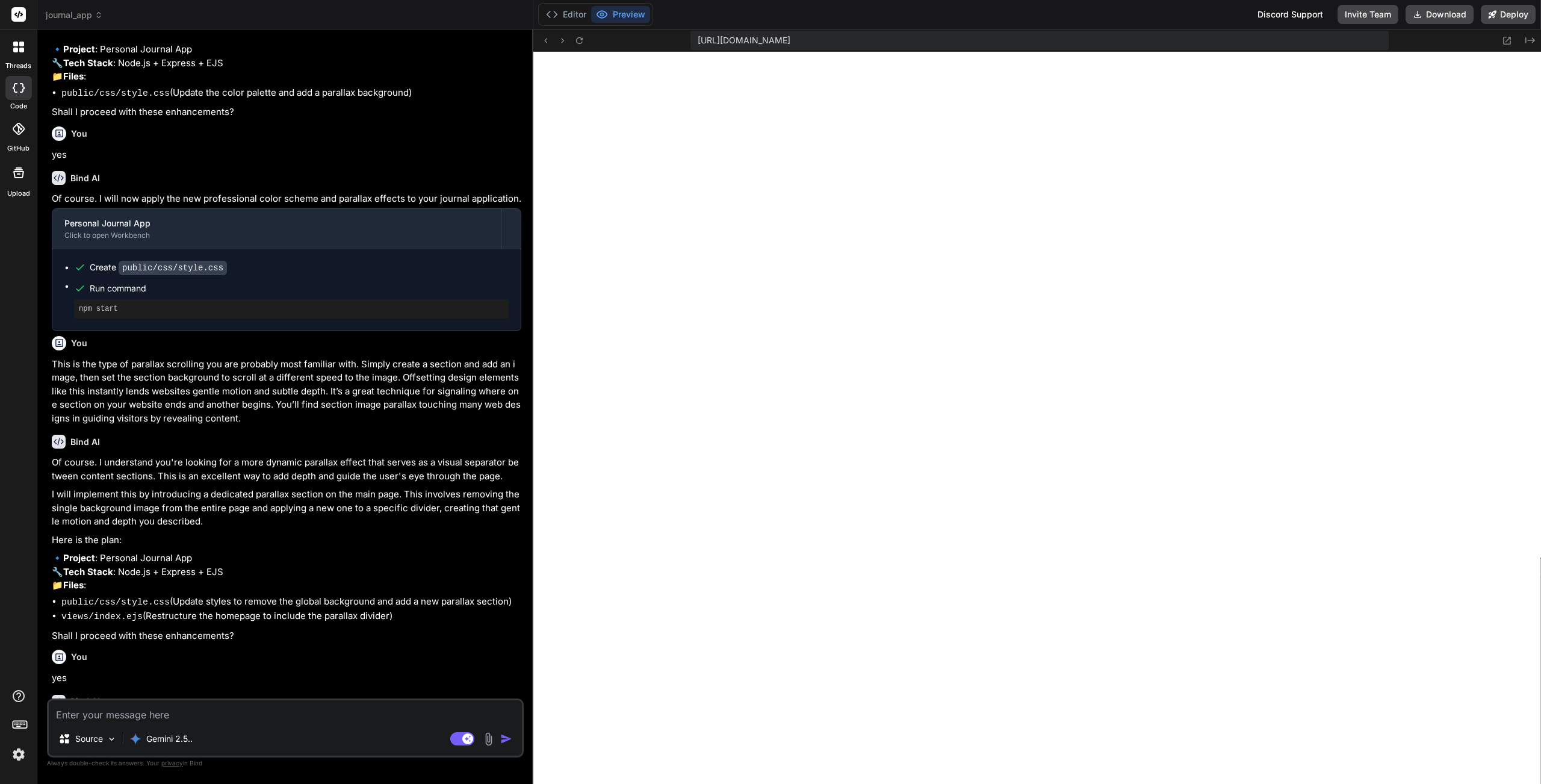
click at [18, 701] on img at bounding box center [19, 754] width 21 height 21
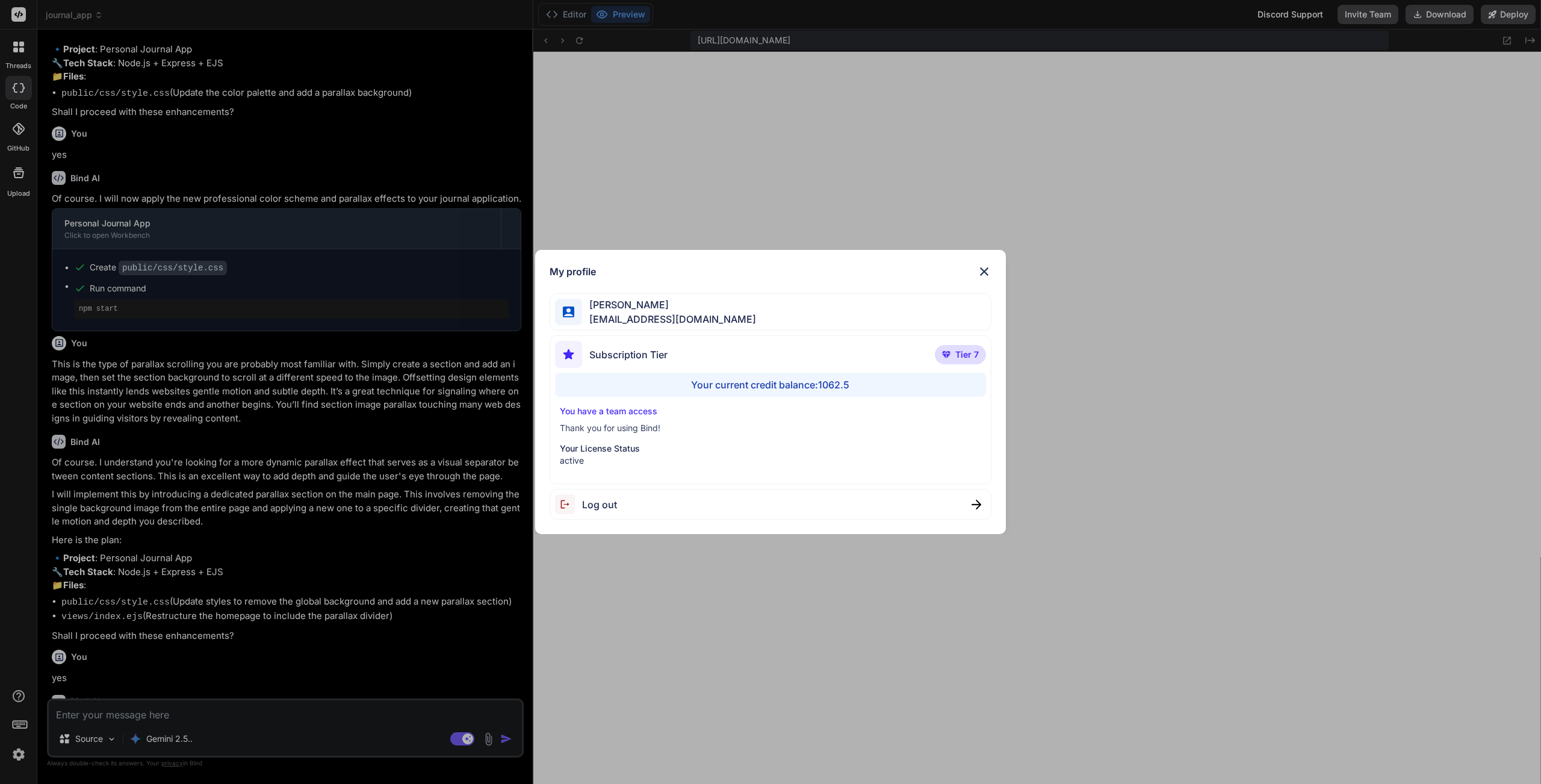
click at [18, 701] on div "My profile Charles Woodruff cwoodruff@gmail.com Subscription Tier Tier 7 Your c…" at bounding box center [770, 392] width 1541 height 784
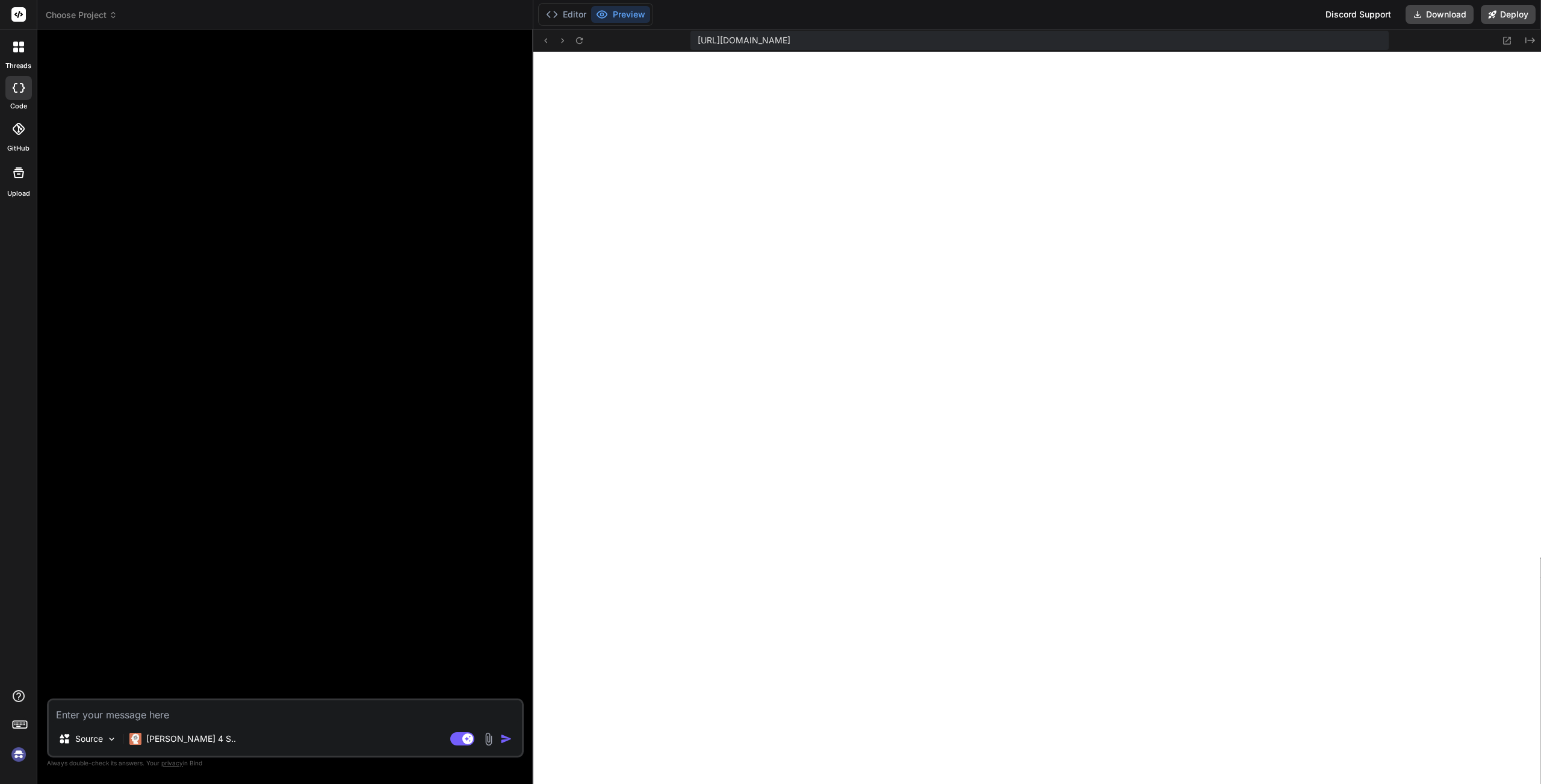
scroll to position [2092, 0]
click at [584, 41] on icon at bounding box center [579, 41] width 10 height 10
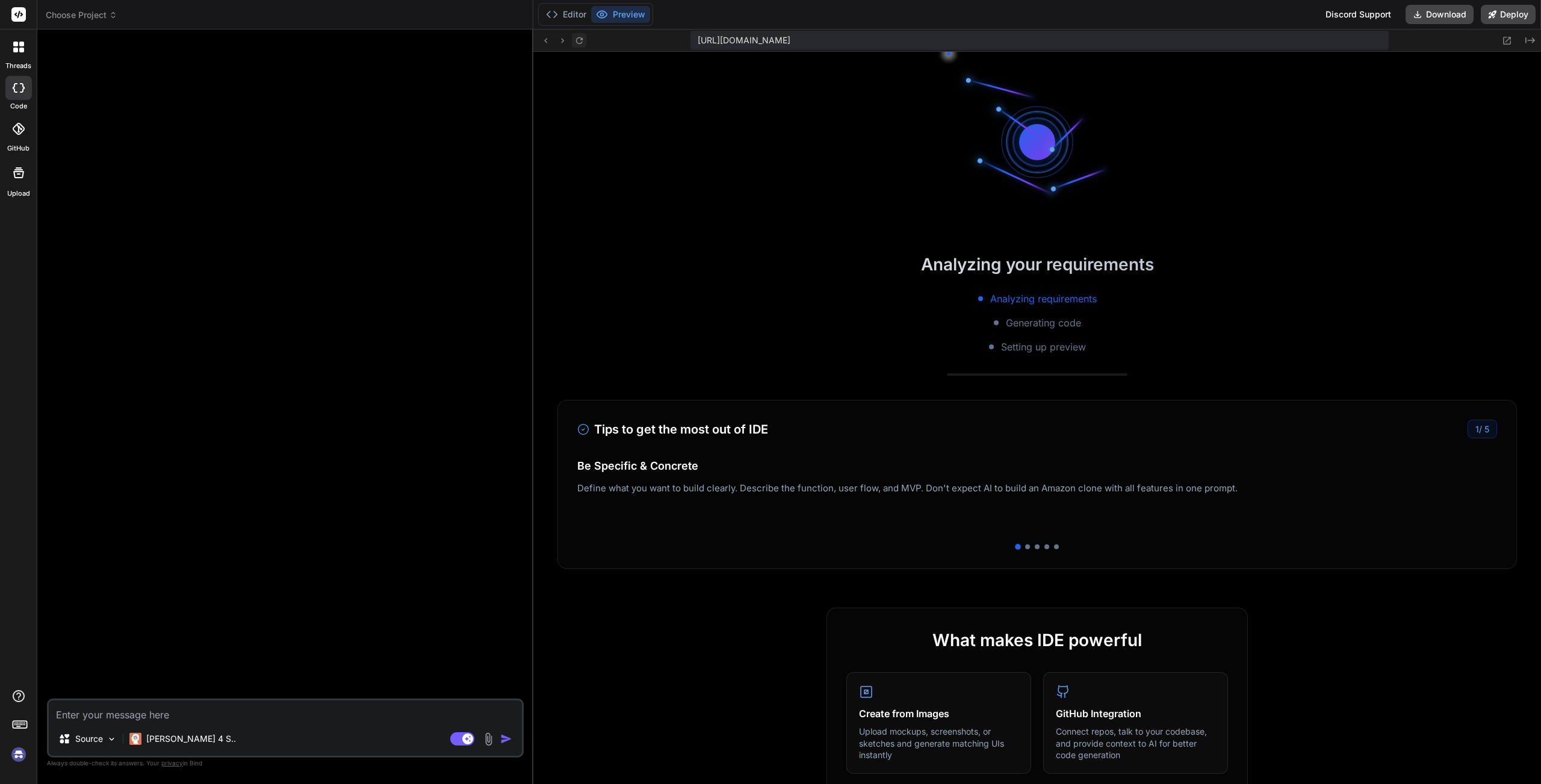
scroll to position [2218, 0]
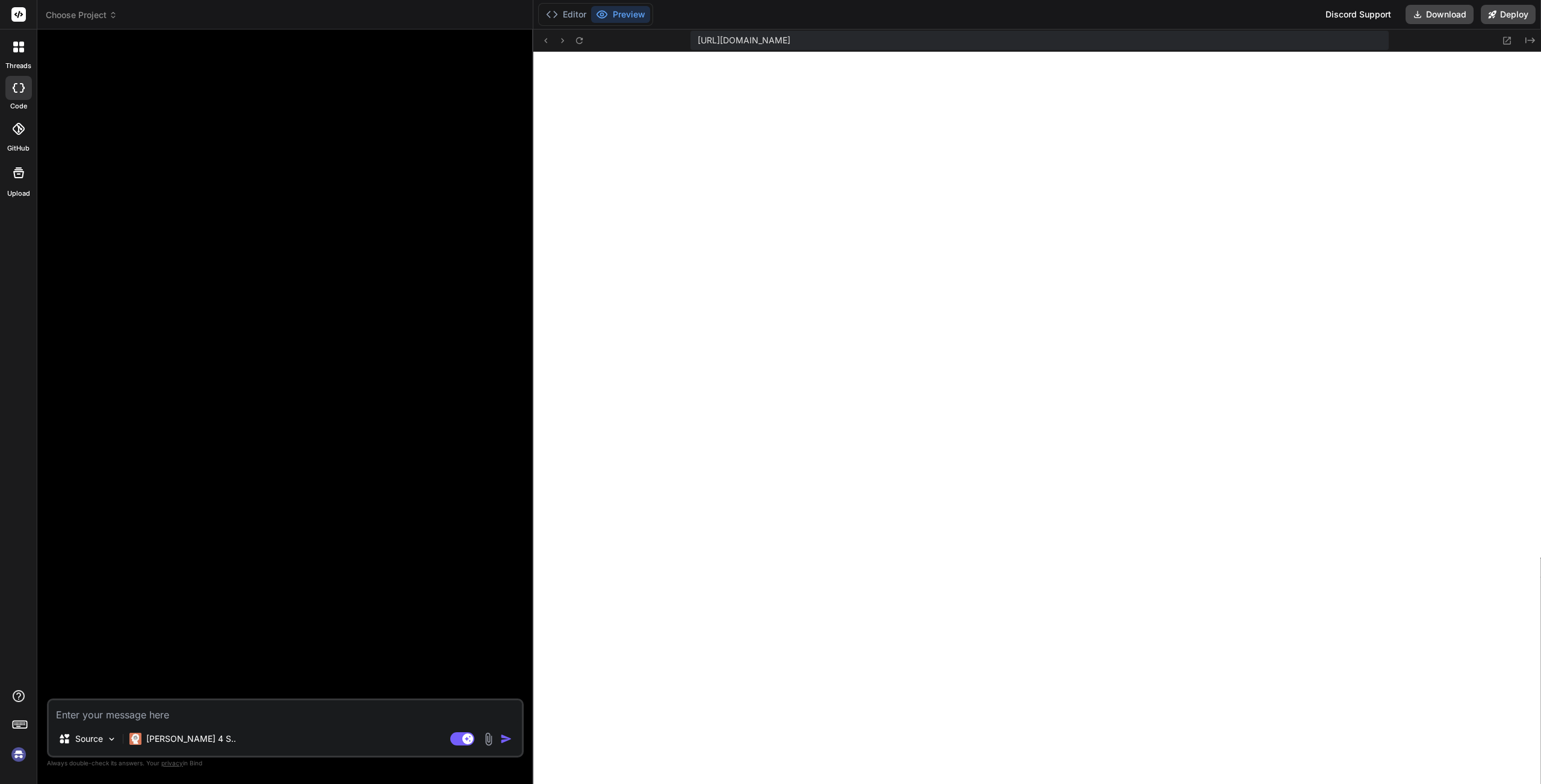
click at [203, 701] on textarea at bounding box center [285, 711] width 473 height 22
click at [113, 15] on icon at bounding box center [113, 15] width 8 height 8
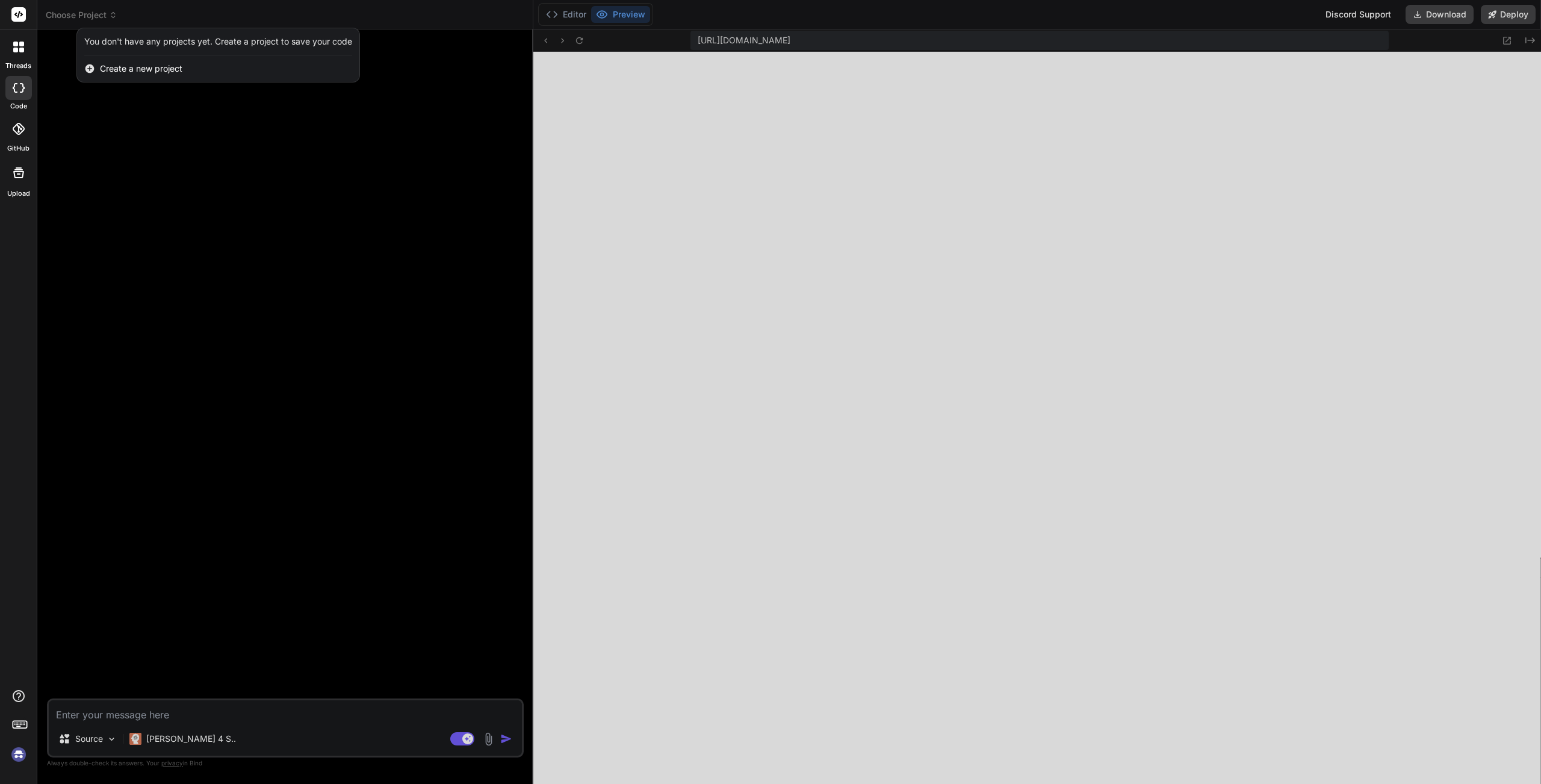
click at [165, 399] on div at bounding box center [770, 392] width 1541 height 784
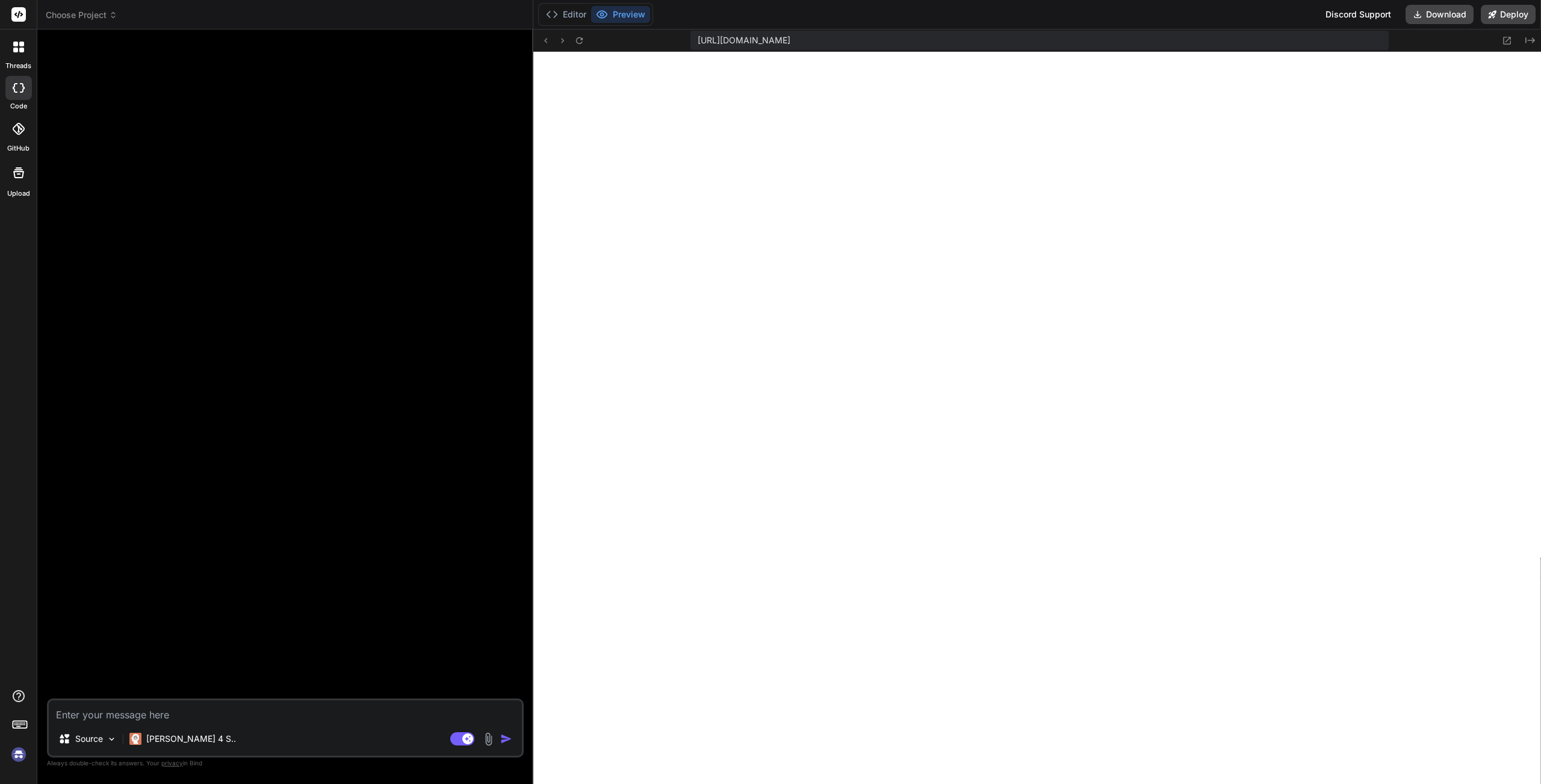
click at [25, 701] on img at bounding box center [19, 754] width 21 height 21
click at [115, 19] on span "Choose Project" at bounding box center [82, 15] width 72 height 12
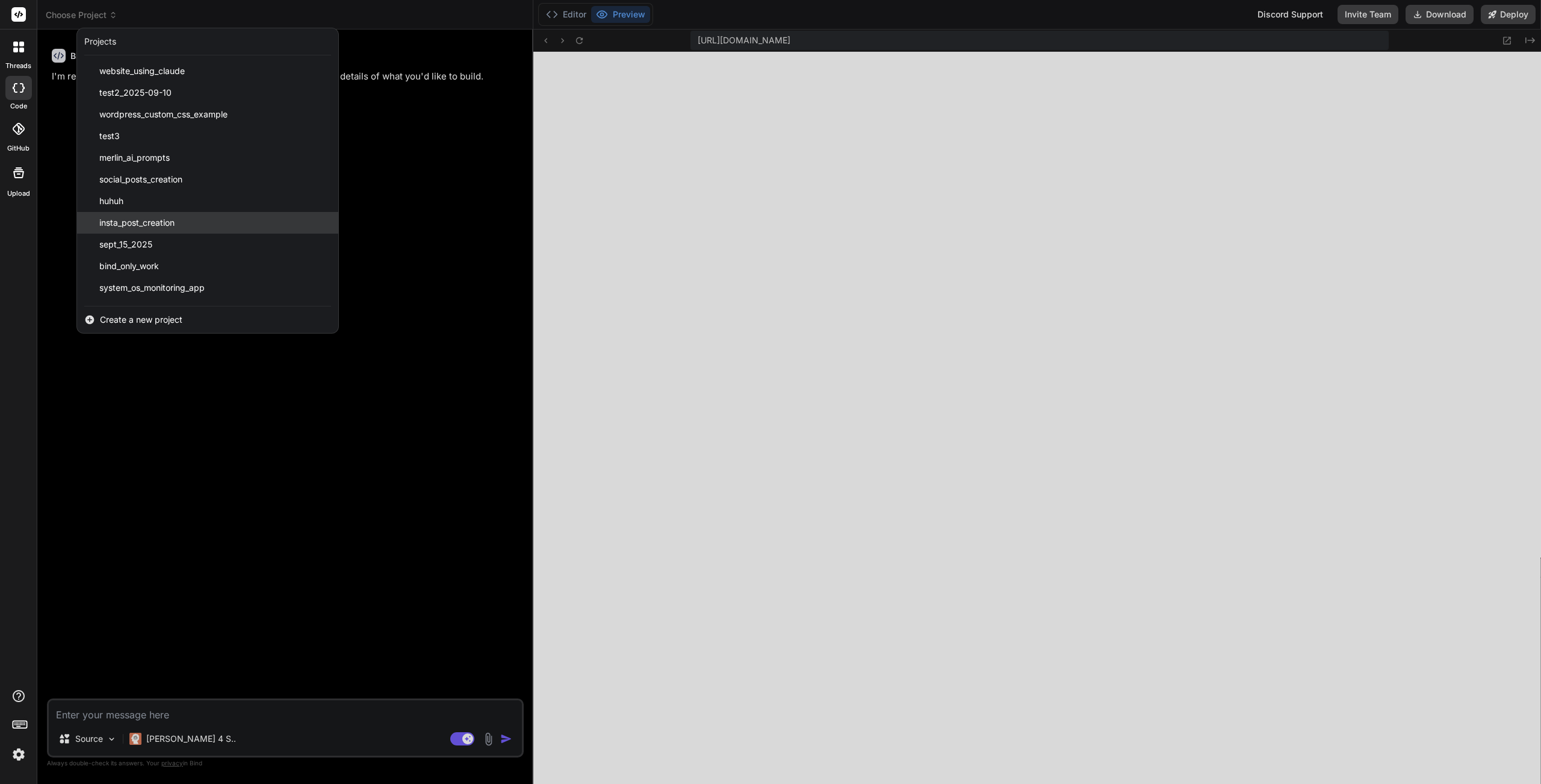
scroll to position [84, 0]
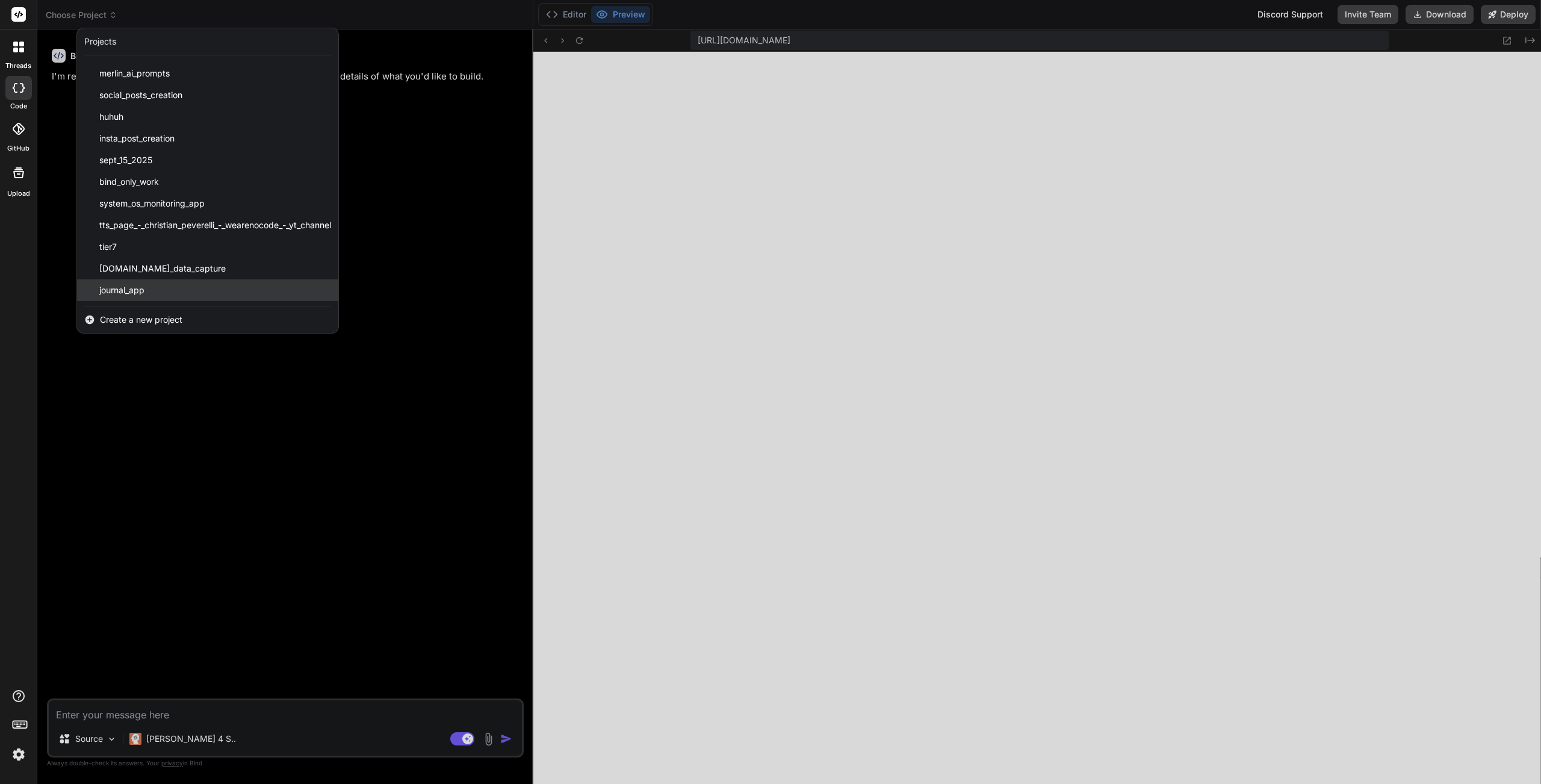
click at [133, 292] on span "journal_app" at bounding box center [122, 290] width 45 height 12
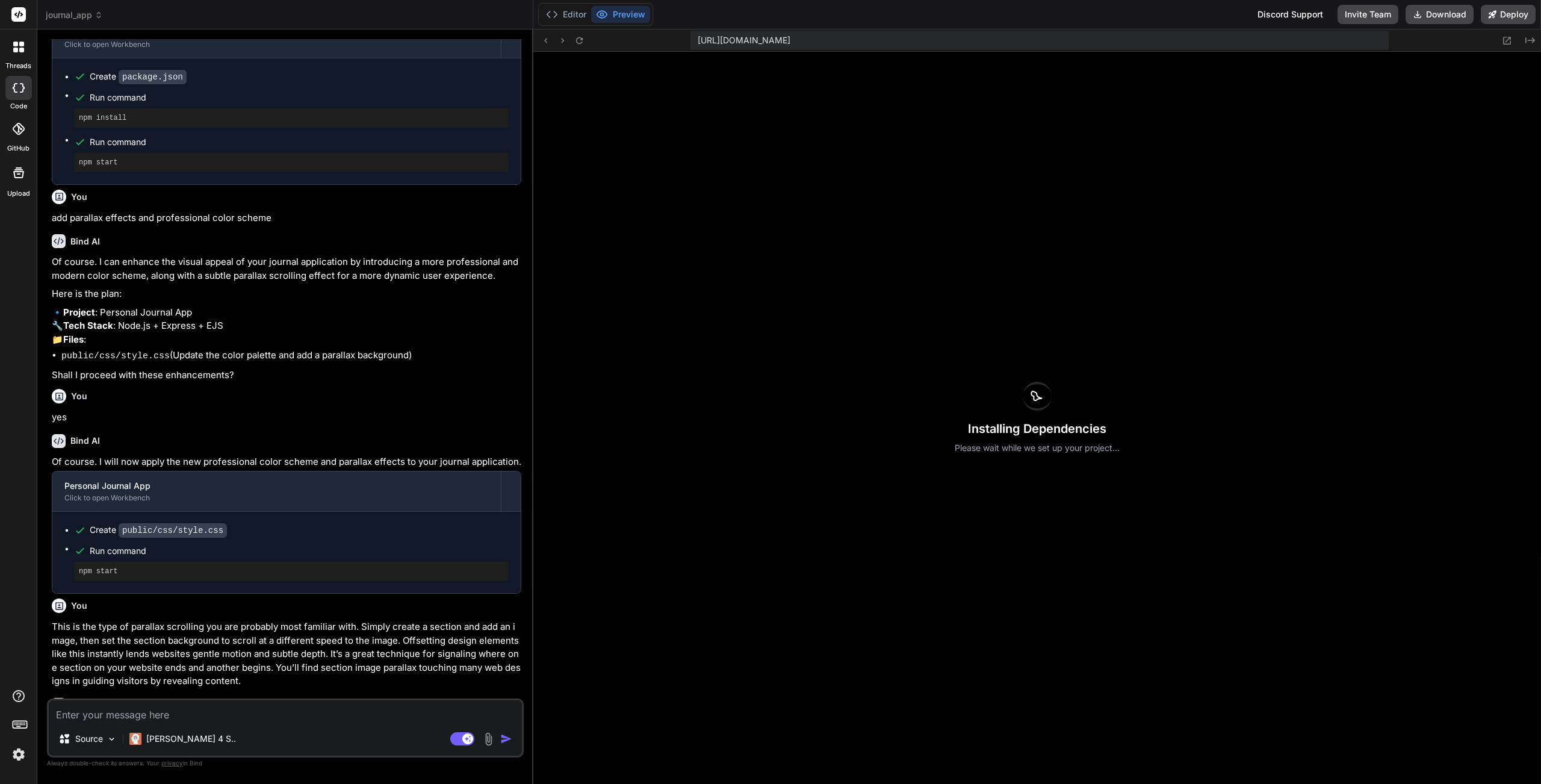
scroll to position [2321, 0]
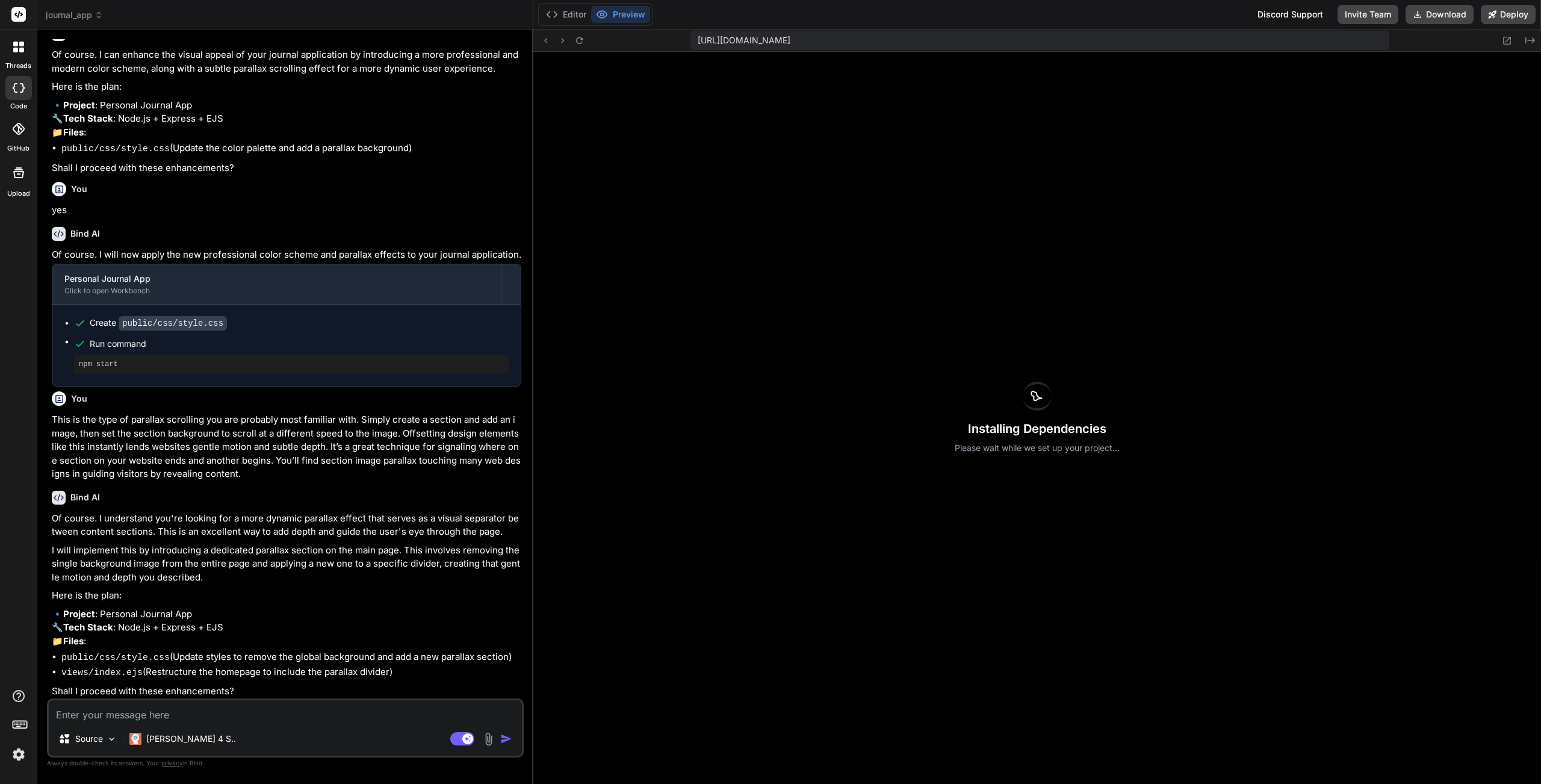
click at [218, 701] on textarea at bounding box center [285, 711] width 473 height 22
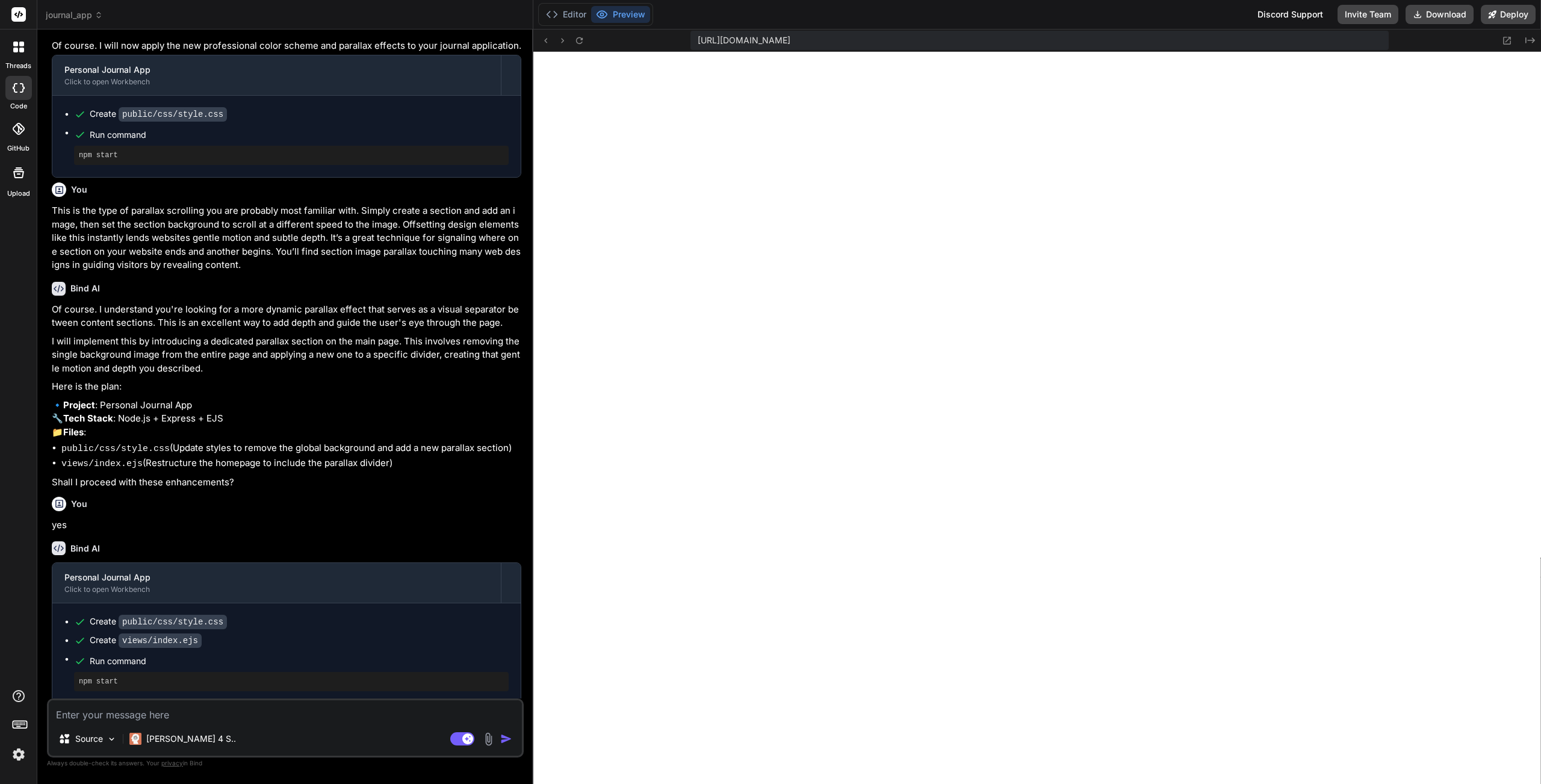
scroll to position [816, 0]
click at [581, 40] on icon at bounding box center [579, 41] width 10 height 10
click at [574, 37] on icon at bounding box center [579, 41] width 10 height 10
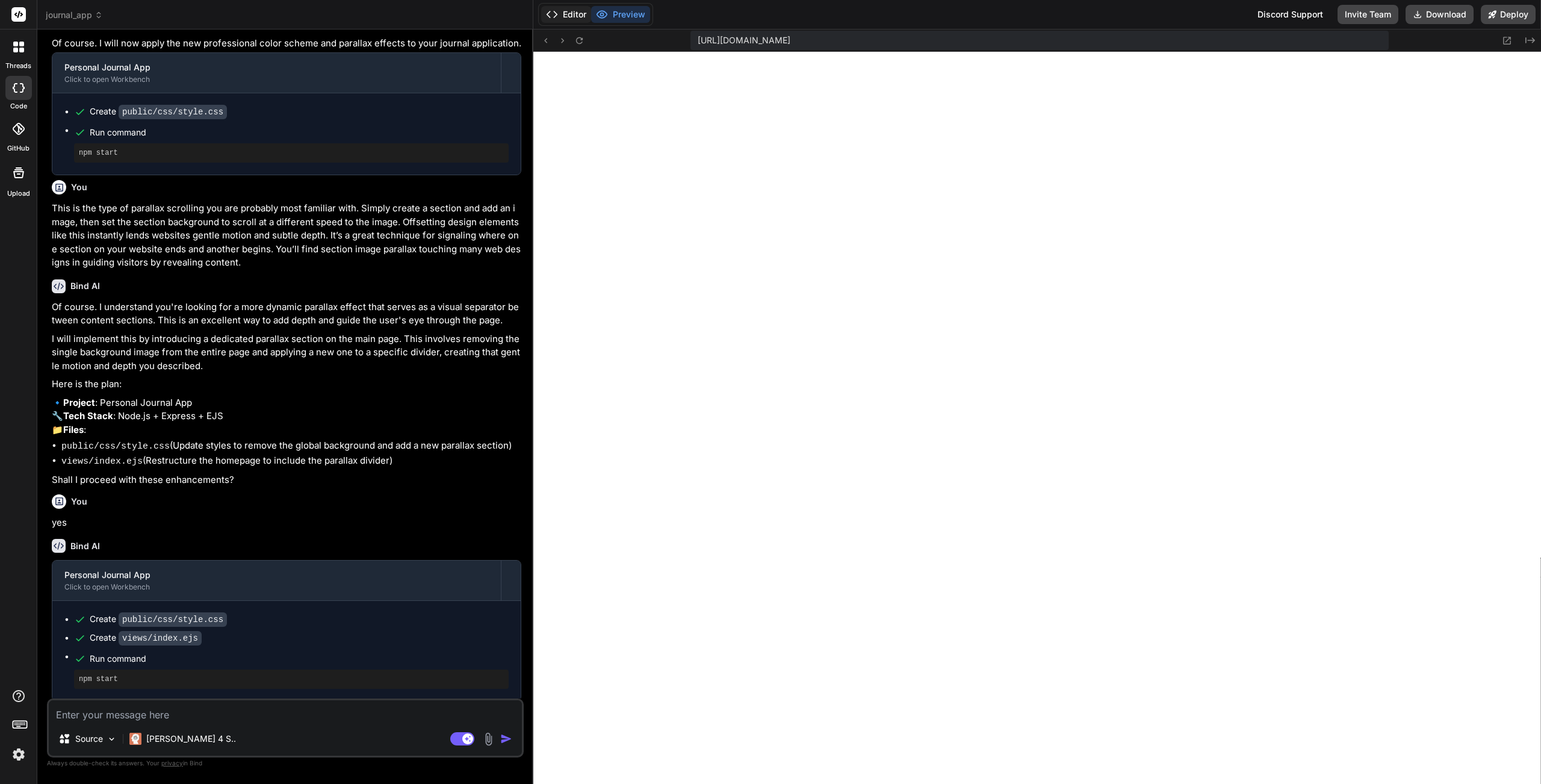
click at [565, 18] on button "Editor" at bounding box center [566, 15] width 50 height 17
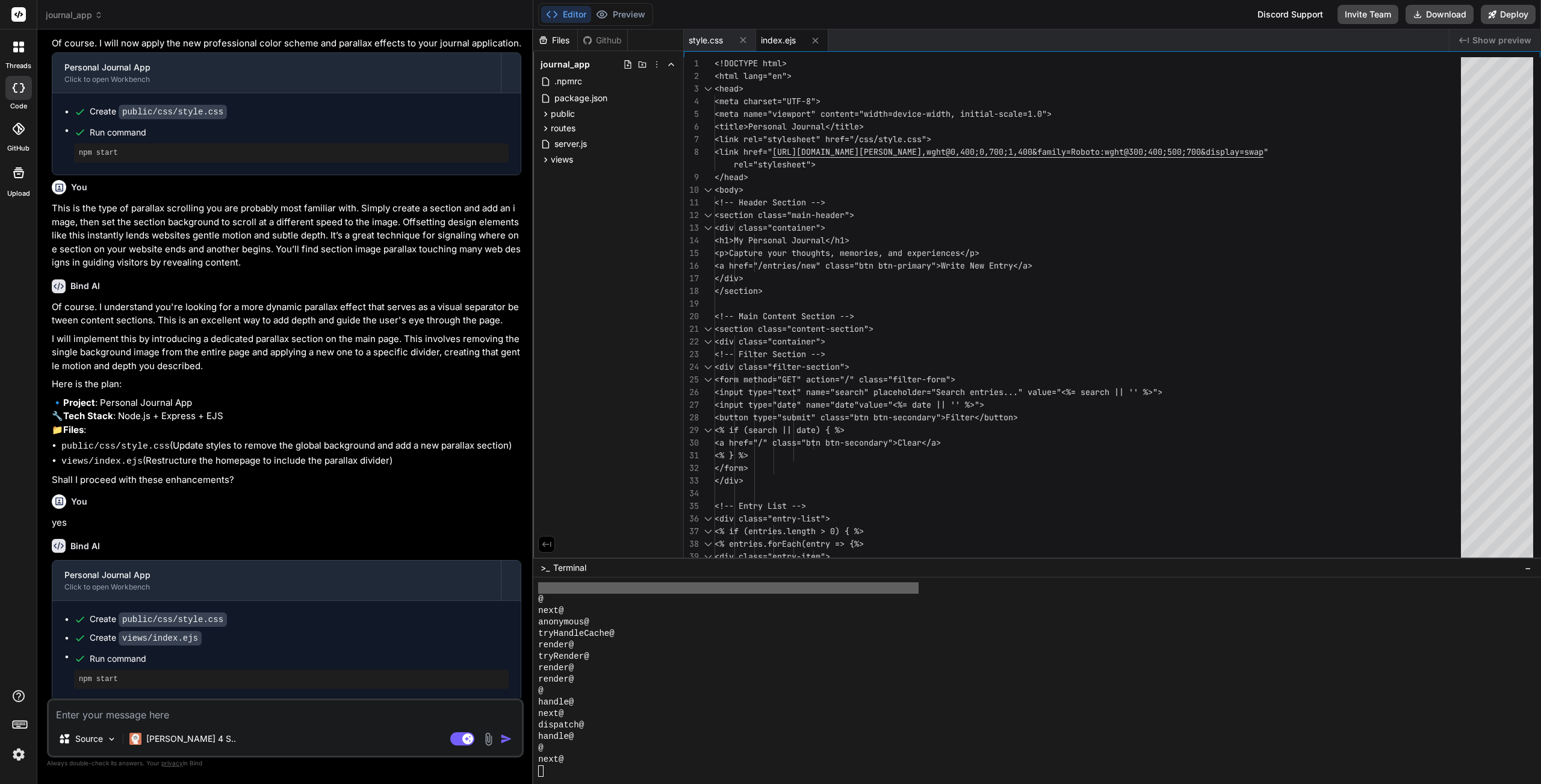
scroll to position [3466, 0]
click at [693, 701] on div "handle@" at bounding box center [1030, 702] width 984 height 12
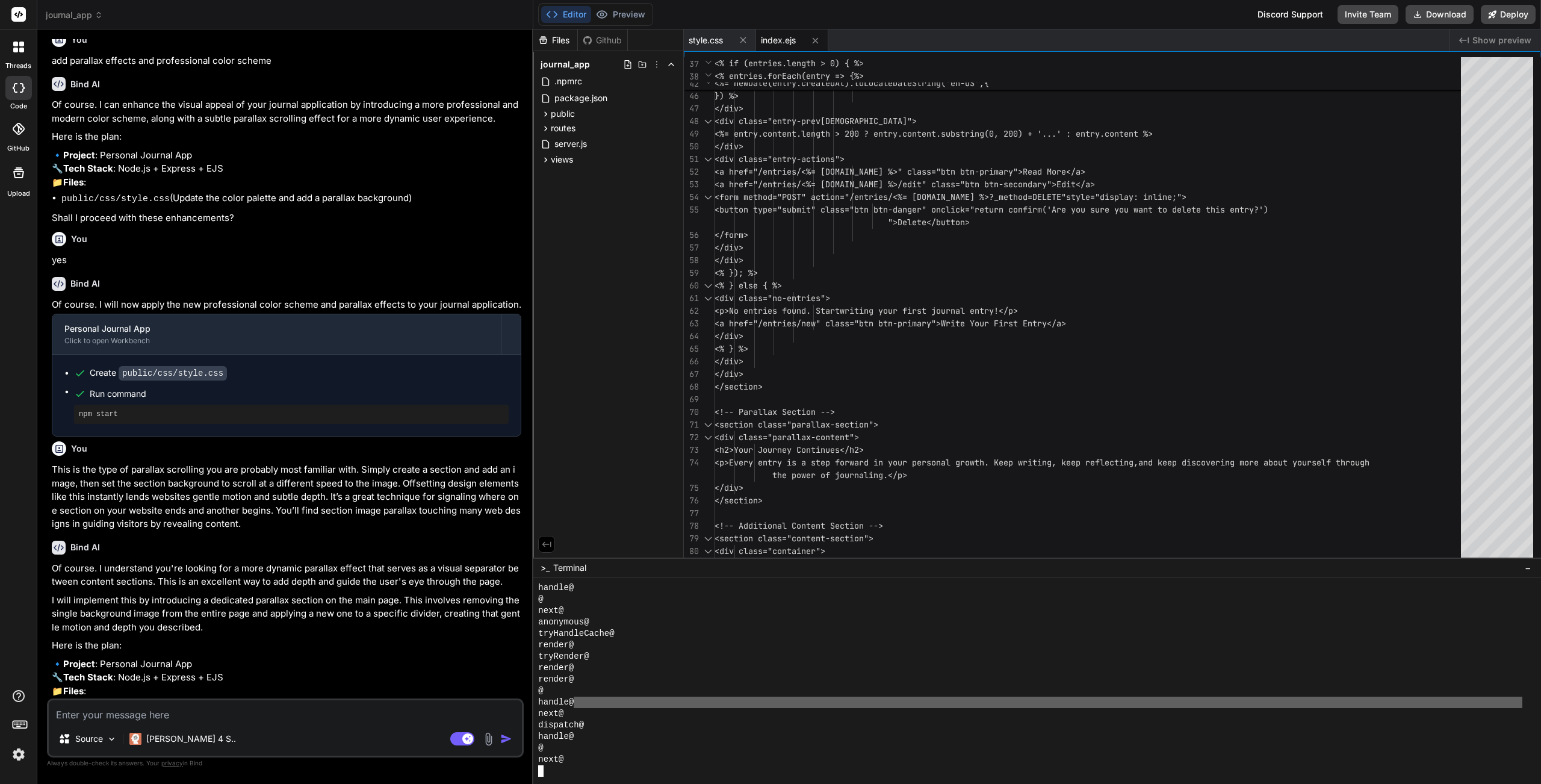
scroll to position [816, 0]
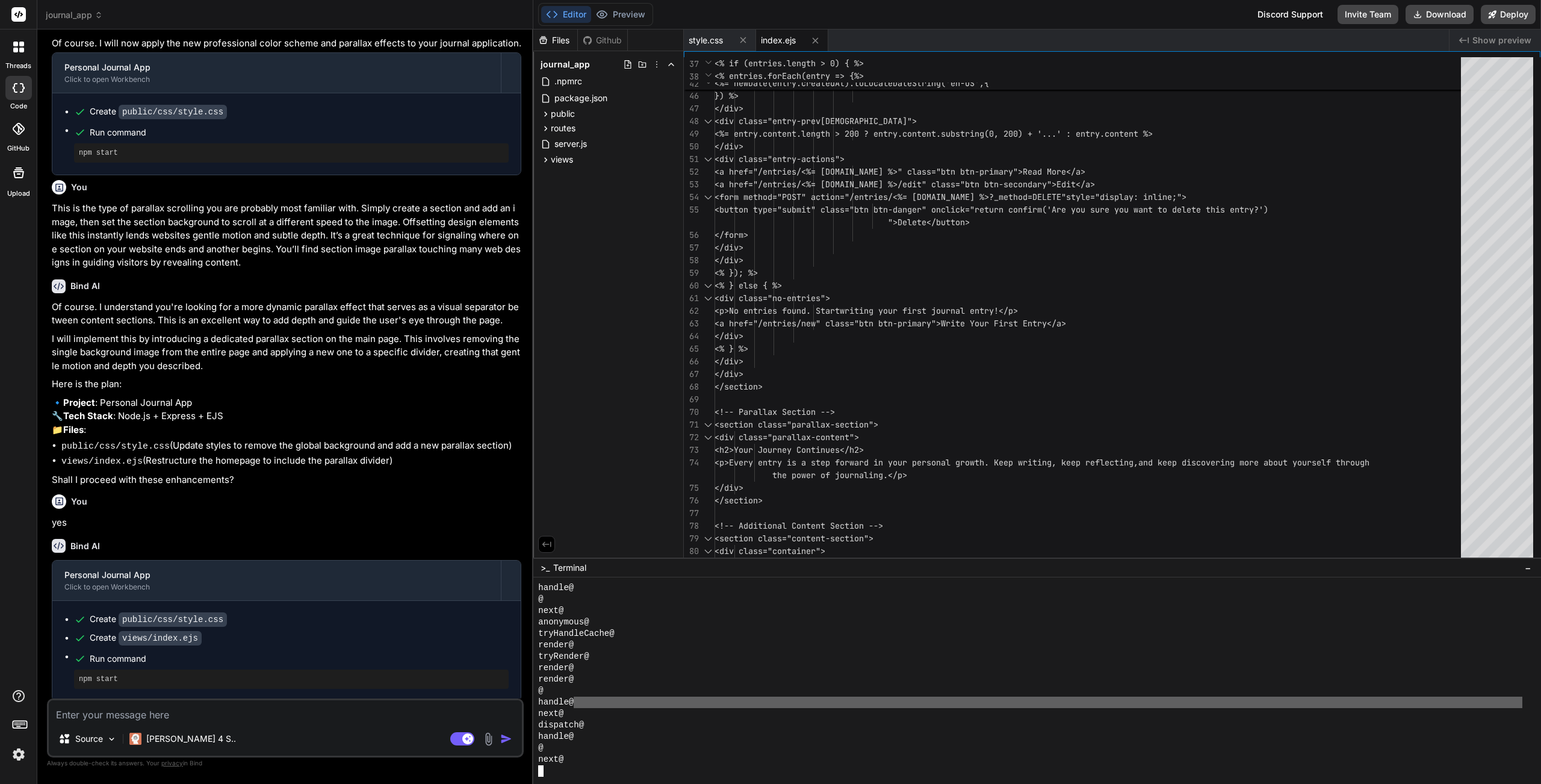
click at [739, 679] on div "render@" at bounding box center [1030, 679] width 984 height 12
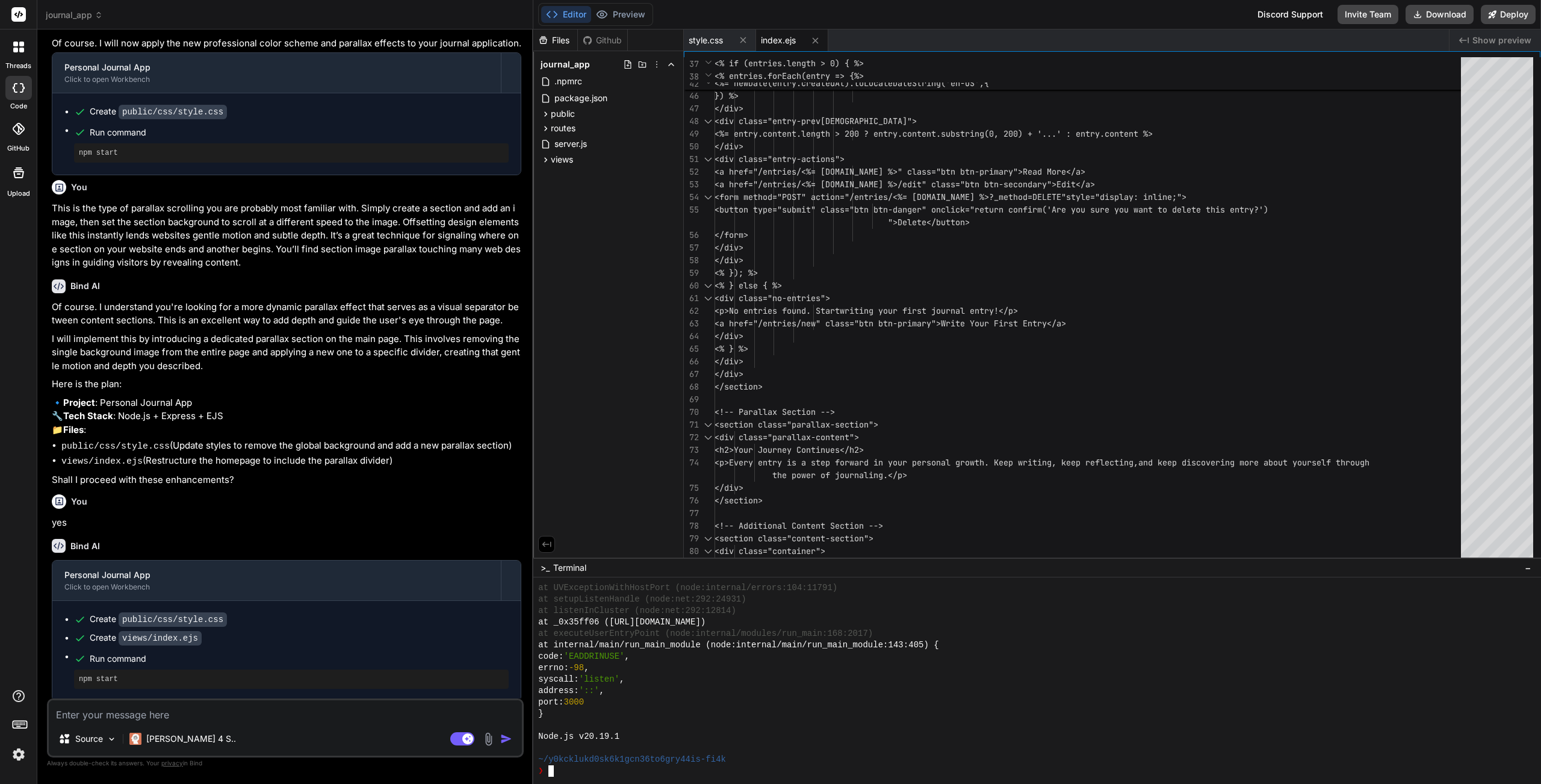
scroll to position [3855, 0]
drag, startPoint x: 208, startPoint y: 716, endPoint x: 218, endPoint y: 714, distance: 10.2
click at [208, 701] on textarea at bounding box center [285, 711] width 473 height 22
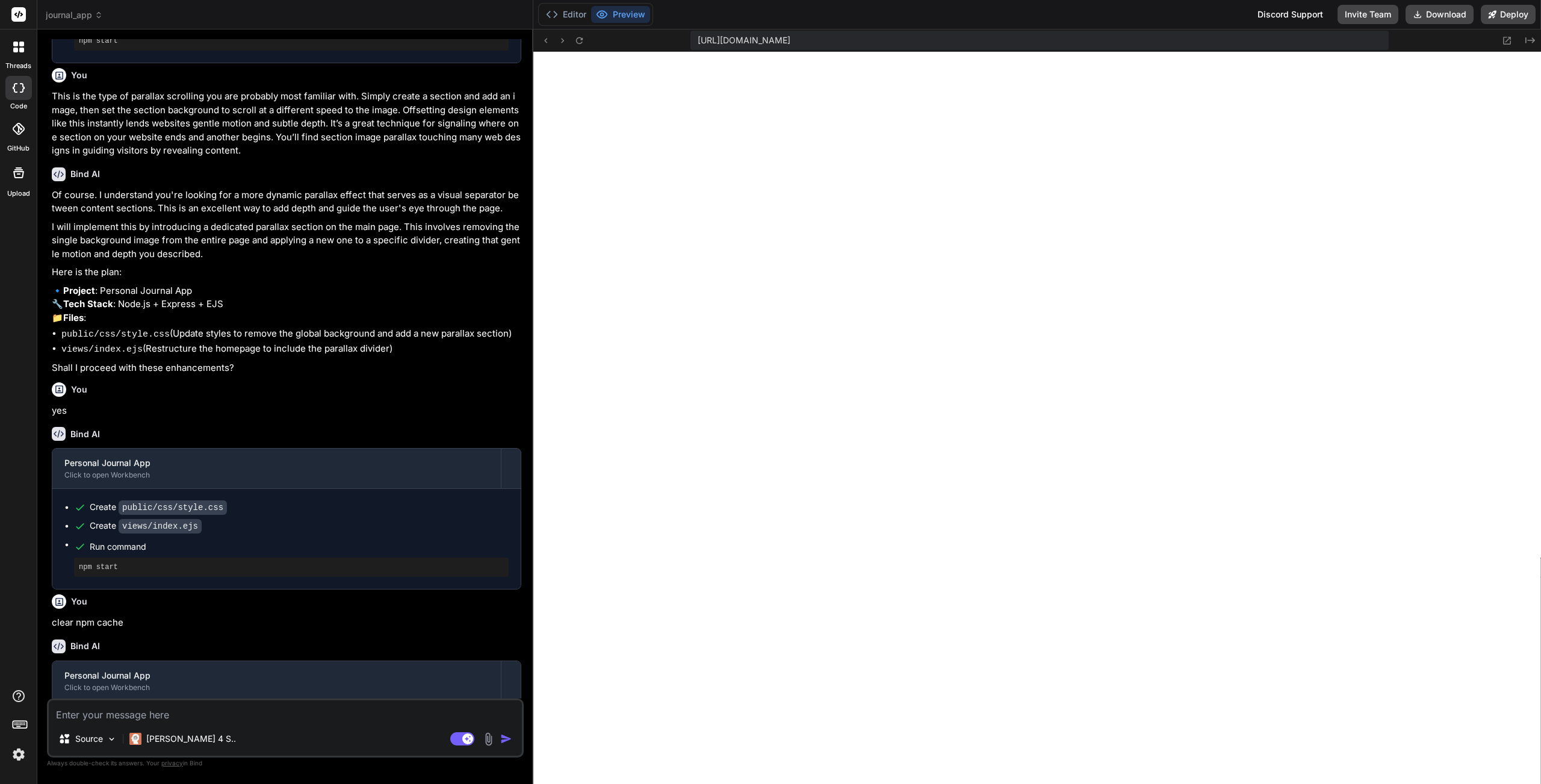
scroll to position [1035, 0]
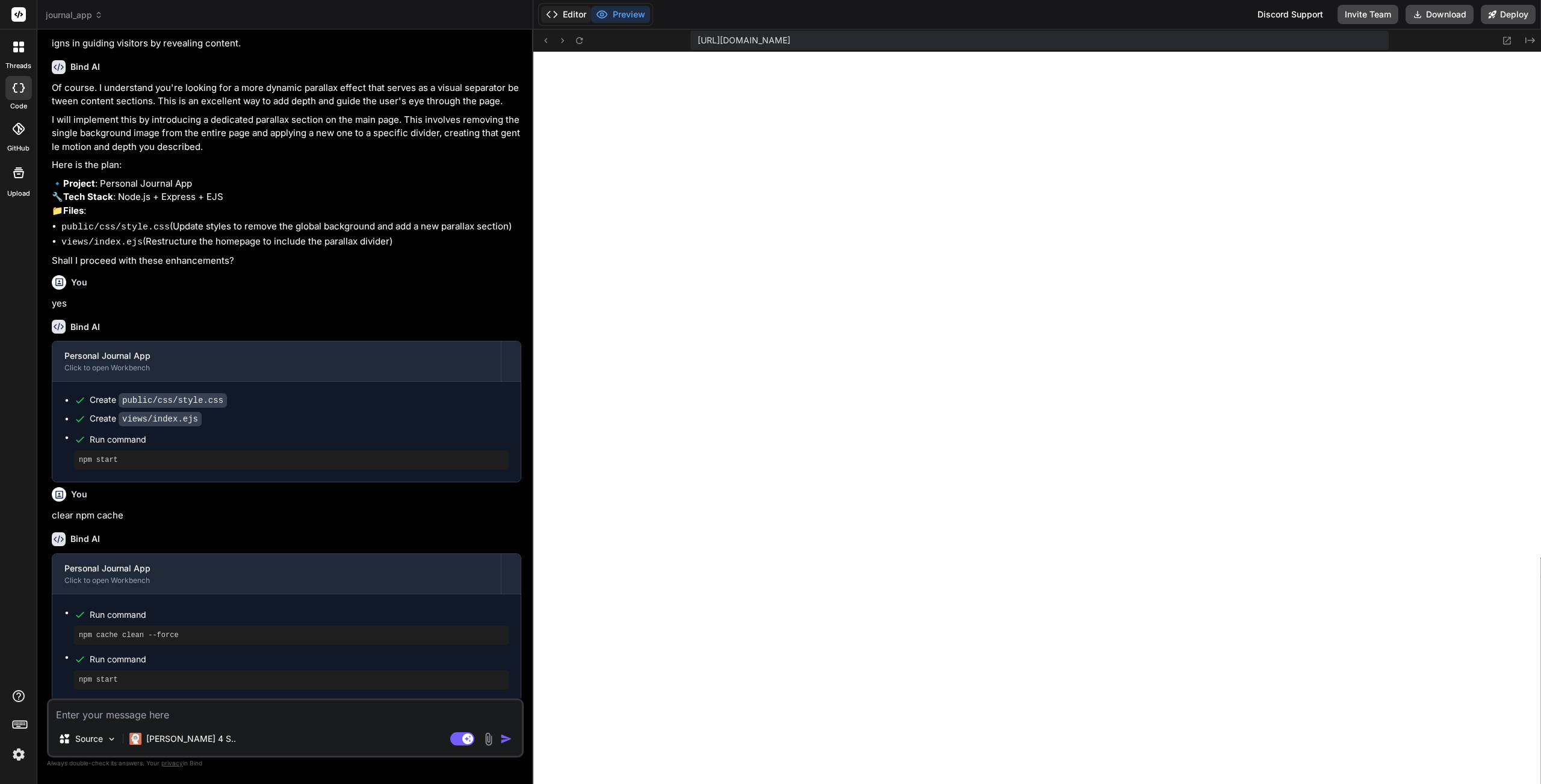
click at [557, 16] on icon at bounding box center [552, 15] width 12 height 12
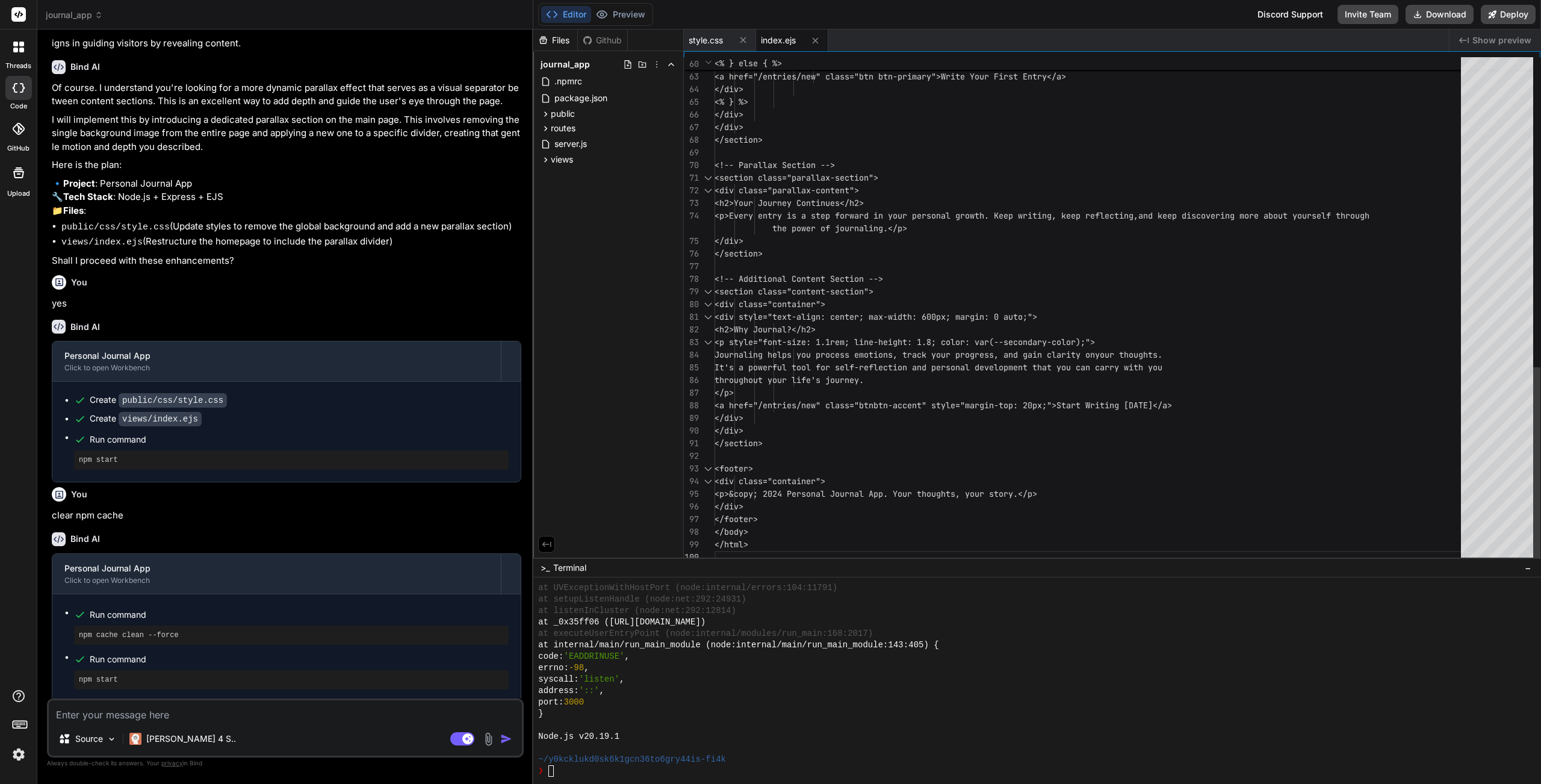
scroll to position [23, 0]
click at [788, 701] on div "Node.js v20.19.1" at bounding box center [1030, 736] width 984 height 12
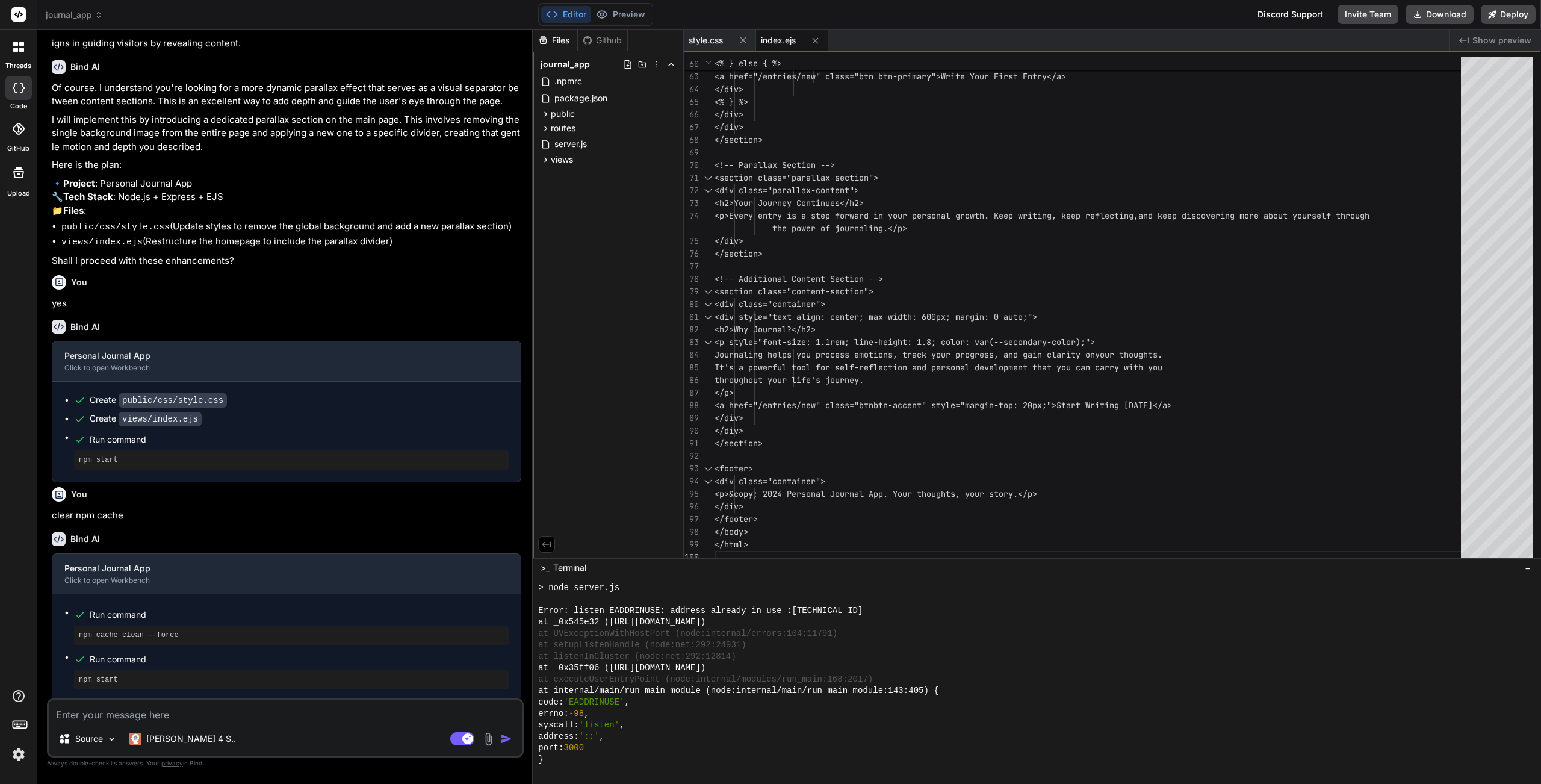
scroll to position [4517, 0]
click at [614, 701] on div "}" at bounding box center [1030, 759] width 984 height 12
drag, startPoint x: 571, startPoint y: 763, endPoint x: 569, endPoint y: 746, distance: 17.1
click at [570, 701] on div "}" at bounding box center [1030, 759] width 984 height 12
click at [514, 573] on div at bounding box center [511, 574] width 19 height 19
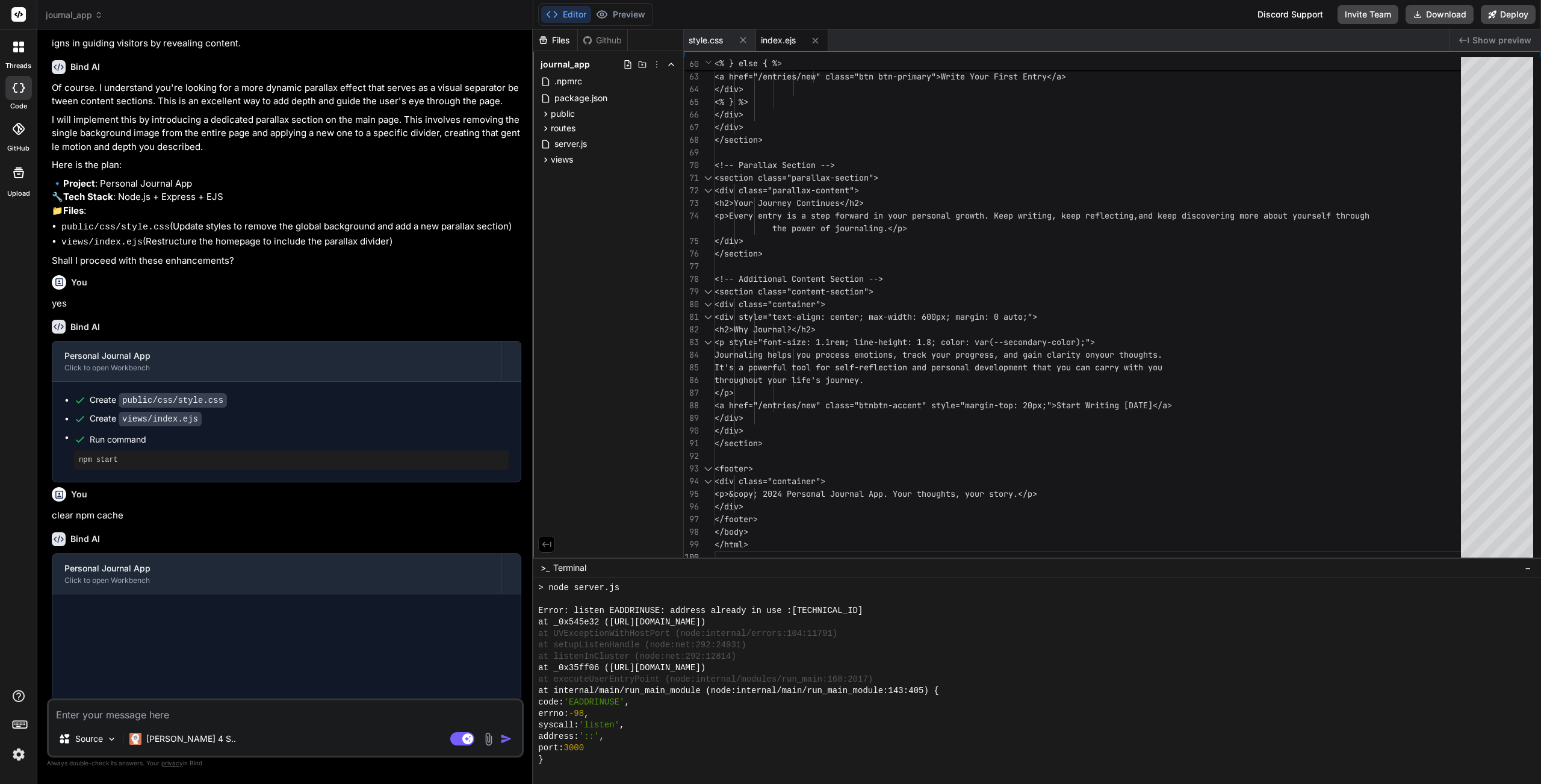
scroll to position [928, 0]
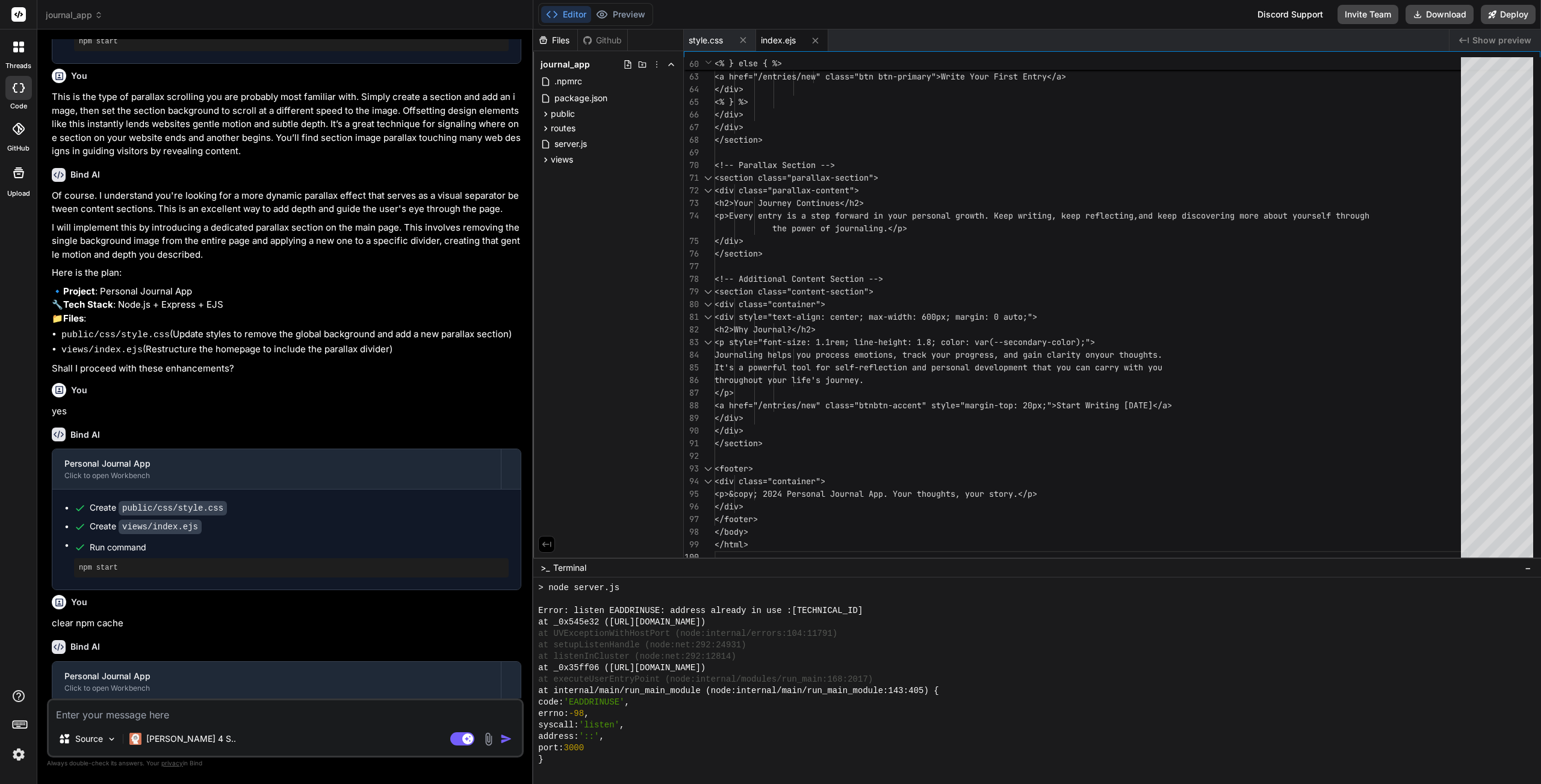
click at [559, 701] on div "}" at bounding box center [1030, 759] width 984 height 12
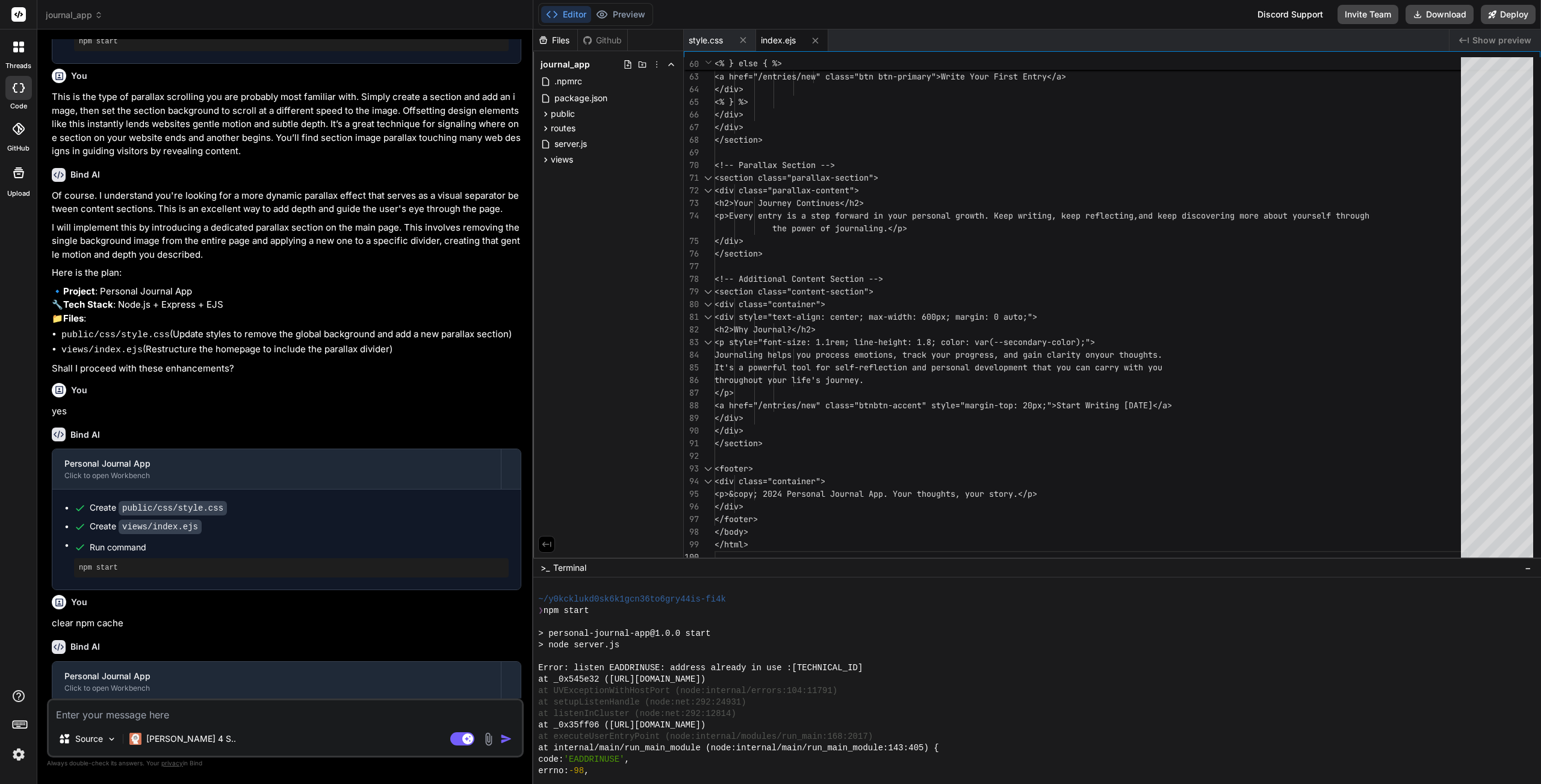
scroll to position [4460, 0]
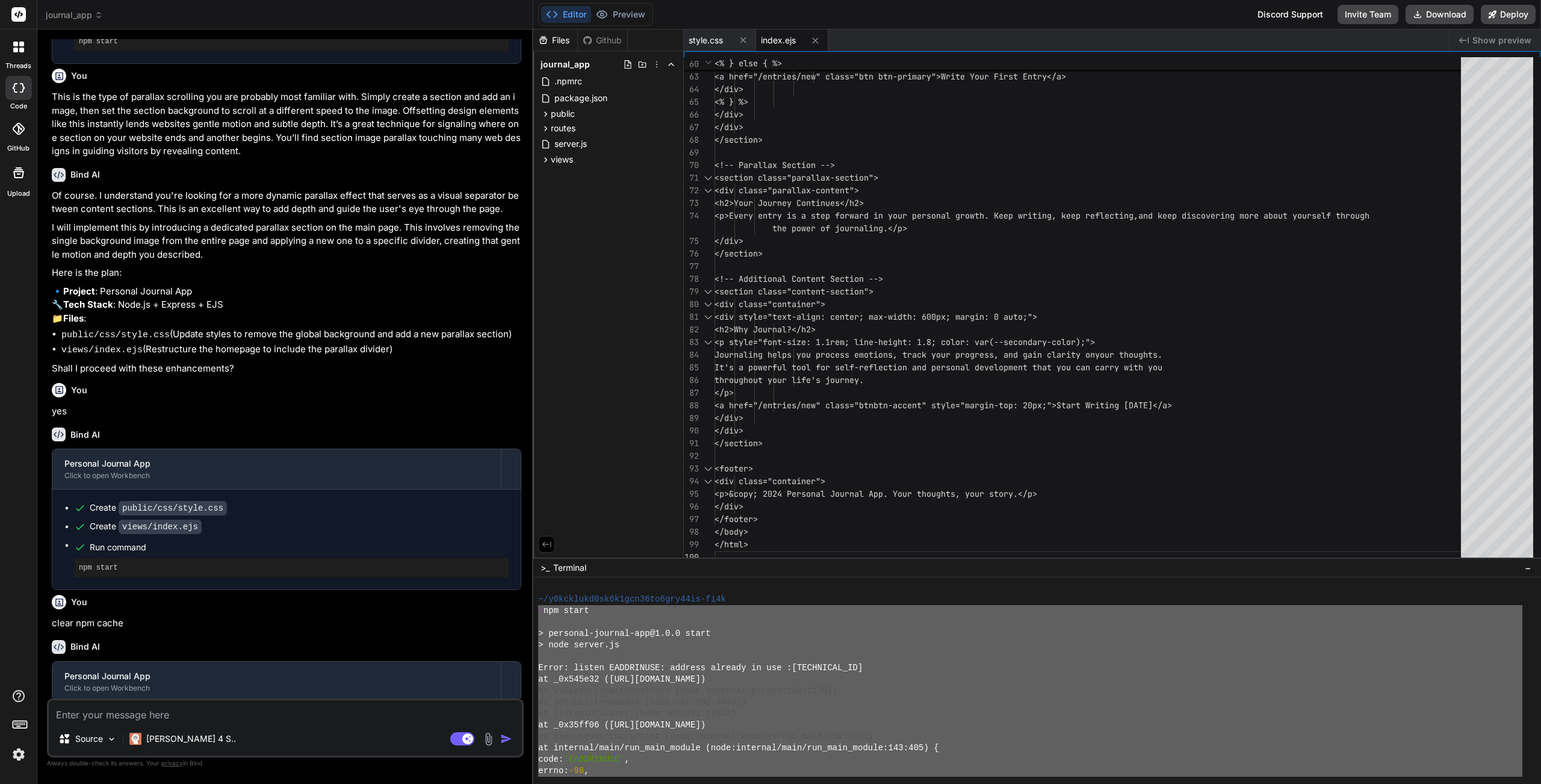
drag, startPoint x: 559, startPoint y: 761, endPoint x: 538, endPoint y: 610, distance: 152.5
click at [537, 608] on div "================================ mmmmmmmmmmmmmmmmmmmmmmmmmmmmmmmm ~/y0kcklukd0s…" at bounding box center [1037, 680] width 1008 height 207
click at [245, 701] on textarea at bounding box center [285, 711] width 473 height 22
paste textarea "❯ npm start > personal-journal-app@1.0.0 start > node server.js Error: listen E…"
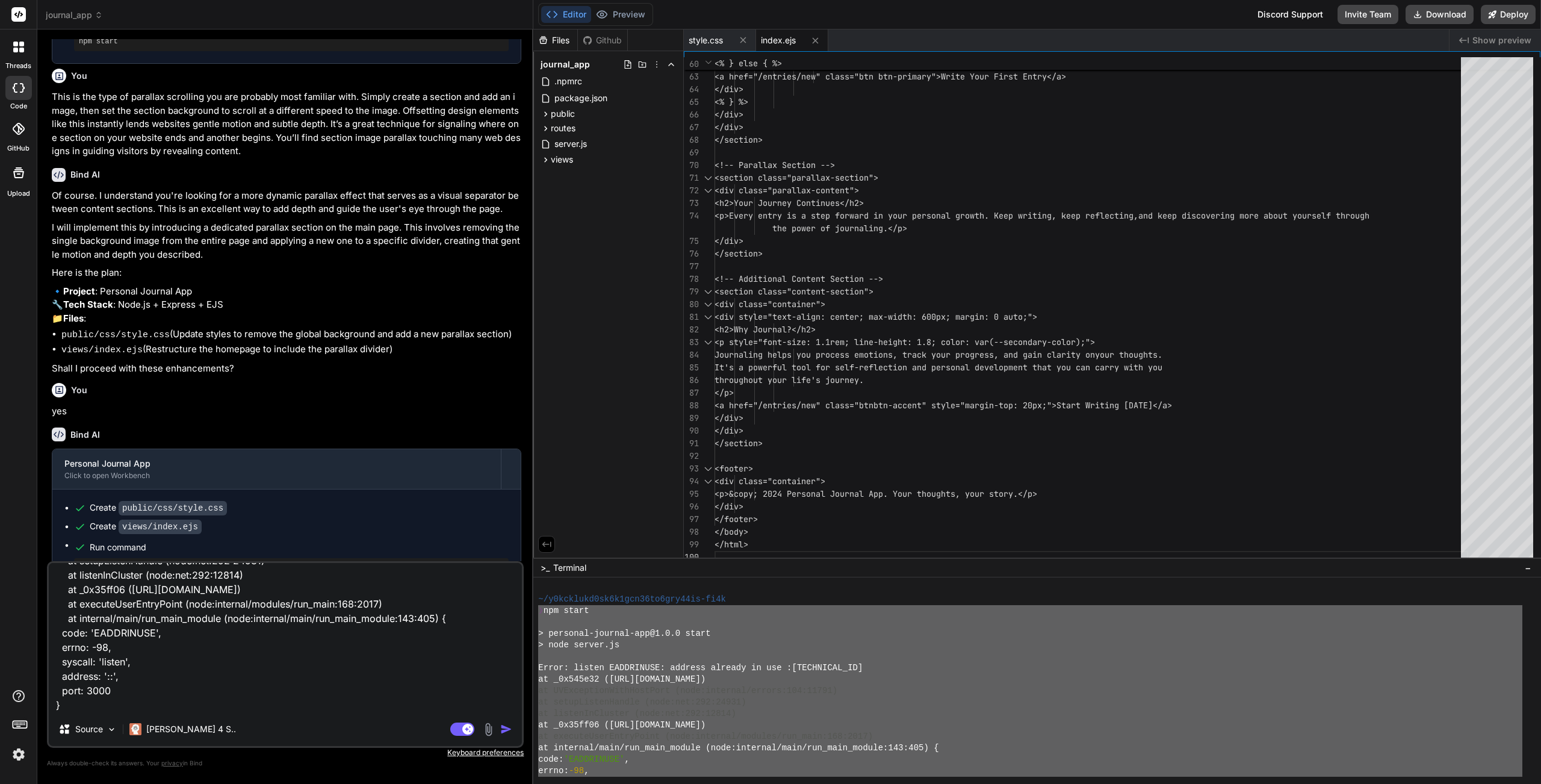
click at [508, 701] on img "button" at bounding box center [507, 729] width 12 height 12
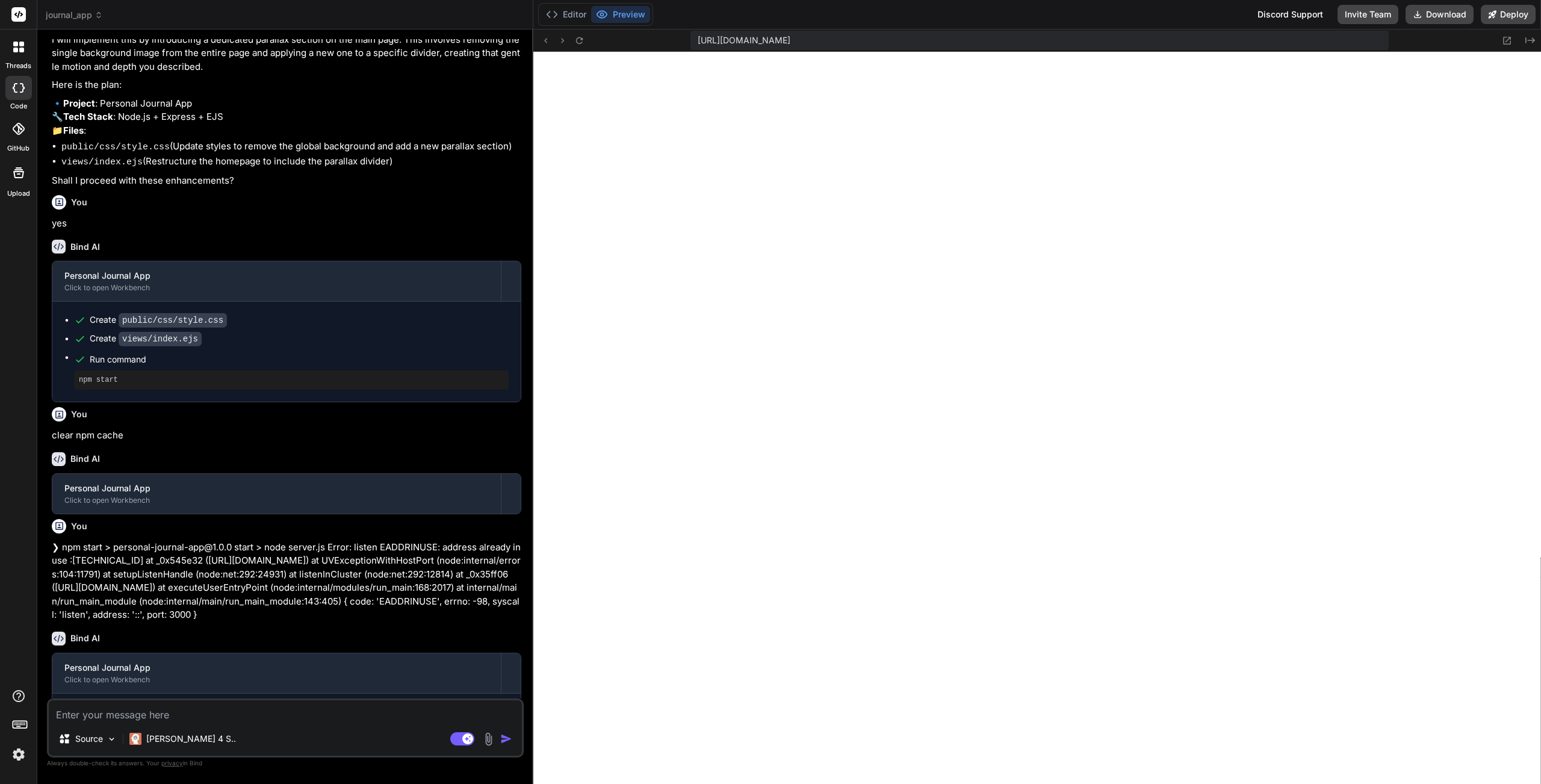
scroll to position [1224, 0]
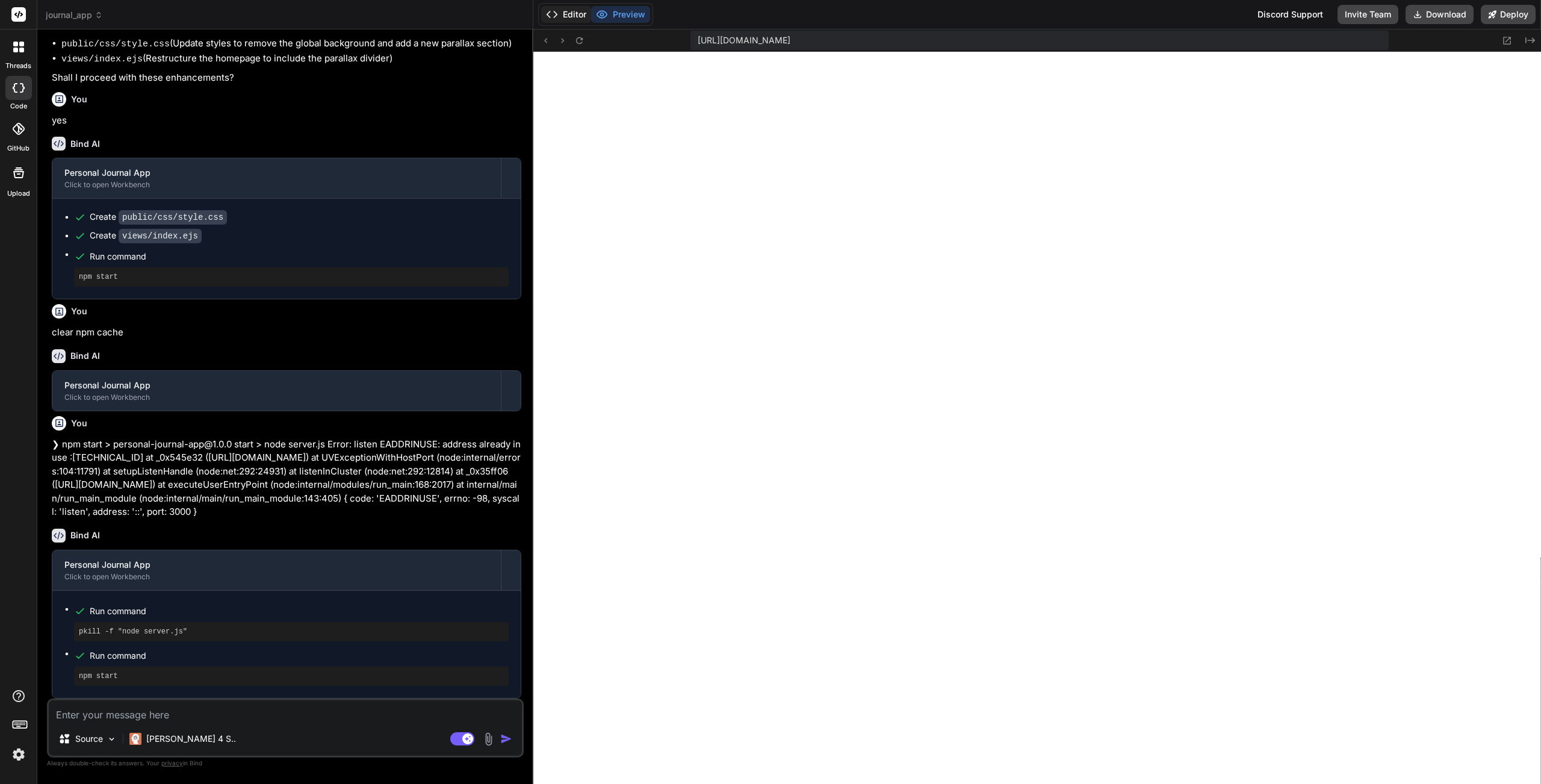
click at [572, 15] on button "Editor" at bounding box center [566, 15] width 50 height 17
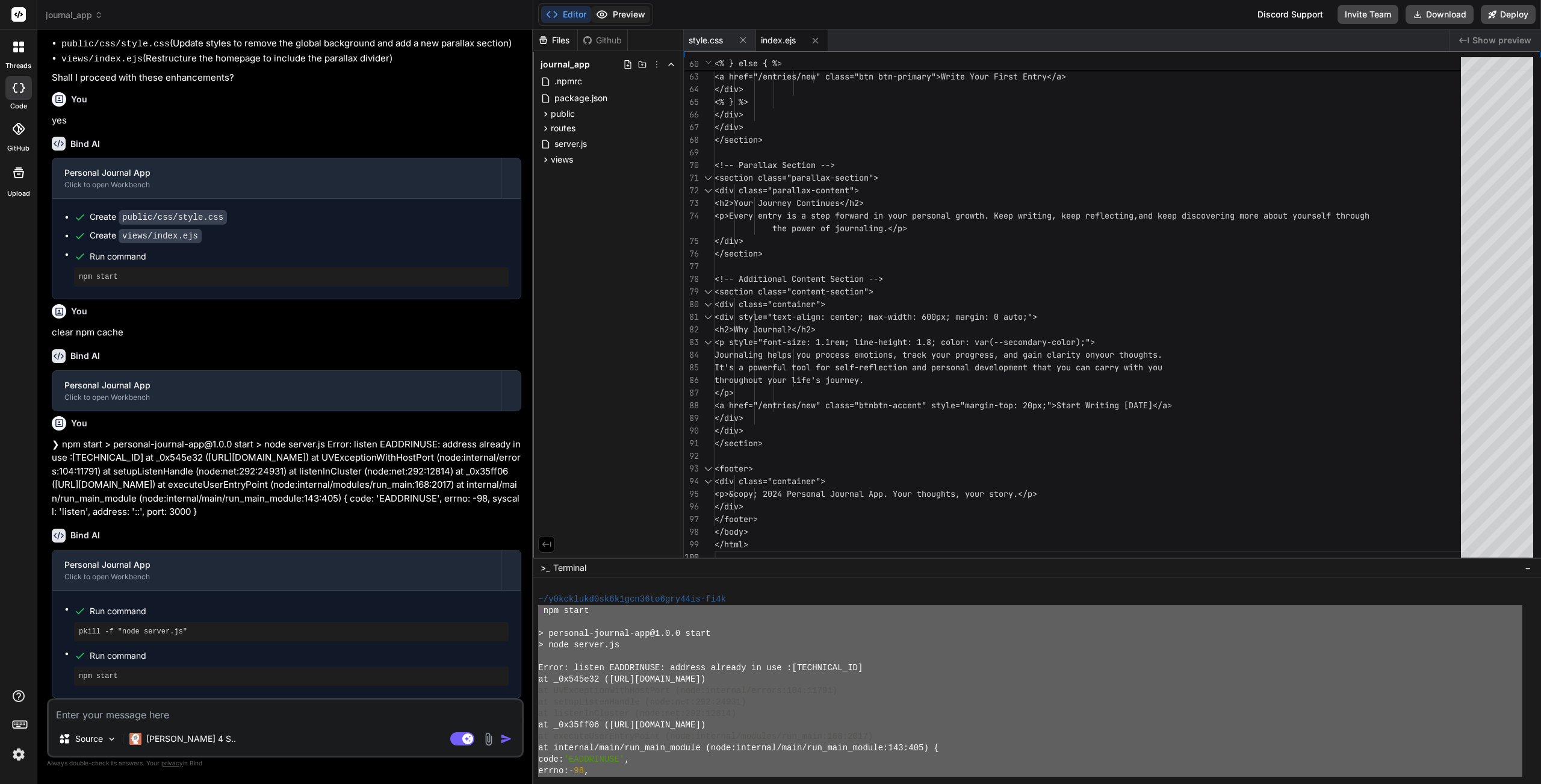
click at [609, 10] on button "Preview" at bounding box center [621, 15] width 59 height 17
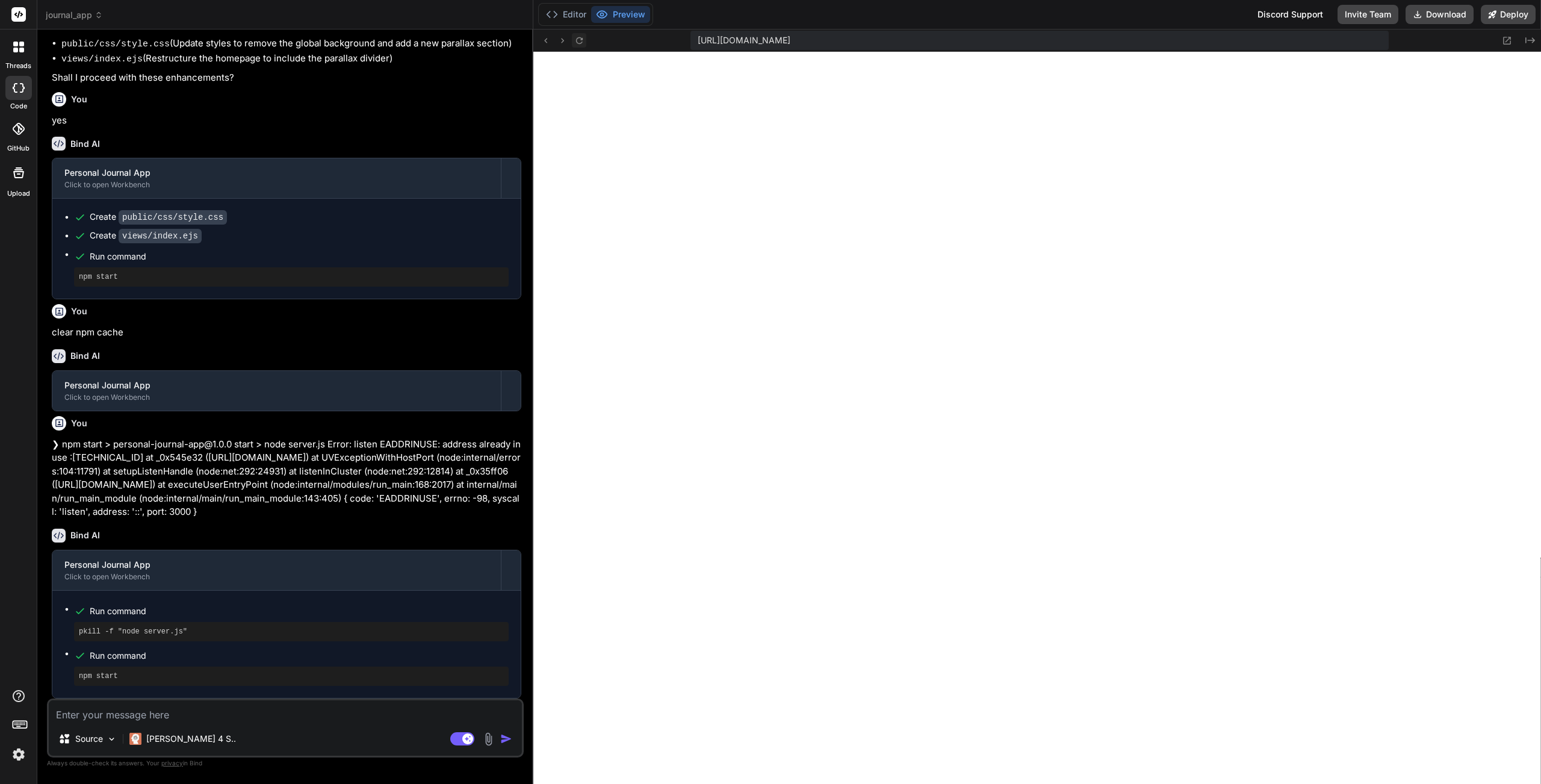
click at [582, 42] on icon at bounding box center [579, 41] width 10 height 10
click at [582, 42] on icon at bounding box center [579, 40] width 7 height 7
click at [564, 15] on button "Editor" at bounding box center [566, 15] width 50 height 17
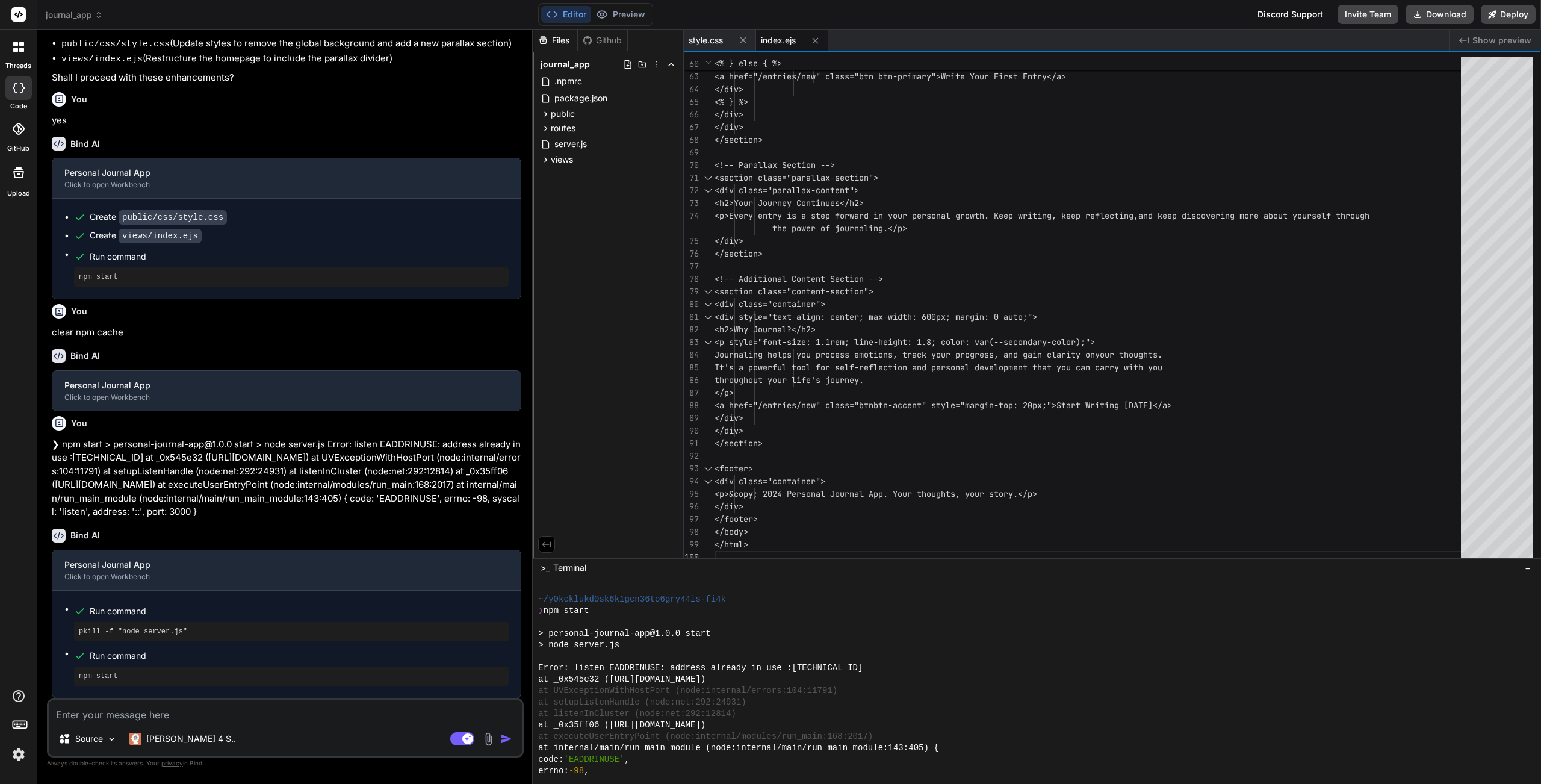
click at [651, 701] on div "code: 'EADDRINUSE' ," at bounding box center [1030, 759] width 984 height 12
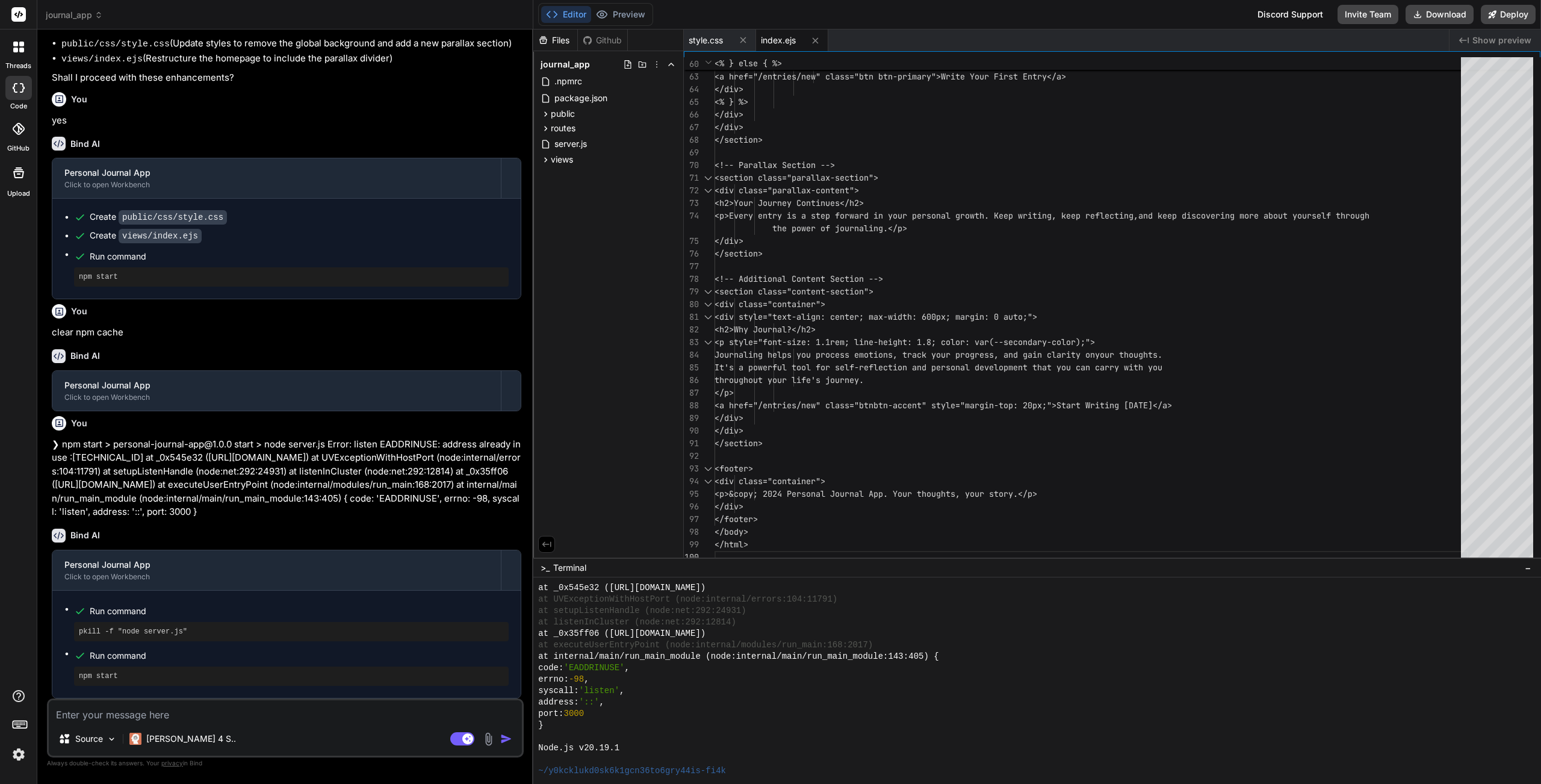
scroll to position [5789, 0]
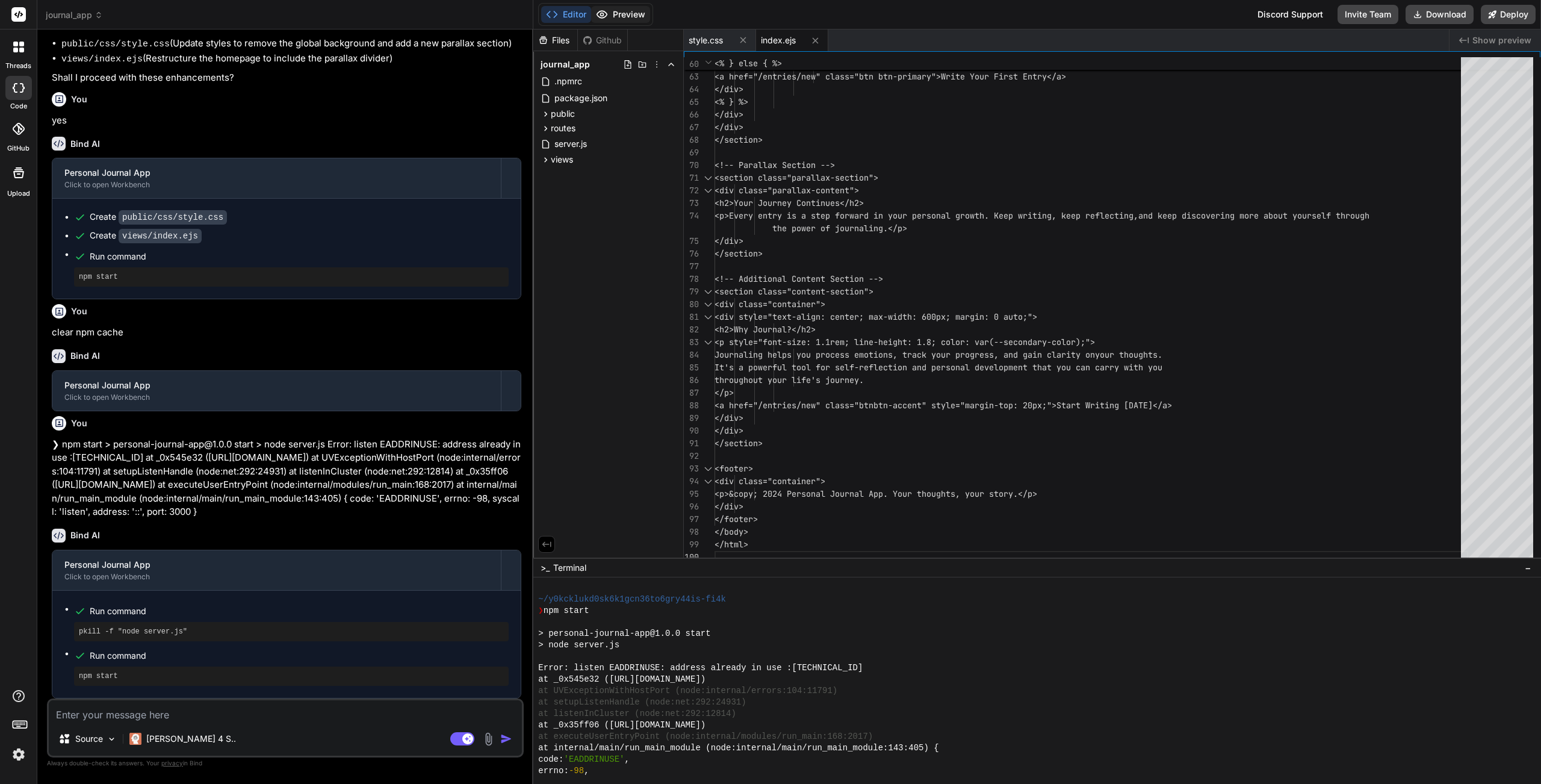
click at [622, 10] on button "Preview" at bounding box center [621, 15] width 59 height 17
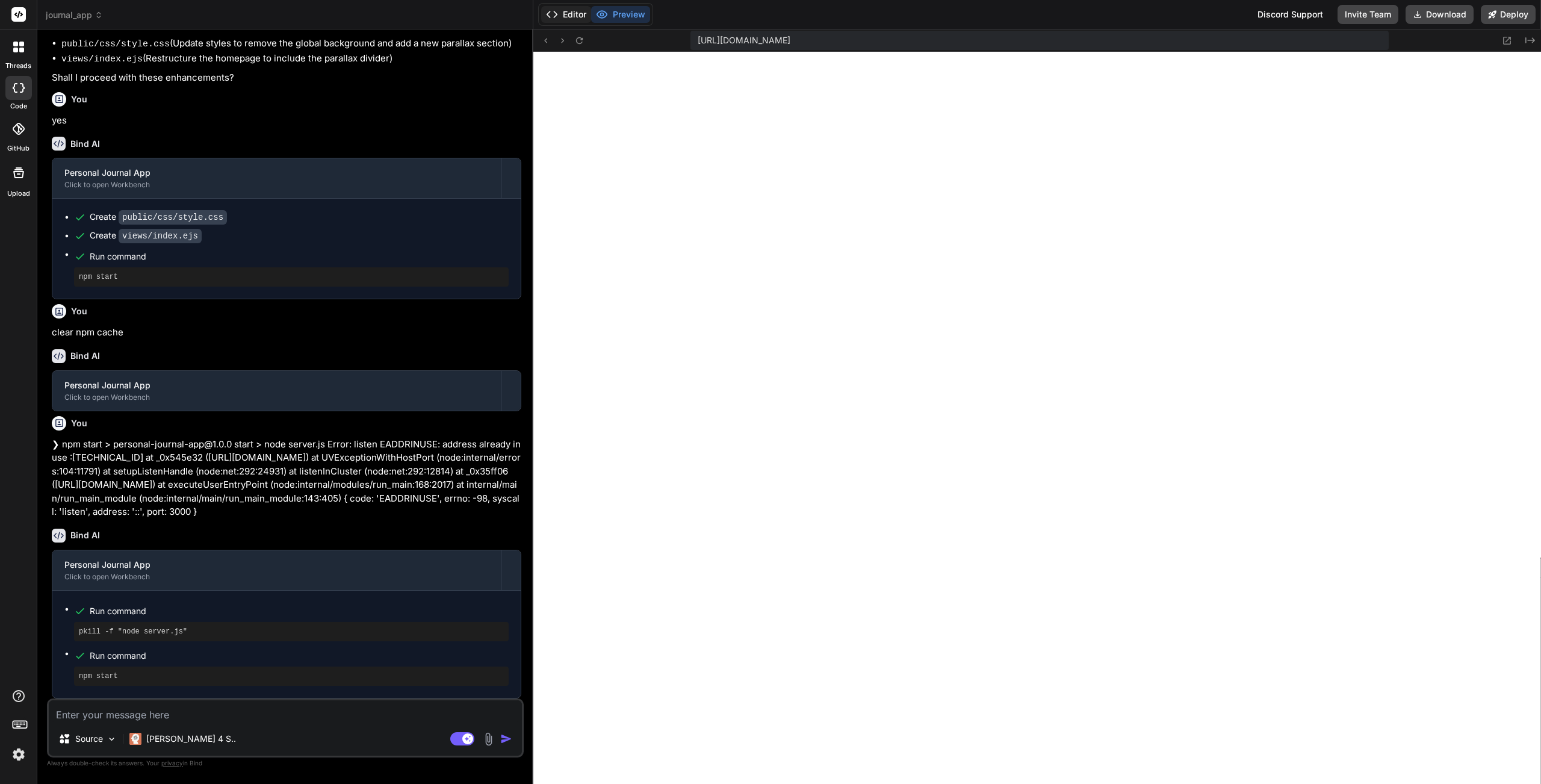
click at [557, 10] on icon at bounding box center [552, 15] width 12 height 12
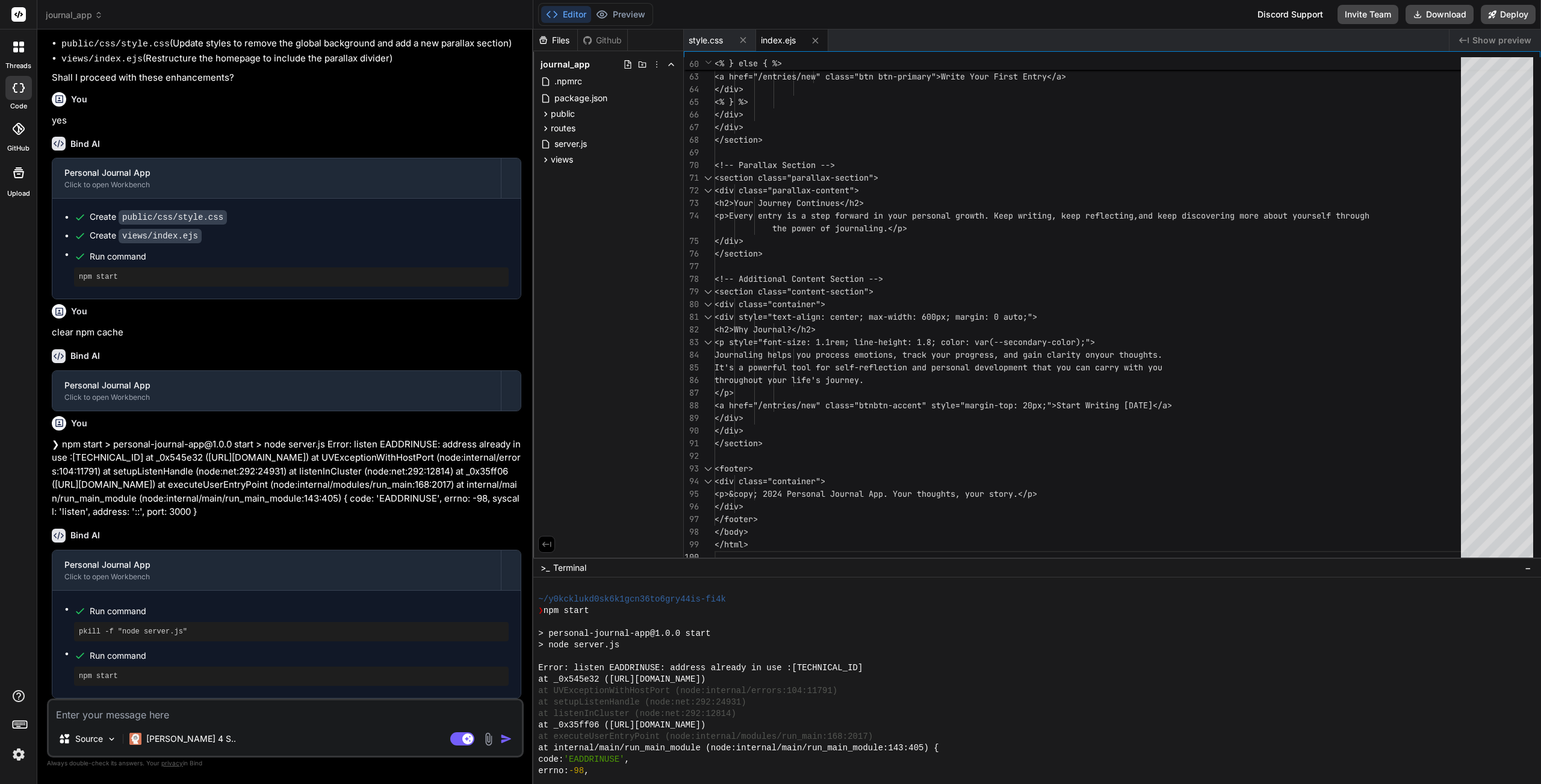
click at [230, 701] on textarea at bounding box center [285, 711] width 473 height 22
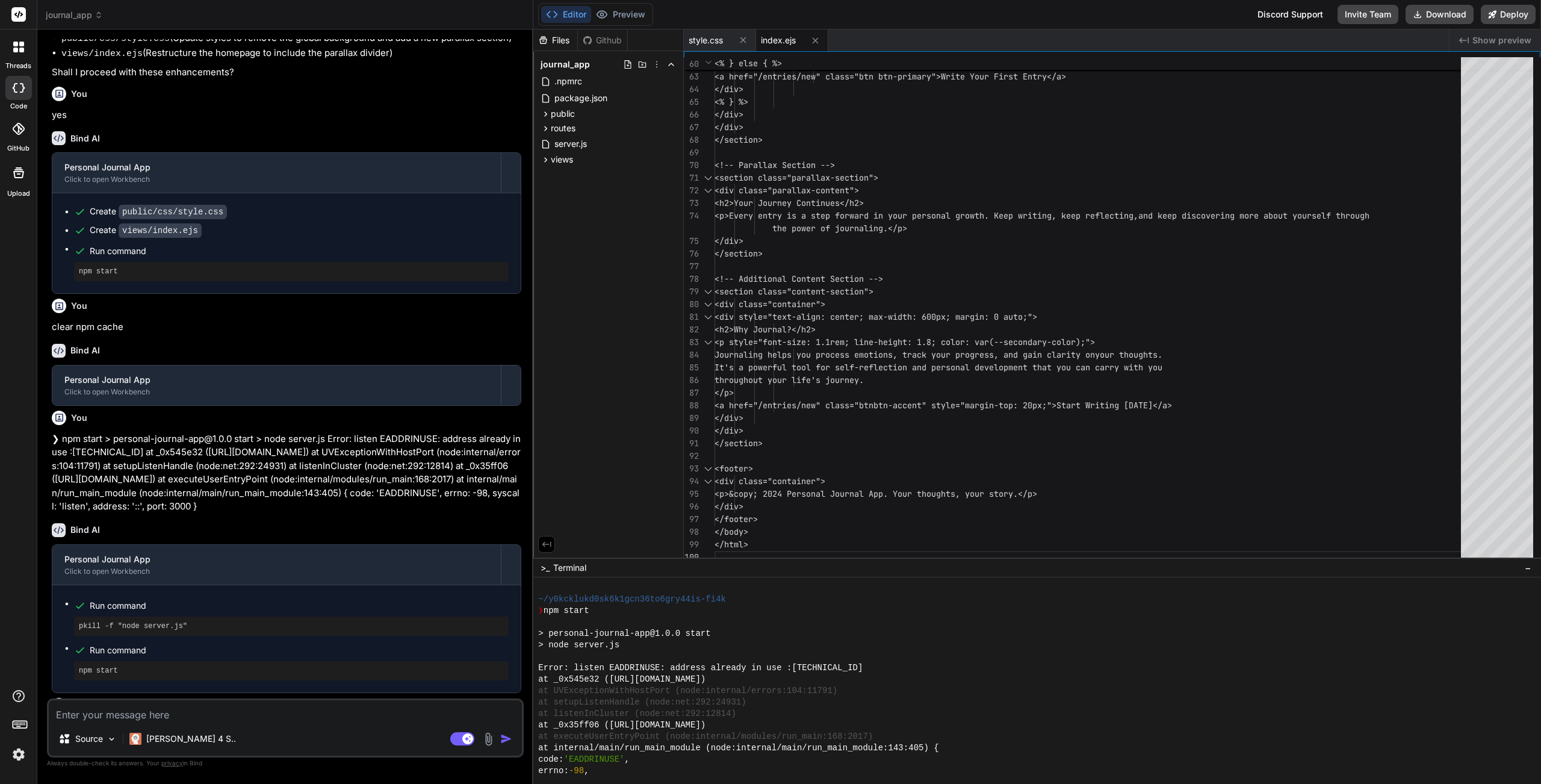
scroll to position [1345, 0]
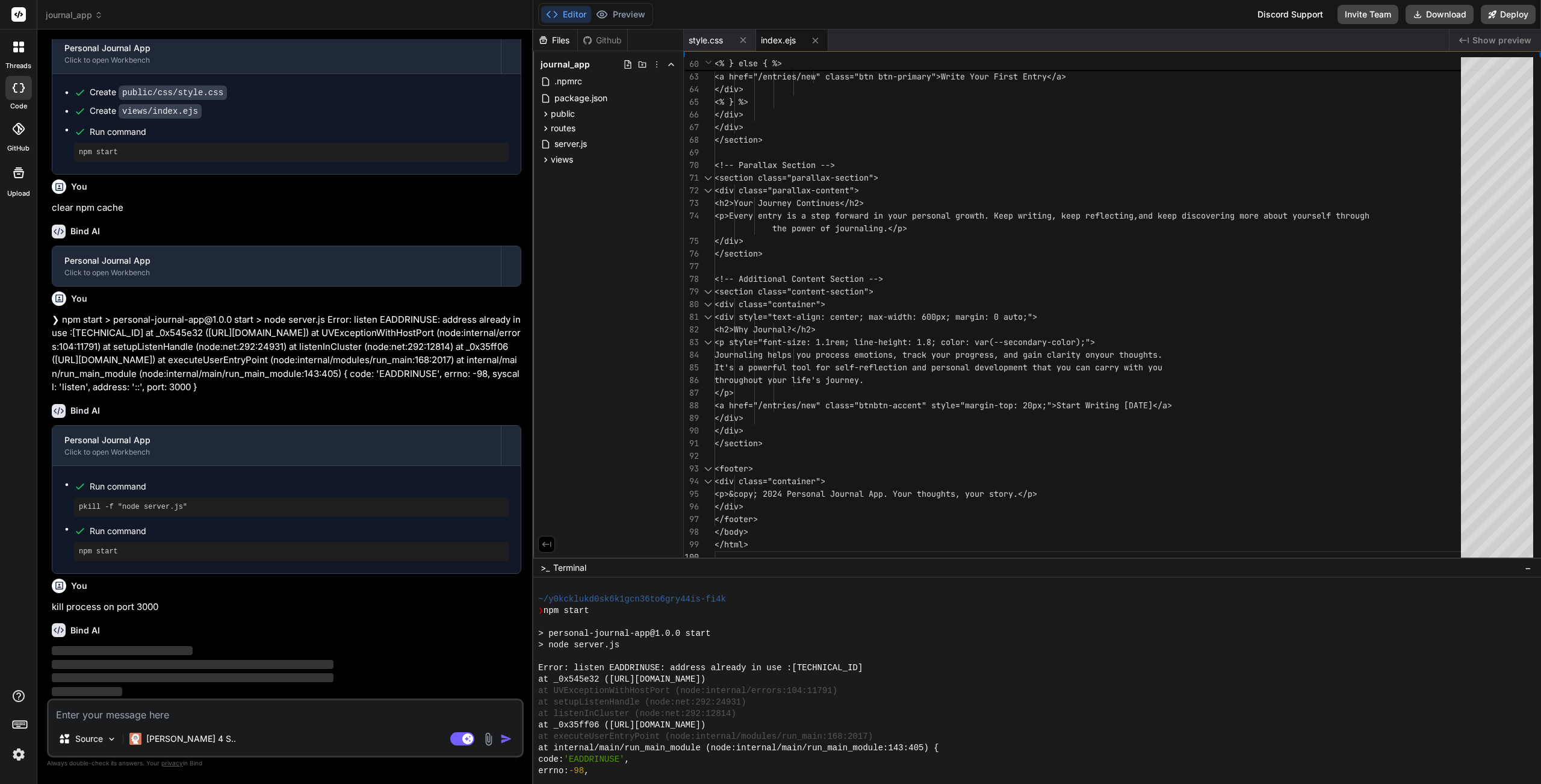
drag, startPoint x: 464, startPoint y: 737, endPoint x: 470, endPoint y: 752, distance: 16.2
click at [464, 701] on rect at bounding box center [468, 739] width 11 height 11
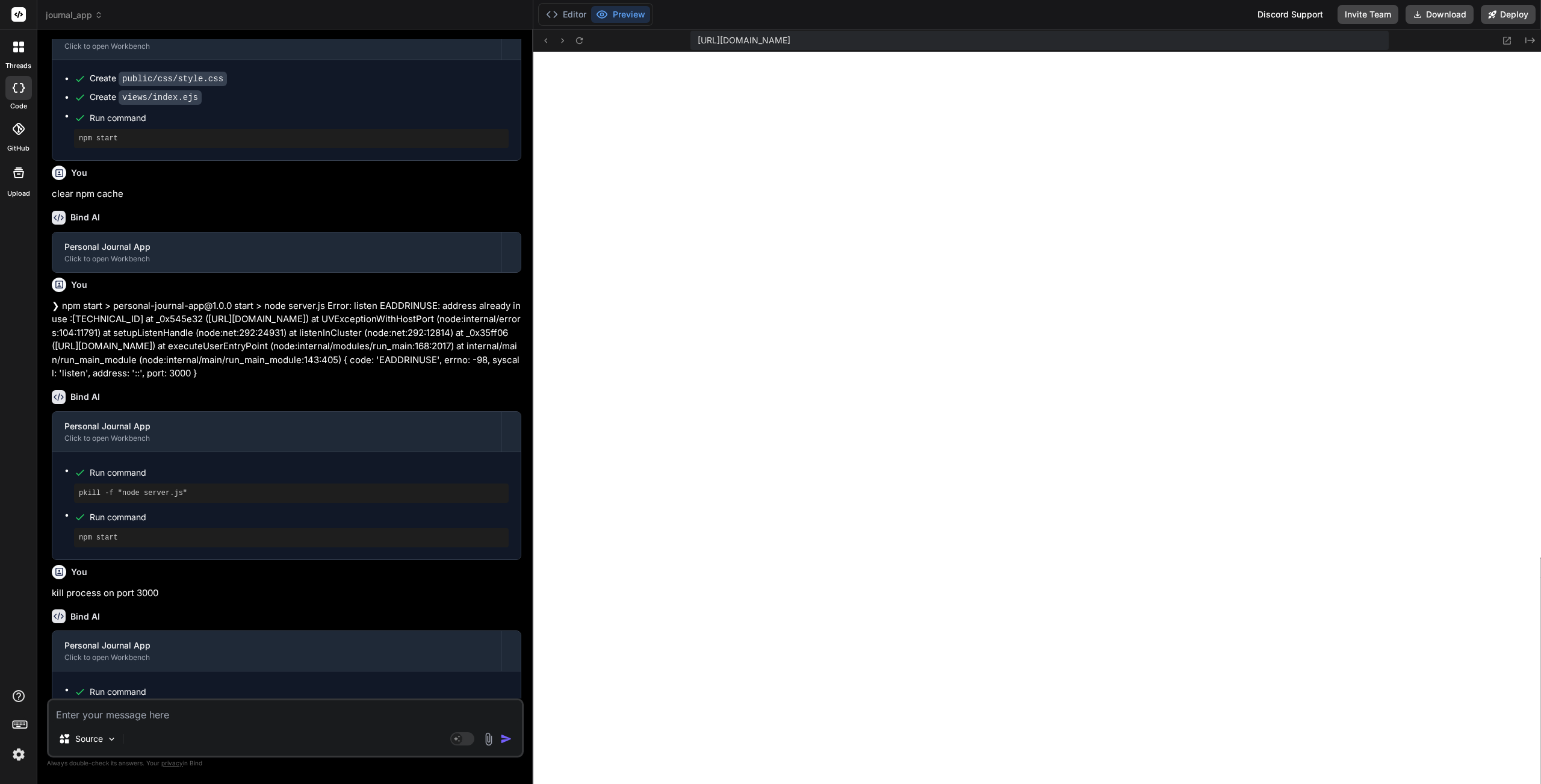
scroll to position [1443, 0]
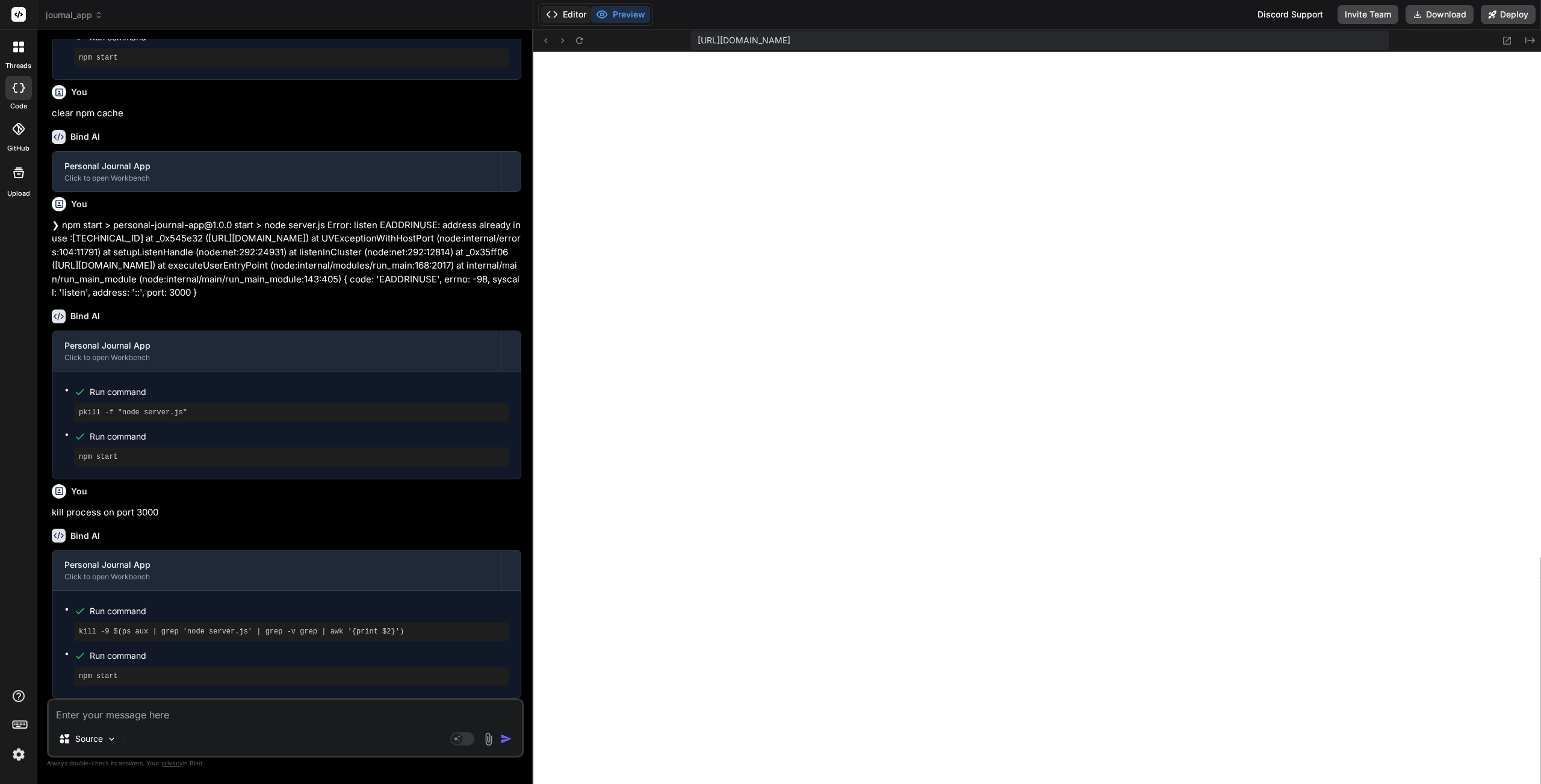
click at [555, 8] on icon at bounding box center [552, 15] width 12 height 12
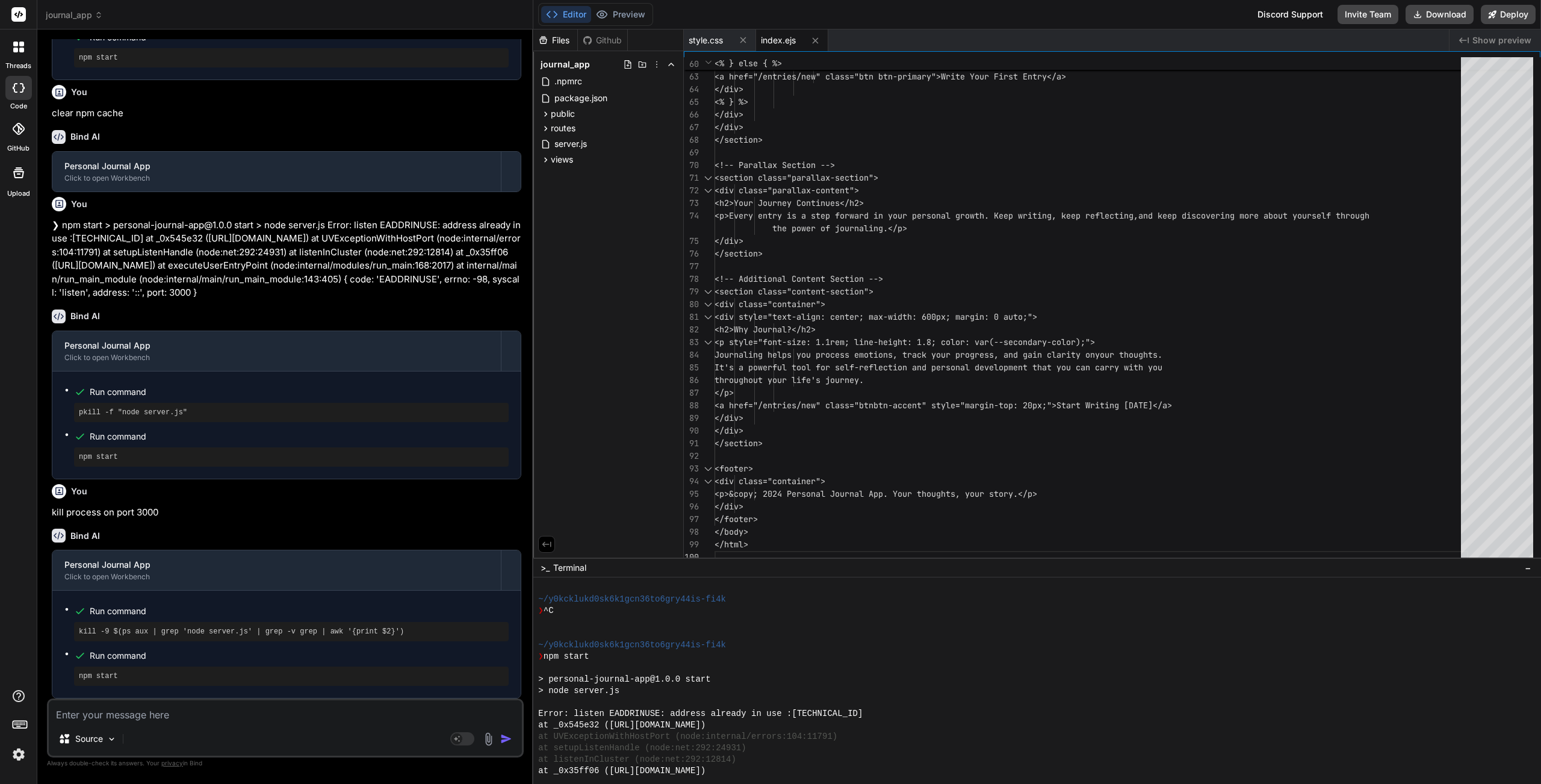
scroll to position [6290, 0]
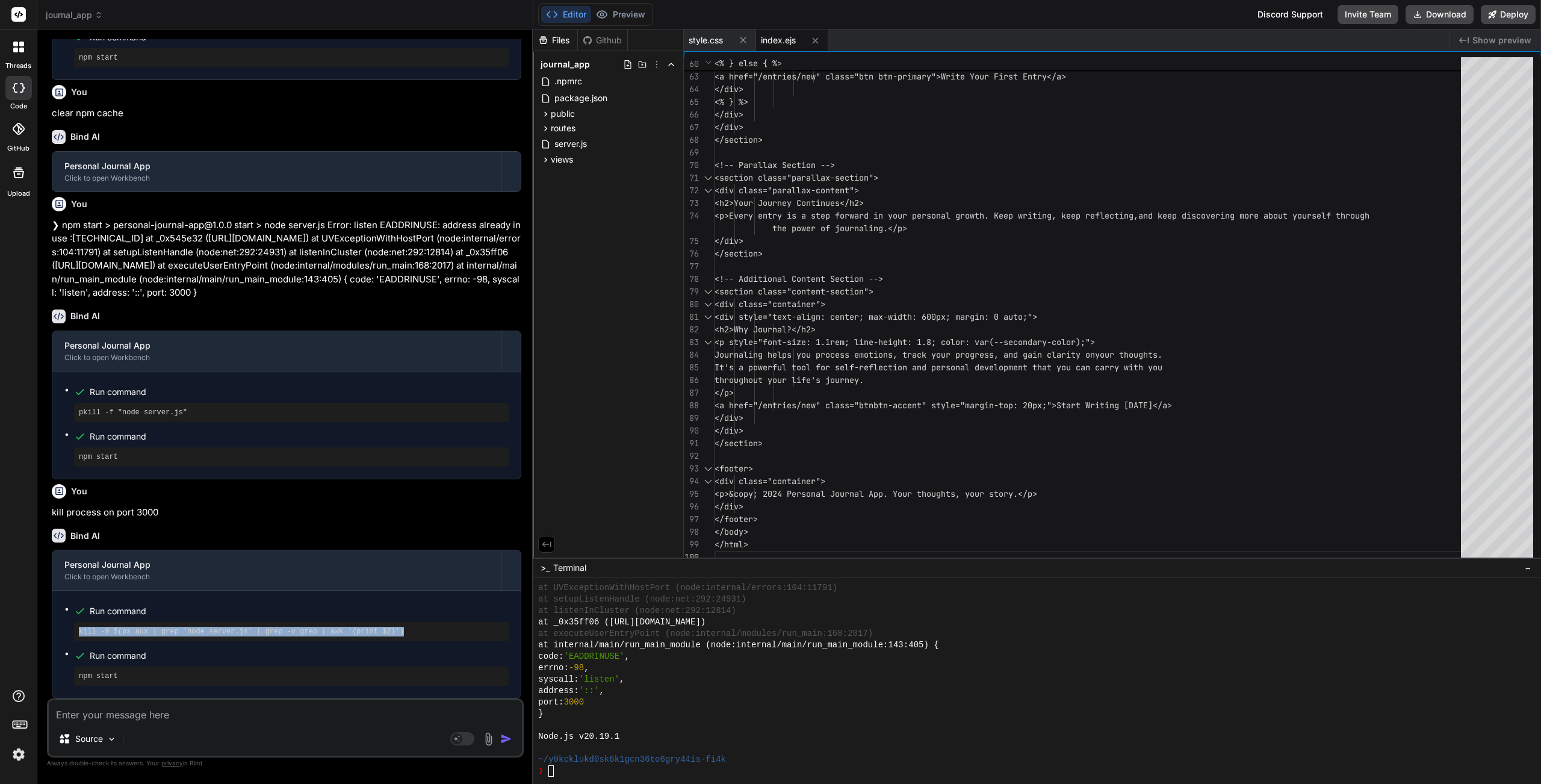
drag, startPoint x: 418, startPoint y: 626, endPoint x: 78, endPoint y: 628, distance: 340.0
click at [79, 628] on pre "kill -9 $(ps aux | grep 'node server.js' | grep -v grep | awk '{print $2}')" at bounding box center [291, 631] width 425 height 10
copy pre "kill -9 $(ps aux | grep 'node server.js' | grep -v grep | awk '{print $2}')"
click at [772, 701] on div at bounding box center [1030, 725] width 984 height 12
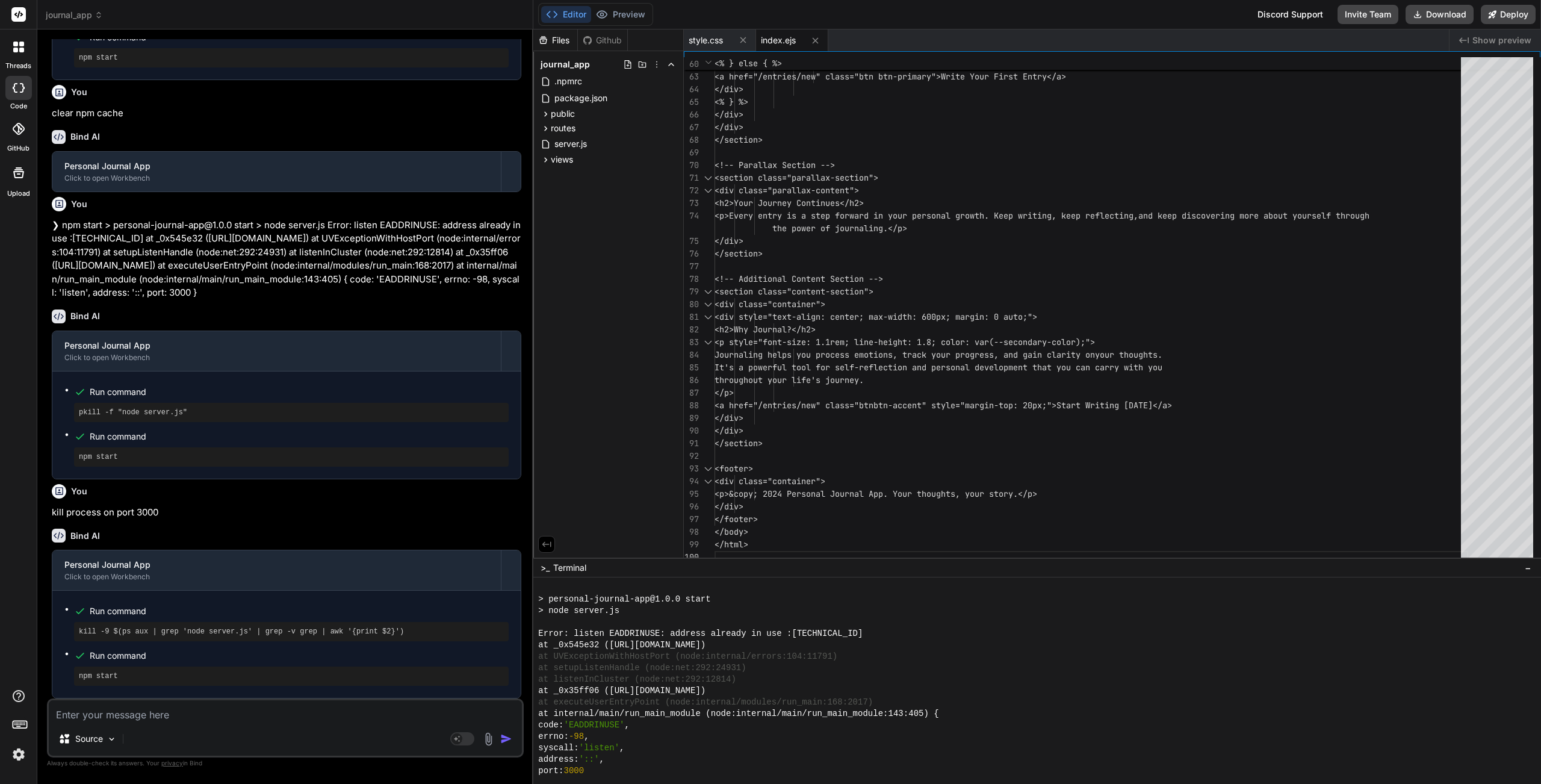
scroll to position [6756, 0]
click at [6, 53] on div at bounding box center [19, 47] width 25 height 25
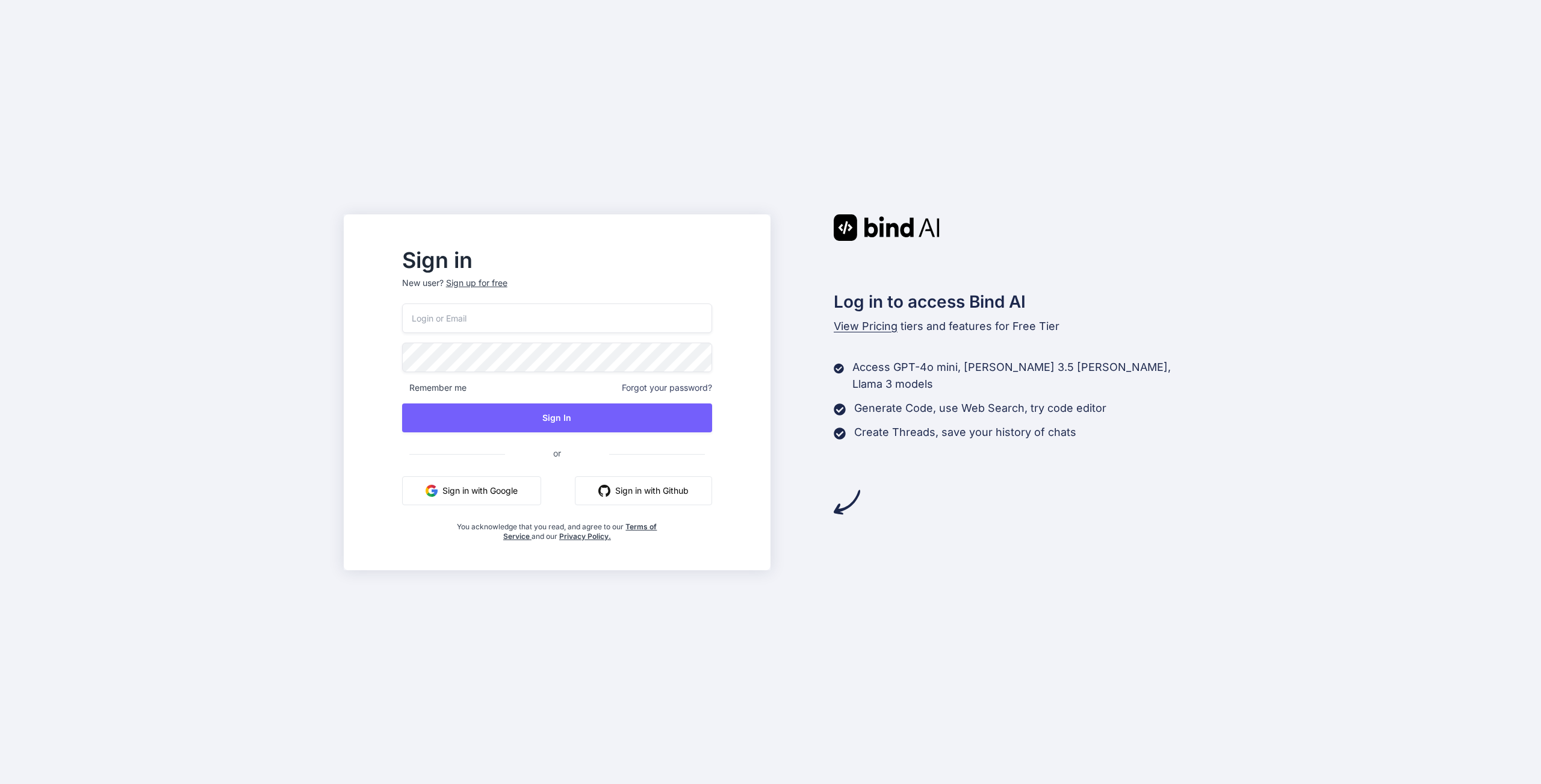
click at [508, 499] on button "Sign in with Google" at bounding box center [472, 491] width 139 height 29
